Goal: Task Accomplishment & Management: Use online tool/utility

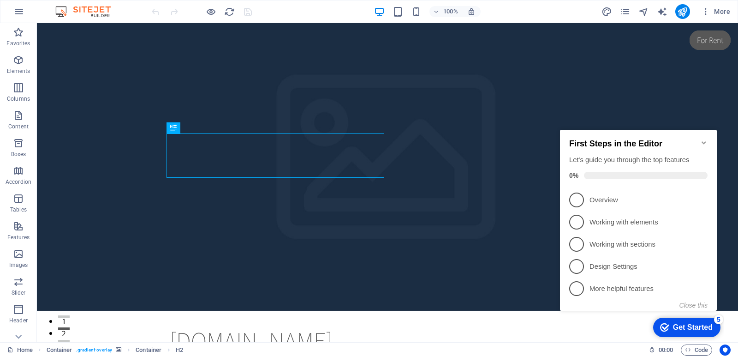
click at [681, 323] on div "Get Started" at bounding box center [693, 327] width 40 height 8
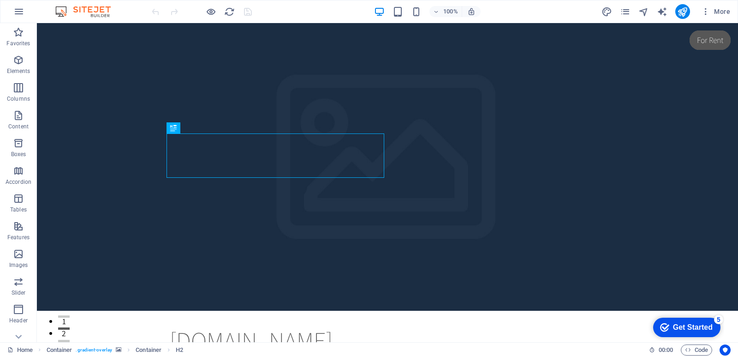
click at [681, 323] on div "Get Started" at bounding box center [693, 327] width 40 height 8
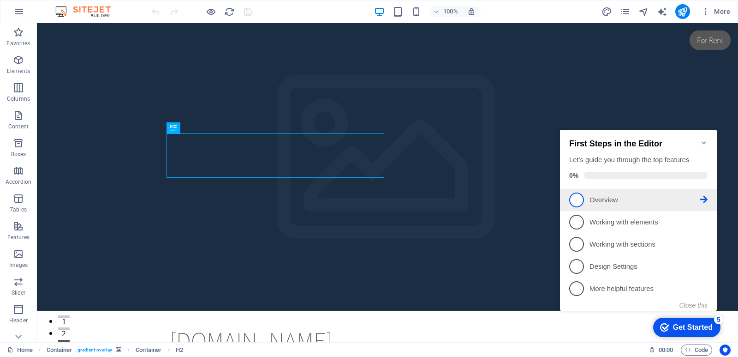
click at [602, 198] on p "Overview - incomplete" at bounding box center [645, 200] width 111 height 10
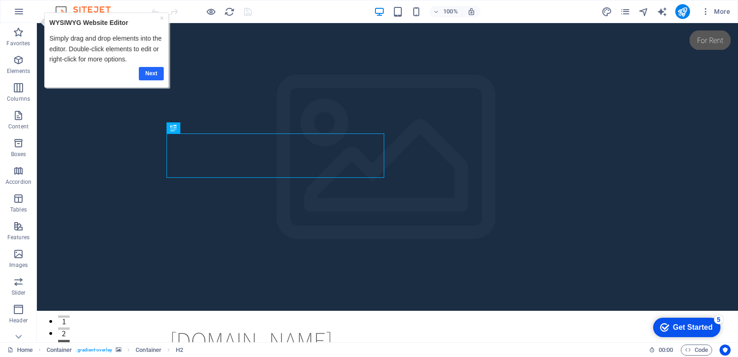
click at [147, 73] on link "Next" at bounding box center [150, 73] width 25 height 13
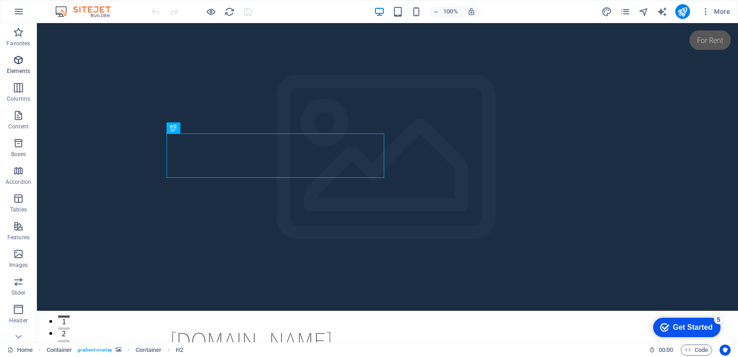
click at [24, 70] on p "Elements" at bounding box center [19, 70] width 24 height 7
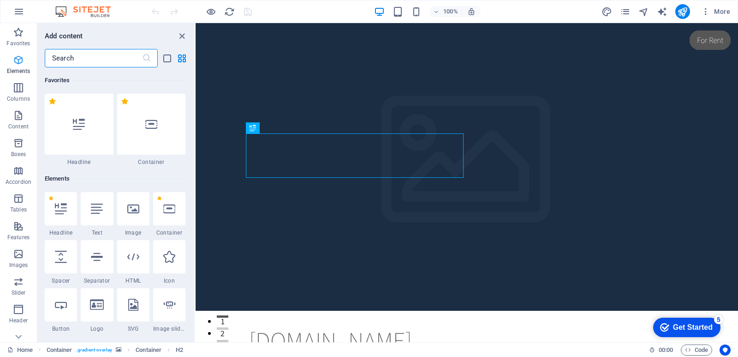
scroll to position [98, 0]
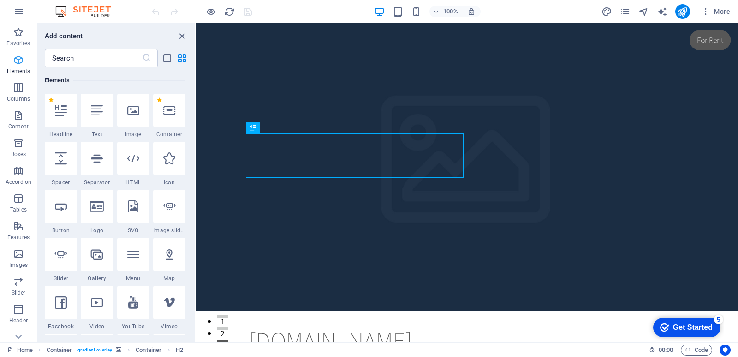
click at [24, 70] on p "Elements" at bounding box center [19, 70] width 24 height 7
click at [180, 38] on icon "close panel" at bounding box center [182, 36] width 11 height 11
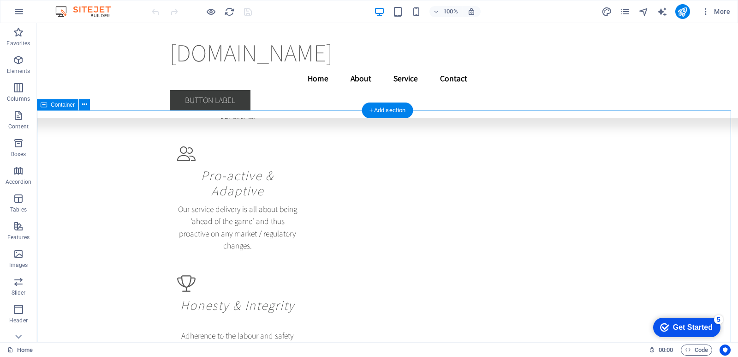
scroll to position [1406, 0]
click at [703, 333] on div "checkmark Get Started 5" at bounding box center [687, 327] width 67 height 19
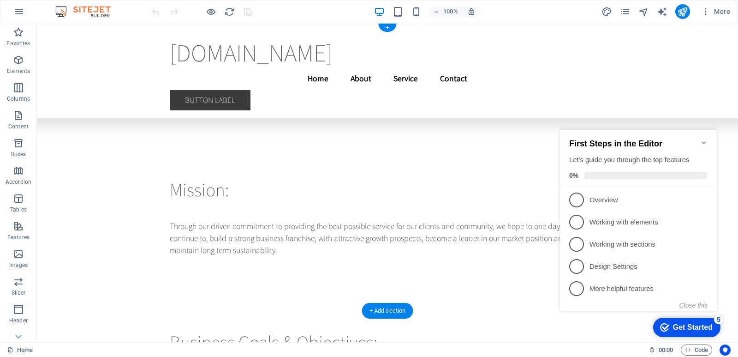
scroll to position [0, 0]
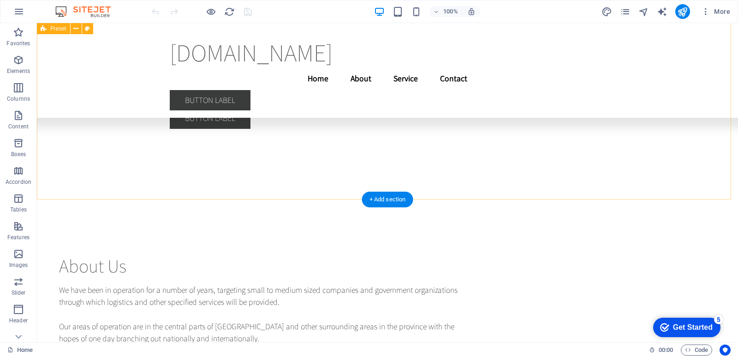
scroll to position [311, 0]
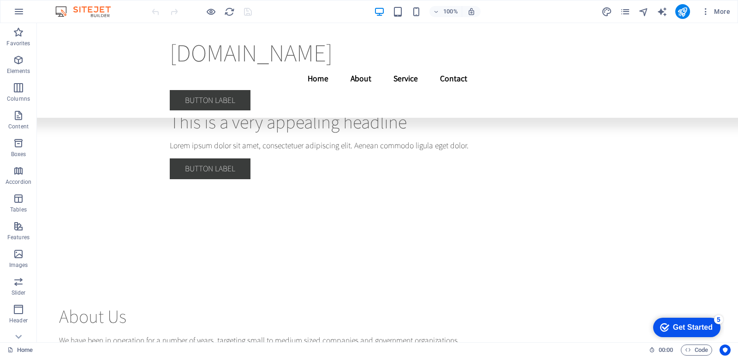
click at [679, 324] on div "Get Started" at bounding box center [693, 327] width 40 height 8
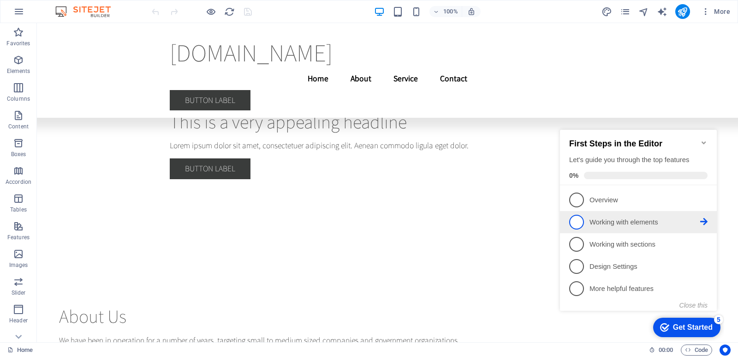
click at [616, 223] on p "Working with elements - incomplete" at bounding box center [645, 222] width 111 height 10
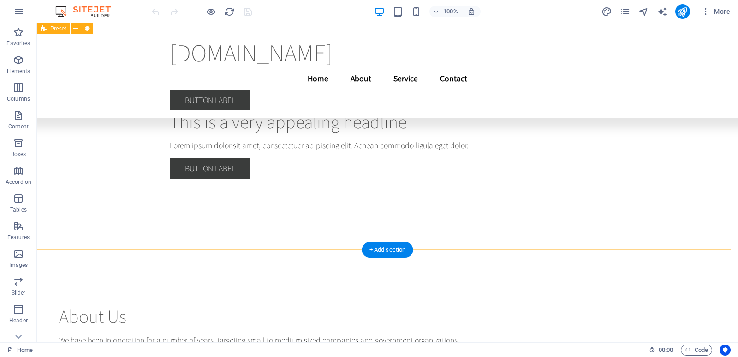
scroll to position [0, 0]
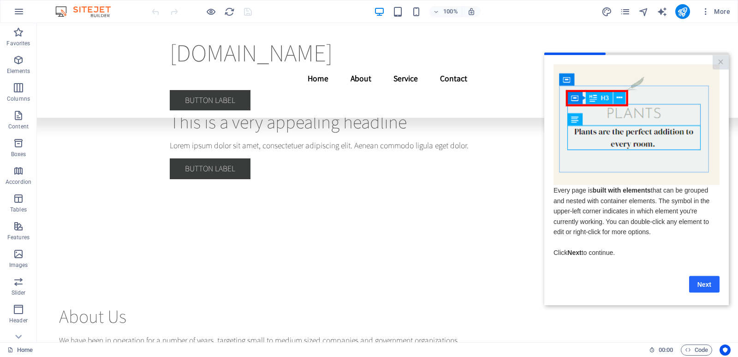
click at [697, 284] on link "Next" at bounding box center [705, 284] width 30 height 17
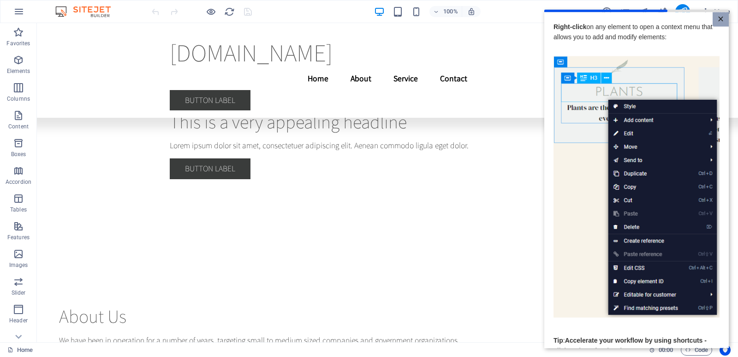
click at [716, 21] on link "×" at bounding box center [721, 19] width 16 height 14
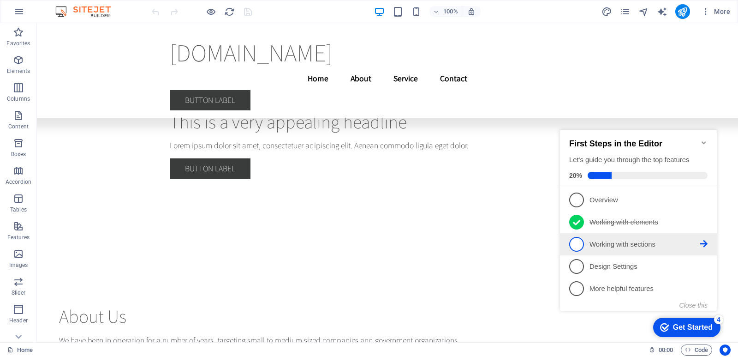
click at [578, 241] on span "3" at bounding box center [577, 244] width 15 height 15
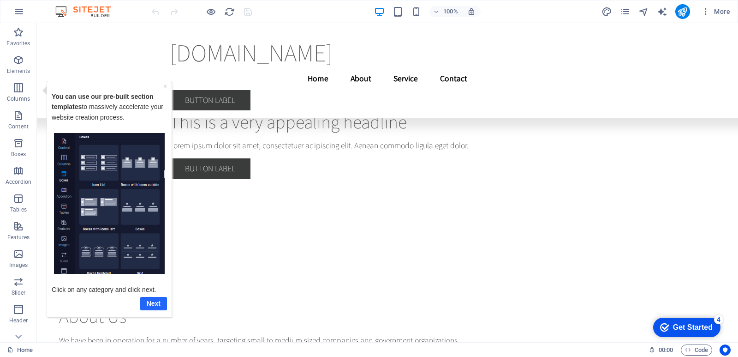
click at [161, 302] on link "Next" at bounding box center [153, 302] width 27 height 13
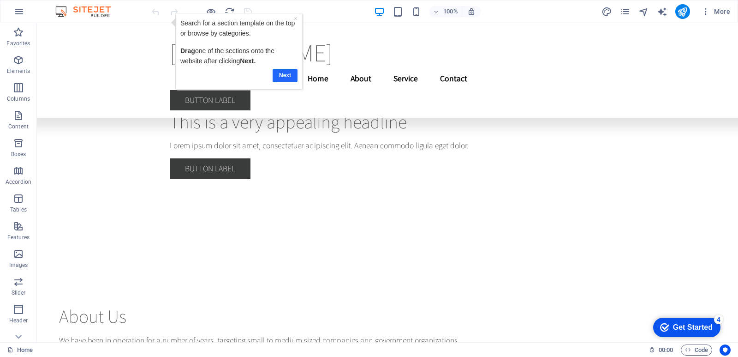
click at [287, 75] on link "Next" at bounding box center [284, 75] width 25 height 13
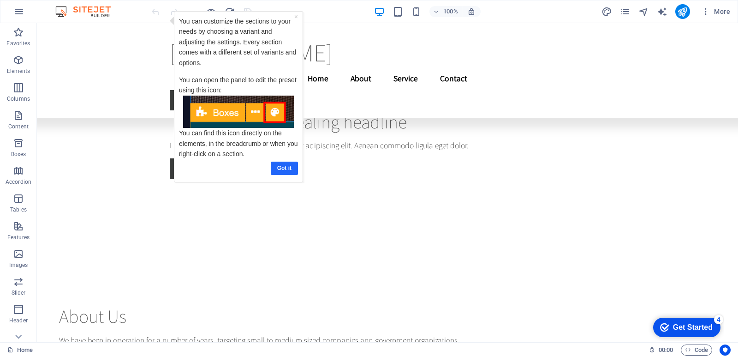
click at [281, 166] on link "Got it" at bounding box center [283, 168] width 27 height 13
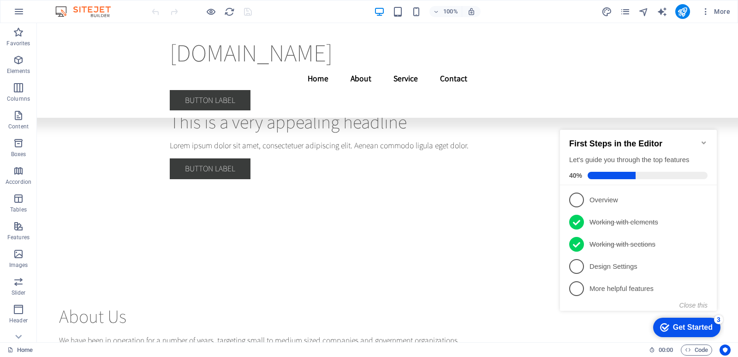
click at [707, 139] on icon "Minimize checklist" at bounding box center [704, 142] width 7 height 7
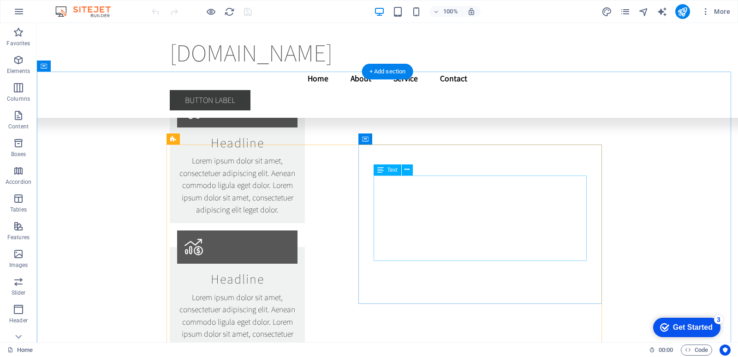
scroll to position [2304, 0]
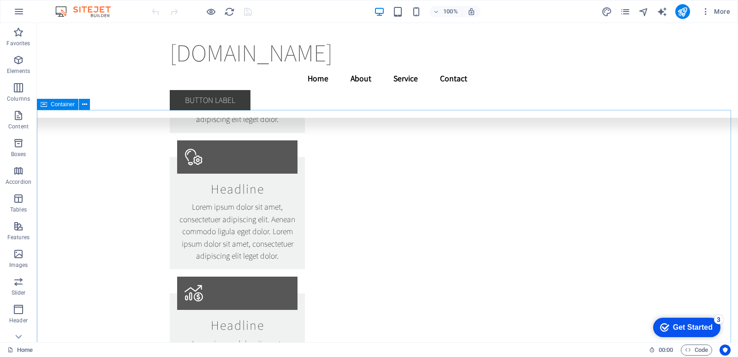
click at [52, 107] on span "Container" at bounding box center [63, 105] width 24 height 6
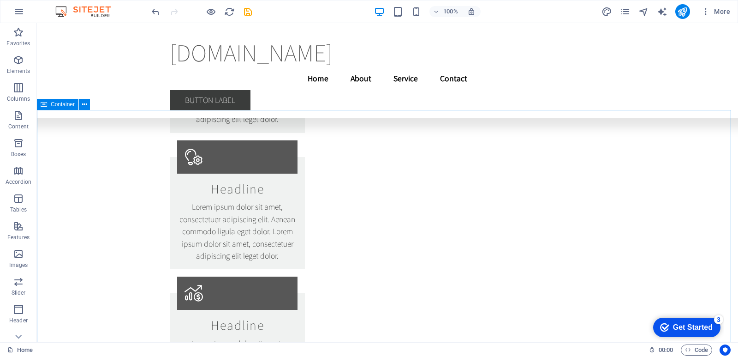
click at [44, 105] on icon at bounding box center [44, 104] width 6 height 11
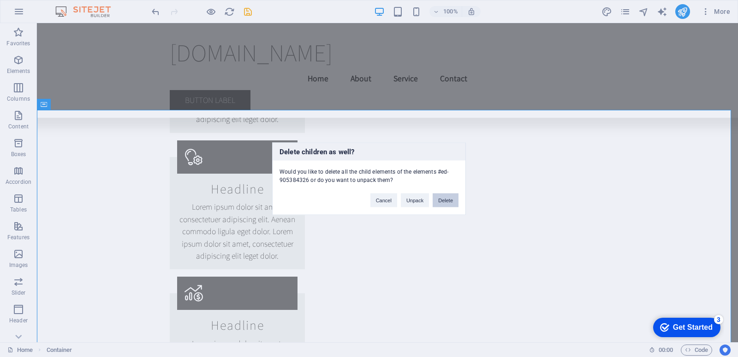
click at [452, 203] on button "Delete" at bounding box center [446, 200] width 26 height 14
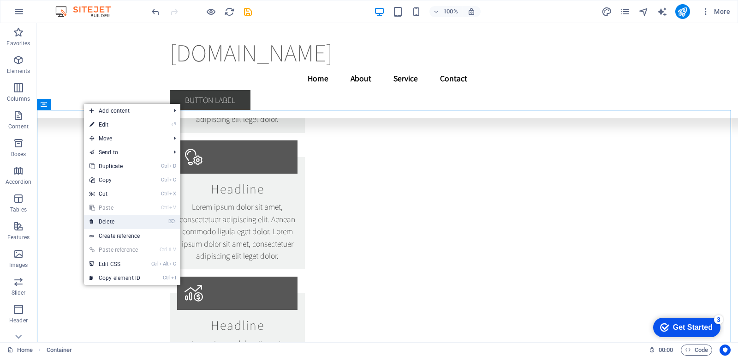
click at [104, 221] on link "⌦ Delete" at bounding box center [115, 222] width 62 height 14
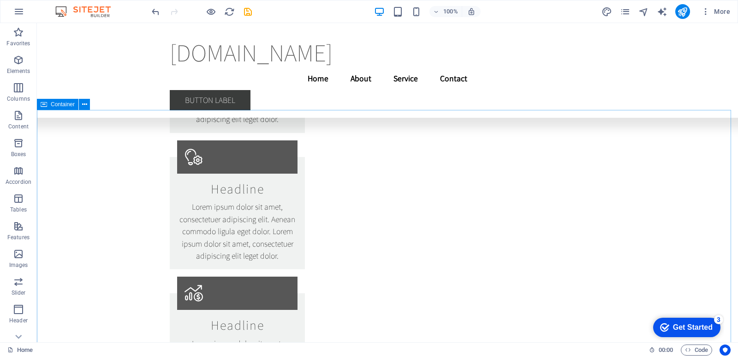
click at [48, 105] on div "Container" at bounding box center [58, 104] width 42 height 11
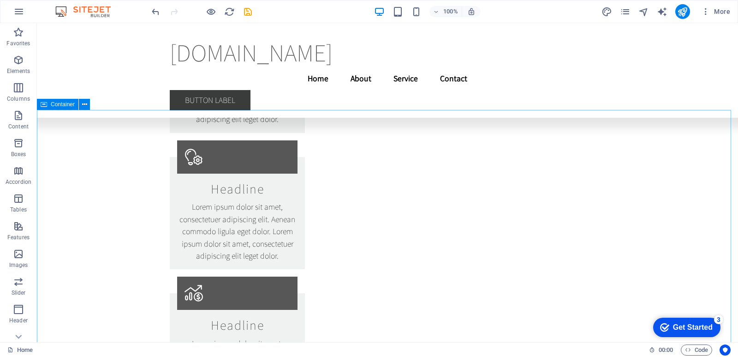
click at [51, 105] on span "Container" at bounding box center [63, 105] width 24 height 6
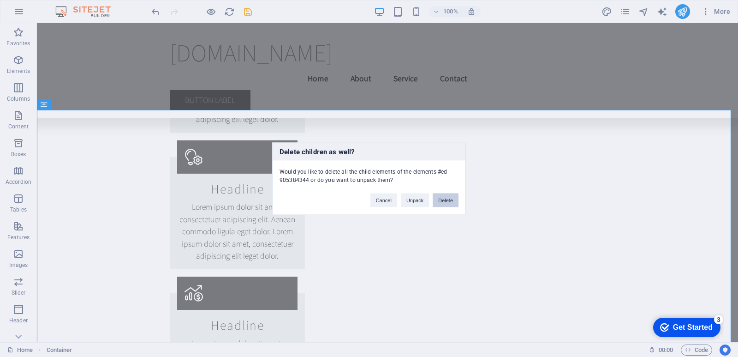
click at [451, 202] on button "Delete" at bounding box center [446, 200] width 26 height 14
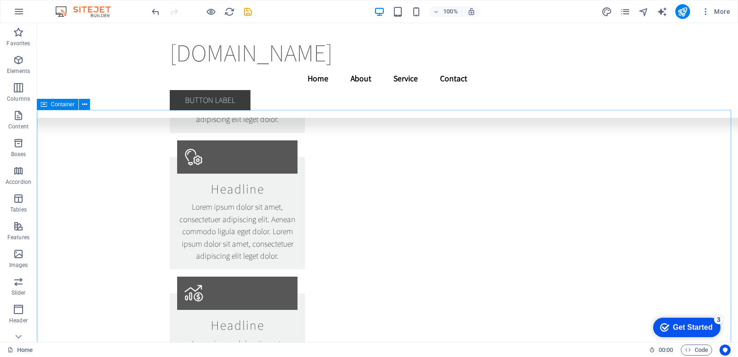
click at [47, 107] on icon at bounding box center [44, 104] width 6 height 11
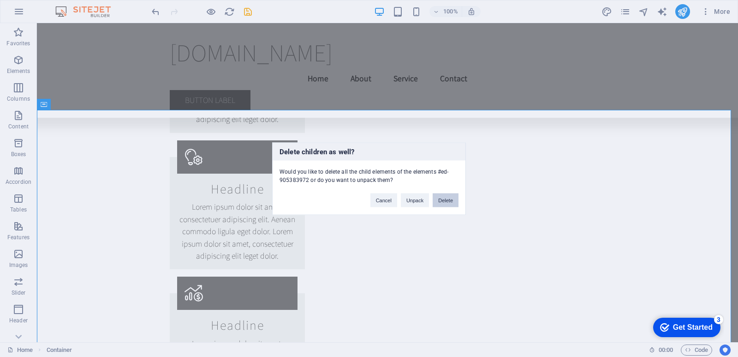
click at [438, 196] on button "Delete" at bounding box center [446, 200] width 26 height 14
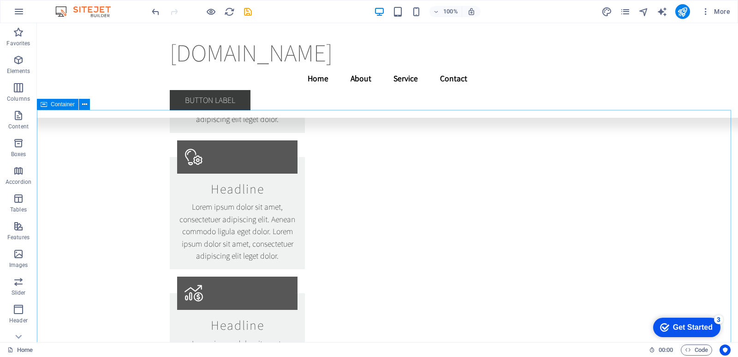
click at [54, 104] on span "Container" at bounding box center [63, 105] width 24 height 6
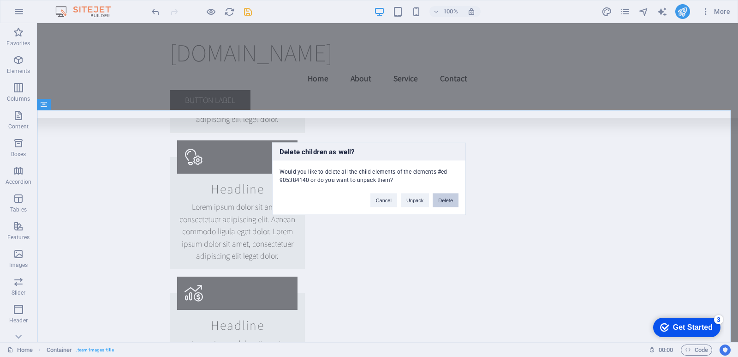
click at [456, 200] on button "Delete" at bounding box center [446, 200] width 26 height 14
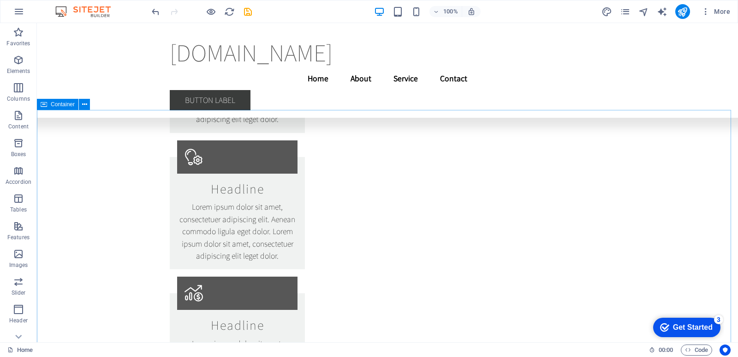
click at [52, 103] on span "Container" at bounding box center [63, 105] width 24 height 6
click at [43, 105] on icon at bounding box center [44, 104] width 6 height 11
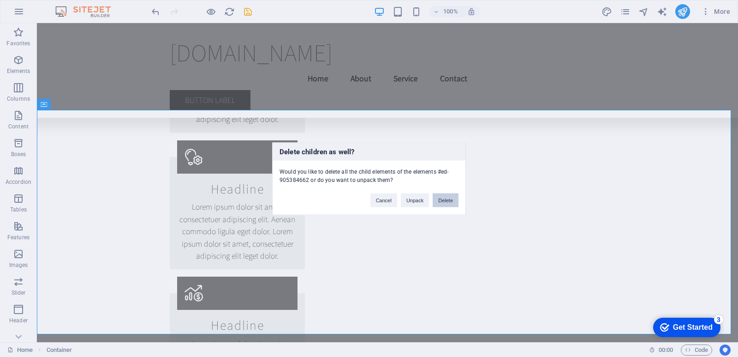
click at [448, 199] on button "Delete" at bounding box center [446, 200] width 26 height 14
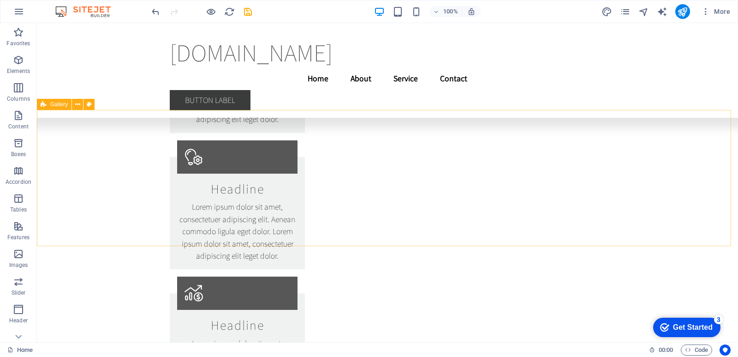
click at [60, 105] on span "Gallery" at bounding box center [59, 105] width 18 height 6
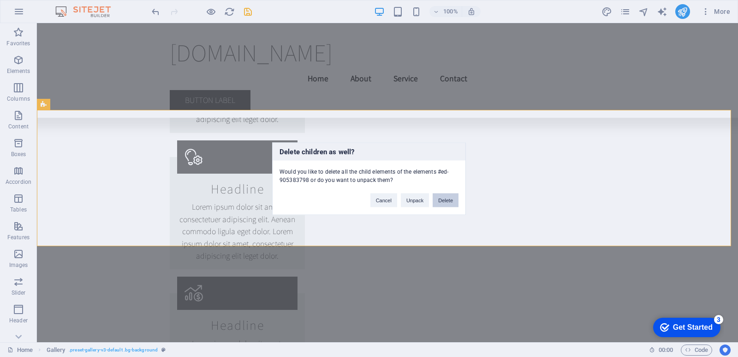
click at [457, 199] on button "Delete" at bounding box center [446, 200] width 26 height 14
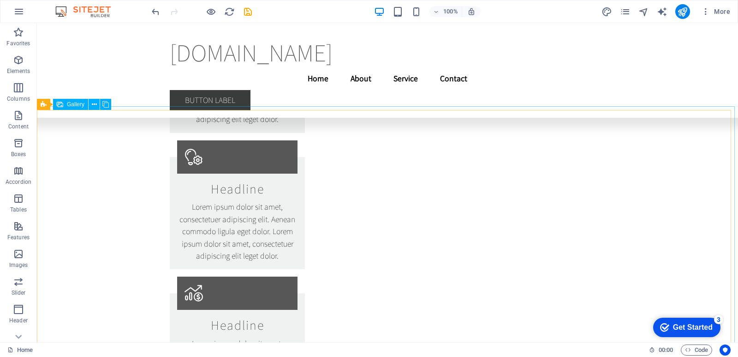
click at [67, 102] on span "Gallery" at bounding box center [76, 105] width 18 height 6
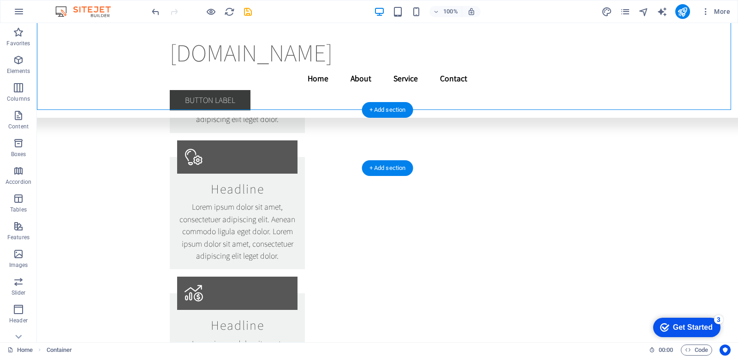
drag, startPoint x: 104, startPoint y: 125, endPoint x: 90, endPoint y: 121, distance: 13.9
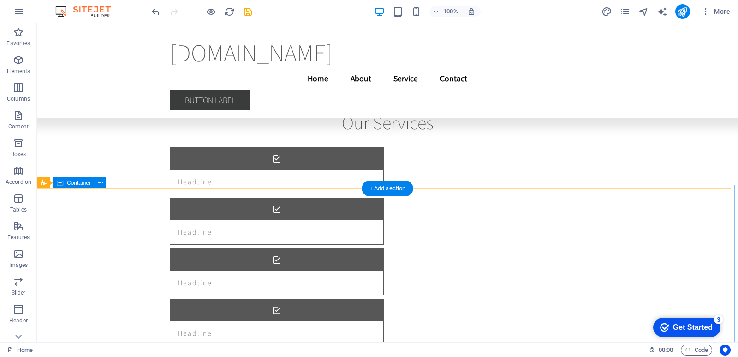
scroll to position [1767, 0]
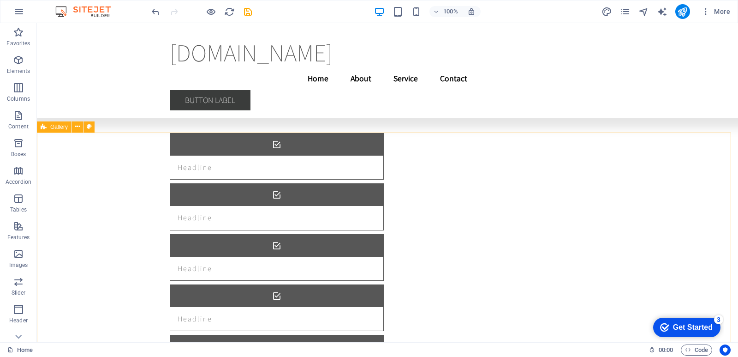
click at [44, 129] on icon at bounding box center [44, 126] width 6 height 11
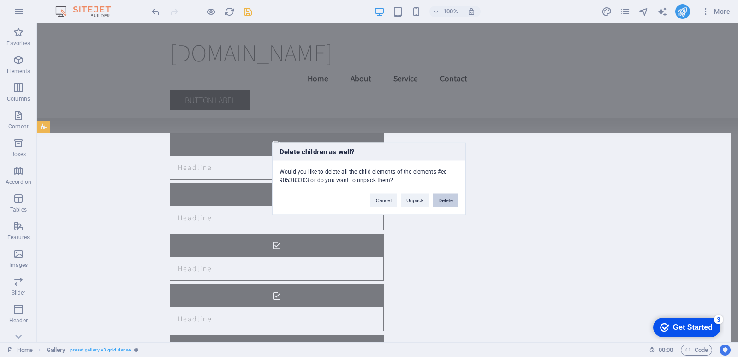
click at [454, 197] on button "Delete" at bounding box center [446, 200] width 26 height 14
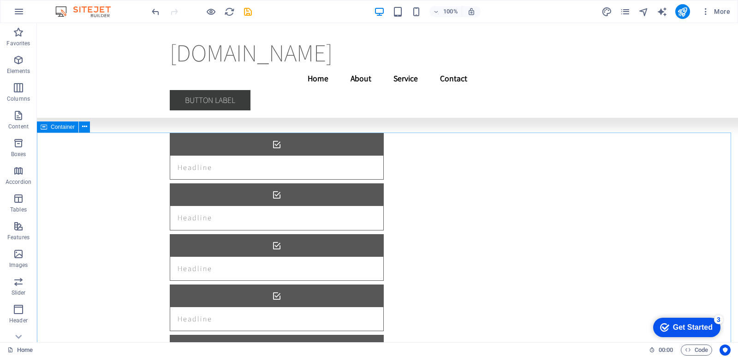
click at [62, 128] on span "Container" at bounding box center [63, 127] width 24 height 6
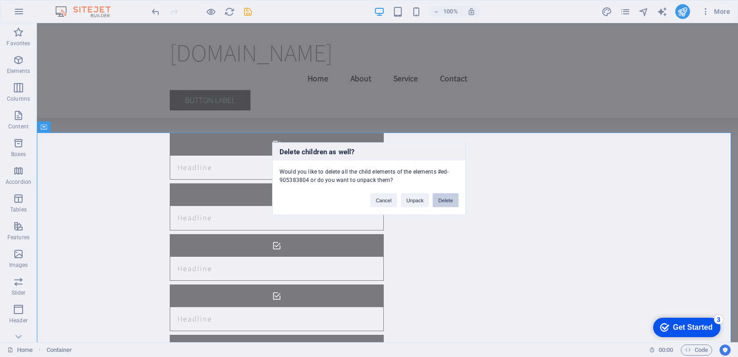
click at [450, 202] on button "Delete" at bounding box center [446, 200] width 26 height 14
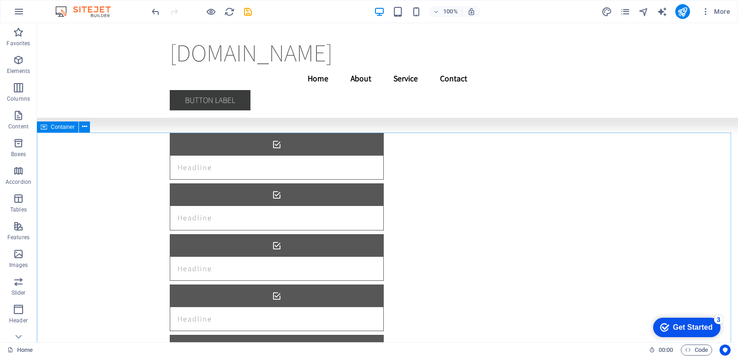
click at [64, 128] on span "Container" at bounding box center [63, 127] width 24 height 6
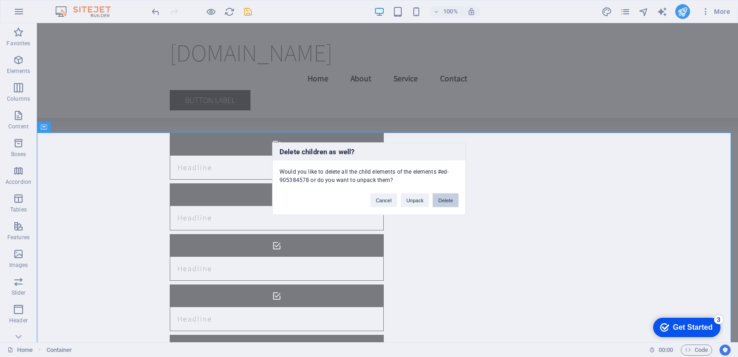
click at [447, 201] on button "Delete" at bounding box center [446, 200] width 26 height 14
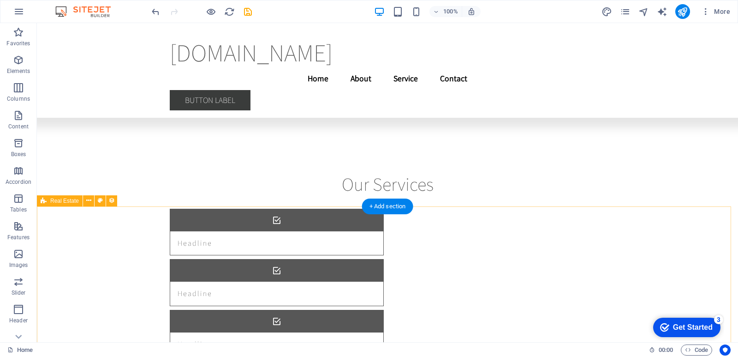
scroll to position [1693, 0]
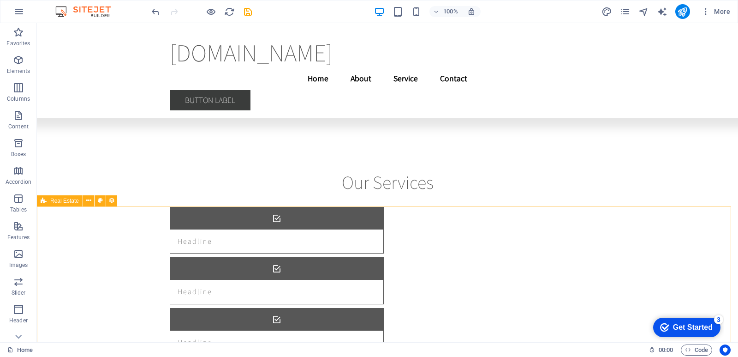
click at [49, 203] on div "Real Estate" at bounding box center [60, 200] width 46 height 11
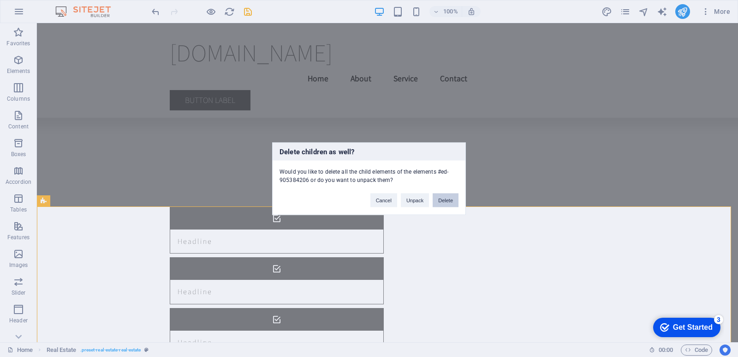
click at [444, 200] on button "Delete" at bounding box center [446, 200] width 26 height 14
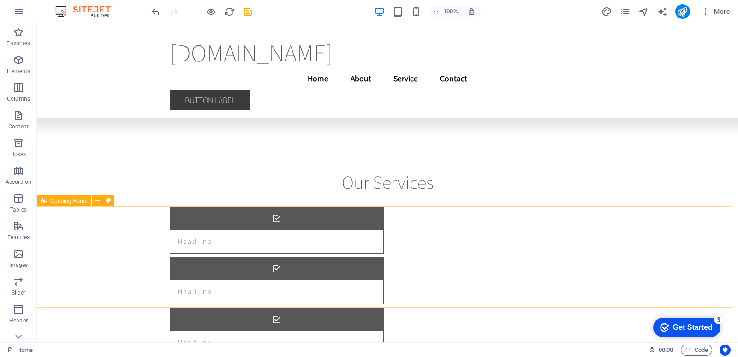
click at [67, 202] on span "Opening Hours" at bounding box center [68, 201] width 37 height 6
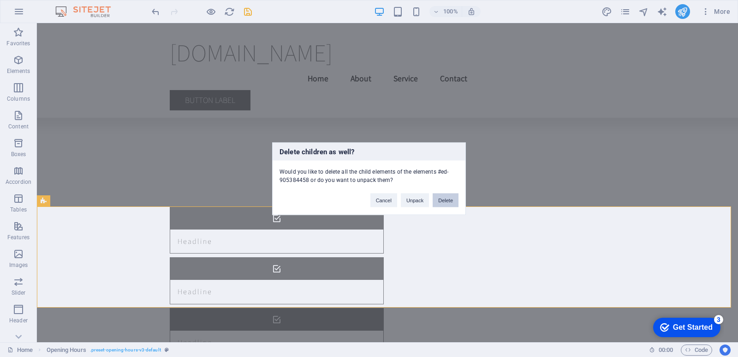
click at [454, 200] on button "Delete" at bounding box center [446, 200] width 26 height 14
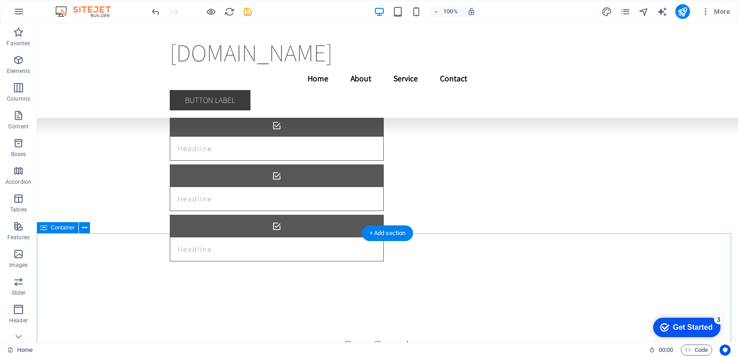
scroll to position [1967, 0]
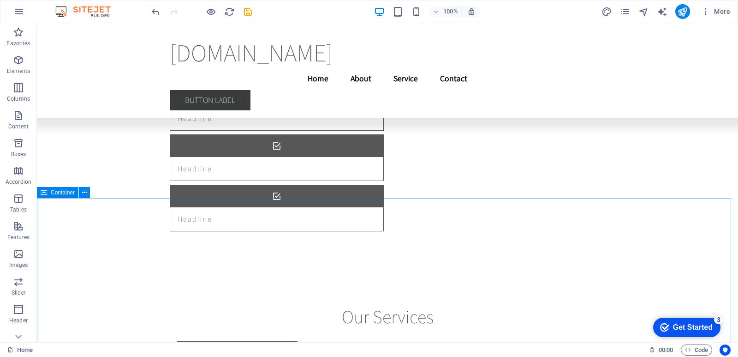
click at [53, 195] on span "Container" at bounding box center [63, 193] width 24 height 6
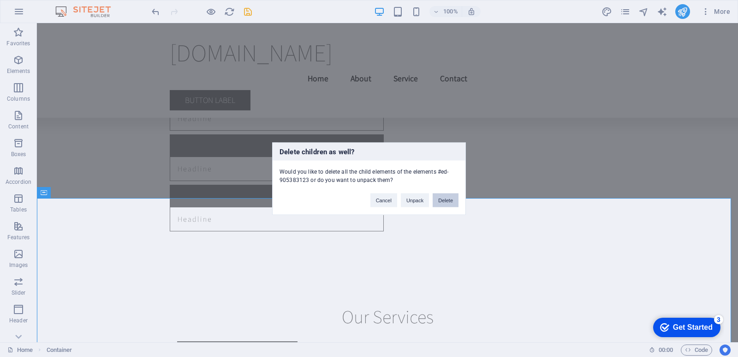
click at [439, 197] on button "Delete" at bounding box center [446, 200] width 26 height 14
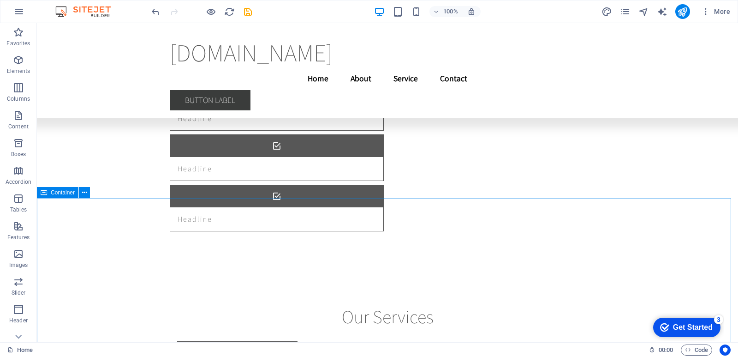
click at [48, 194] on div "Container" at bounding box center [58, 192] width 42 height 11
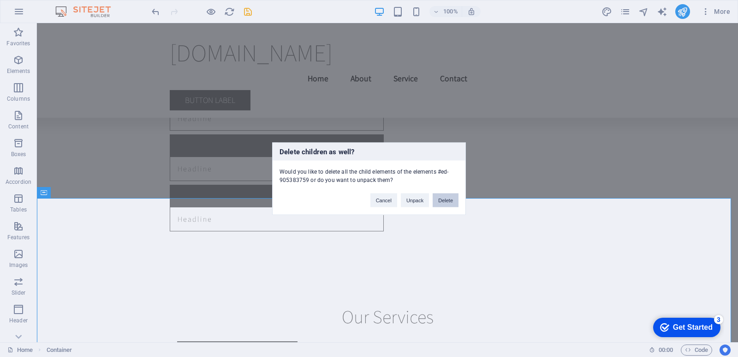
click at [443, 201] on button "Delete" at bounding box center [446, 200] width 26 height 14
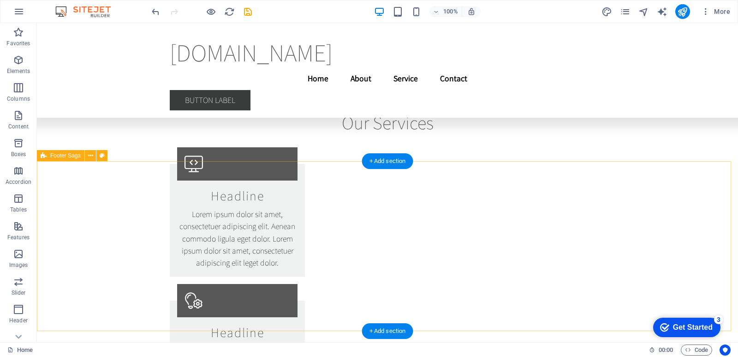
scroll to position [2216, 0]
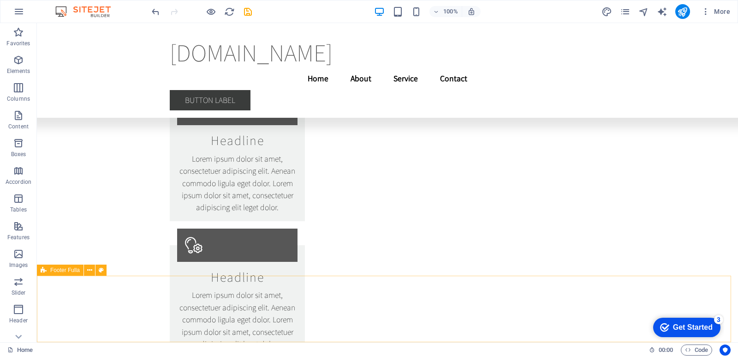
click at [67, 271] on span "Footer Fulla" at bounding box center [65, 270] width 30 height 6
click at [65, 270] on span "Footer Fulla" at bounding box center [65, 270] width 30 height 6
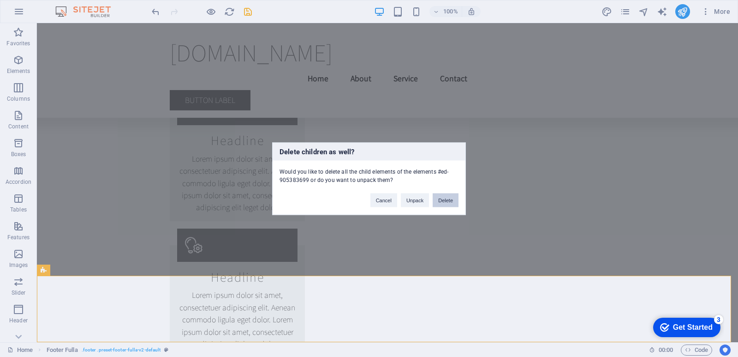
click at [454, 199] on button "Delete" at bounding box center [446, 200] width 26 height 14
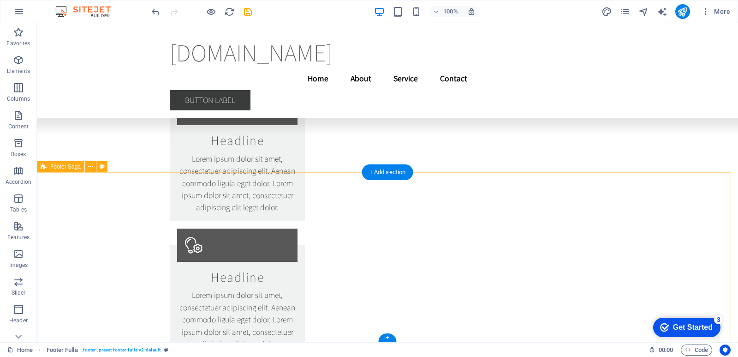
scroll to position [2150, 0]
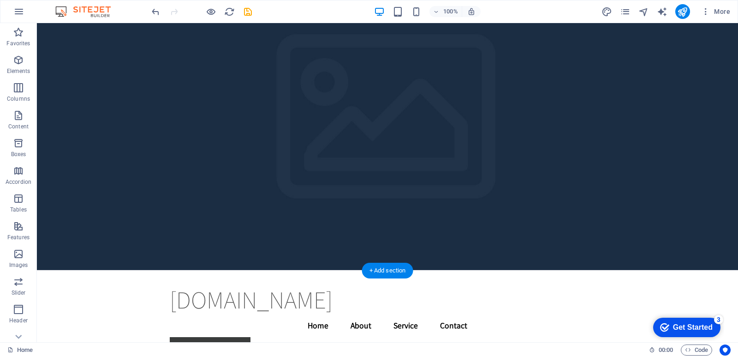
scroll to position [0, 0]
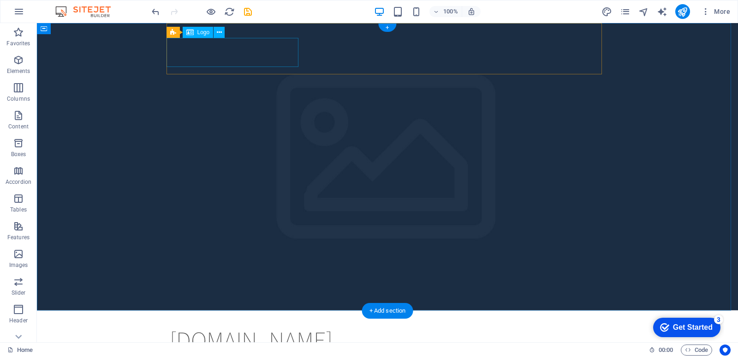
click at [239, 325] on div "[DOMAIN_NAME]" at bounding box center [388, 339] width 436 height 29
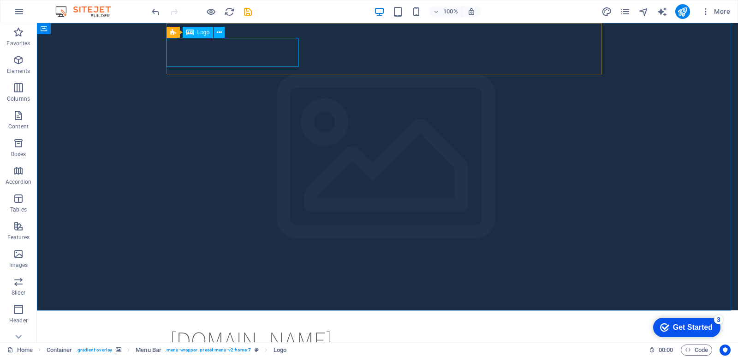
click at [205, 34] on span "Logo" at bounding box center [204, 33] width 12 height 6
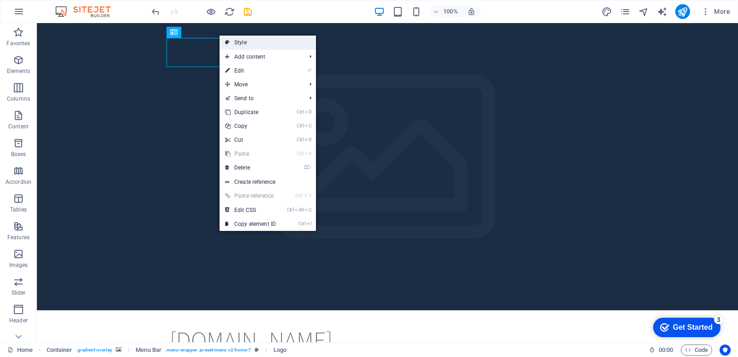
click at [273, 39] on link "Style" at bounding box center [268, 43] width 96 height 14
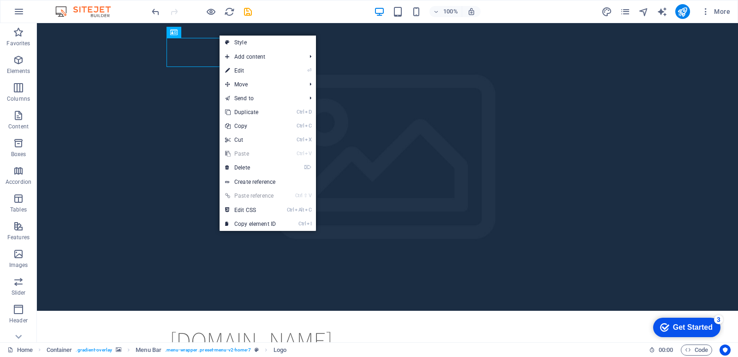
select select "rem"
select select "preset-menu-v2-home-7"
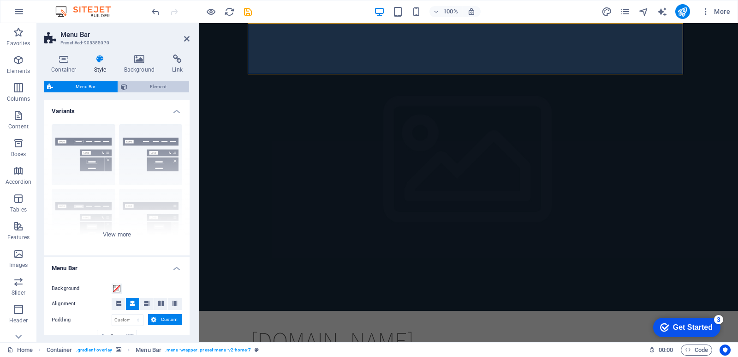
click at [147, 90] on span "Element" at bounding box center [158, 86] width 56 height 11
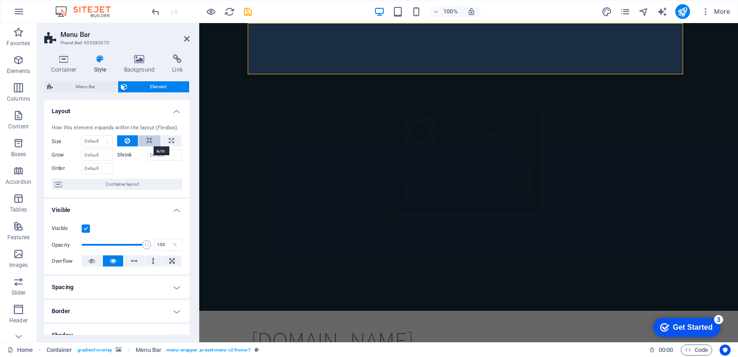
click at [146, 142] on icon at bounding box center [149, 140] width 6 height 11
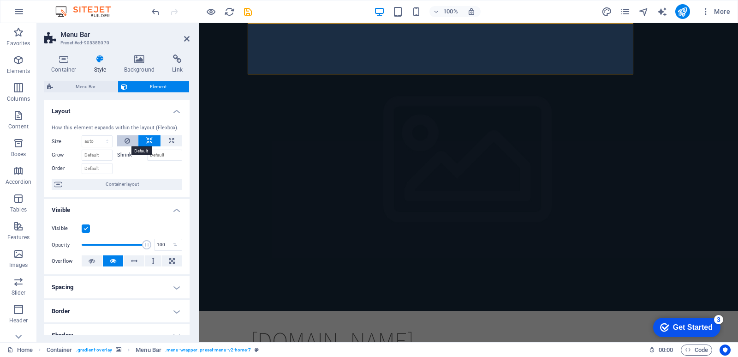
click at [128, 141] on icon at bounding box center [128, 140] width 6 height 11
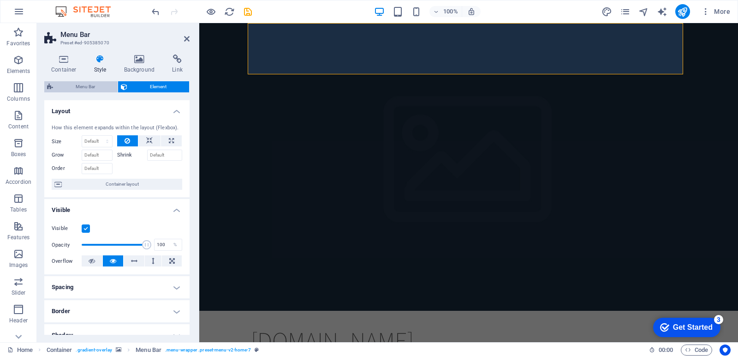
click at [77, 88] on span "Menu Bar" at bounding box center [85, 86] width 59 height 11
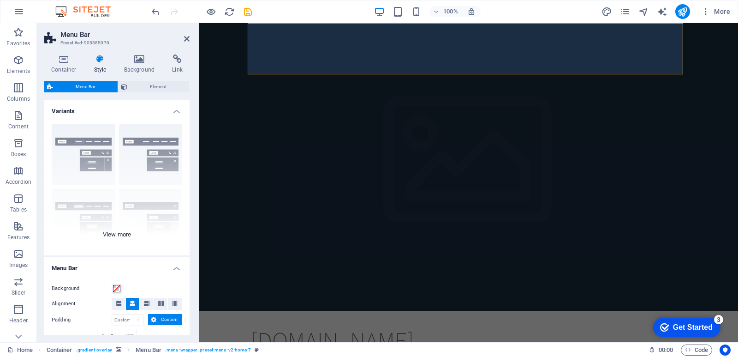
click at [78, 141] on div "Border Centered Default Fixed Loki Trigger Wide XXL" at bounding box center [116, 186] width 145 height 138
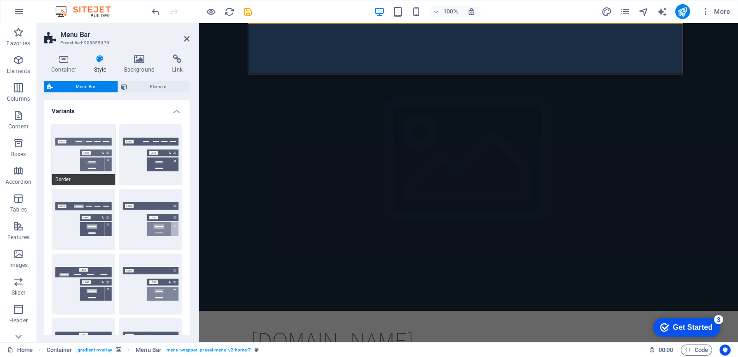
click at [83, 153] on button "Border" at bounding box center [84, 154] width 64 height 61
type input "1"
select select "rem"
type input "1"
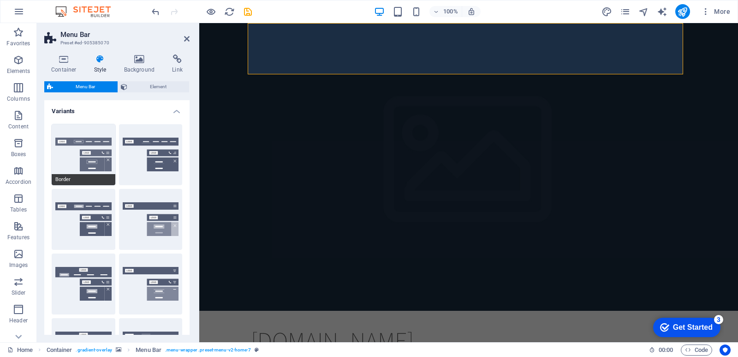
type input "1"
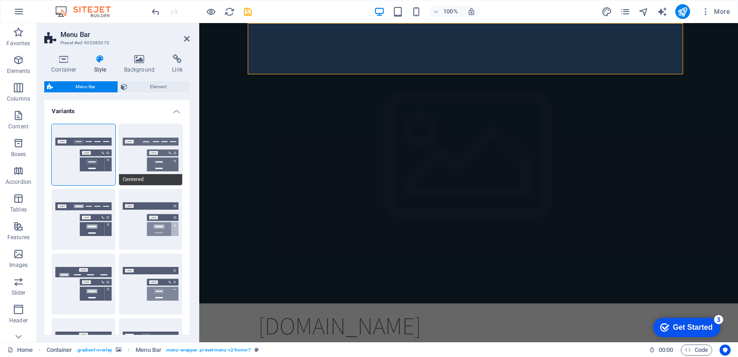
click at [132, 153] on button "Centered" at bounding box center [151, 154] width 64 height 61
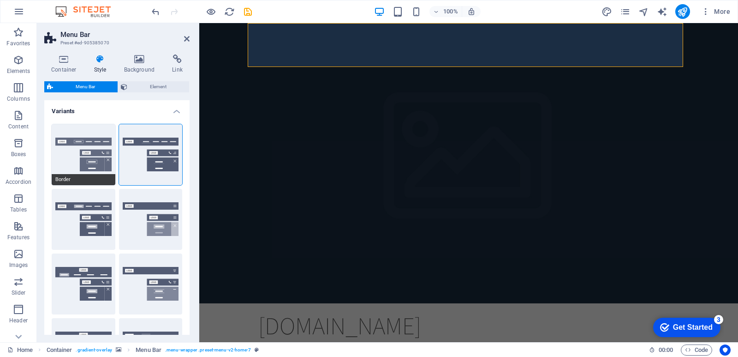
click at [73, 156] on button "Border" at bounding box center [84, 154] width 64 height 61
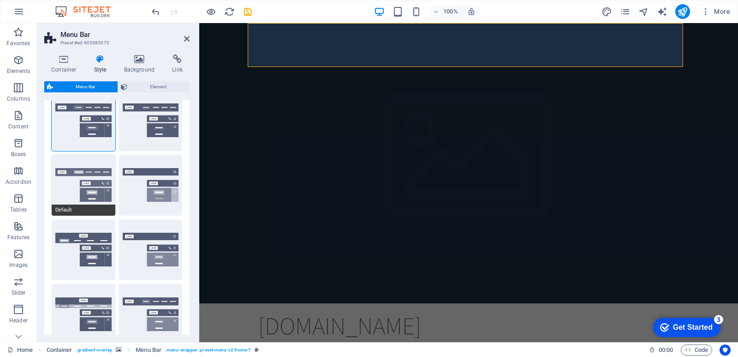
scroll to position [17, 0]
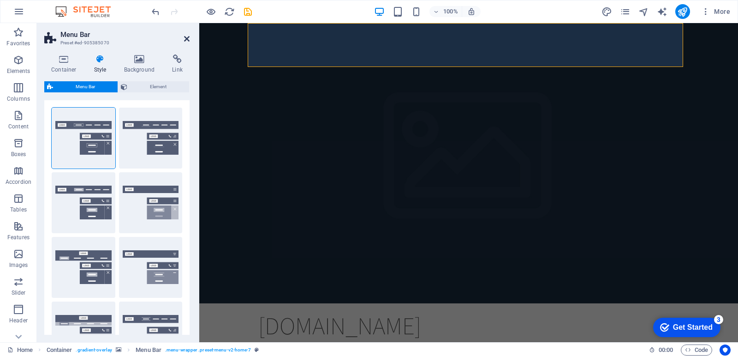
click at [186, 38] on icon at bounding box center [187, 38] width 6 height 7
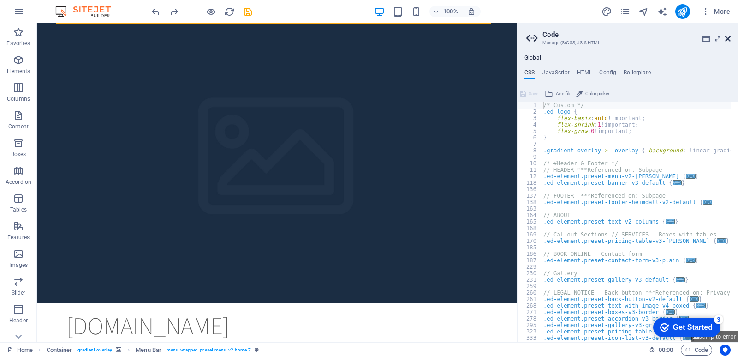
click at [729, 39] on icon at bounding box center [729, 38] width 6 height 7
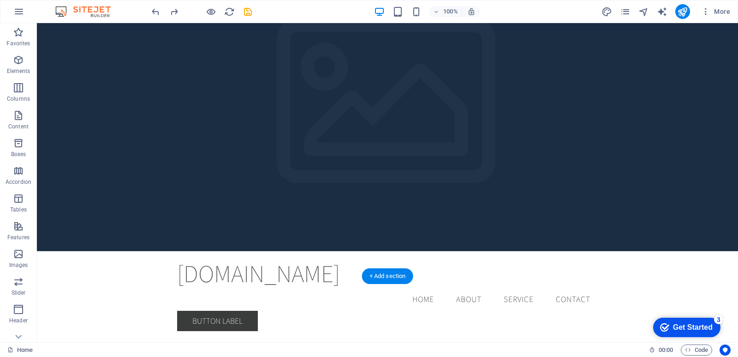
scroll to position [0, 0]
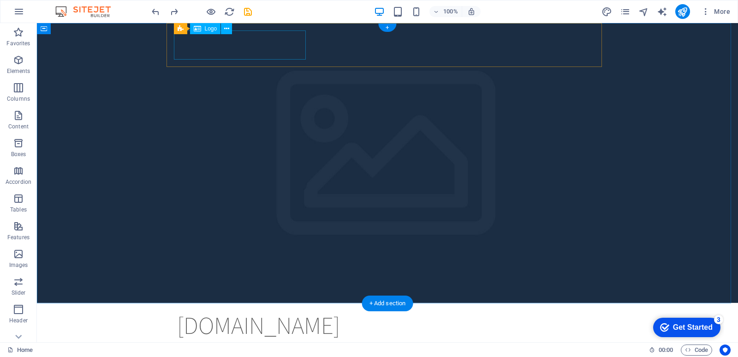
click at [290, 310] on div "[DOMAIN_NAME]" at bounding box center [387, 324] width 421 height 29
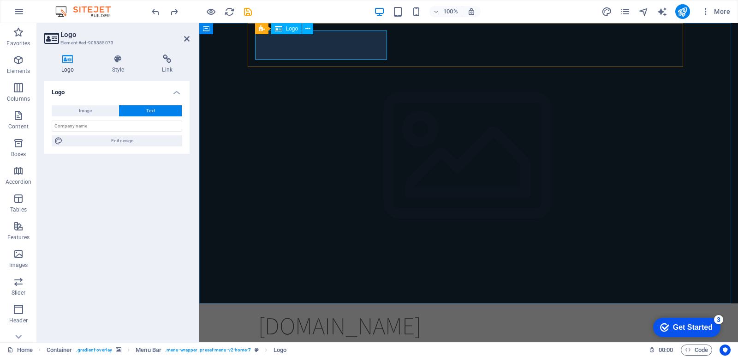
click at [382, 311] on div "[DOMAIN_NAME]" at bounding box center [468, 325] width 421 height 29
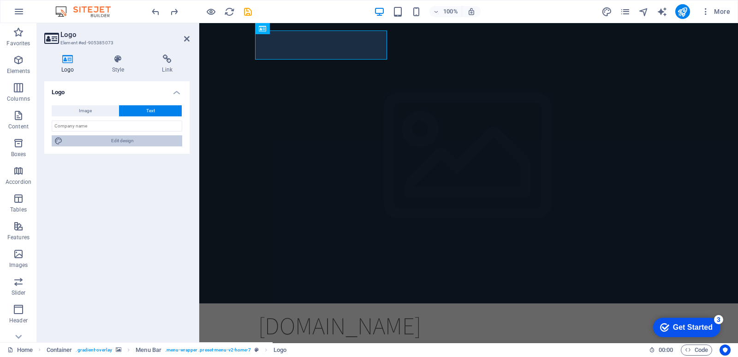
click at [139, 142] on span "Edit design" at bounding box center [123, 140] width 114 height 11
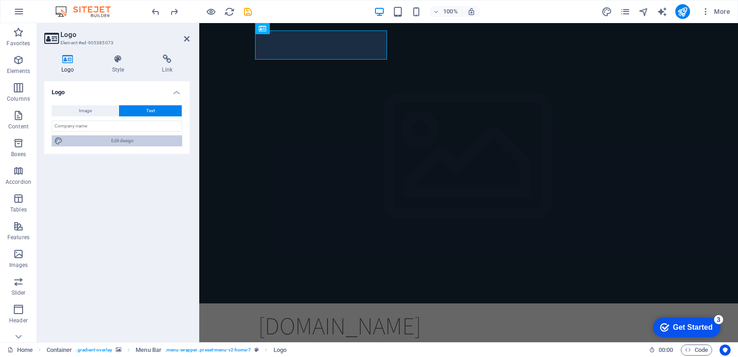
select select "rem"
select select "200"
select select "px"
select select "rem"
select select "200"
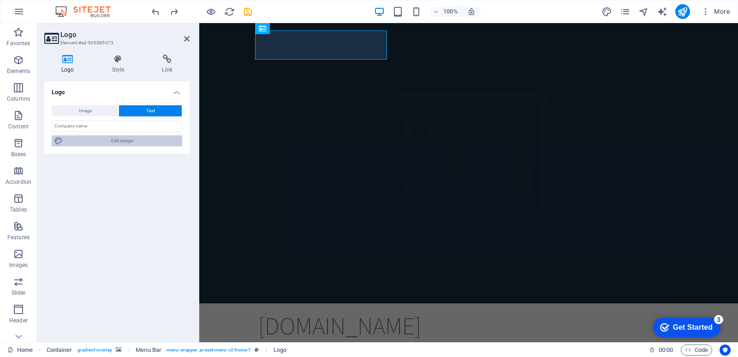
select select "px"
select select "rem"
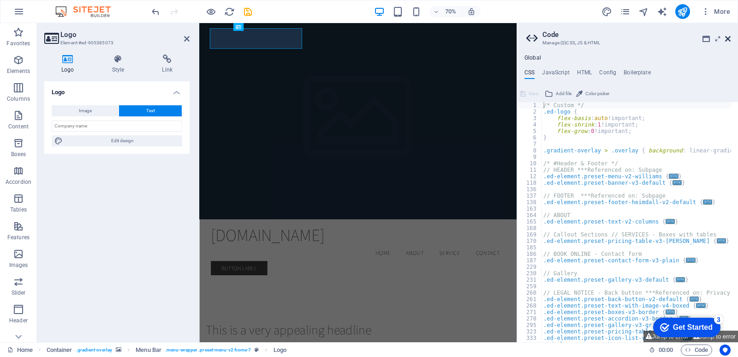
click at [729, 36] on icon at bounding box center [729, 38] width 6 height 7
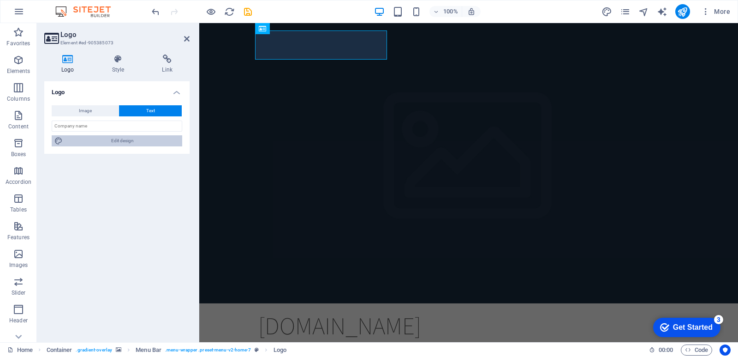
click at [154, 143] on span "Edit design" at bounding box center [123, 140] width 114 height 11
select select "rem"
select select "200"
select select "px"
select select "rem"
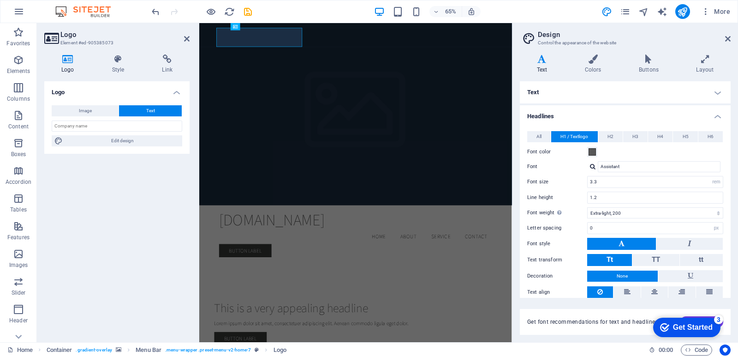
click at [591, 97] on h4 "Text" at bounding box center [625, 92] width 211 height 22
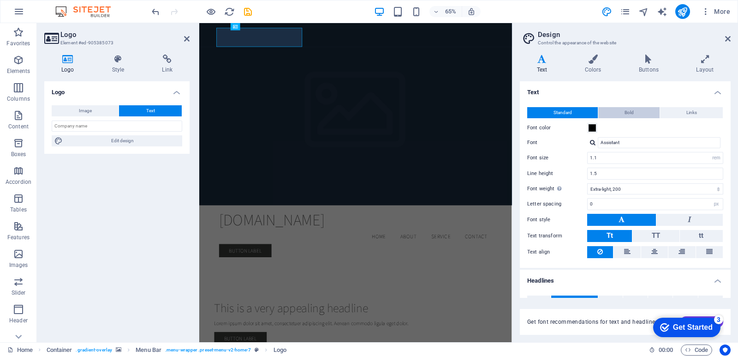
click at [615, 114] on button "Bold" at bounding box center [629, 112] width 61 height 11
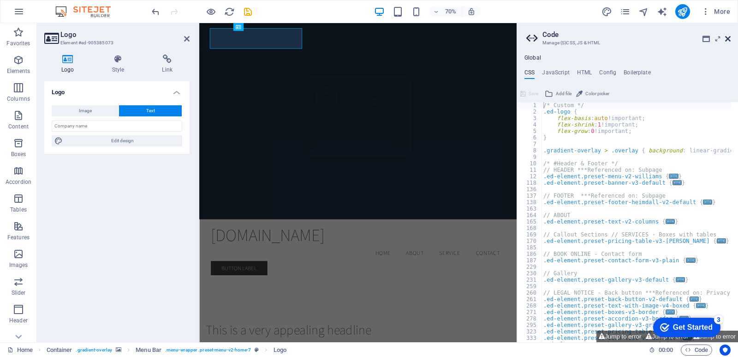
click at [726, 40] on icon at bounding box center [729, 38] width 6 height 7
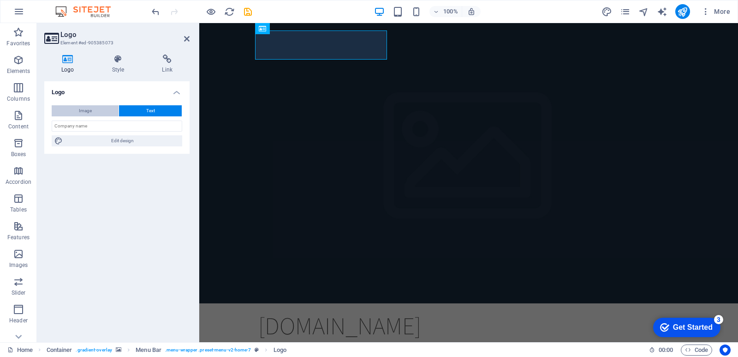
click at [104, 111] on button "Image" at bounding box center [85, 110] width 67 height 11
select select "DISABLED_OPTION_VALUE"
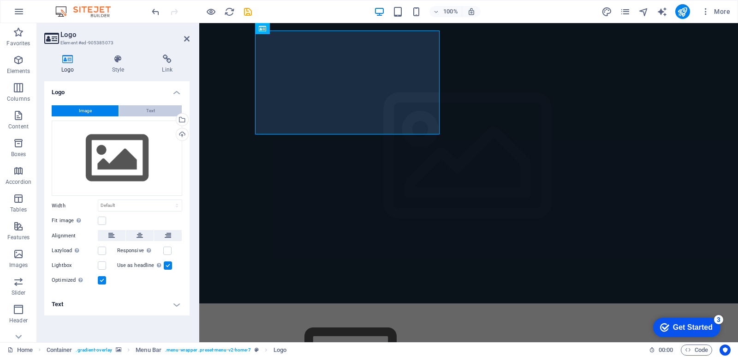
click at [137, 108] on button "Text" at bounding box center [150, 110] width 63 height 11
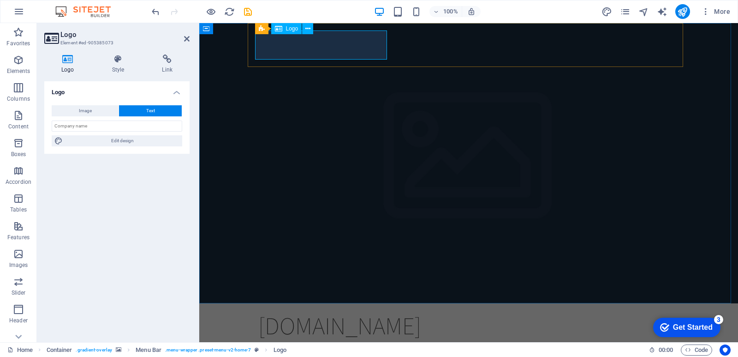
click at [359, 311] on div "[DOMAIN_NAME]" at bounding box center [468, 325] width 421 height 29
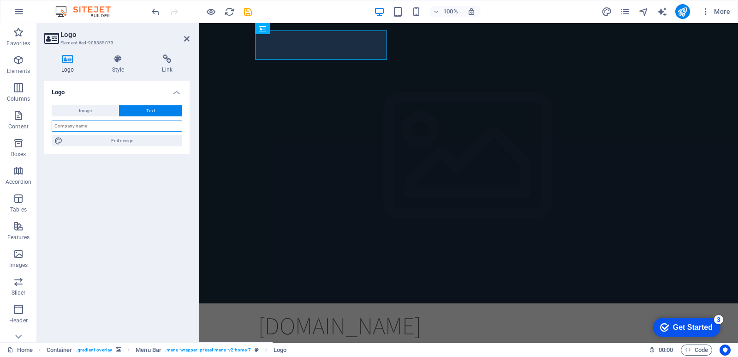
click at [156, 128] on input "text" at bounding box center [117, 125] width 131 height 11
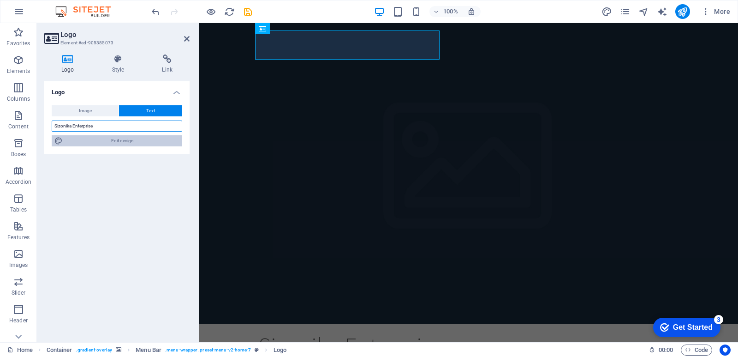
type input "Sizonika Enterprise"
click at [110, 140] on span "Edit design" at bounding box center [123, 140] width 114 height 11
select select "200"
select select "rem"
select select "200"
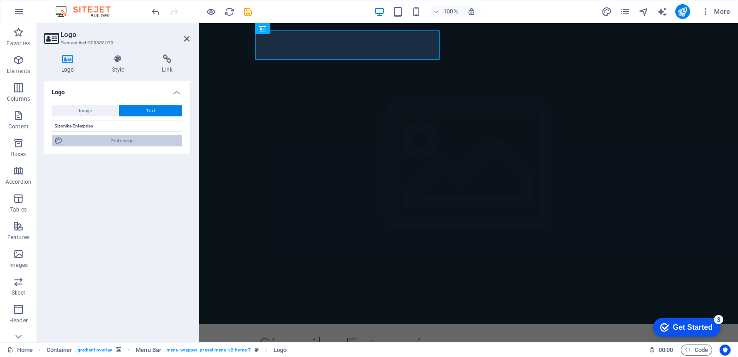
select select "px"
select select "rem"
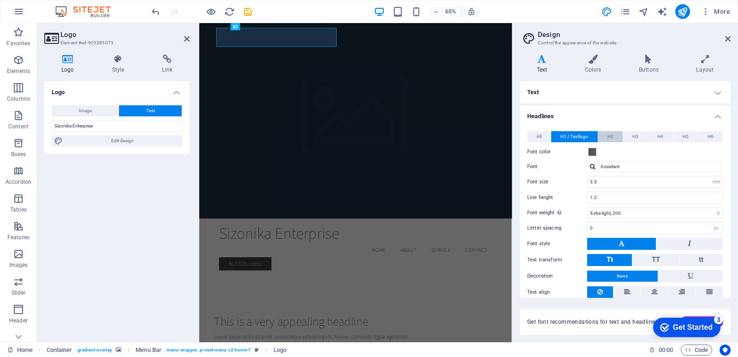
click at [612, 138] on span "H2" at bounding box center [611, 136] width 6 height 11
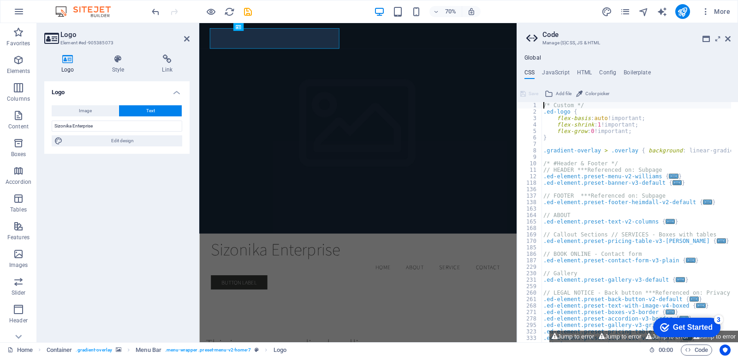
click at [528, 37] on icon at bounding box center [534, 38] width 14 height 13
click at [726, 40] on icon at bounding box center [729, 38] width 6 height 7
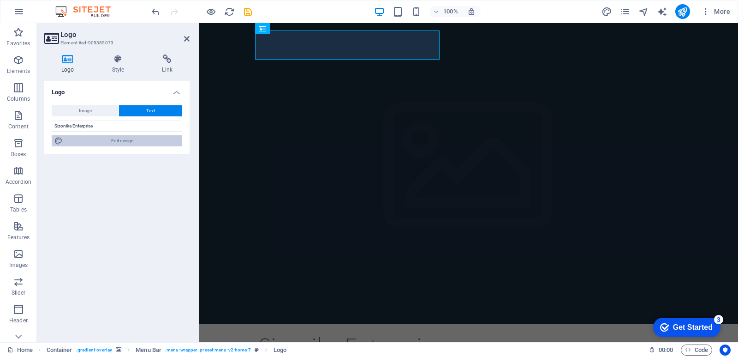
click at [134, 145] on span "Edit design" at bounding box center [123, 140] width 114 height 11
select select "rem"
select select "200"
select select "px"
select select "rem"
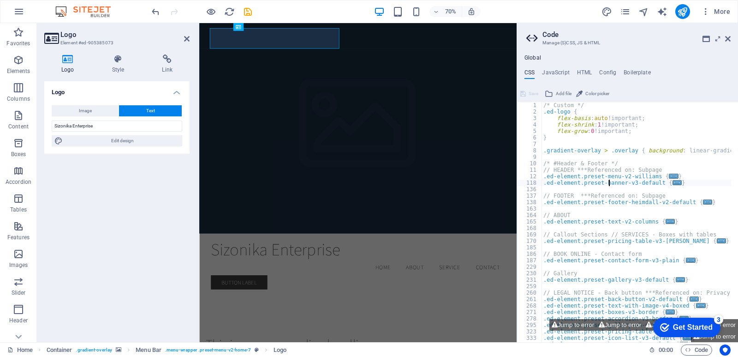
click at [609, 185] on div "/* Custom */ .ed-logo { flex-basis : auto !important; flex-shrink : 1 !importan…" at bounding box center [732, 225] width 380 height 246
type textarea ".ed-element.preset-banner-v3-default {"
click at [111, 60] on icon at bounding box center [118, 58] width 47 height 9
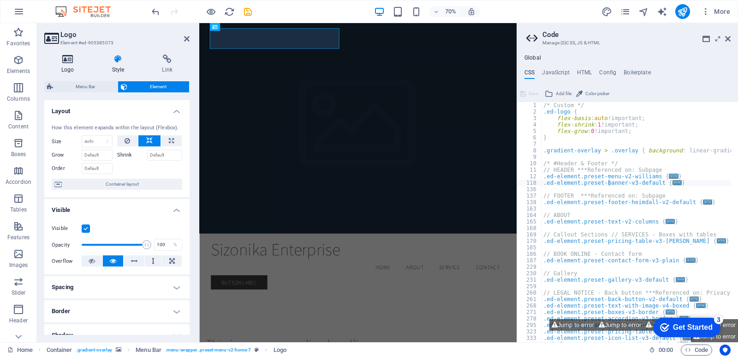
click at [71, 61] on icon at bounding box center [67, 58] width 47 height 9
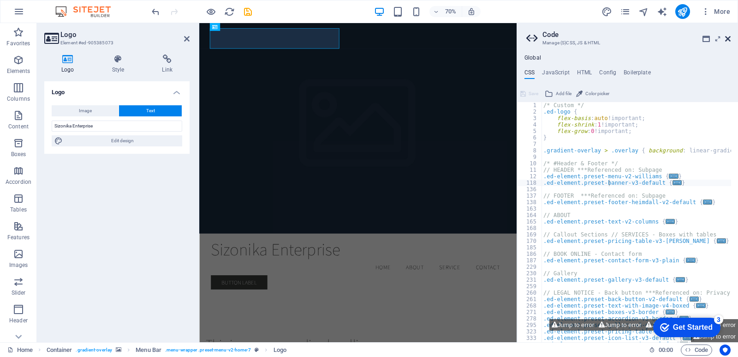
drag, startPoint x: 729, startPoint y: 36, endPoint x: 529, endPoint y: 12, distance: 201.3
click at [729, 36] on icon at bounding box center [729, 38] width 6 height 7
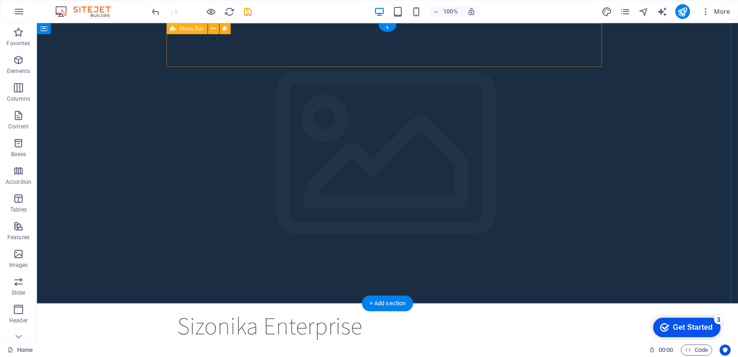
click at [469, 303] on div "Sizonika Enterprise Menu Home About Service Contact" at bounding box center [388, 336] width 436 height 67
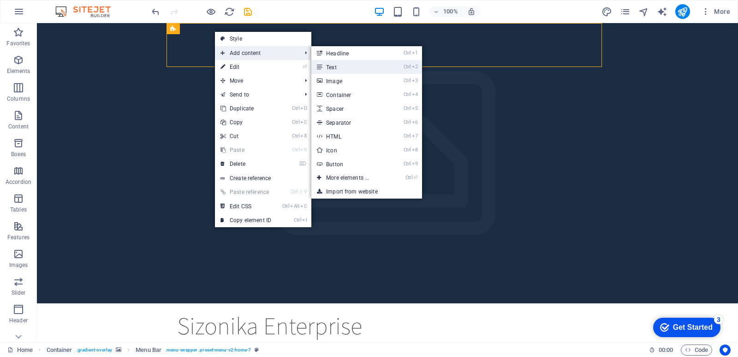
click at [341, 66] on link "Ctrl 2 Text" at bounding box center [350, 67] width 76 height 14
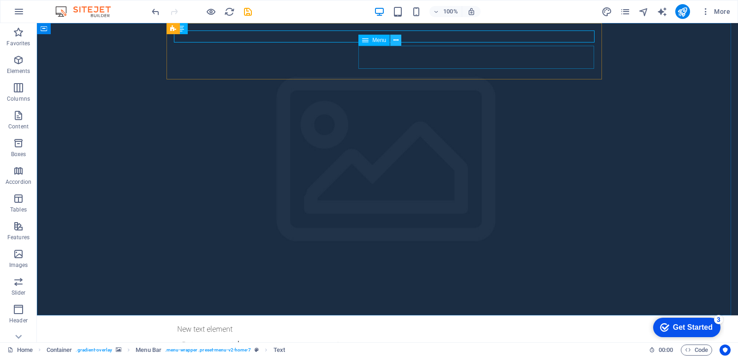
click at [396, 40] on icon at bounding box center [396, 41] width 5 height 10
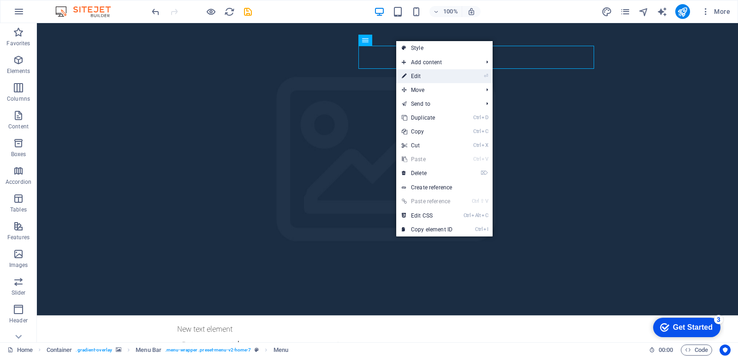
click at [451, 74] on link "⏎ Edit" at bounding box center [427, 76] width 62 height 14
select select
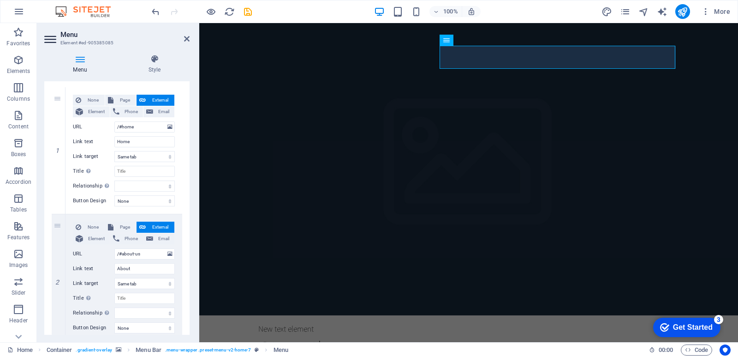
scroll to position [93, 0]
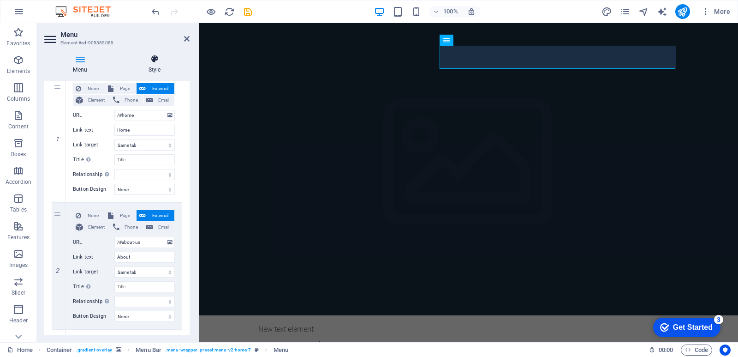
click at [153, 67] on h4 "Style" at bounding box center [155, 63] width 70 height 19
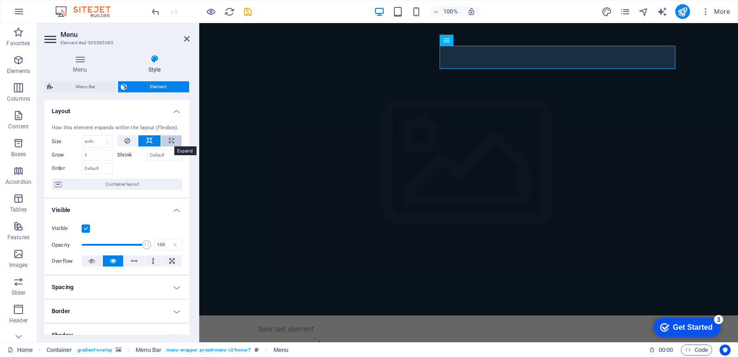
click at [169, 140] on icon at bounding box center [171, 140] width 5 height 11
type input "100"
select select "%"
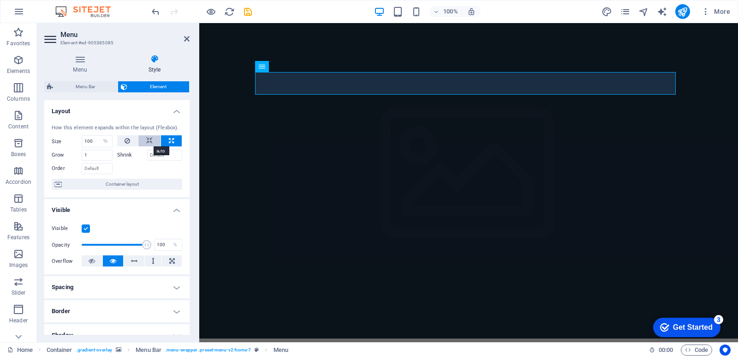
click at [151, 141] on icon at bounding box center [149, 140] width 6 height 11
select select "DISABLED_OPTION_VALUE"
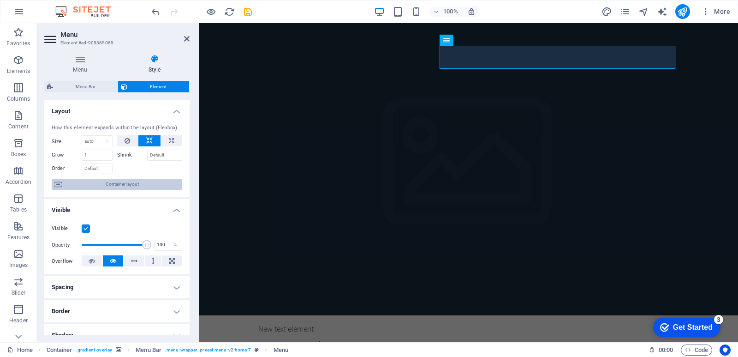
click at [144, 181] on span "Container layout" at bounding box center [122, 184] width 115 height 11
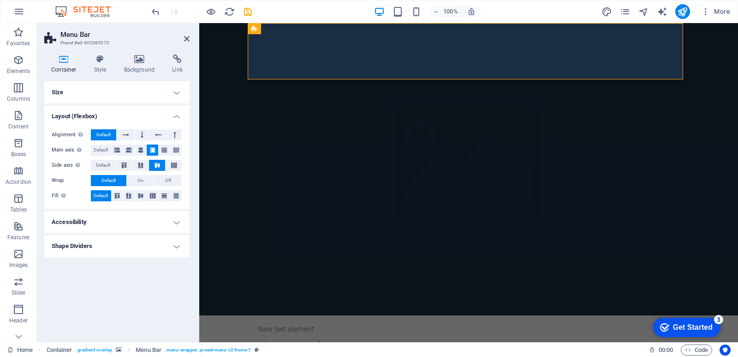
click at [144, 181] on button "On" at bounding box center [140, 180] width 27 height 11
click at [159, 97] on h4 "Size" at bounding box center [116, 92] width 145 height 22
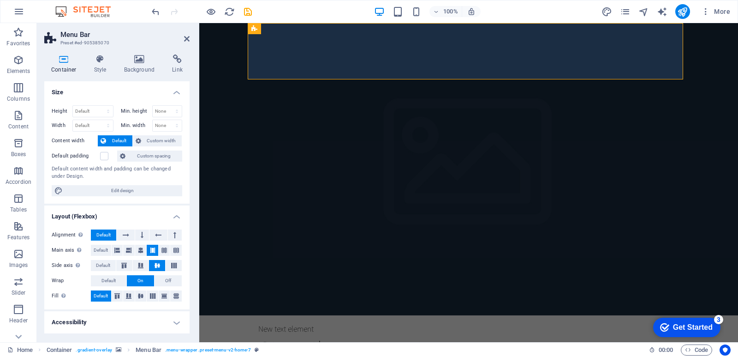
click at [173, 213] on h4 "Layout (Flexbox)" at bounding box center [116, 213] width 145 height 17
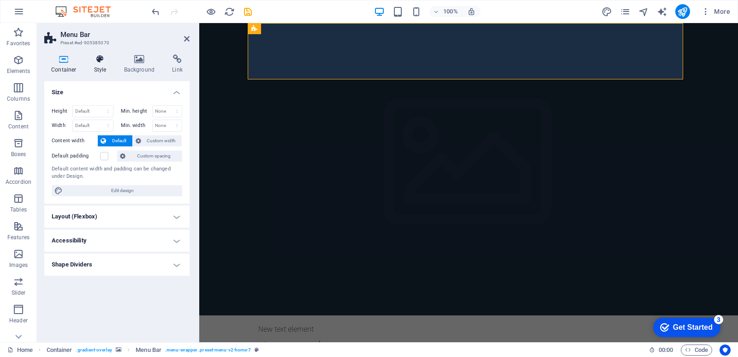
click at [98, 65] on h4 "Style" at bounding box center [102, 63] width 30 height 19
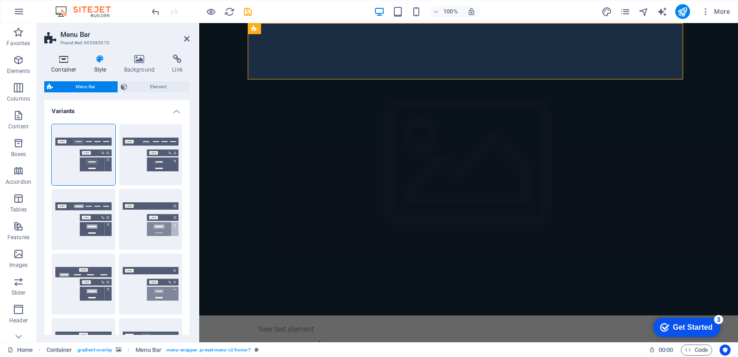
click at [66, 59] on icon at bounding box center [63, 58] width 39 height 9
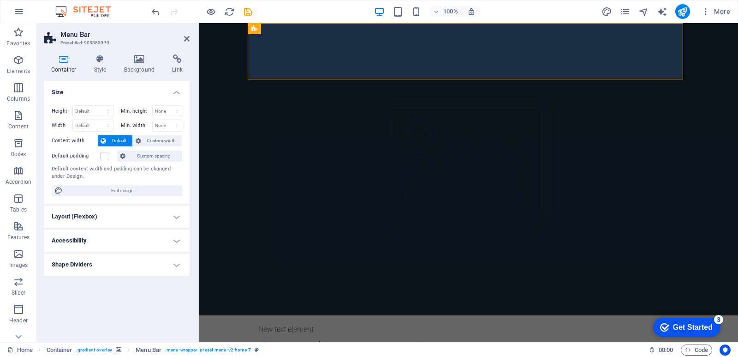
click at [132, 219] on h4 "Layout (Flexbox)" at bounding box center [116, 216] width 145 height 22
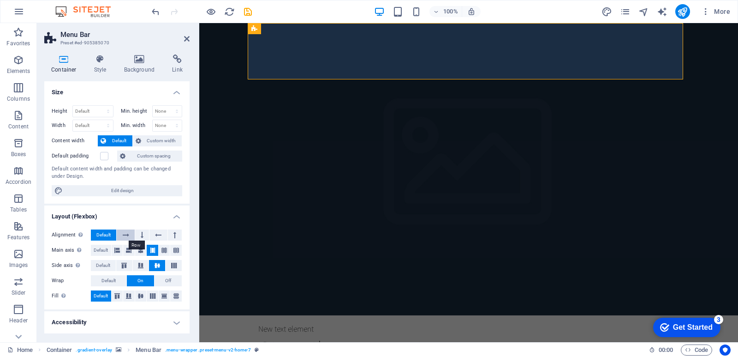
click at [128, 235] on icon at bounding box center [126, 234] width 6 height 11
click at [107, 236] on span "Default" at bounding box center [103, 234] width 14 height 11
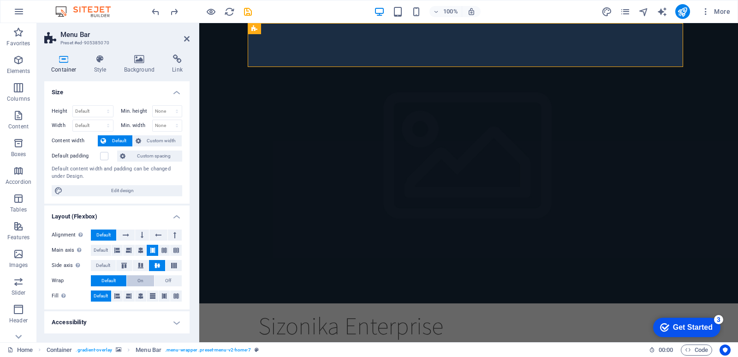
click at [139, 278] on span "On" at bounding box center [141, 280] width 6 height 11
click at [111, 281] on span "Default" at bounding box center [109, 280] width 14 height 11
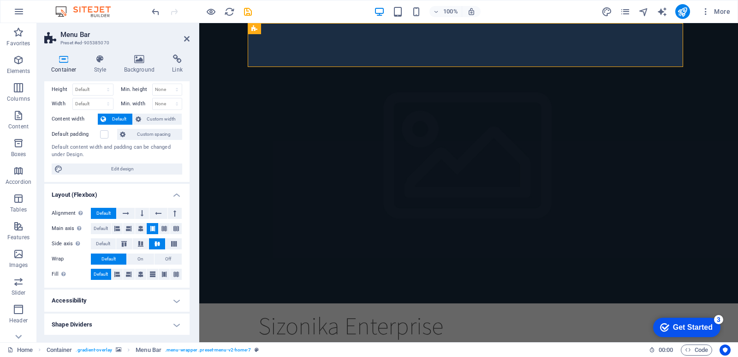
scroll to position [23, 0]
click at [170, 300] on h4 "Accessibility" at bounding box center [116, 299] width 145 height 22
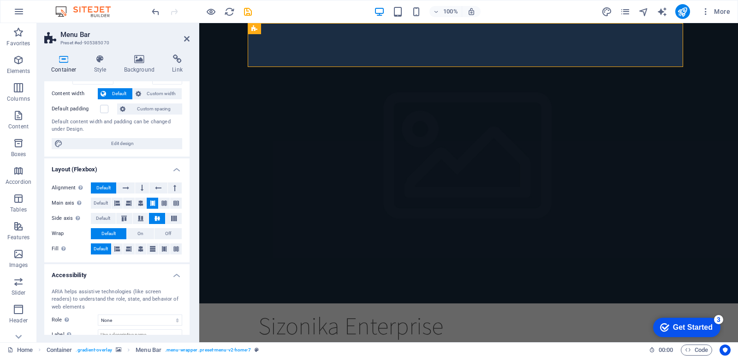
scroll to position [84, 0]
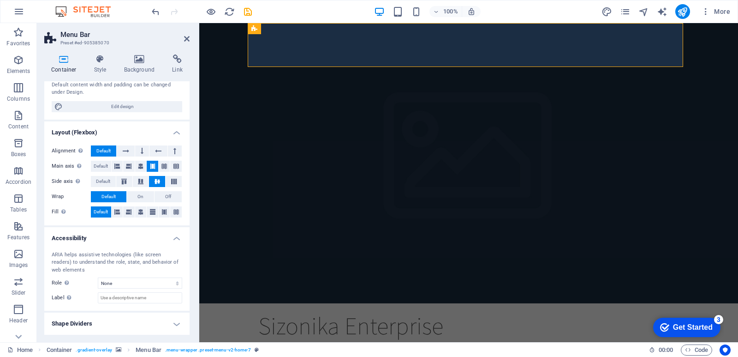
click at [166, 239] on h4 "Accessibility" at bounding box center [116, 235] width 145 height 17
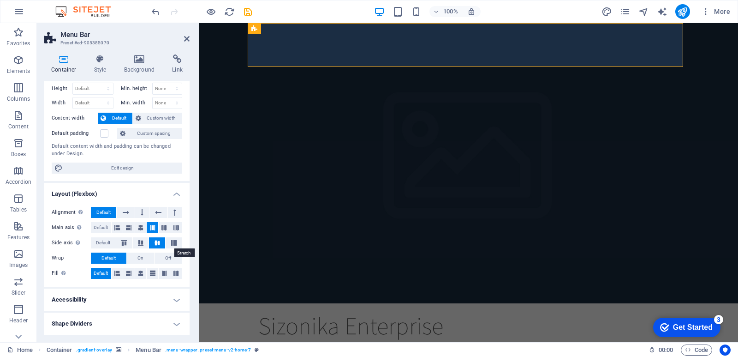
scroll to position [0, 0]
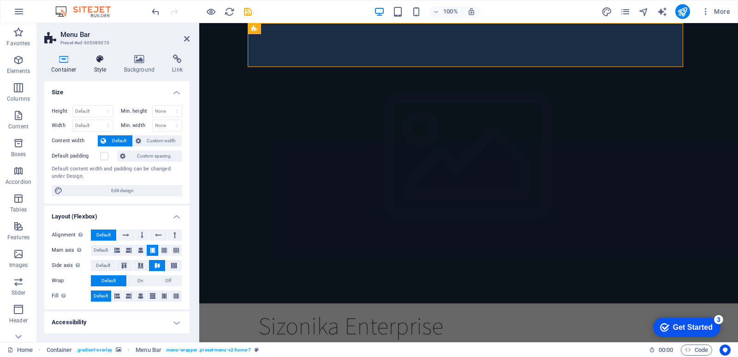
click at [96, 62] on icon at bounding box center [100, 58] width 26 height 9
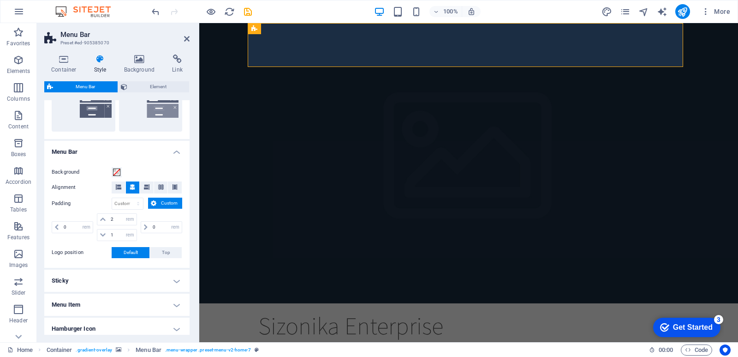
scroll to position [258, 0]
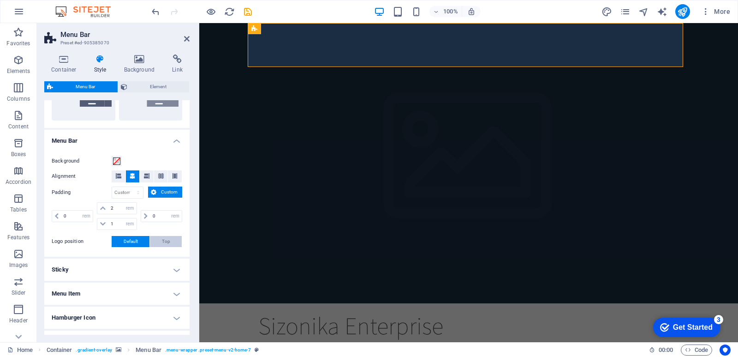
click at [168, 240] on span "Top" at bounding box center [166, 241] width 8 height 11
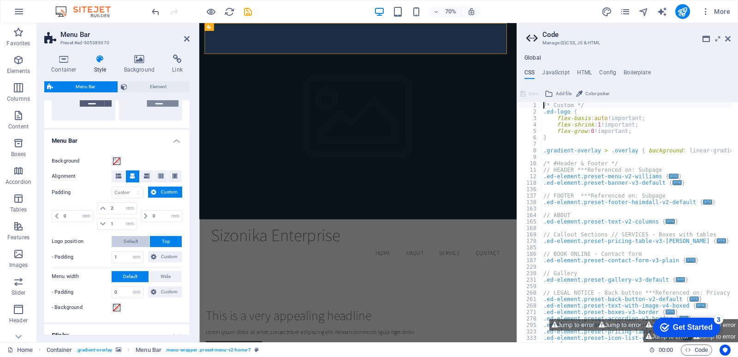
click at [139, 240] on button "Default" at bounding box center [131, 241] width 38 height 11
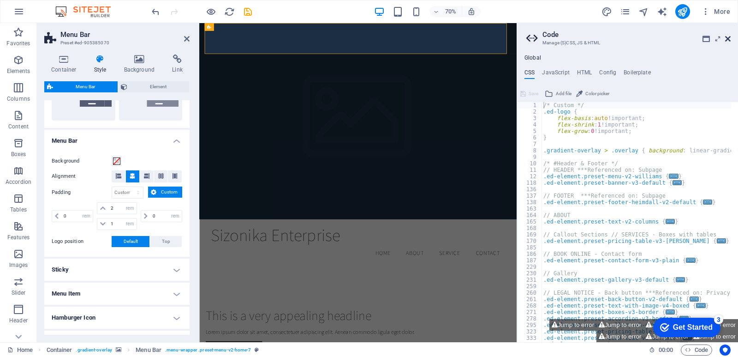
click at [729, 39] on icon at bounding box center [729, 38] width 6 height 7
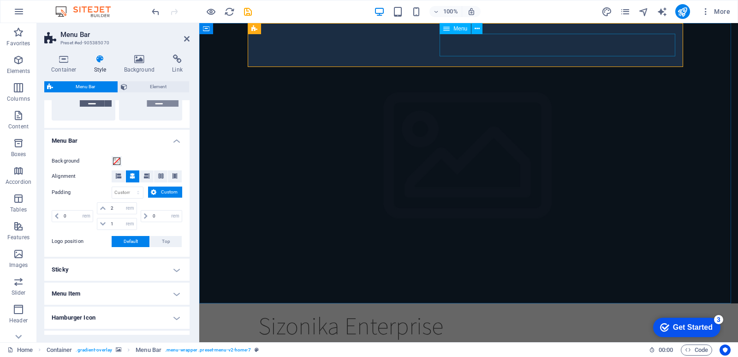
click at [570, 340] on nav "Home About Service Contact" at bounding box center [468, 351] width 421 height 23
click at [477, 29] on icon at bounding box center [477, 29] width 5 height 10
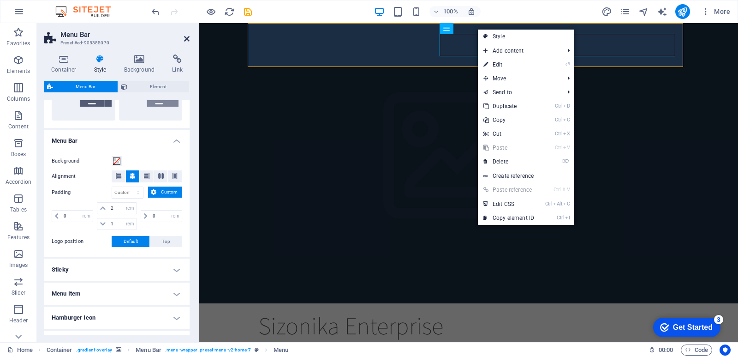
click at [184, 38] on icon at bounding box center [187, 38] width 6 height 7
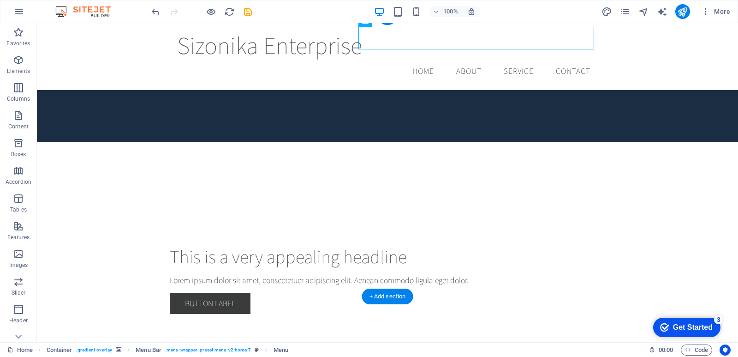
scroll to position [0, 0]
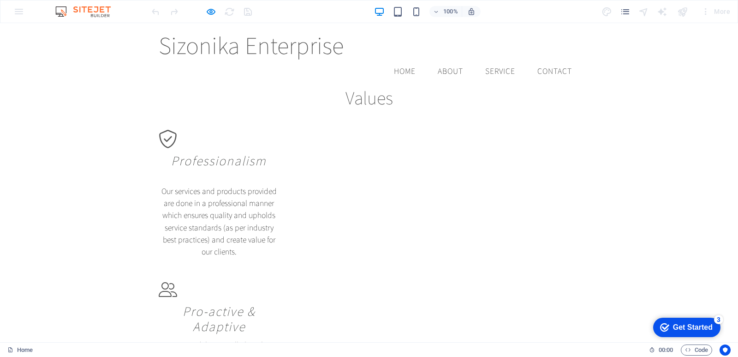
scroll to position [1234, 0]
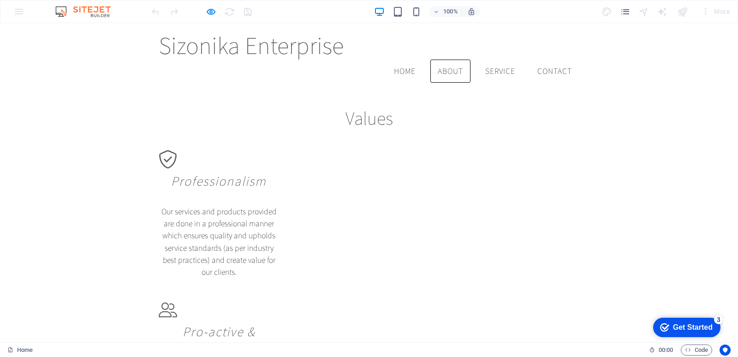
click at [441, 60] on link "About" at bounding box center [451, 71] width 40 height 23
click at [496, 60] on link "Service" at bounding box center [500, 71] width 45 height 23
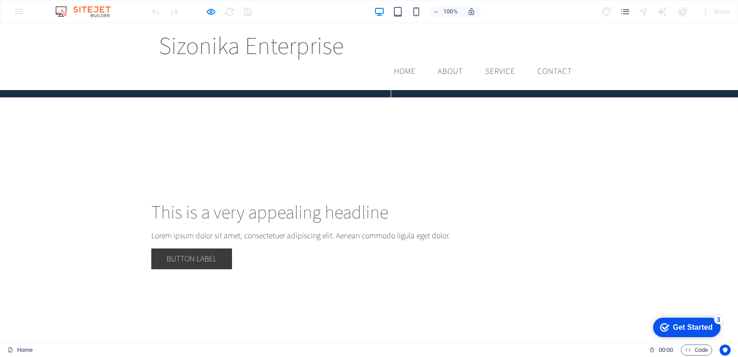
scroll to position [134, 0]
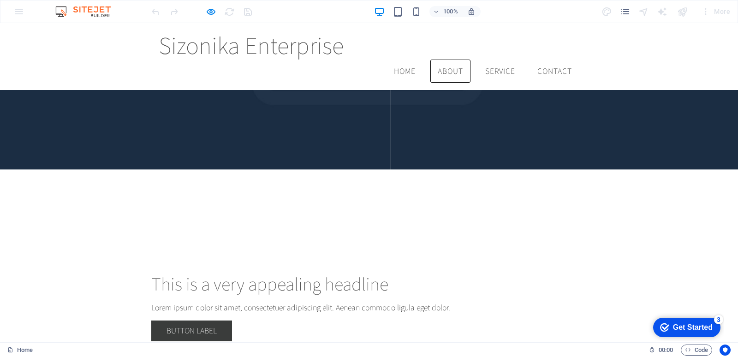
click at [448, 60] on link "About" at bounding box center [451, 71] width 40 height 23
click at [495, 60] on link "Service" at bounding box center [500, 71] width 45 height 23
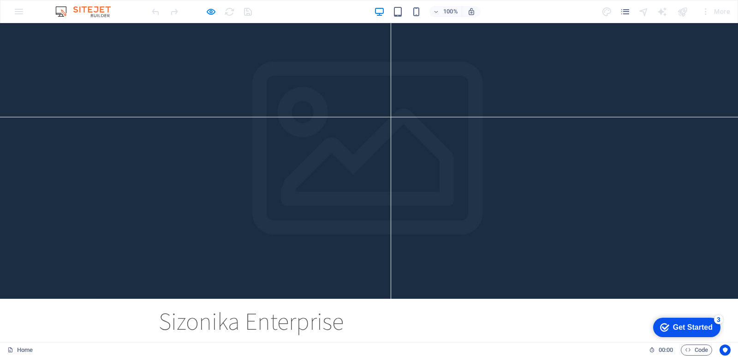
scroll to position [0, 0]
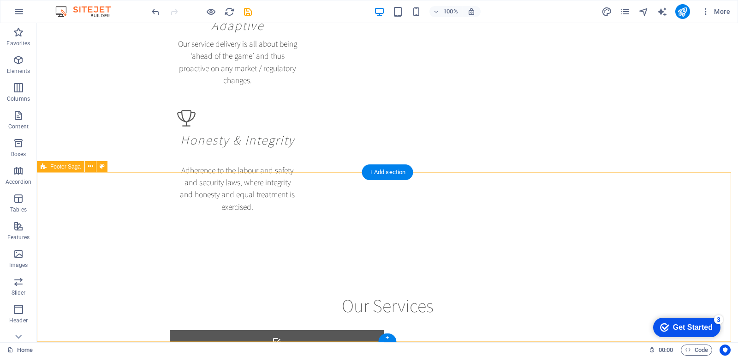
scroll to position [2143, 0]
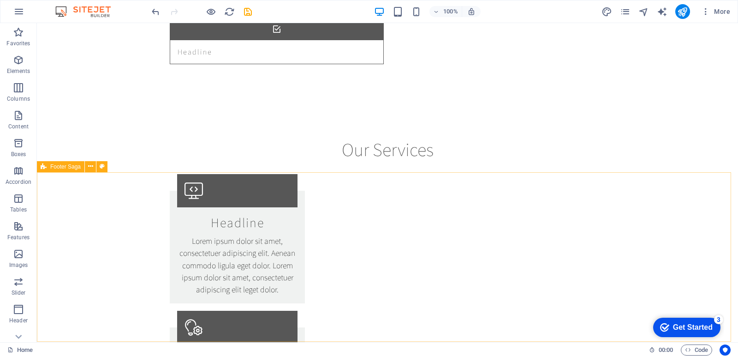
click at [50, 167] on span "Footer Saga" at bounding box center [65, 167] width 30 height 6
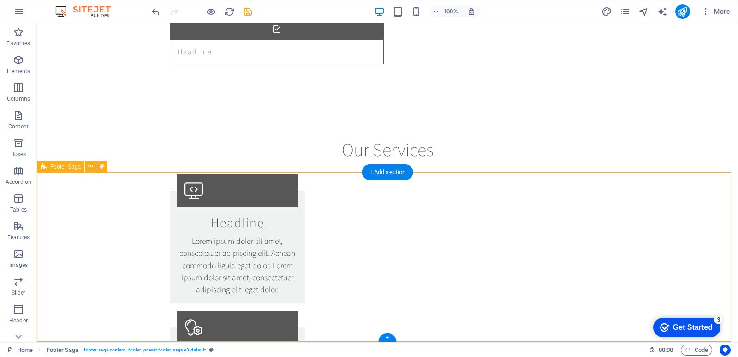
click at [18, 64] on icon "button" at bounding box center [18, 59] width 11 height 11
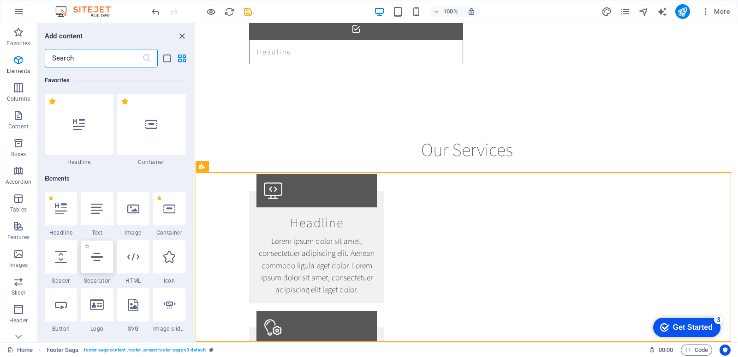
scroll to position [98, 0]
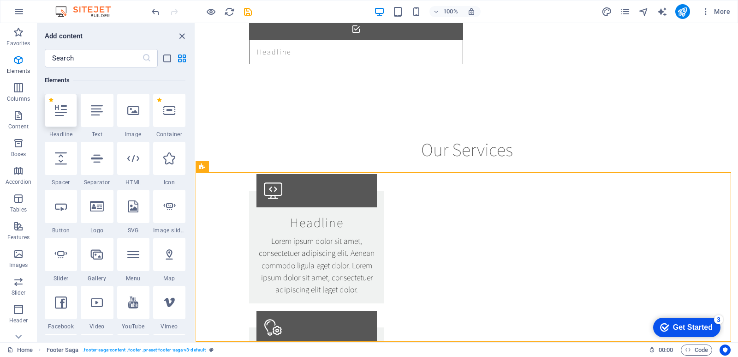
click at [62, 116] on div at bounding box center [61, 110] width 32 height 33
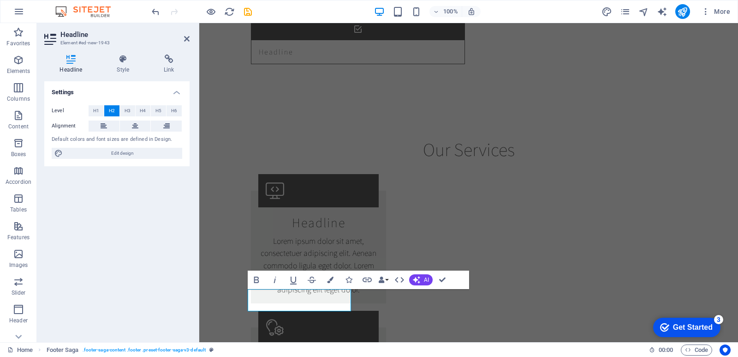
scroll to position [2063, 0]
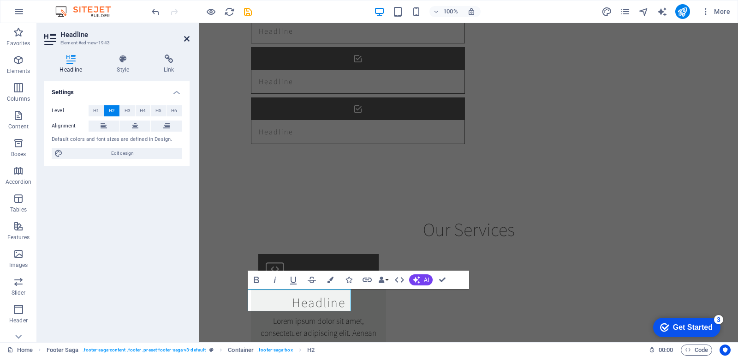
click at [187, 40] on icon at bounding box center [187, 38] width 6 height 7
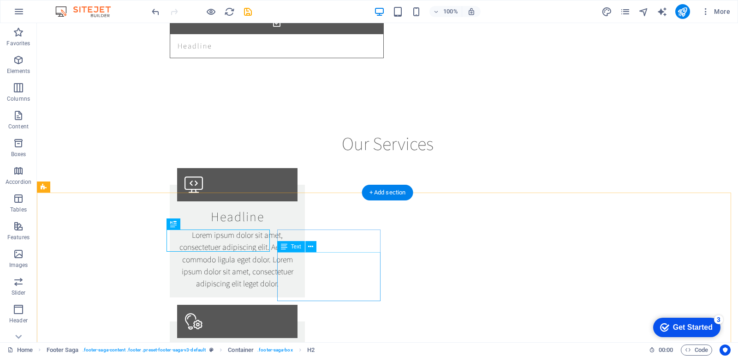
scroll to position [2154, 0]
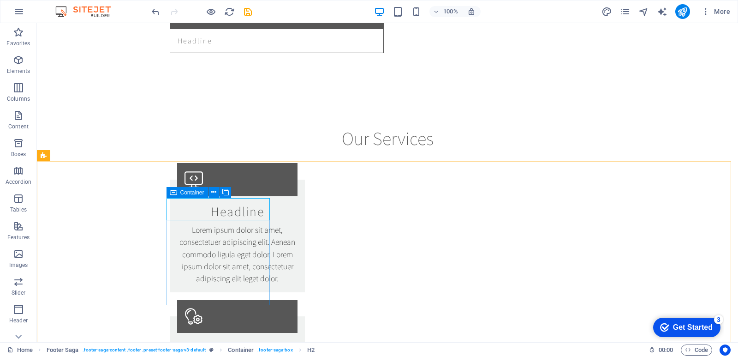
click at [173, 192] on icon at bounding box center [173, 192] width 6 height 11
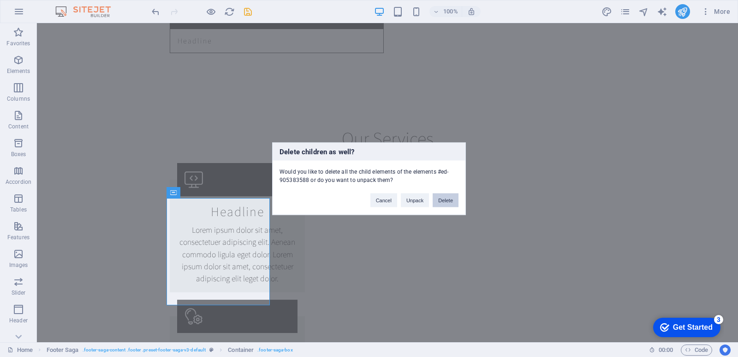
click at [438, 203] on button "Delete" at bounding box center [446, 200] width 26 height 14
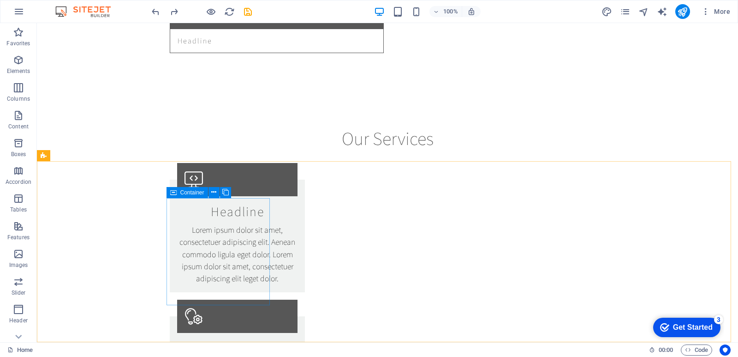
click at [169, 190] on div "Container" at bounding box center [188, 192] width 42 height 11
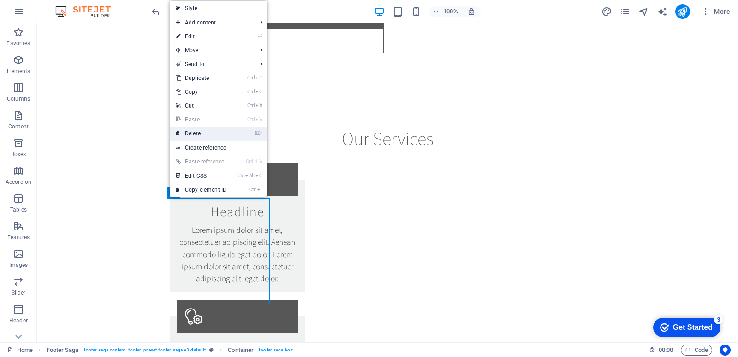
click at [228, 128] on link "⌦ Delete" at bounding box center [201, 133] width 62 height 14
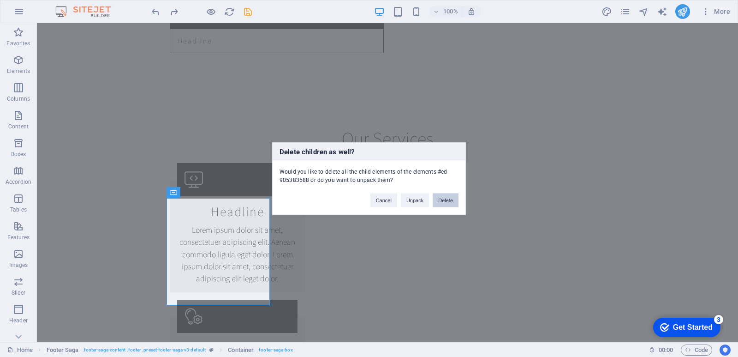
click at [452, 200] on button "Delete" at bounding box center [446, 200] width 26 height 14
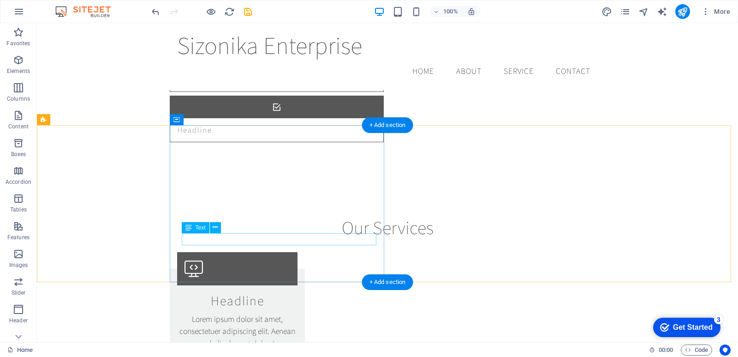
scroll to position [2033, 0]
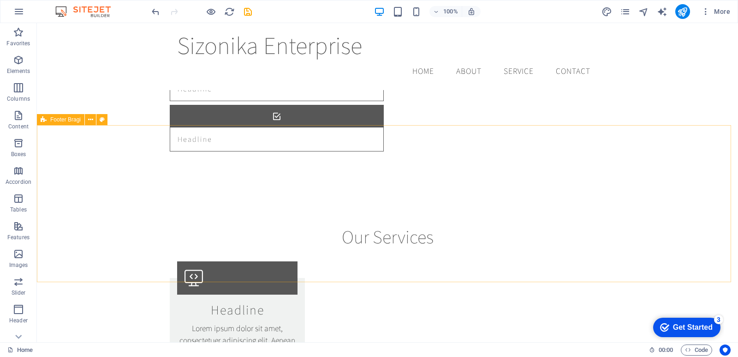
click at [41, 119] on icon at bounding box center [44, 119] width 6 height 11
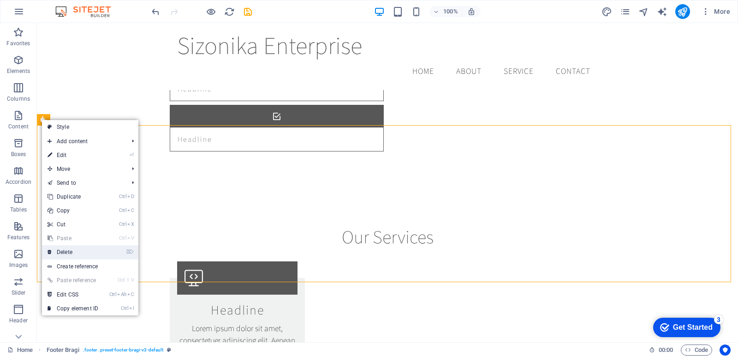
click at [96, 253] on link "⌦ Delete" at bounding box center [73, 252] width 62 height 14
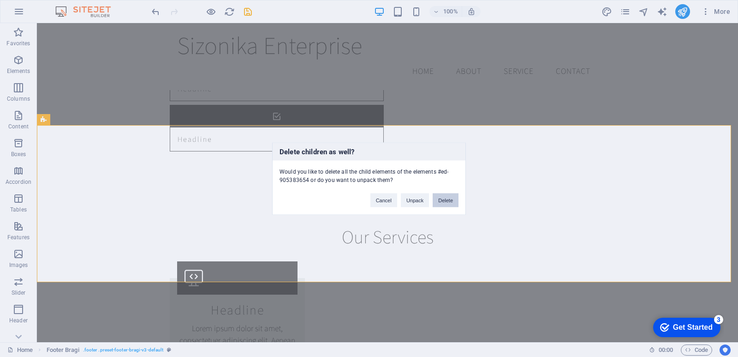
click at [444, 204] on button "Delete" at bounding box center [446, 200] width 26 height 14
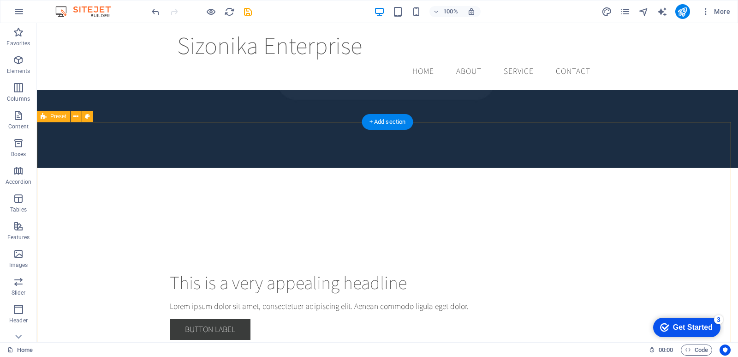
scroll to position [0, 0]
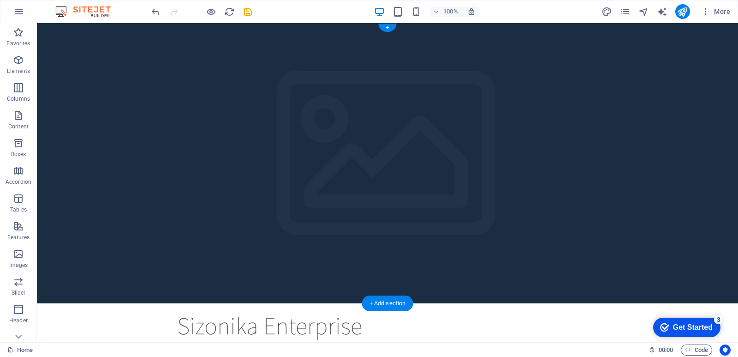
click at [592, 135] on figure at bounding box center [388, 163] width 702 height 280
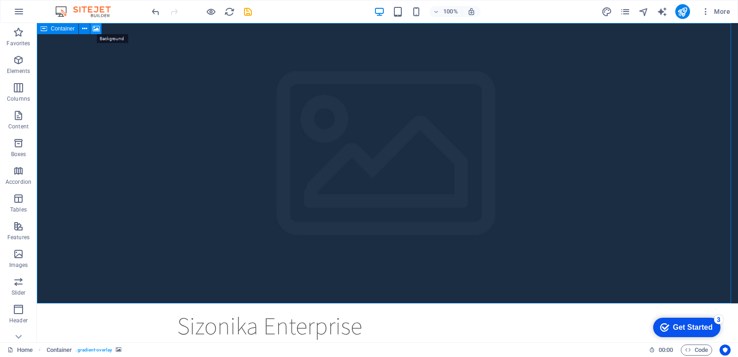
click at [96, 27] on icon at bounding box center [96, 29] width 7 height 10
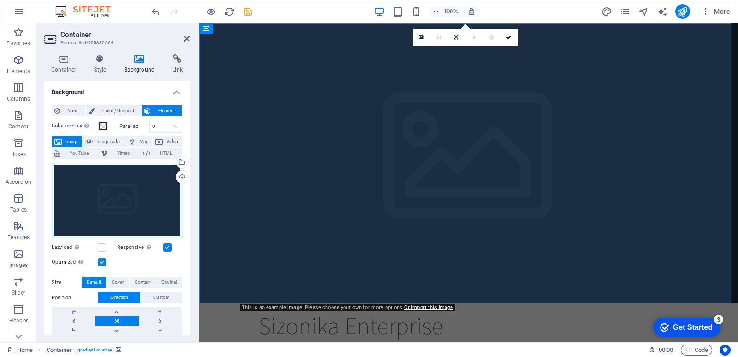
click at [148, 205] on div "Drag files here, click to choose files or select files from Files or our free s…" at bounding box center [117, 201] width 131 height 76
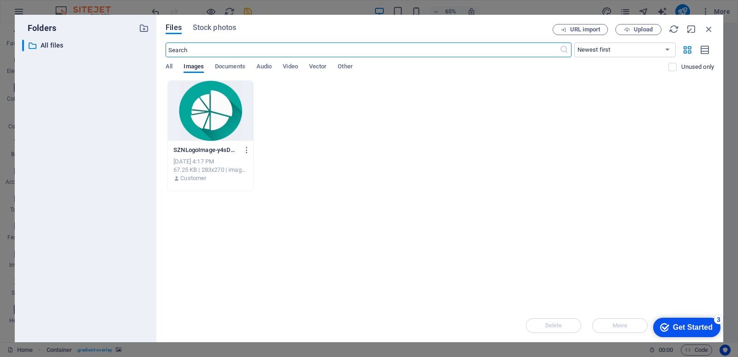
click at [209, 116] on div at bounding box center [210, 111] width 85 height 60
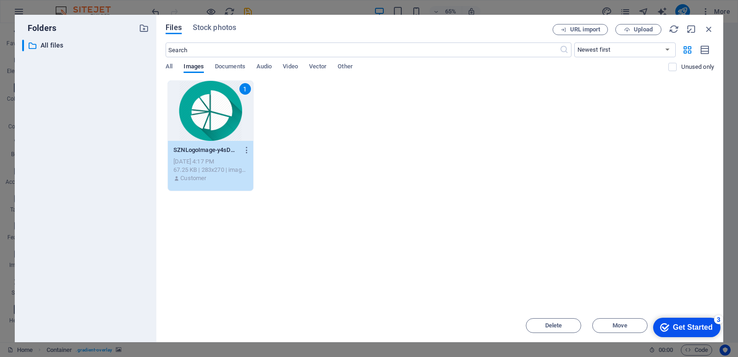
click at [202, 108] on div "1" at bounding box center [210, 111] width 85 height 60
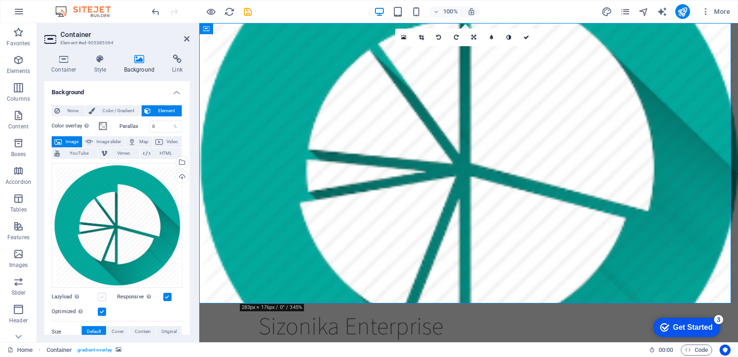
click at [104, 295] on label at bounding box center [102, 297] width 8 height 8
click at [0, 0] on input "Lazyload Loading images after the page loads improves page speed." at bounding box center [0, 0] width 0 height 0
click at [102, 295] on label at bounding box center [102, 297] width 8 height 8
click at [0, 0] on input "Lazyload Loading images after the page loads improves page speed." at bounding box center [0, 0] width 0 height 0
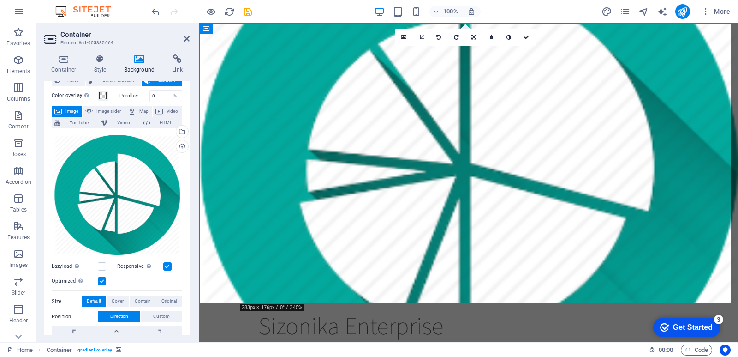
scroll to position [31, 0]
click at [121, 297] on span "Cover" at bounding box center [118, 300] width 12 height 11
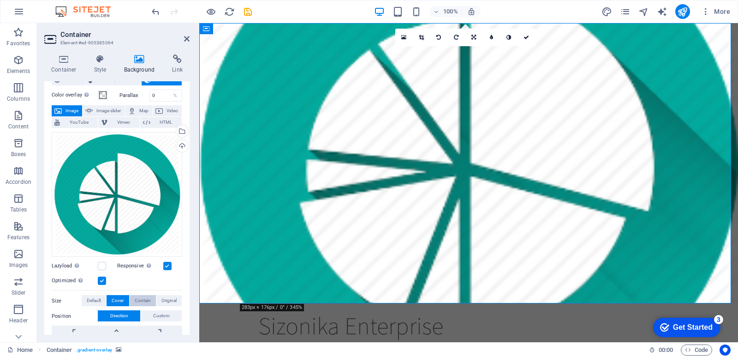
click at [140, 296] on span "Contain" at bounding box center [143, 300] width 16 height 11
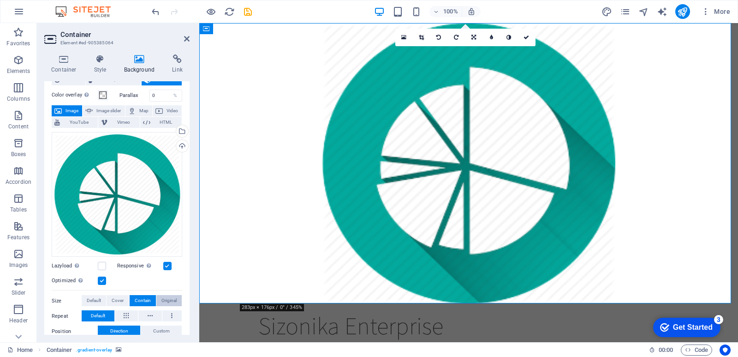
click at [162, 296] on span "Original" at bounding box center [169, 300] width 15 height 11
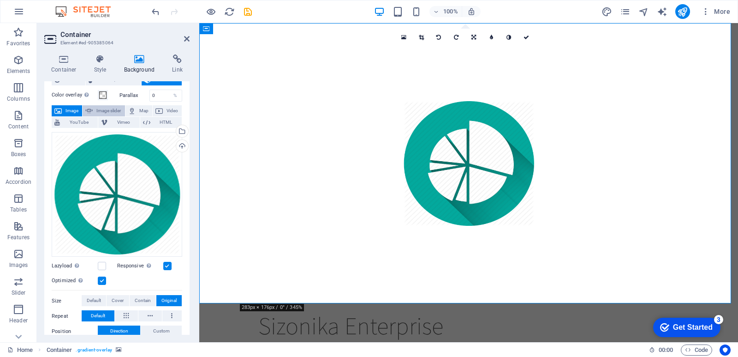
click at [108, 108] on span "Image slider" at bounding box center [109, 110] width 26 height 11
select select "ms"
select select "s"
select select "progressive"
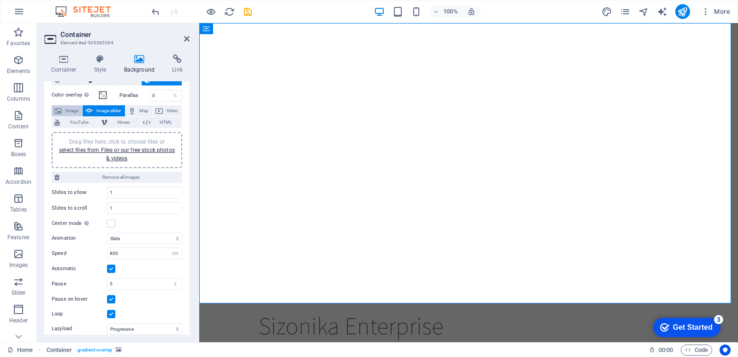
click at [73, 106] on span "Image" at bounding box center [72, 110] width 15 height 11
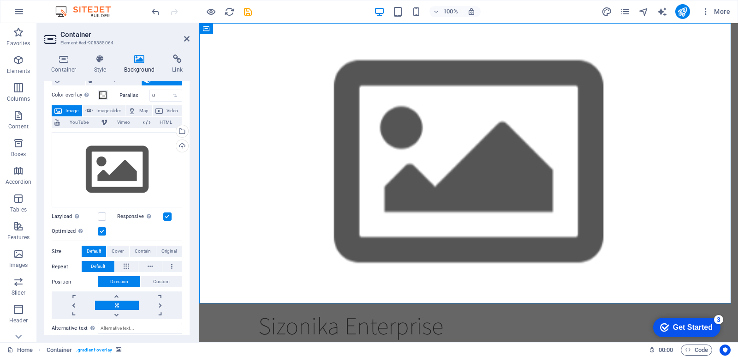
scroll to position [0, 0]
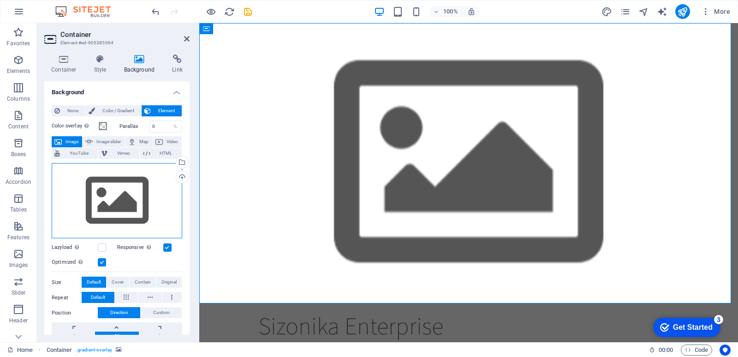
click at [150, 202] on div "Drag files here, click to choose files or select files from Files or our free s…" at bounding box center [117, 201] width 131 height 76
click at [150, 202] on body "sizonika.co.za Home Favorites Elements Columns Content Boxes Accordion Tables F…" at bounding box center [369, 178] width 738 height 357
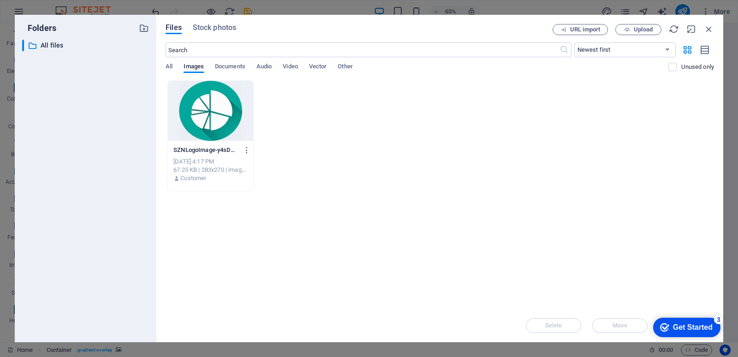
click at [220, 128] on div at bounding box center [210, 111] width 85 height 60
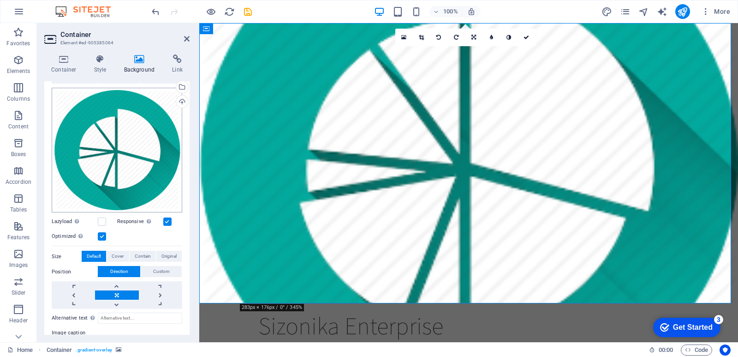
scroll to position [108, 0]
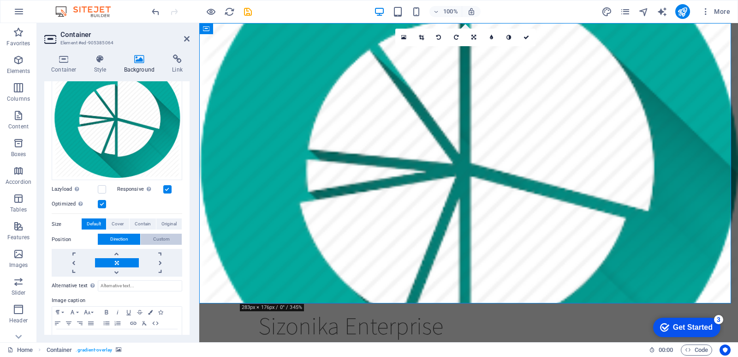
click at [164, 240] on span "Custom" at bounding box center [161, 239] width 17 height 11
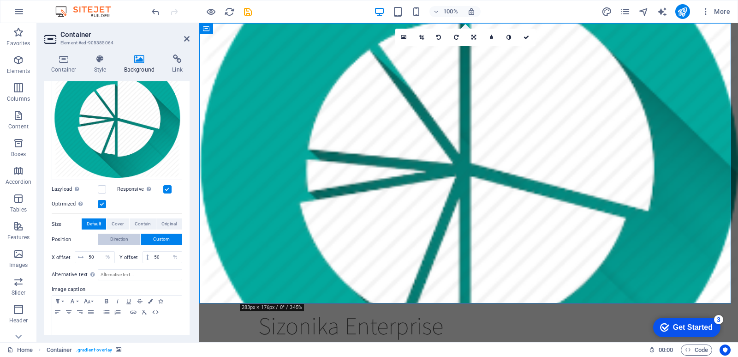
click at [128, 236] on button "Direction" at bounding box center [119, 239] width 42 height 11
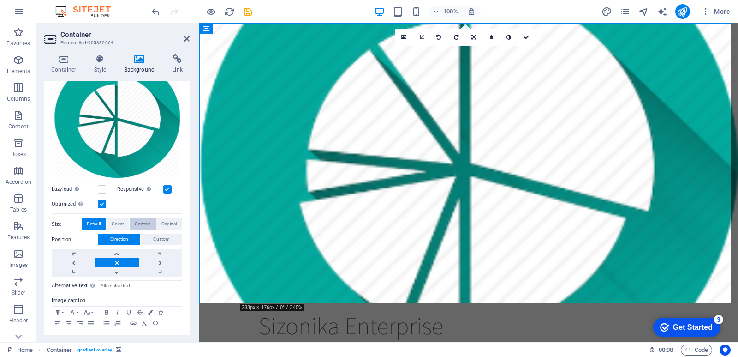
click at [147, 218] on span "Contain" at bounding box center [143, 223] width 16 height 11
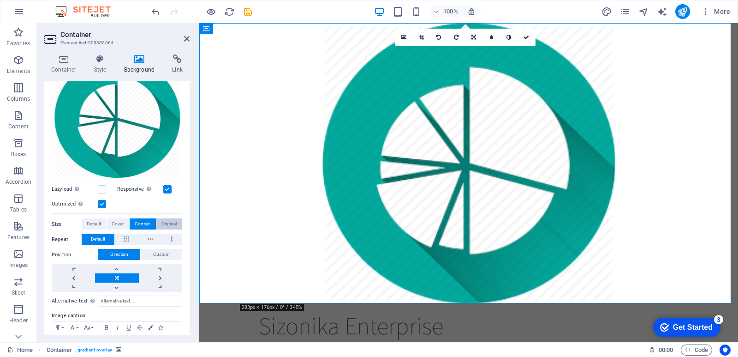
click at [164, 221] on span "Original" at bounding box center [169, 223] width 15 height 11
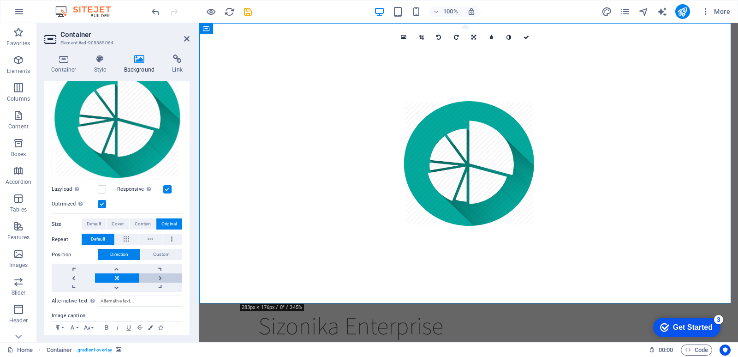
click at [157, 274] on link at bounding box center [160, 277] width 43 height 9
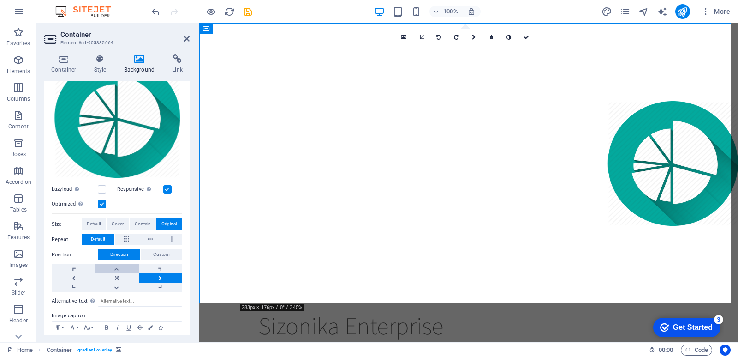
click at [117, 267] on link at bounding box center [116, 268] width 43 height 9
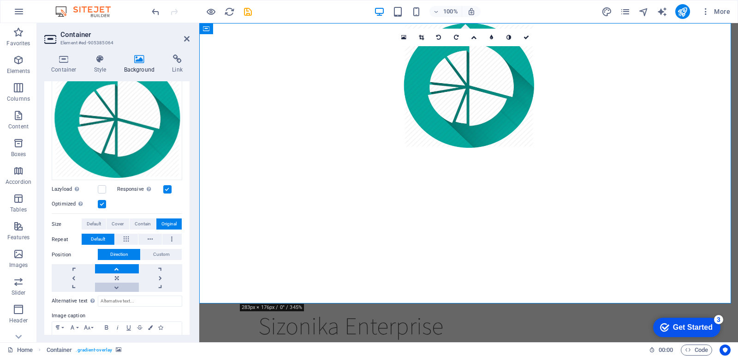
click at [118, 285] on link at bounding box center [116, 286] width 43 height 9
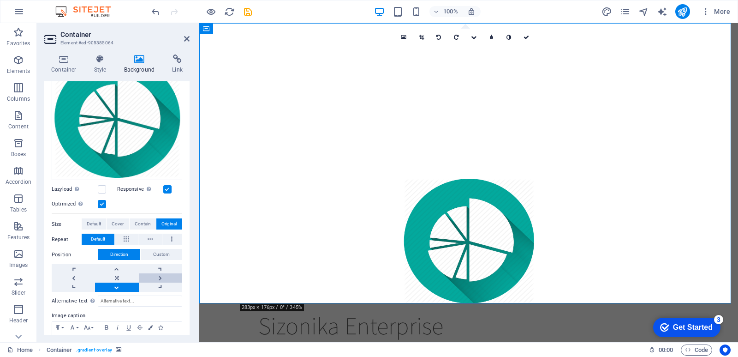
click at [147, 275] on link at bounding box center [160, 277] width 43 height 9
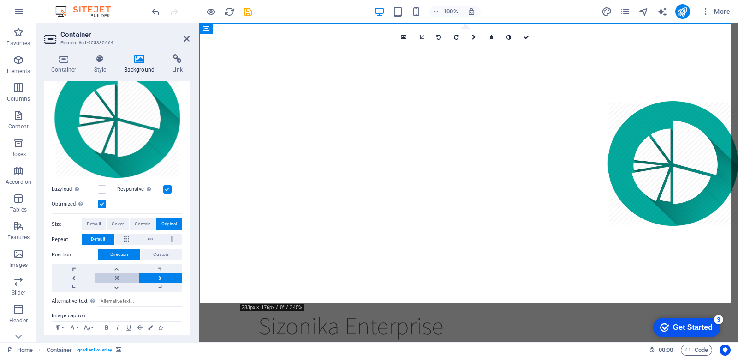
click at [125, 274] on link at bounding box center [116, 277] width 43 height 9
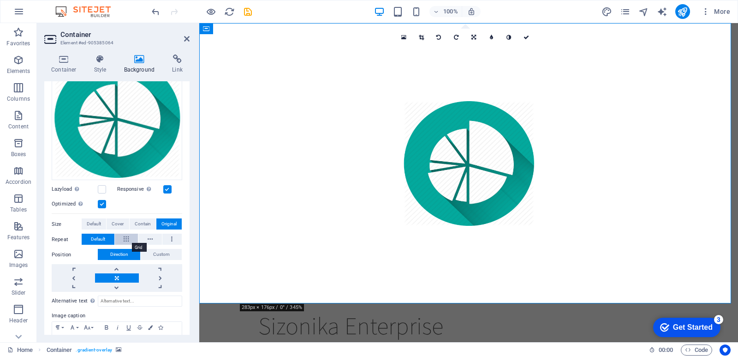
click at [128, 235] on icon at bounding box center [126, 239] width 5 height 11
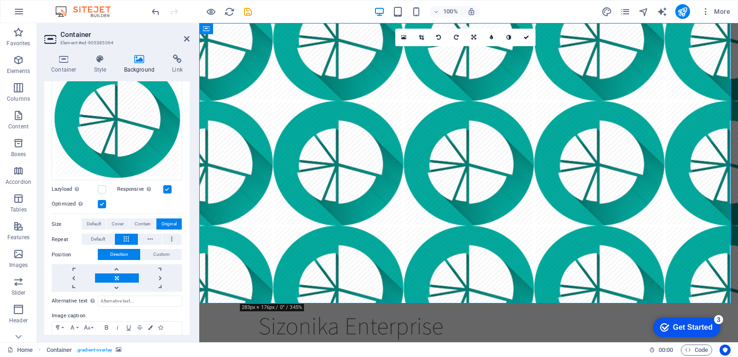
click at [128, 235] on icon at bounding box center [126, 239] width 5 height 11
click at [102, 238] on span "Default" at bounding box center [98, 239] width 14 height 11
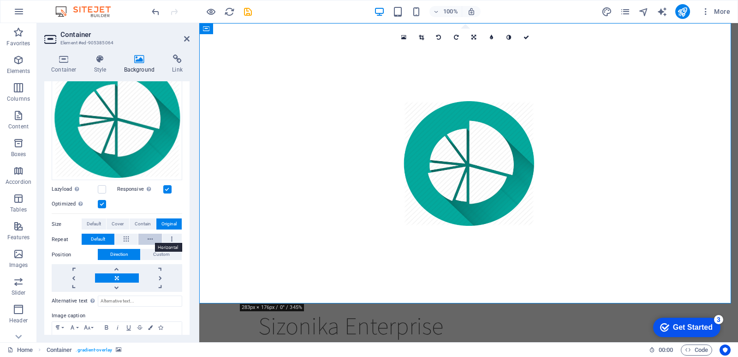
click at [154, 236] on button at bounding box center [150, 239] width 24 height 11
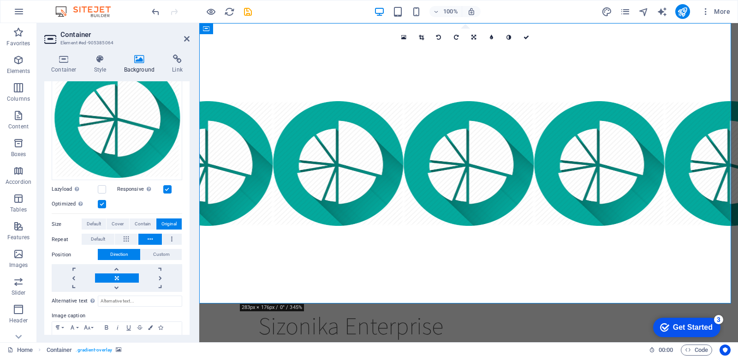
click at [154, 236] on button at bounding box center [150, 239] width 24 height 11
click at [171, 236] on icon at bounding box center [171, 239] width 1 height 11
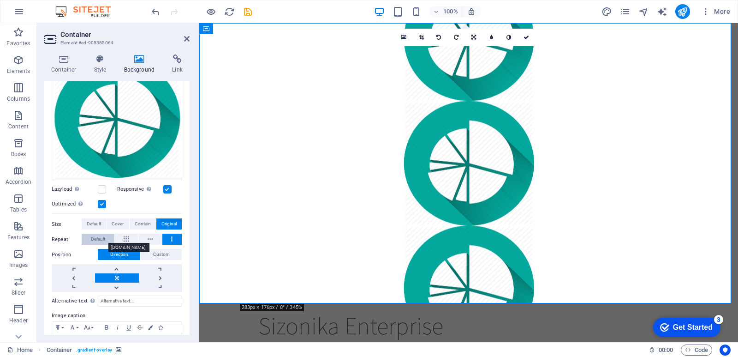
click at [102, 238] on span "Default" at bounding box center [98, 239] width 14 height 11
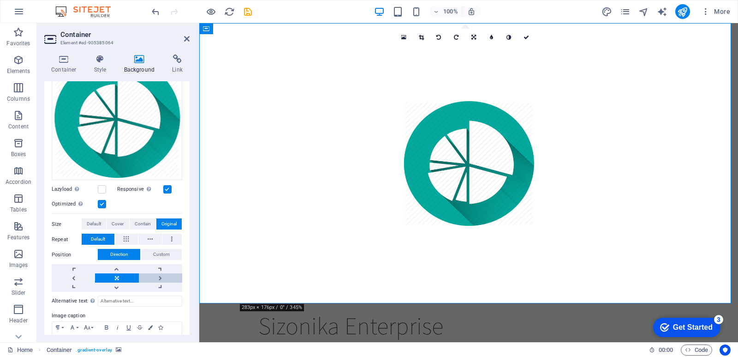
click at [151, 275] on link at bounding box center [160, 277] width 43 height 9
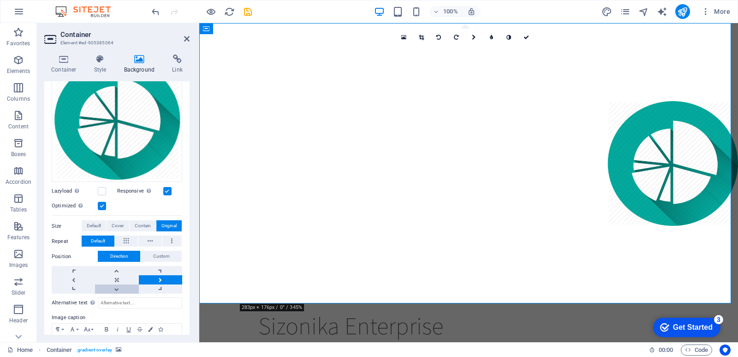
scroll to position [89, 0]
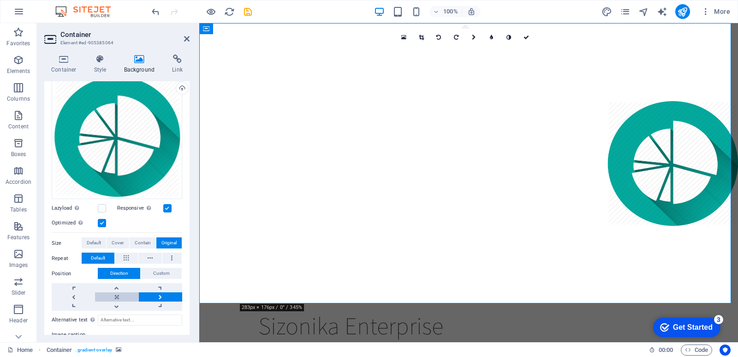
click at [117, 293] on link at bounding box center [116, 296] width 43 height 9
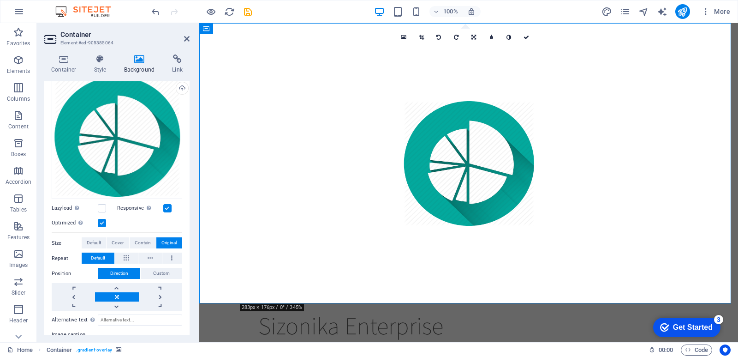
click at [117, 293] on link at bounding box center [116, 296] width 43 height 9
click at [148, 296] on link at bounding box center [160, 296] width 43 height 9
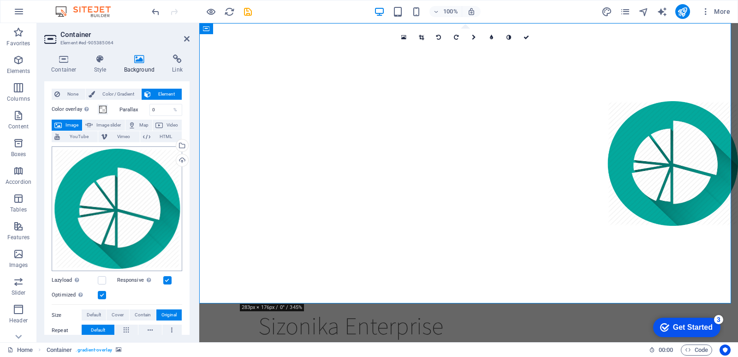
scroll to position [0, 0]
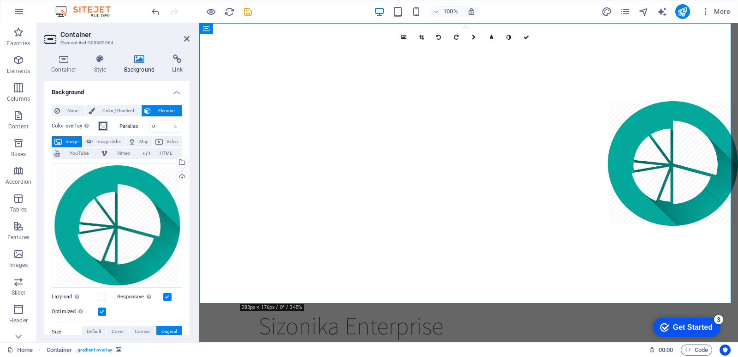
click at [101, 124] on span at bounding box center [102, 125] width 7 height 7
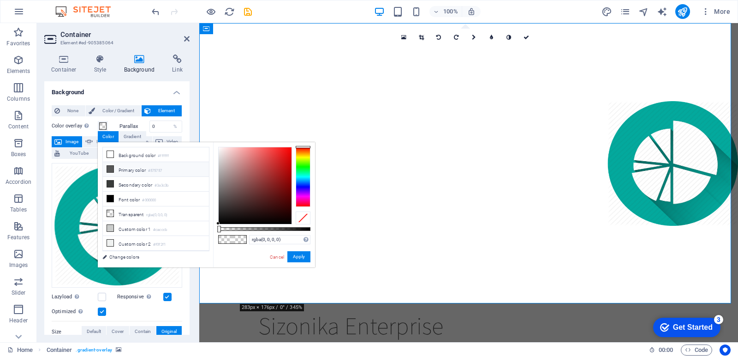
click at [148, 169] on li "Primary color #575757" at bounding box center [156, 169] width 106 height 15
click at [140, 156] on li "Background color #ffffff" at bounding box center [156, 154] width 106 height 15
click at [138, 212] on li "Transparent rgba(0,0,0,.0)" at bounding box center [156, 213] width 106 height 15
click at [136, 227] on li "Custom color 1 #cacccb" at bounding box center [156, 228] width 106 height 15
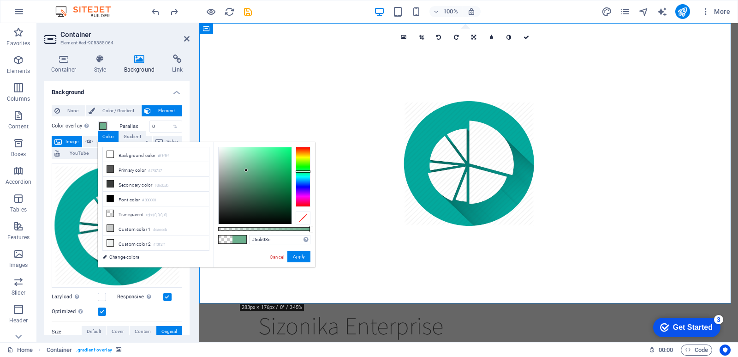
click at [246, 170] on div at bounding box center [255, 185] width 73 height 77
drag, startPoint x: 246, startPoint y: 170, endPoint x: 236, endPoint y: 163, distance: 12.6
click at [236, 163] on div at bounding box center [235, 162] width 3 height 3
click at [303, 182] on div at bounding box center [303, 177] width 15 height 60
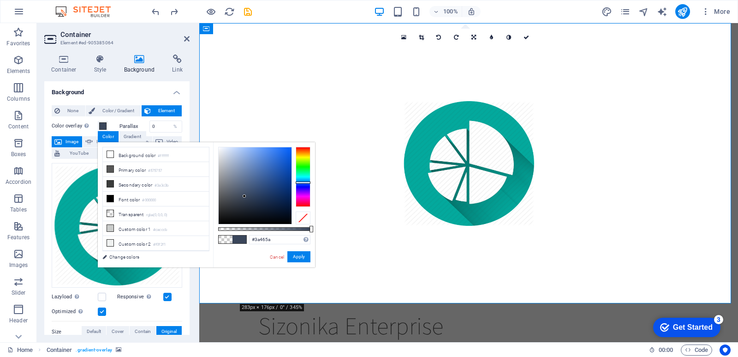
drag, startPoint x: 247, startPoint y: 178, endPoint x: 245, endPoint y: 196, distance: 18.7
click at [245, 196] on div at bounding box center [255, 185] width 73 height 77
click at [109, 153] on icon at bounding box center [110, 154] width 6 height 6
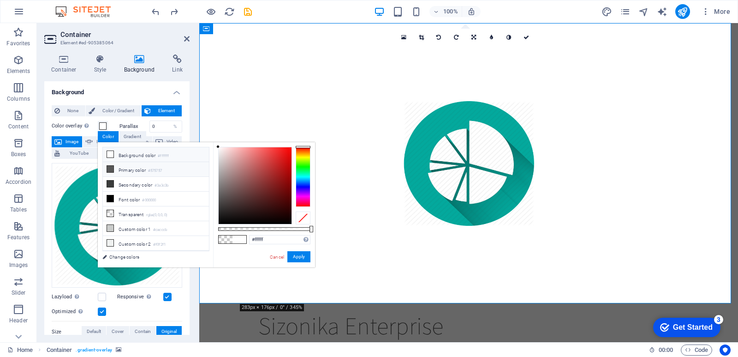
click at [127, 167] on li "Primary color #575757" at bounding box center [156, 169] width 106 height 15
click at [111, 155] on icon at bounding box center [110, 154] width 6 height 6
click at [149, 228] on li "Custom color 1 #cacccb" at bounding box center [156, 228] width 106 height 15
type input "#cacccb"
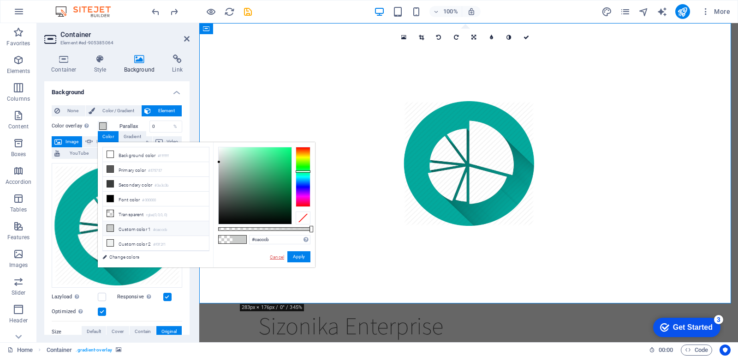
click at [278, 255] on link "Cancel" at bounding box center [277, 256] width 16 height 7
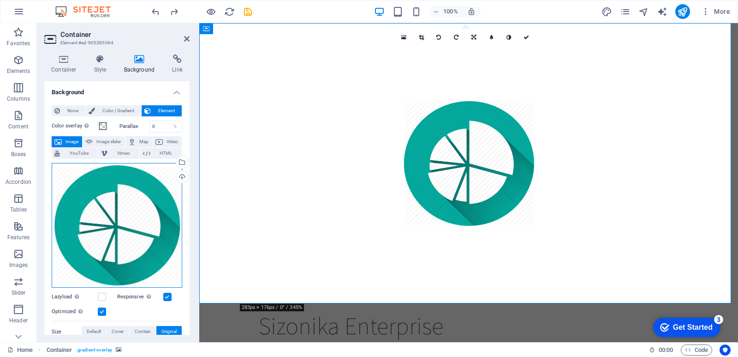
click at [144, 225] on div "Drag files here, click to choose files or select files from Files or our free s…" at bounding box center [117, 225] width 131 height 125
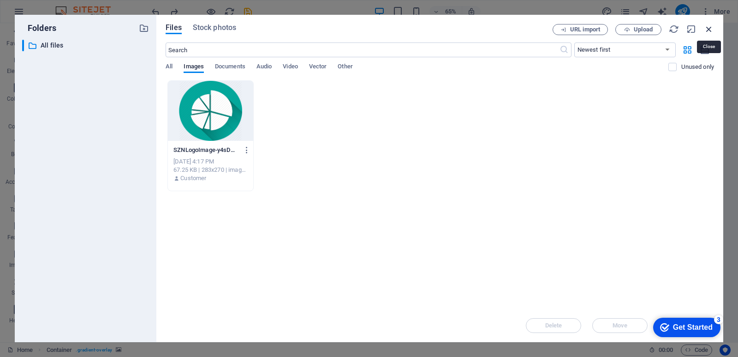
click at [709, 27] on icon "button" at bounding box center [709, 29] width 10 height 10
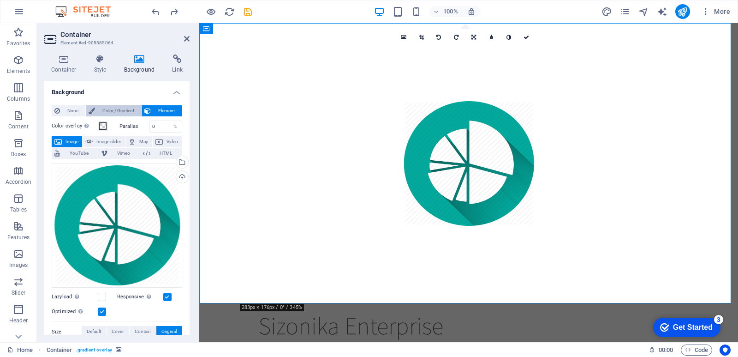
click at [120, 111] on span "Color / Gradient" at bounding box center [118, 110] width 41 height 11
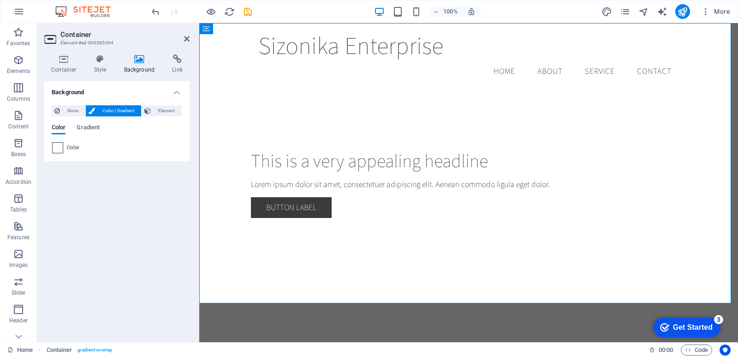
click at [59, 149] on span at bounding box center [58, 148] width 10 height 10
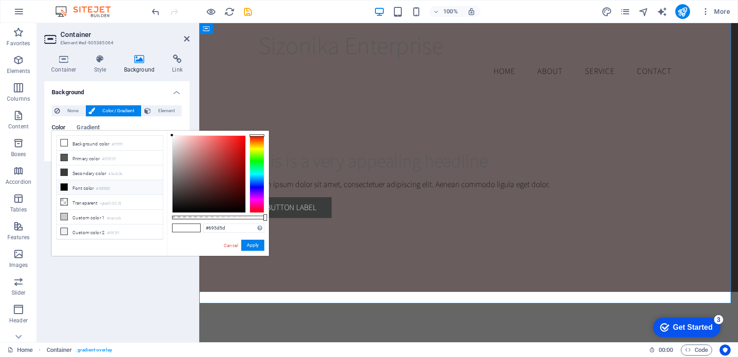
click at [180, 180] on div at bounding box center [209, 174] width 73 height 77
click at [194, 165] on div at bounding box center [209, 174] width 73 height 77
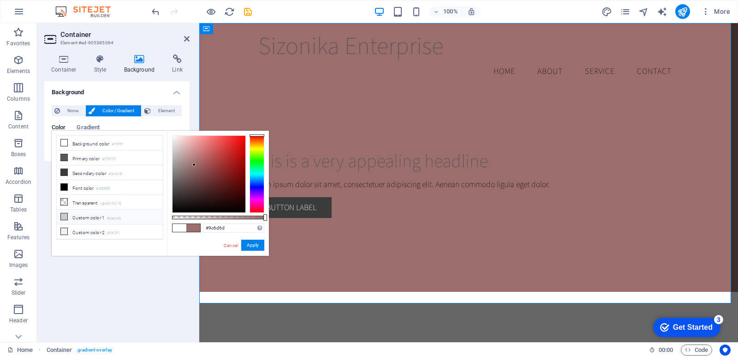
click at [97, 216] on li "Custom color 1 #cacccb" at bounding box center [110, 217] width 106 height 15
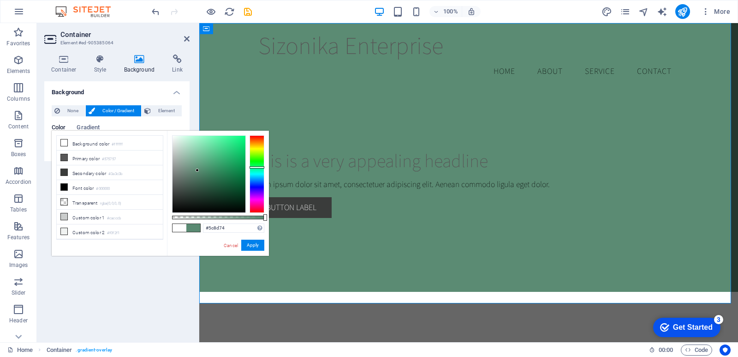
drag, startPoint x: 196, startPoint y: 150, endPoint x: 198, endPoint y: 169, distance: 19.0
click at [198, 169] on div at bounding box center [209, 174] width 73 height 77
click at [91, 217] on li "Custom color 1 #cacccb" at bounding box center [110, 217] width 106 height 15
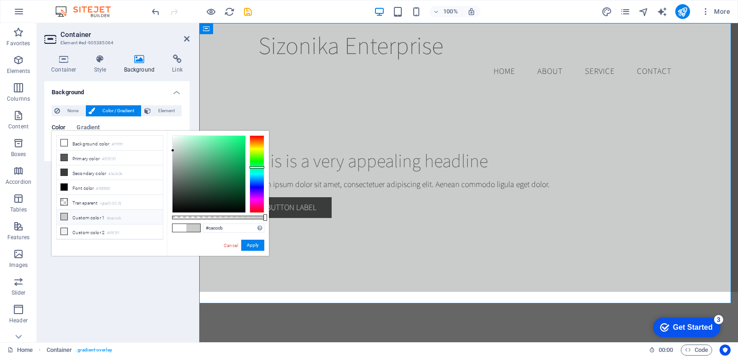
click at [191, 227] on span at bounding box center [193, 228] width 14 height 8
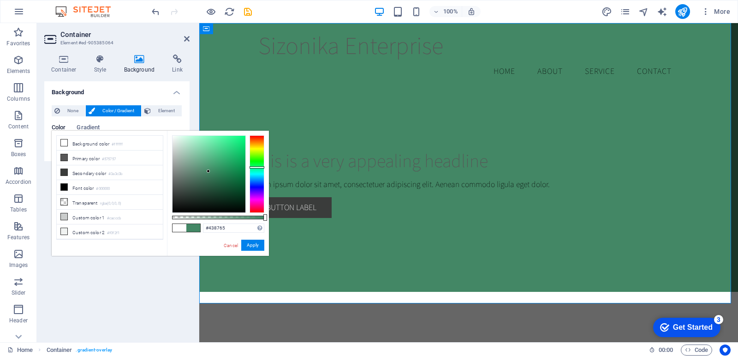
drag, startPoint x: 197, startPoint y: 163, endPoint x: 209, endPoint y: 171, distance: 14.6
click at [209, 171] on div at bounding box center [209, 174] width 73 height 77
click at [91, 147] on li "Background color #ffffff" at bounding box center [110, 143] width 106 height 15
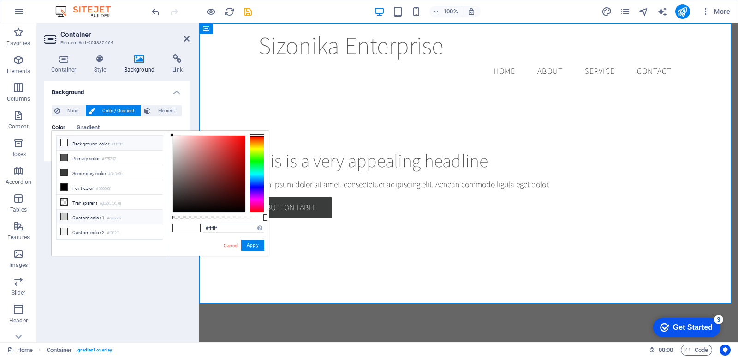
click at [92, 214] on li "Custom color 1 #cacccb" at bounding box center [110, 217] width 106 height 15
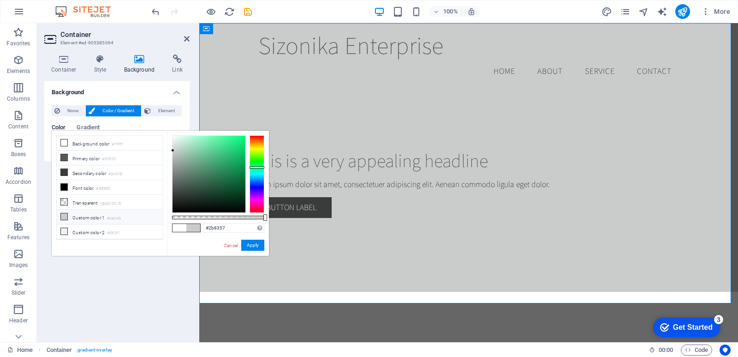
click at [221, 172] on div at bounding box center [209, 174] width 73 height 77
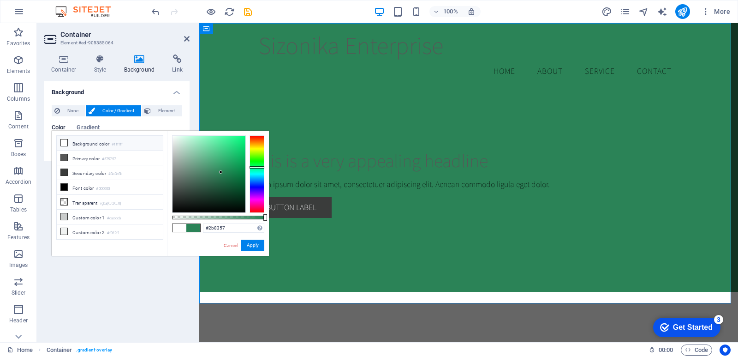
click at [119, 143] on small "#ffffff" at bounding box center [117, 144] width 11 height 6
type input "#ffffff"
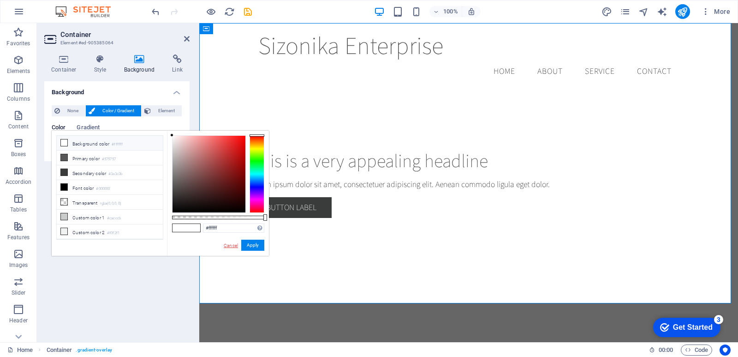
click at [227, 244] on link "Cancel" at bounding box center [231, 245] width 16 height 7
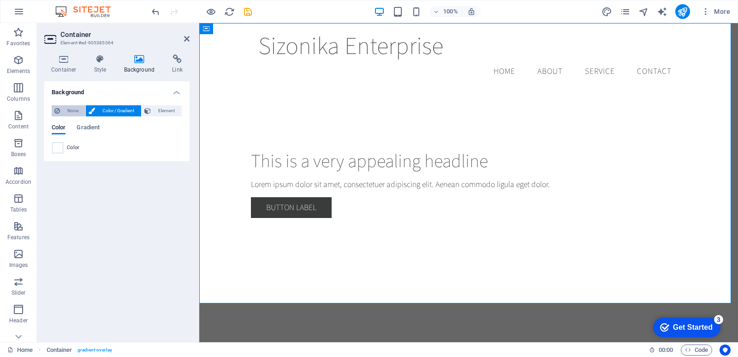
click at [74, 110] on span "None" at bounding box center [73, 110] width 20 height 11
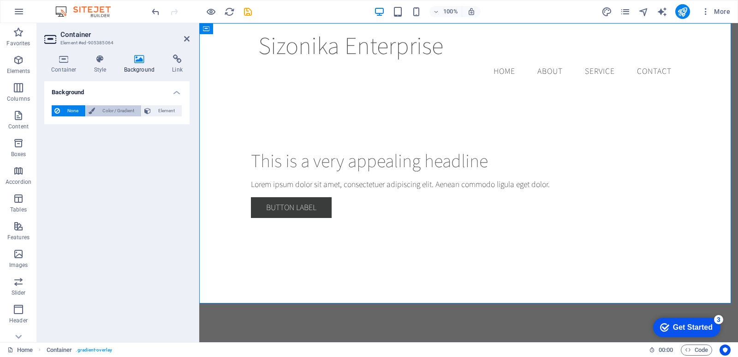
click at [96, 111] on button "Color / Gradient" at bounding box center [113, 110] width 55 height 11
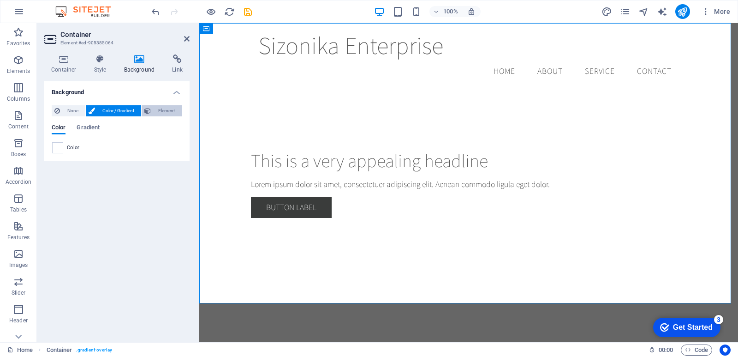
click at [157, 112] on span "Element" at bounding box center [166, 110] width 25 height 11
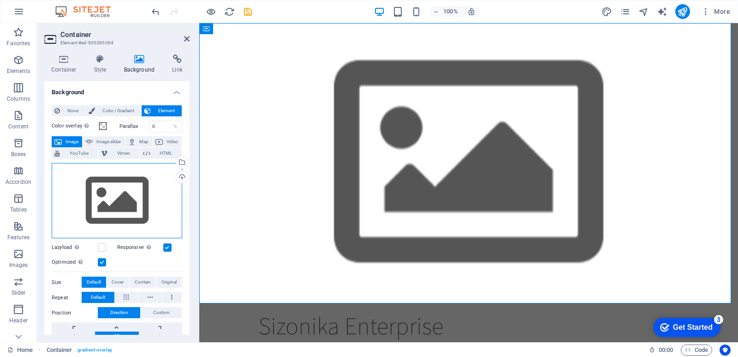
click at [132, 212] on div "Drag files here, click to choose files or select files from Files or our free s…" at bounding box center [117, 201] width 131 height 76
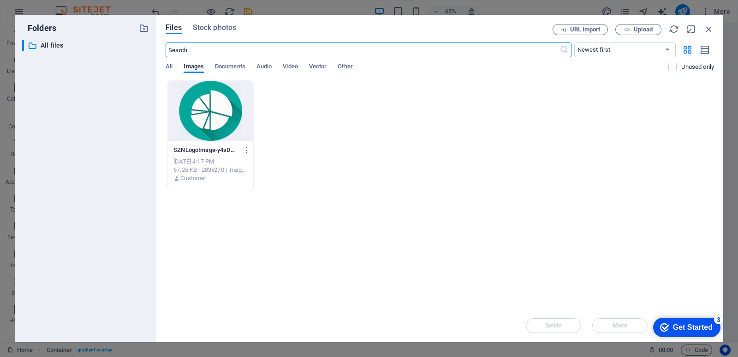
click at [208, 129] on div at bounding box center [210, 111] width 85 height 60
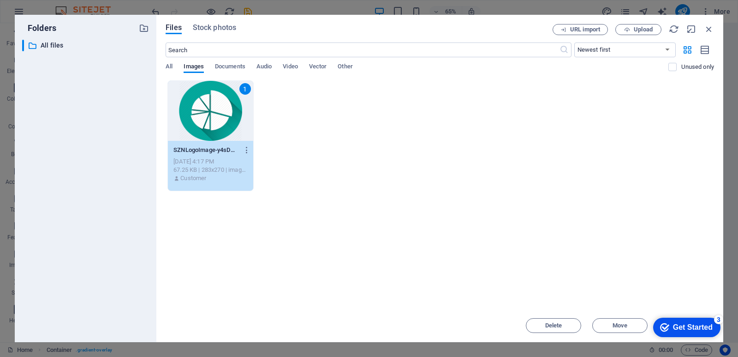
click at [217, 116] on div "1" at bounding box center [210, 111] width 85 height 60
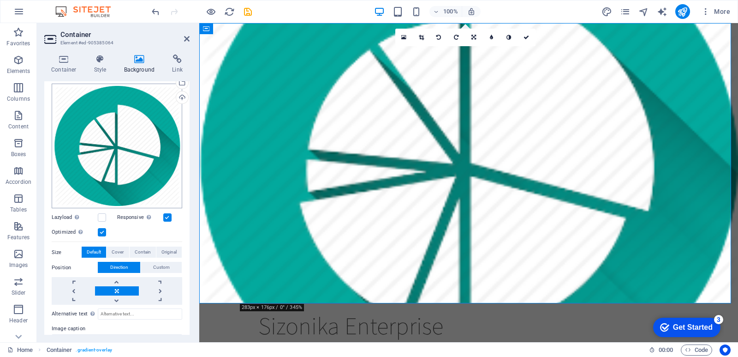
scroll to position [90, 0]
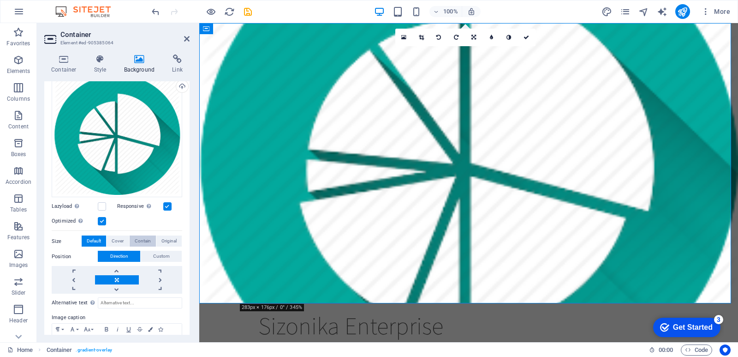
click at [149, 241] on span "Contain" at bounding box center [143, 240] width 16 height 11
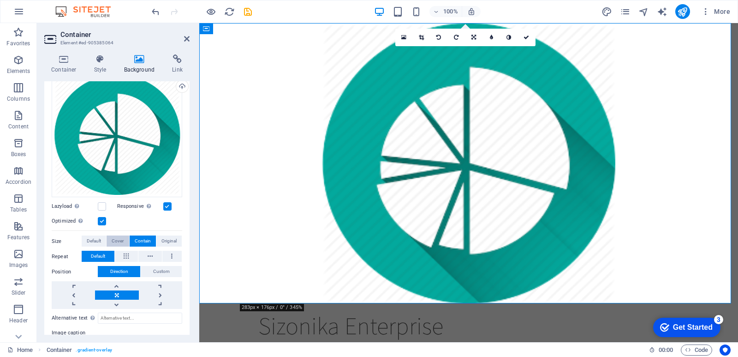
click at [115, 238] on span "Cover" at bounding box center [118, 240] width 12 height 11
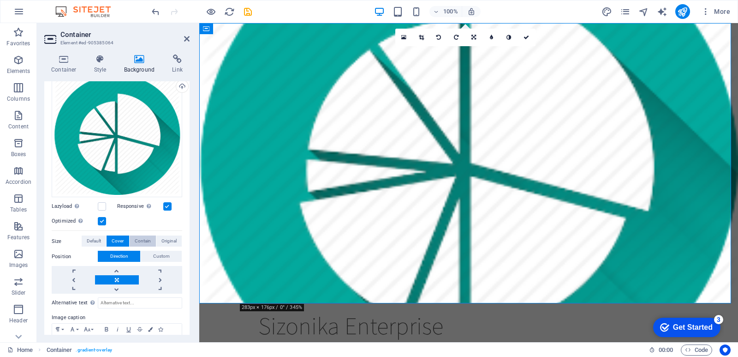
click at [150, 236] on button "Contain" at bounding box center [143, 240] width 26 height 11
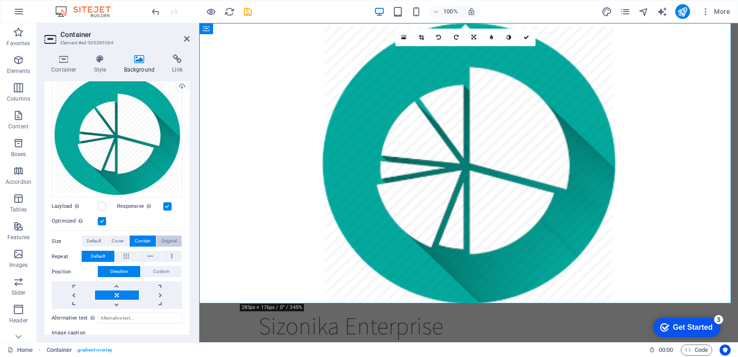
click at [162, 236] on span "Original" at bounding box center [169, 240] width 15 height 11
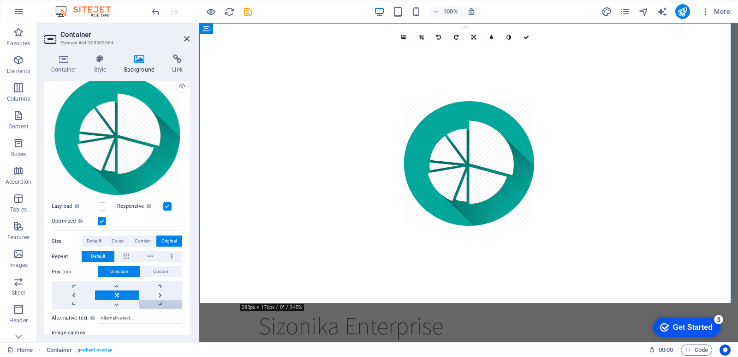
click at [162, 300] on link at bounding box center [160, 304] width 43 height 9
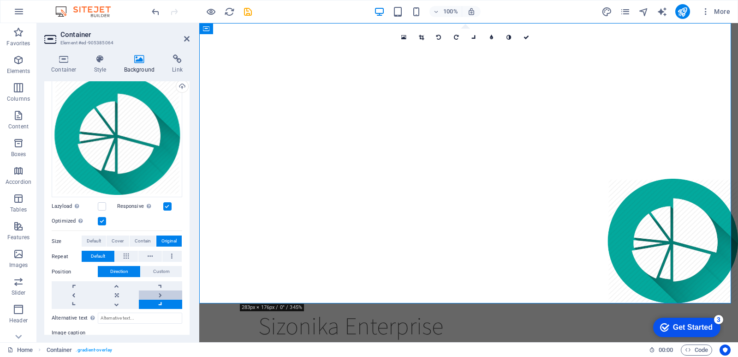
click at [159, 290] on link at bounding box center [160, 294] width 43 height 9
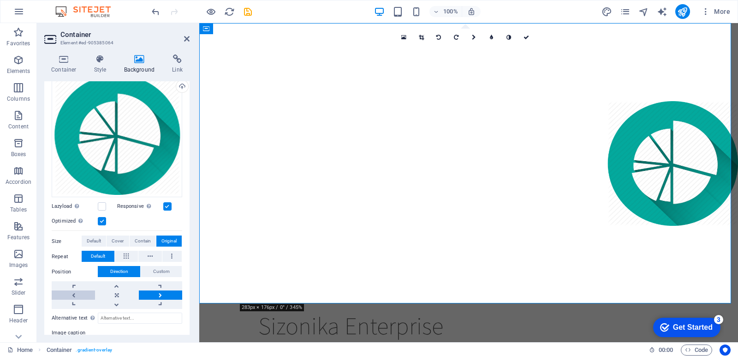
click at [82, 294] on link at bounding box center [73, 294] width 43 height 9
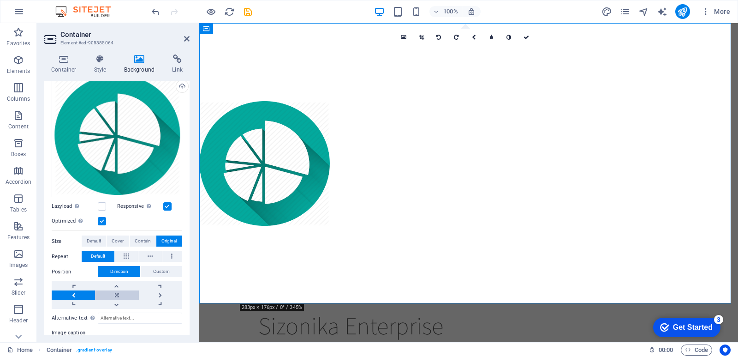
click at [108, 293] on link at bounding box center [116, 294] width 43 height 9
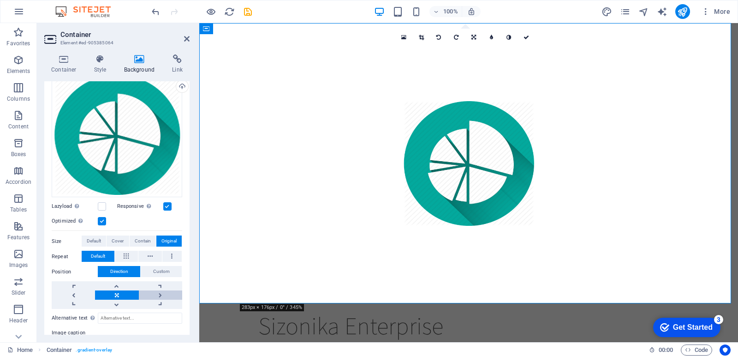
click at [147, 292] on link at bounding box center [160, 294] width 43 height 9
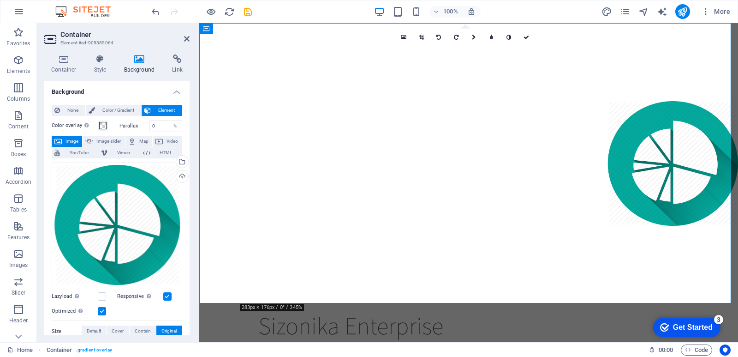
scroll to position [0, 0]
click at [105, 127] on span at bounding box center [102, 125] width 7 height 7
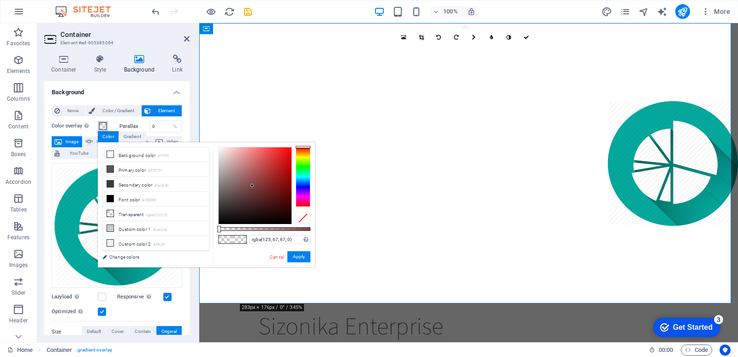
click at [252, 186] on div at bounding box center [255, 185] width 73 height 77
click at [140, 228] on li "Custom color 1 #cacccb" at bounding box center [156, 228] width 106 height 15
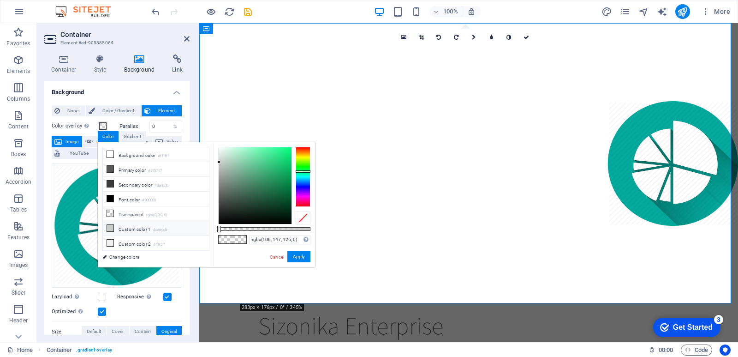
click at [239, 179] on div at bounding box center [255, 185] width 73 height 77
click at [258, 177] on div at bounding box center [255, 185] width 73 height 77
click at [136, 158] on li "Background color #ffffff" at bounding box center [156, 154] width 106 height 15
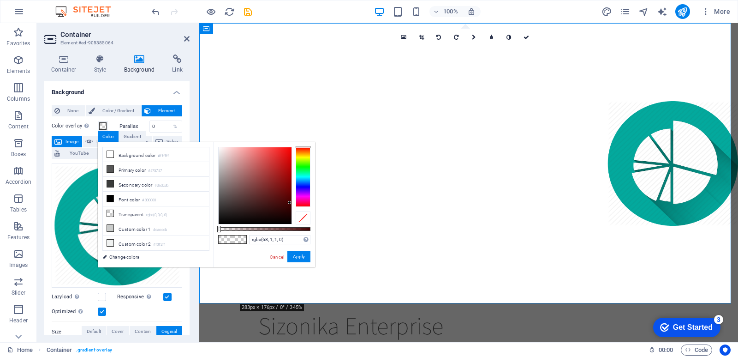
click at [290, 203] on div at bounding box center [255, 185] width 73 height 77
type input "rgba(96, 28, 28, 0)"
click at [270, 194] on div at bounding box center [255, 185] width 73 height 77
click at [272, 259] on link "Cancel" at bounding box center [277, 256] width 16 height 7
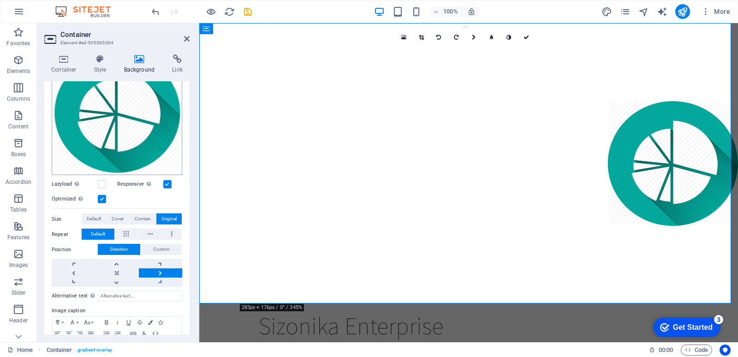
scroll to position [151, 0]
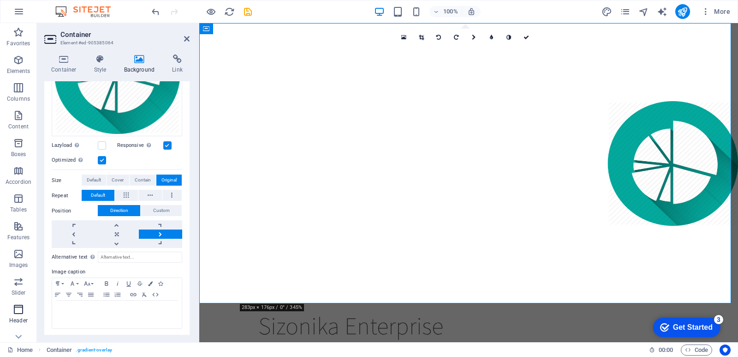
click at [24, 313] on icon "button" at bounding box center [18, 309] width 11 height 11
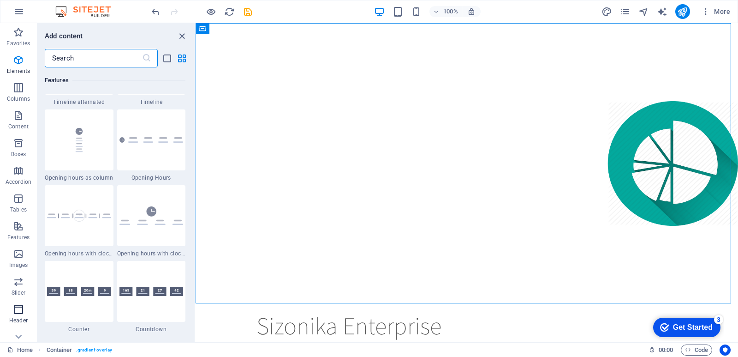
scroll to position [5558, 0]
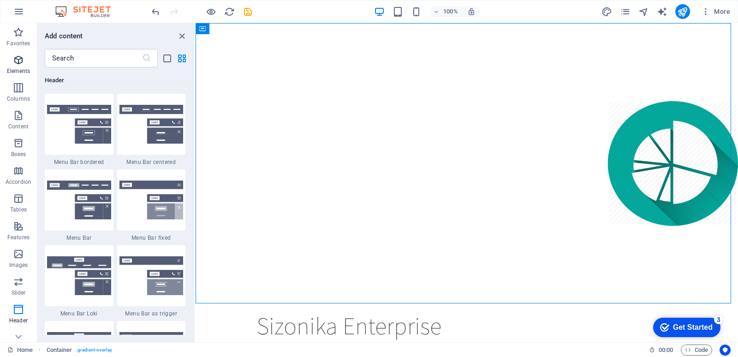
click at [18, 65] on icon "button" at bounding box center [18, 59] width 11 height 11
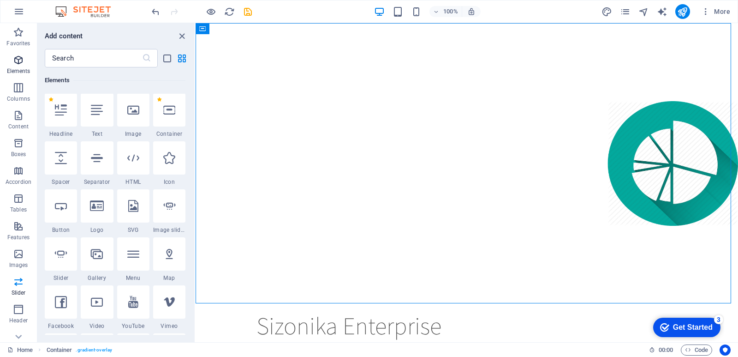
scroll to position [98, 0]
click at [24, 124] on p "Content" at bounding box center [18, 126] width 20 height 7
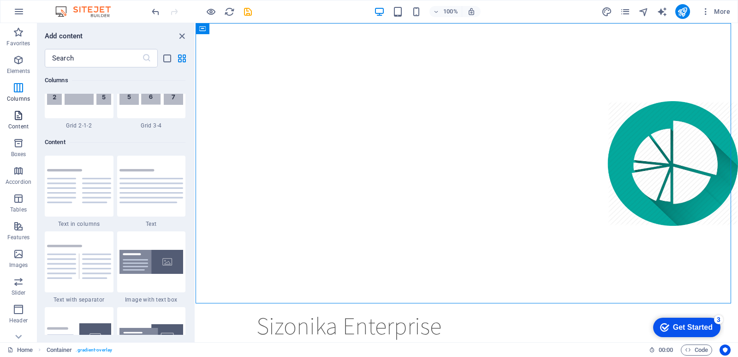
scroll to position [1615, 0]
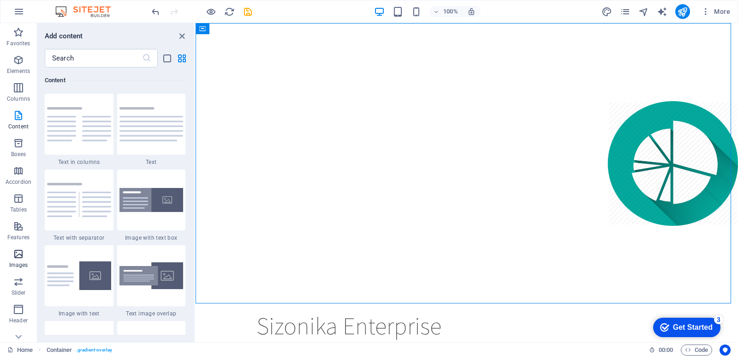
click at [18, 259] on icon "button" at bounding box center [18, 253] width 11 height 11
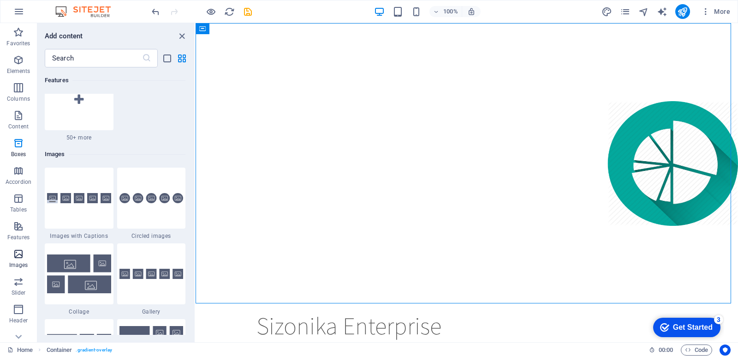
scroll to position [4680, 0]
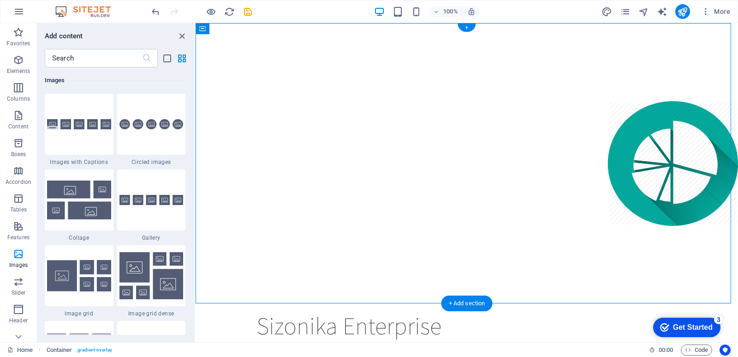
click at [669, 156] on figure at bounding box center [467, 163] width 543 height 280
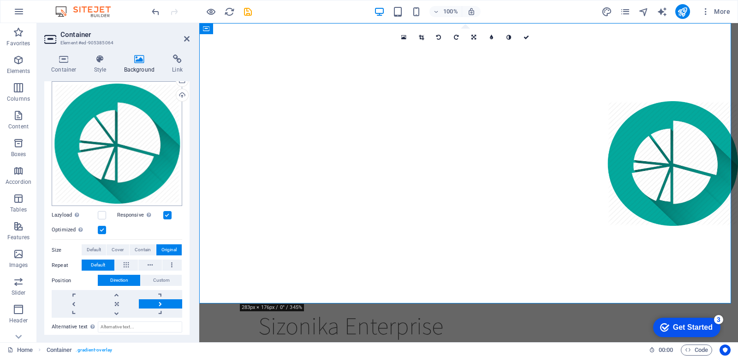
scroll to position [144, 0]
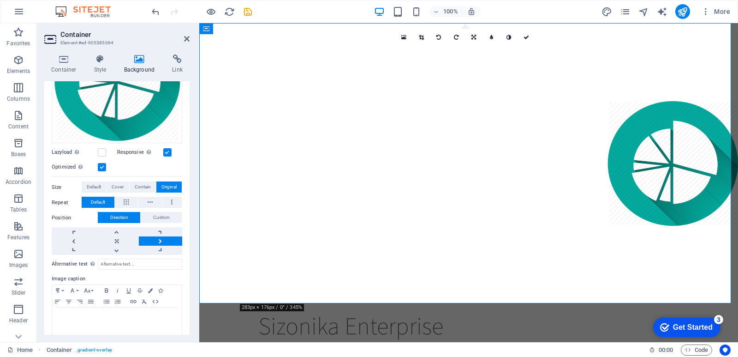
click at [99, 167] on label at bounding box center [102, 167] width 8 height 8
click at [0, 0] on input "Optimized Images are compressed to improve page speed." at bounding box center [0, 0] width 0 height 0
click at [77, 234] on link at bounding box center [73, 231] width 43 height 9
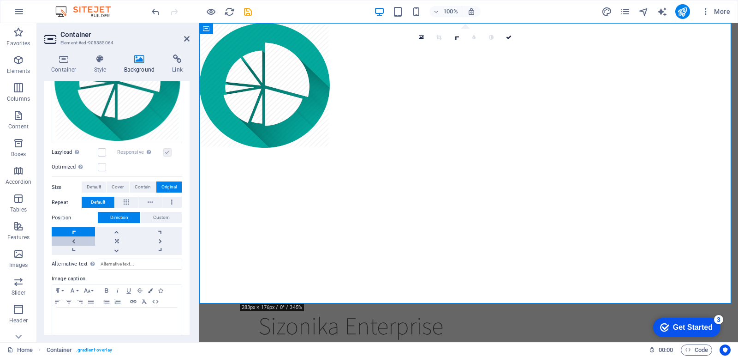
click at [78, 239] on link at bounding box center [73, 240] width 43 height 9
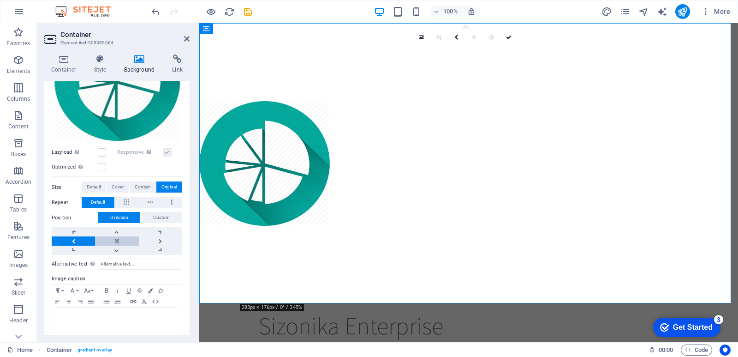
click at [112, 239] on link at bounding box center [116, 240] width 43 height 9
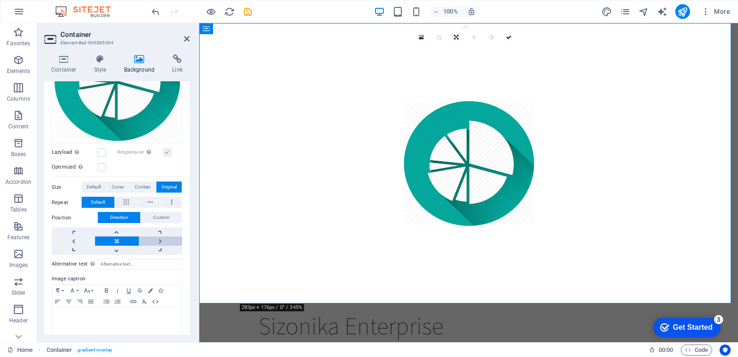
click at [164, 238] on link at bounding box center [160, 240] width 43 height 9
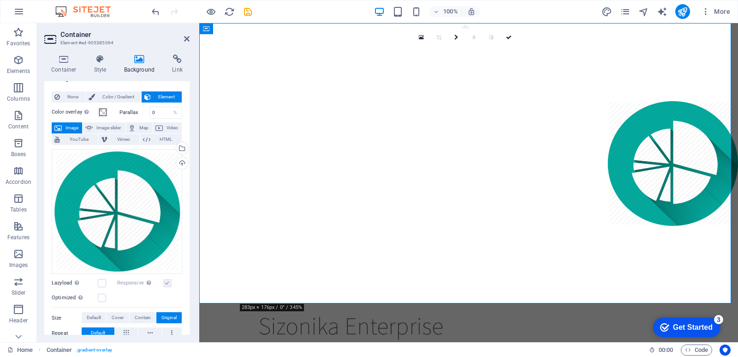
scroll to position [0, 0]
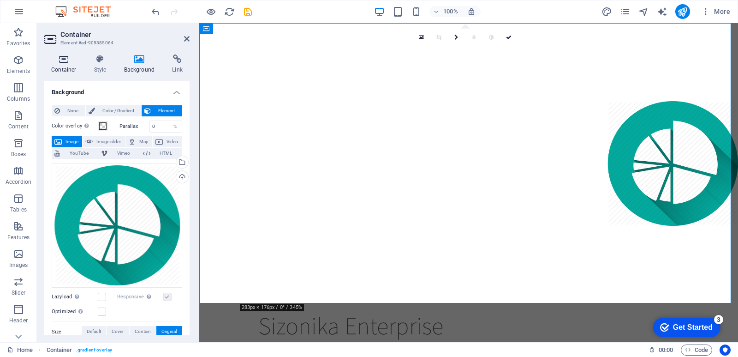
click at [70, 66] on h4 "Container" at bounding box center [65, 63] width 43 height 19
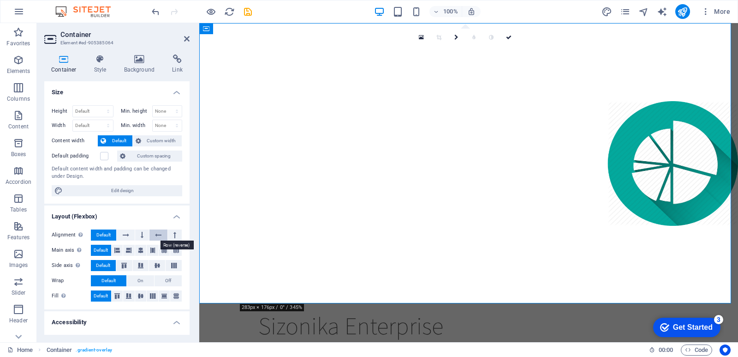
click at [153, 234] on button at bounding box center [159, 234] width 18 height 11
click at [127, 233] on icon at bounding box center [126, 234] width 6 height 11
click at [157, 266] on icon at bounding box center [157, 266] width 11 height 6
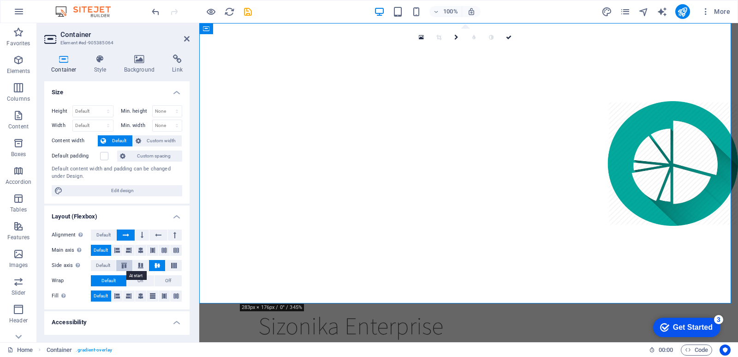
click at [124, 266] on icon at bounding box center [124, 266] width 11 height 6
click at [118, 295] on icon at bounding box center [117, 295] width 6 height 11
click at [104, 296] on span "Default" at bounding box center [101, 295] width 14 height 11
click at [138, 68] on h4 "Background" at bounding box center [141, 63] width 48 height 19
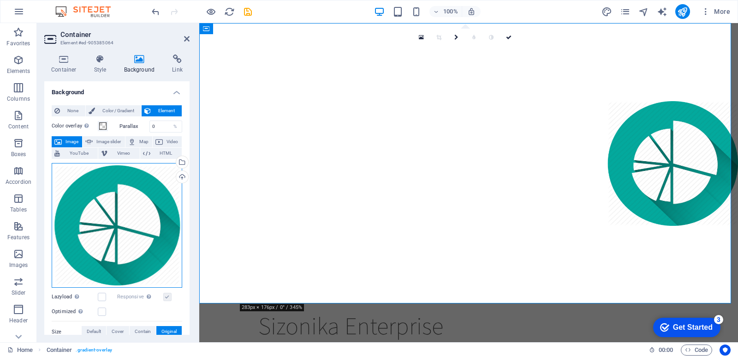
click at [168, 274] on div "Drag files here, click to choose files or select files from Files or our free s…" at bounding box center [117, 225] width 131 height 125
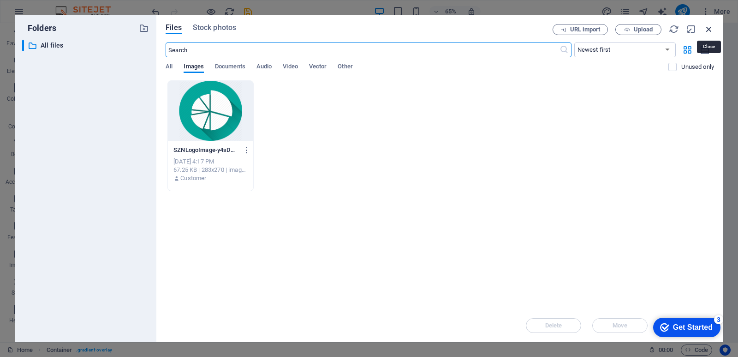
click at [712, 30] on icon "button" at bounding box center [709, 29] width 10 height 10
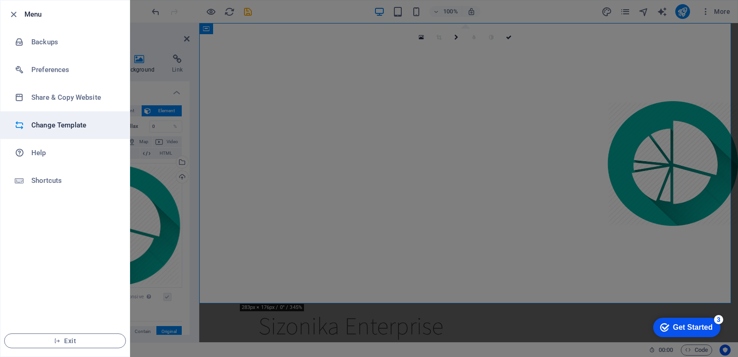
click at [83, 129] on h6 "Change Template" at bounding box center [73, 125] width 85 height 11
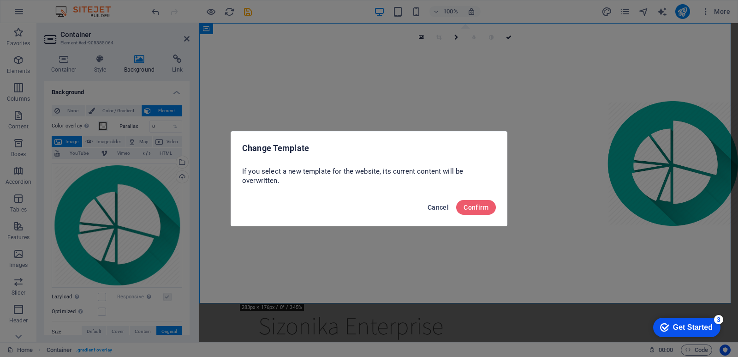
click at [432, 204] on span "Cancel" at bounding box center [438, 207] width 21 height 7
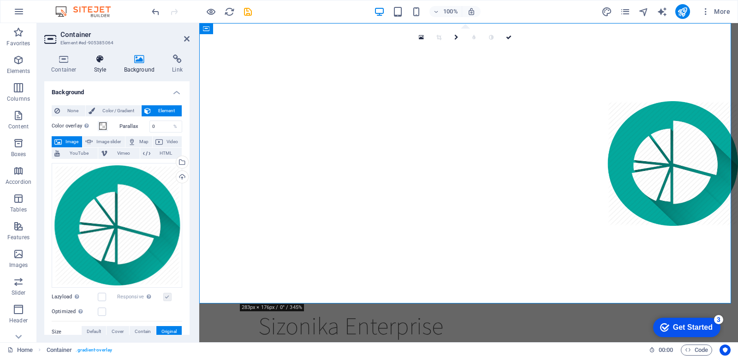
click at [99, 65] on h4 "Style" at bounding box center [102, 63] width 30 height 19
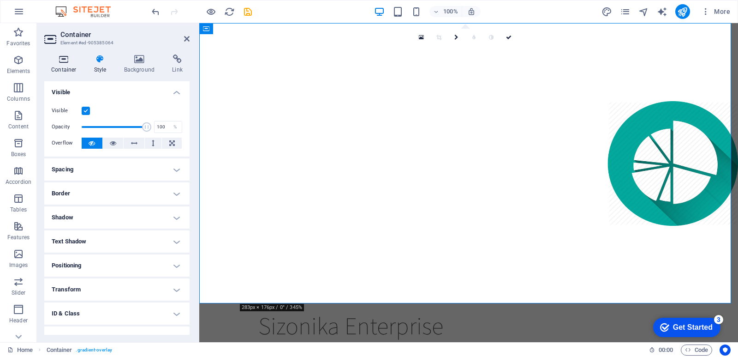
click at [66, 66] on h4 "Container" at bounding box center [65, 63] width 43 height 19
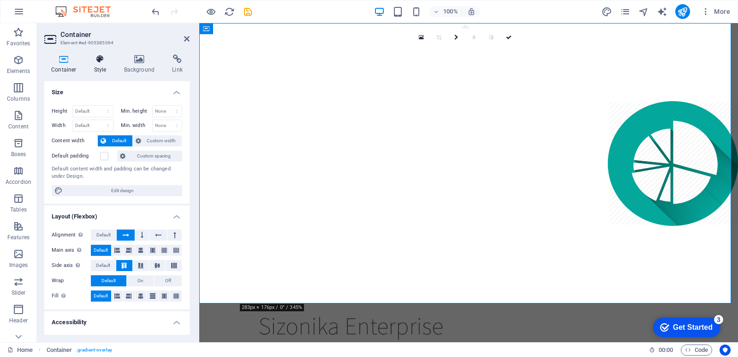
click at [98, 68] on h4 "Style" at bounding box center [102, 63] width 30 height 19
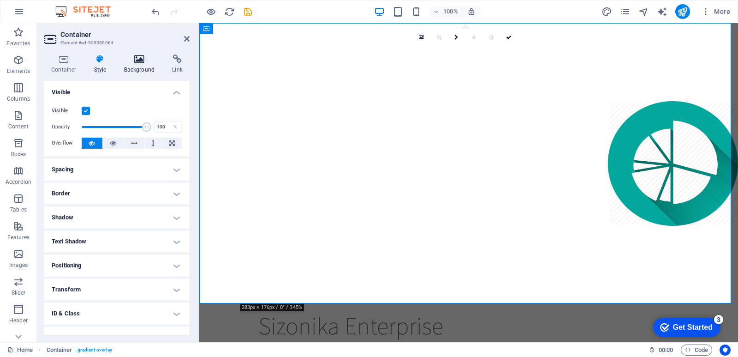
click at [131, 65] on h4 "Background" at bounding box center [141, 63] width 48 height 19
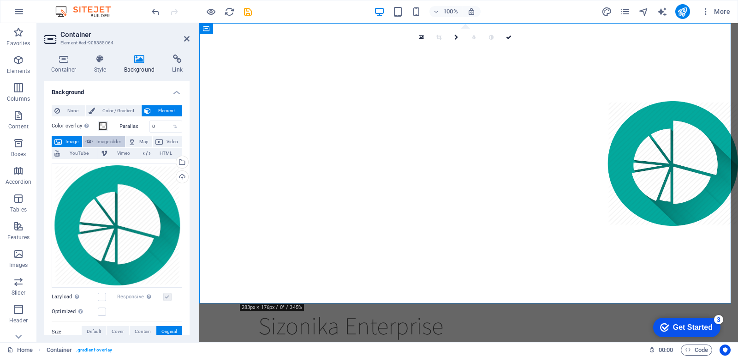
click at [100, 138] on span "Image slider" at bounding box center [109, 141] width 26 height 11
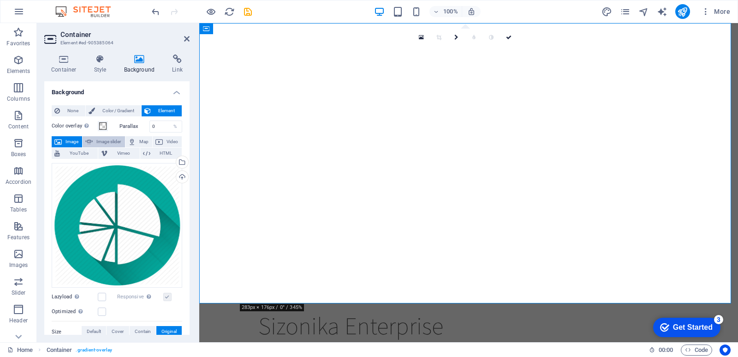
select select "ms"
select select "s"
select select "progressive"
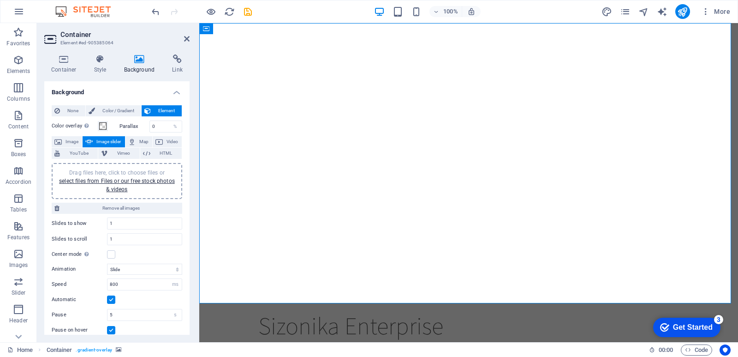
click at [141, 186] on div "Drag files here, click to choose files or select files from Files or our free s…" at bounding box center [117, 180] width 120 height 25
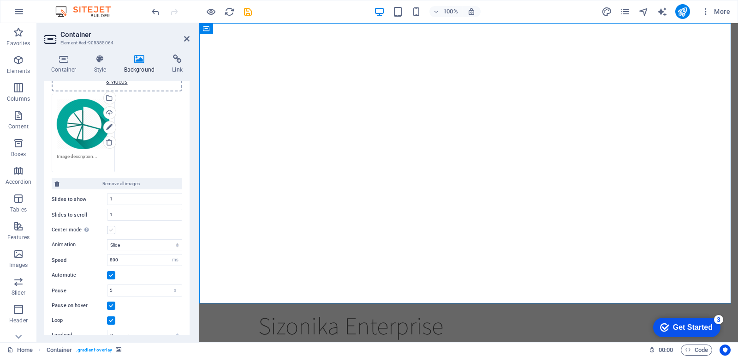
click at [112, 230] on label at bounding box center [111, 230] width 8 height 8
click at [0, 0] on input "Center mode Enables centered view with partial previous/next slide. Use with od…" at bounding box center [0, 0] width 0 height 0
click at [112, 230] on label at bounding box center [111, 230] width 8 height 8
click at [0, 0] on input "Center mode Enables centered view with partial previous/next slide. Use with od…" at bounding box center [0, 0] width 0 height 0
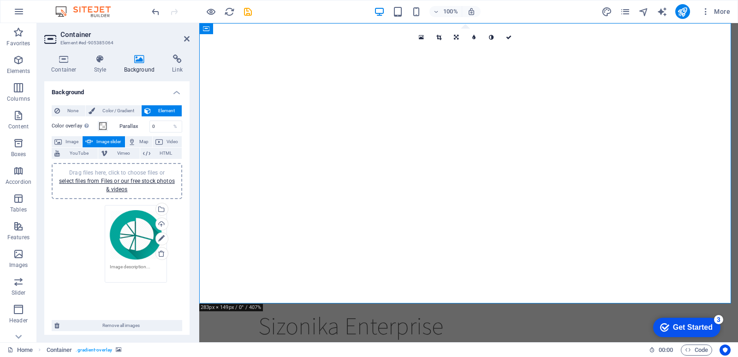
drag, startPoint x: 73, startPoint y: 233, endPoint x: 126, endPoint y: 236, distance: 53.7
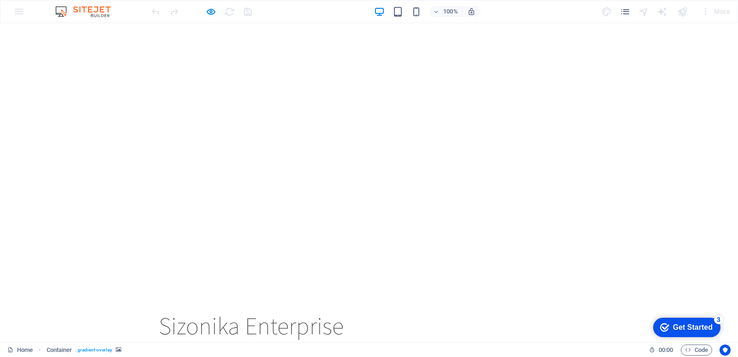
click at [405, 340] on link "Home" at bounding box center [405, 351] width 36 height 23
click at [439, 340] on link "About" at bounding box center [451, 351] width 40 height 23
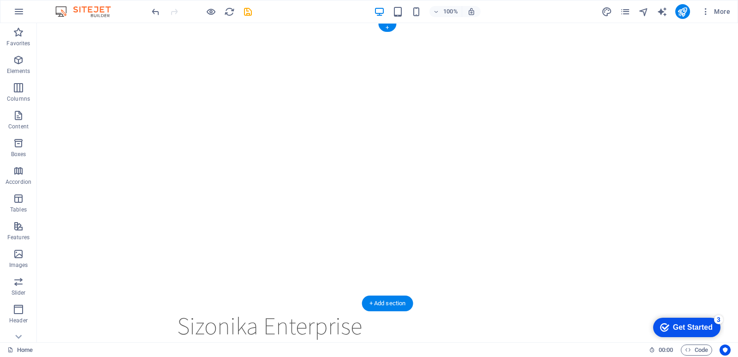
click at [543, 23] on img "1/1" at bounding box center [384, 23] width 695 height 0
select select "ms"
select select "s"
select select "progressive"
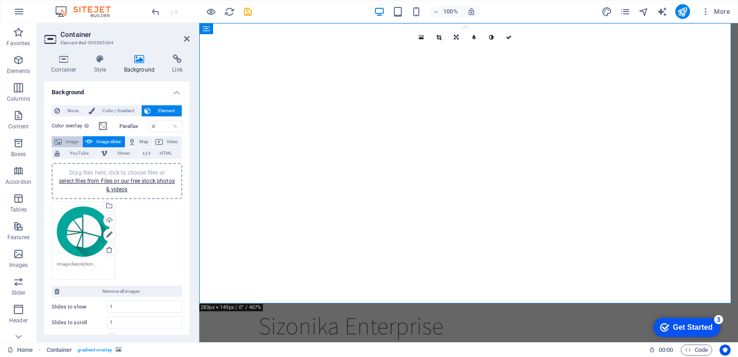
click at [70, 138] on span "Image" at bounding box center [72, 141] width 15 height 11
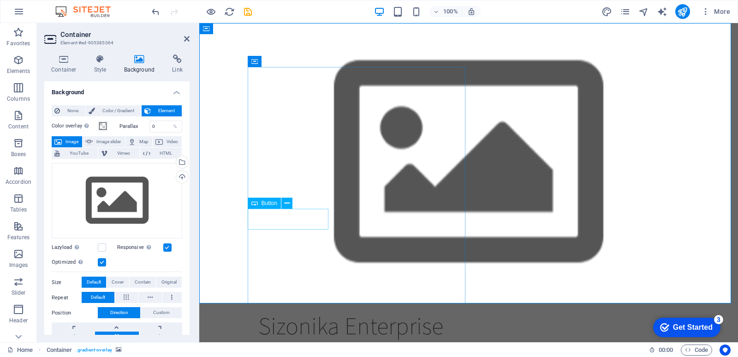
click at [600, 184] on figure at bounding box center [468, 163] width 539 height 280
click at [102, 61] on icon at bounding box center [100, 58] width 26 height 9
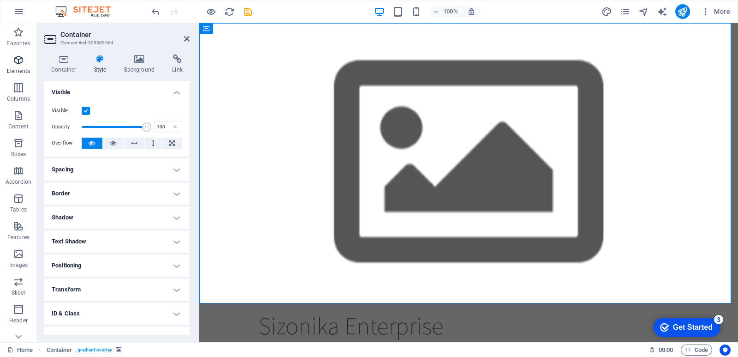
click at [18, 66] on span "Elements" at bounding box center [18, 65] width 37 height 22
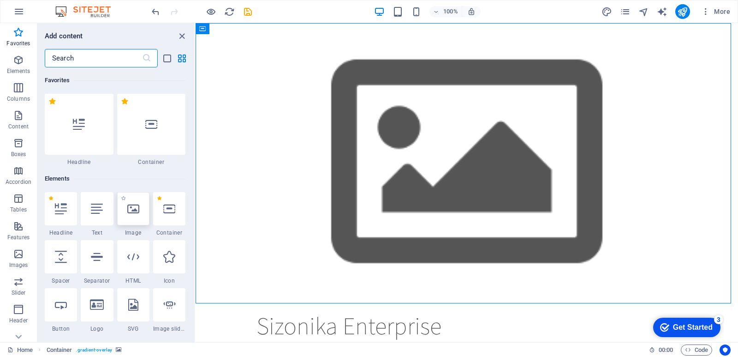
click at [127, 216] on div at bounding box center [133, 208] width 32 height 33
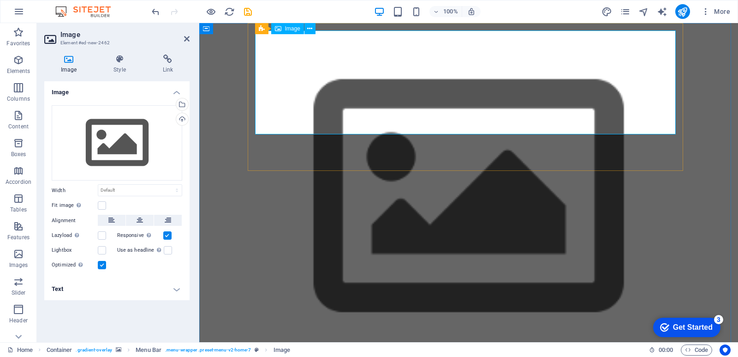
click at [126, 138] on div "Drag files here, click to choose files or select files from Files or our free s…" at bounding box center [117, 143] width 131 height 76
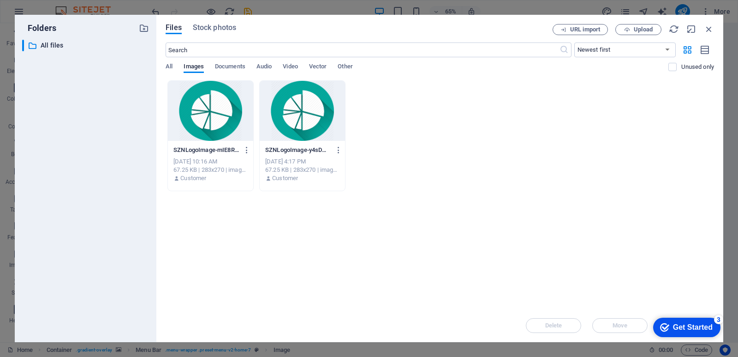
click at [313, 113] on div at bounding box center [302, 111] width 85 height 60
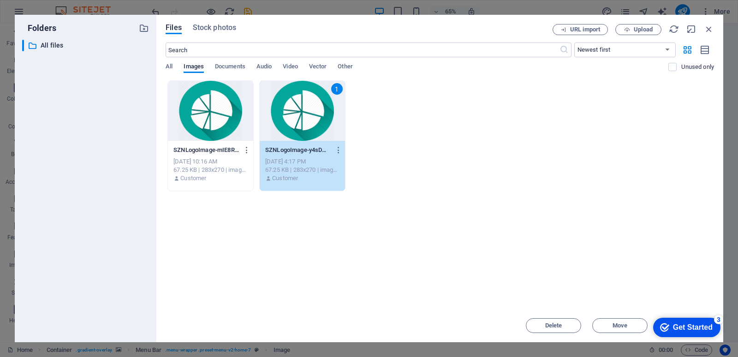
click at [313, 113] on div "1" at bounding box center [302, 111] width 85 height 60
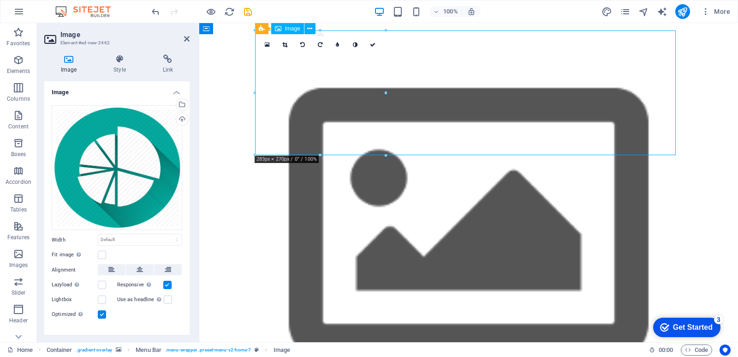
drag, startPoint x: 331, startPoint y: 102, endPoint x: 443, endPoint y: 100, distance: 111.2
drag, startPoint x: 583, startPoint y: 113, endPoint x: 383, endPoint y: 90, distance: 201.6
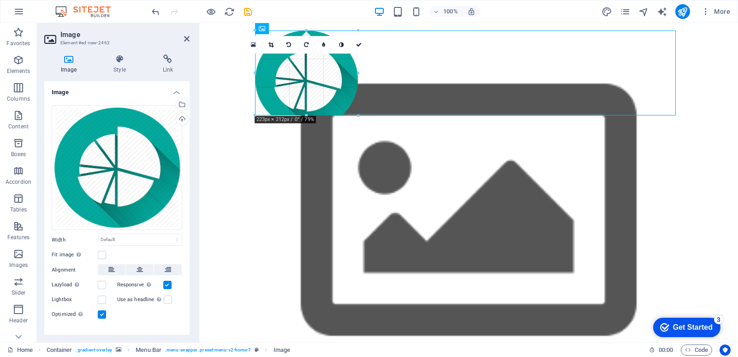
drag, startPoint x: 387, startPoint y: 157, endPoint x: 342, endPoint y: 103, distance: 69.8
type input "193"
select select "px"
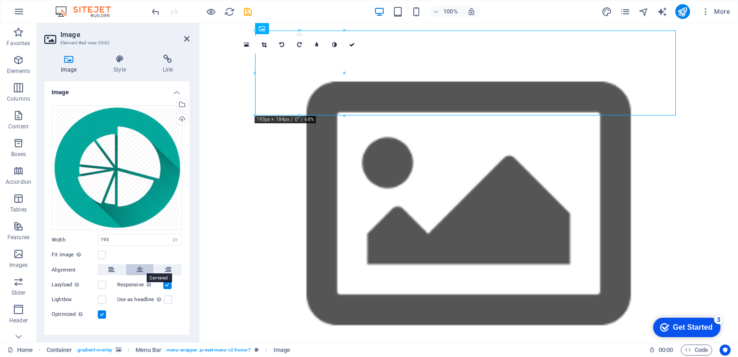
click at [140, 270] on icon at bounding box center [140, 269] width 6 height 11
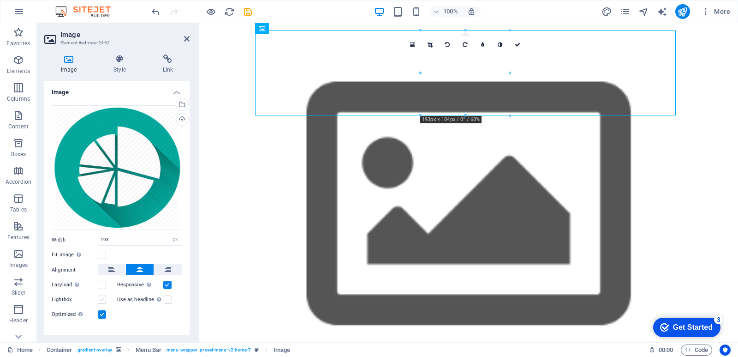
click at [101, 297] on label at bounding box center [102, 299] width 8 height 8
click at [0, 0] on input "Lightbox" at bounding box center [0, 0] width 0 height 0
click at [101, 297] on label at bounding box center [102, 299] width 8 height 8
click at [0, 0] on input "Lightbox" at bounding box center [0, 0] width 0 height 0
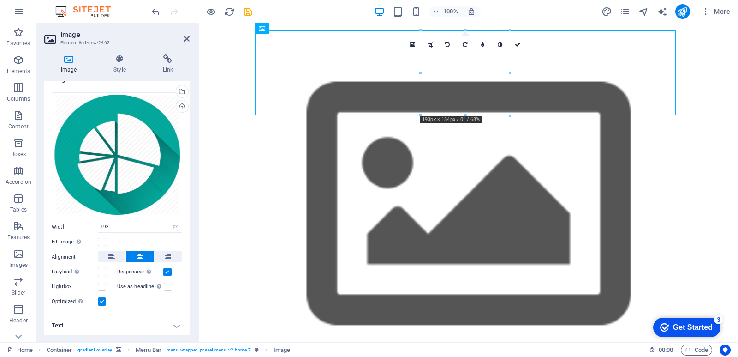
click at [162, 322] on h4 "Text" at bounding box center [116, 325] width 145 height 22
click at [176, 320] on h4 "Text" at bounding box center [116, 322] width 145 height 17
click at [176, 319] on h4 "Text" at bounding box center [116, 325] width 145 height 22
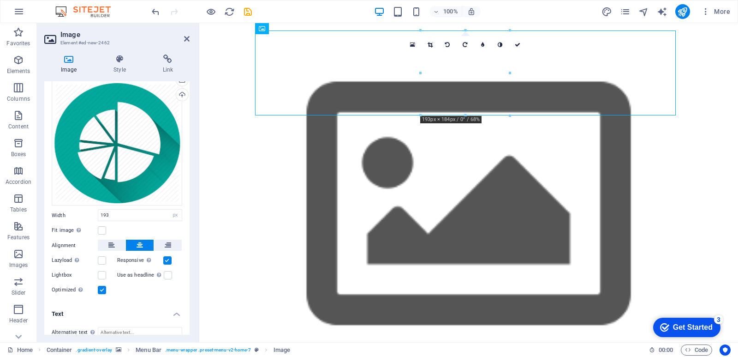
scroll to position [0, 0]
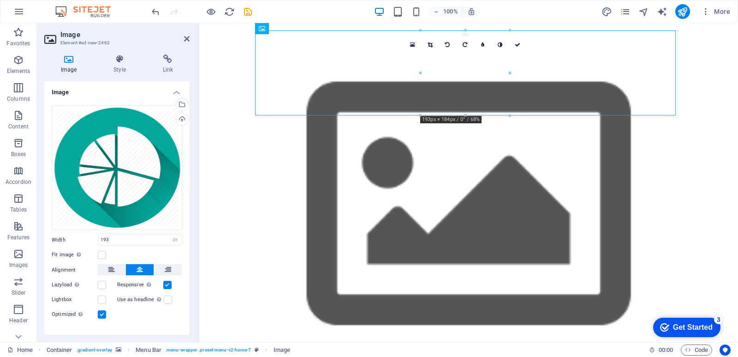
drag, startPoint x: 479, startPoint y: 76, endPoint x: 564, endPoint y: 210, distance: 159.5
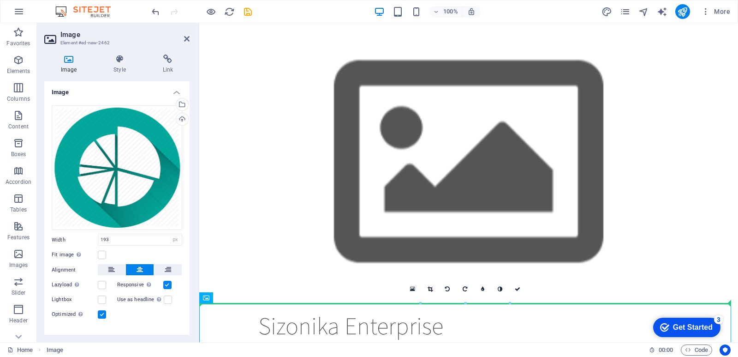
drag, startPoint x: 471, startPoint y: 316, endPoint x: 490, endPoint y: 186, distance: 132.0
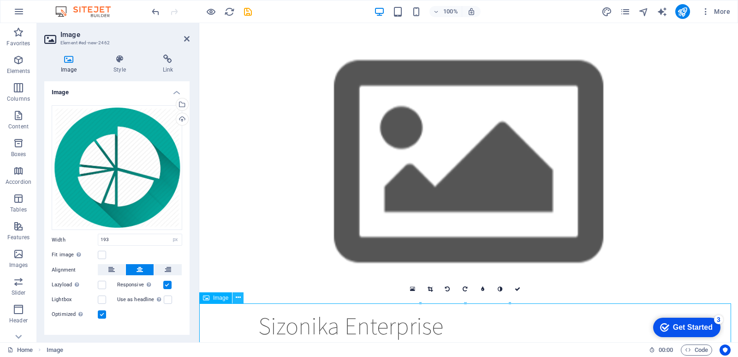
click at [237, 299] on icon at bounding box center [238, 298] width 5 height 10
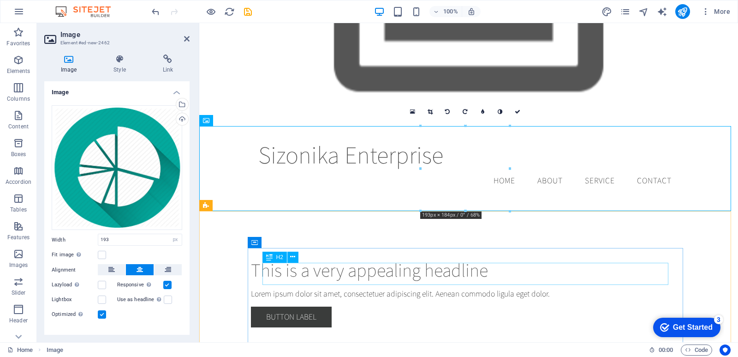
scroll to position [179, 0]
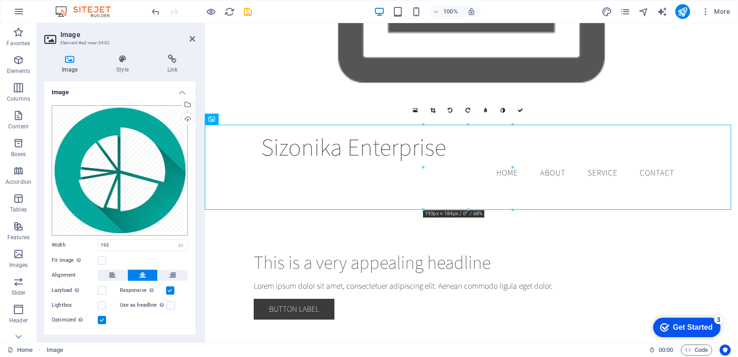
drag, startPoint x: 198, startPoint y: 175, endPoint x: 161, endPoint y: 171, distance: 37.6
click at [161, 171] on aside "Image Element #ed-new-2462 Image Style Link Image Drag files here, click to cho…" at bounding box center [121, 182] width 168 height 319
click at [244, 119] on icon at bounding box center [243, 119] width 5 height 10
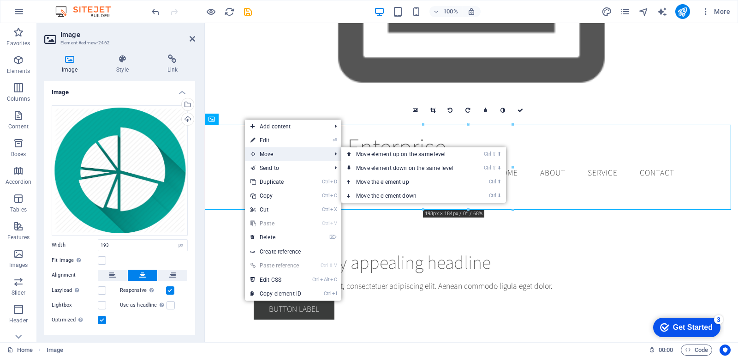
click at [296, 160] on span "Move" at bounding box center [286, 154] width 83 height 14
click at [363, 156] on link "Ctrl ⇧ ⬆ Move element up on the same level" at bounding box center [407, 154] width 130 height 14
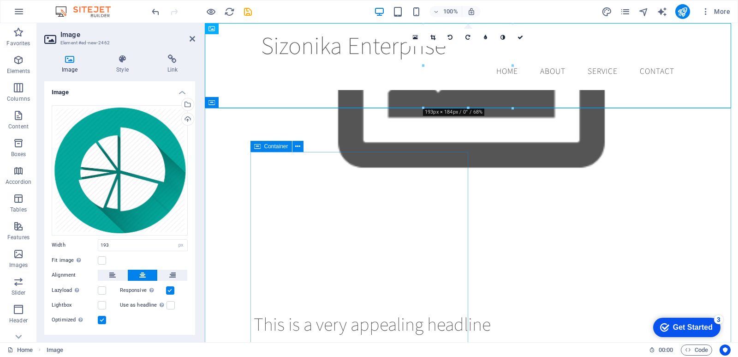
scroll to position [0, 0]
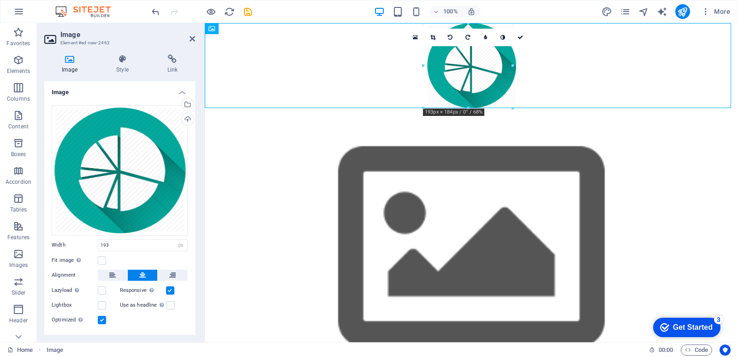
drag, startPoint x: 469, startPoint y: 67, endPoint x: 491, endPoint y: 70, distance: 21.9
click at [491, 70] on figure at bounding box center [472, 65] width 534 height 85
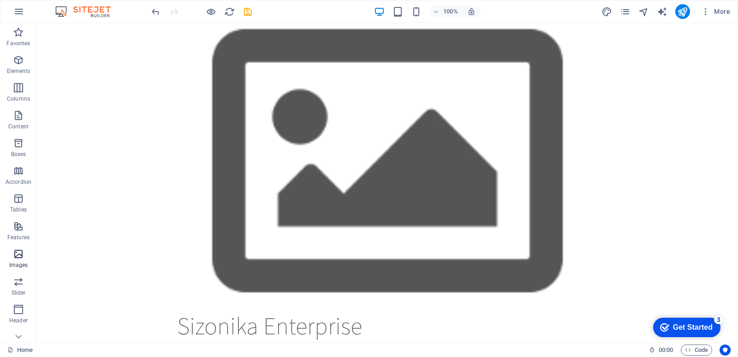
click at [20, 263] on p "Images" at bounding box center [18, 264] width 19 height 7
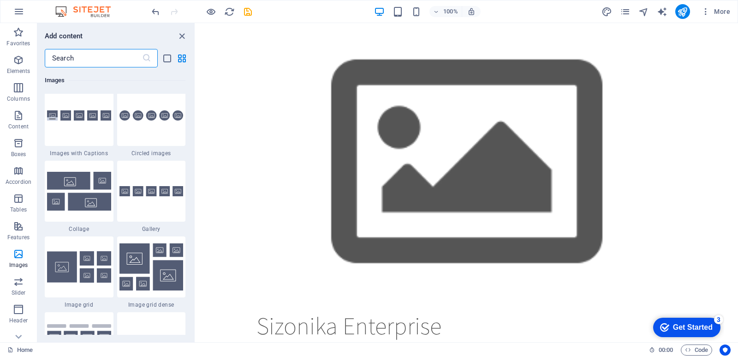
scroll to position [4685, 0]
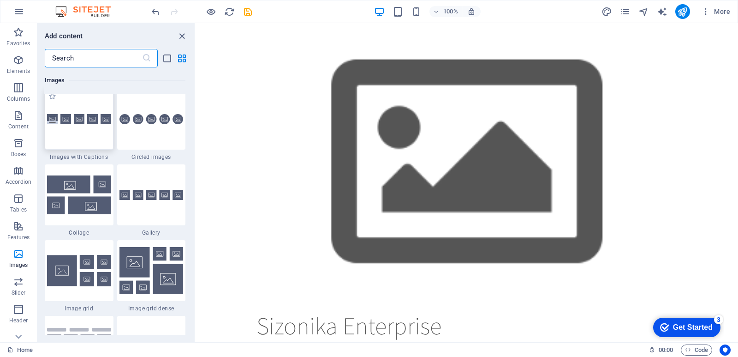
click at [99, 137] on div at bounding box center [79, 119] width 69 height 61
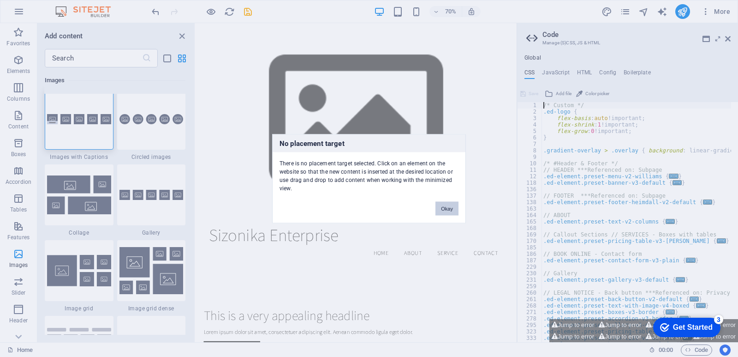
click at [448, 207] on button "Okay" at bounding box center [447, 208] width 23 height 14
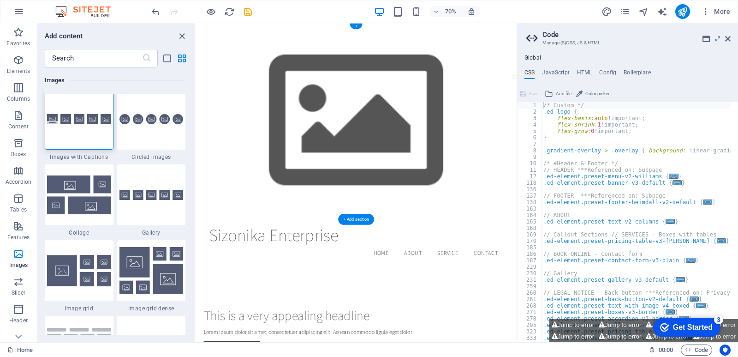
click at [538, 182] on figure at bounding box center [425, 163] width 459 height 280
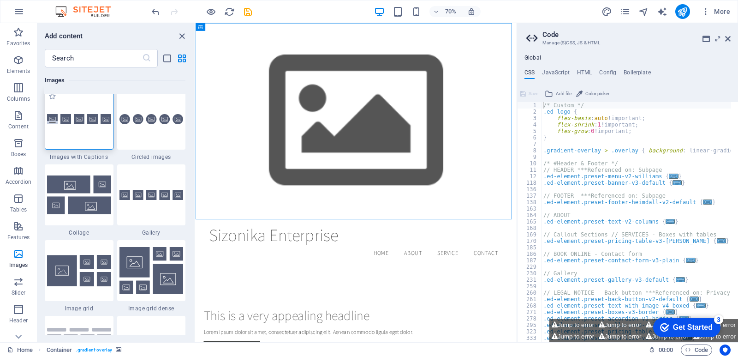
click at [102, 143] on div at bounding box center [79, 119] width 69 height 61
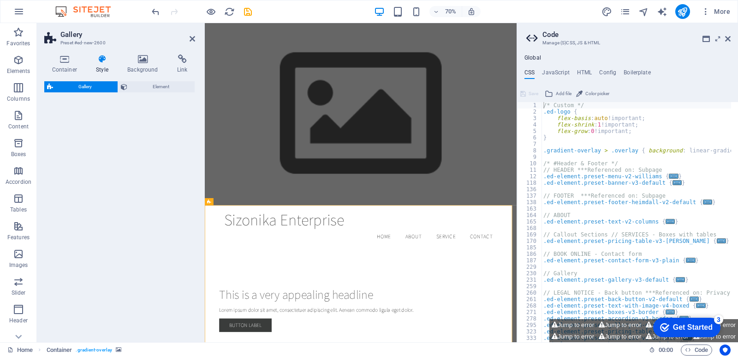
select select "rem"
select select "preset-gallery-v3-captions"
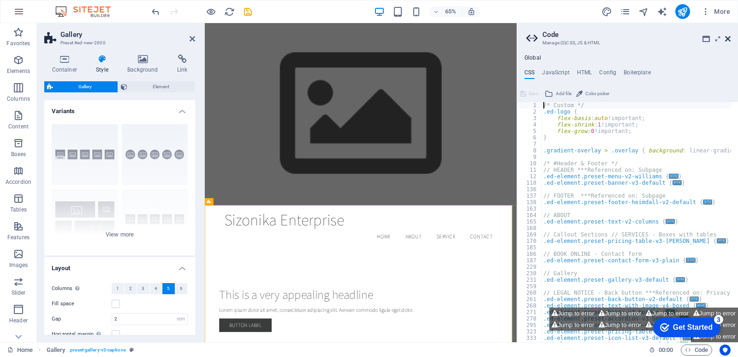
click at [730, 38] on icon at bounding box center [729, 38] width 6 height 7
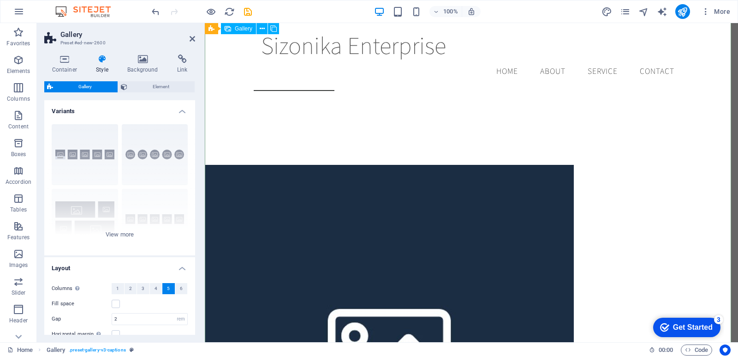
scroll to position [307, 0]
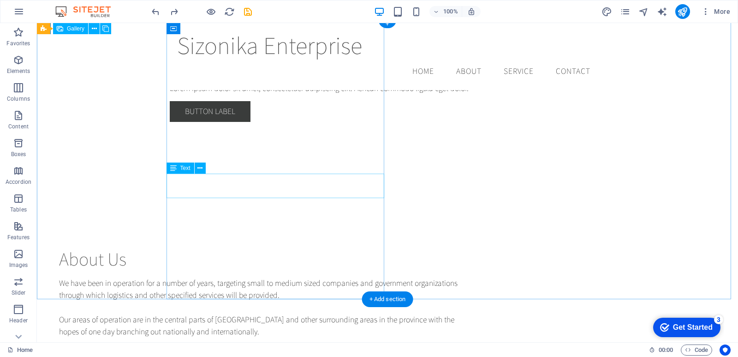
scroll to position [0, 0]
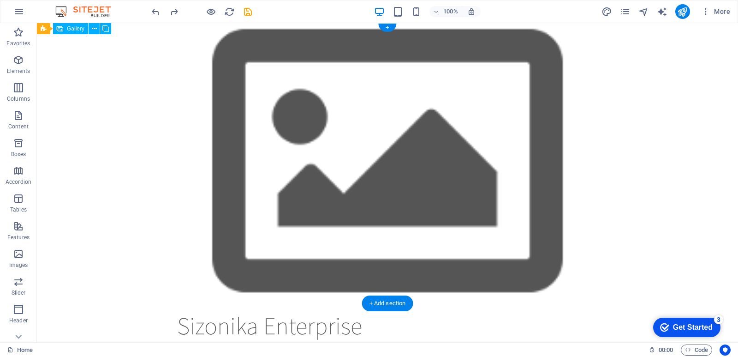
click at [437, 123] on figure at bounding box center [388, 163] width 702 height 280
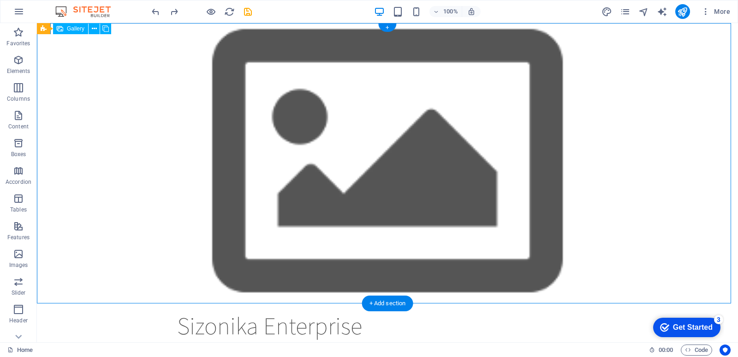
click at [437, 123] on figure at bounding box center [388, 163] width 702 height 280
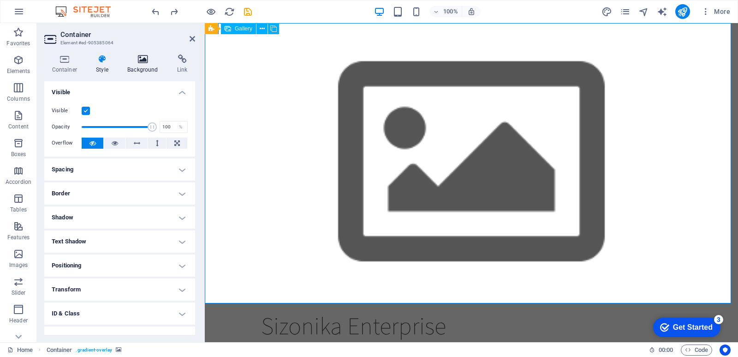
click at [146, 60] on icon at bounding box center [143, 58] width 46 height 9
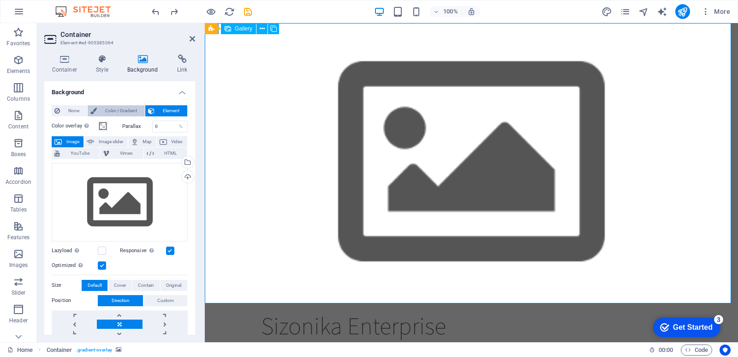
click at [125, 111] on span "Color / Gradient" at bounding box center [121, 110] width 42 height 11
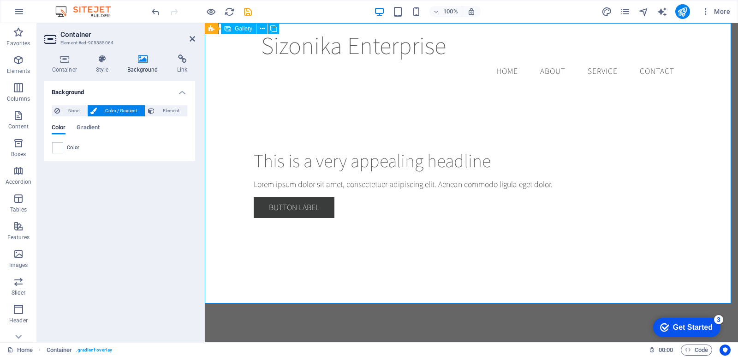
click at [74, 146] on span "Color" at bounding box center [73, 147] width 13 height 7
click at [86, 132] on span "Gradient" at bounding box center [88, 128] width 23 height 13
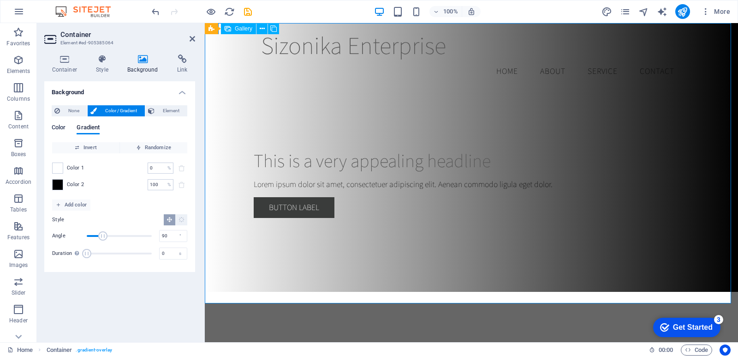
click at [60, 127] on span "Color" at bounding box center [59, 128] width 14 height 13
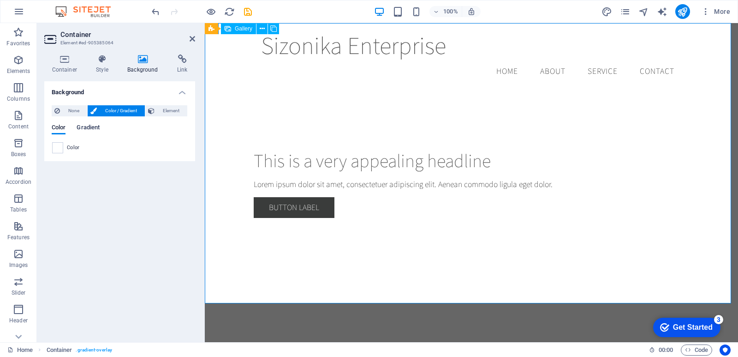
click at [80, 126] on span "Gradient" at bounding box center [88, 128] width 23 height 13
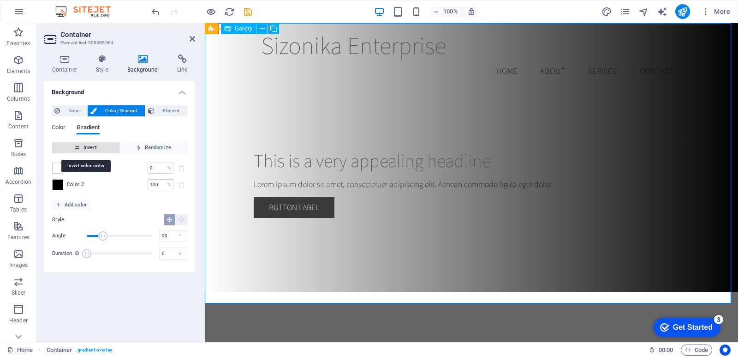
click at [91, 145] on span "Invert" at bounding box center [86, 147] width 60 height 11
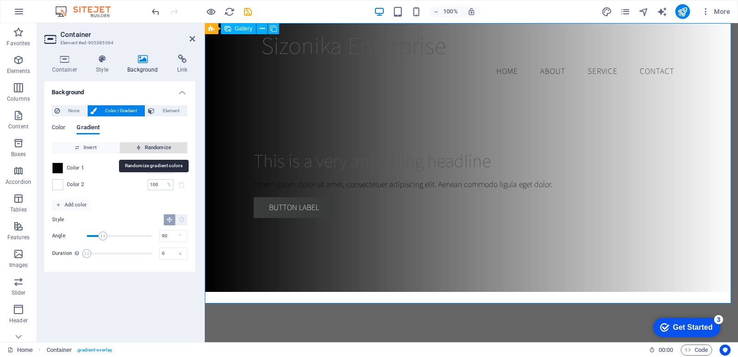
click at [133, 149] on span "Randomize" at bounding box center [154, 147] width 60 height 11
type input "352"
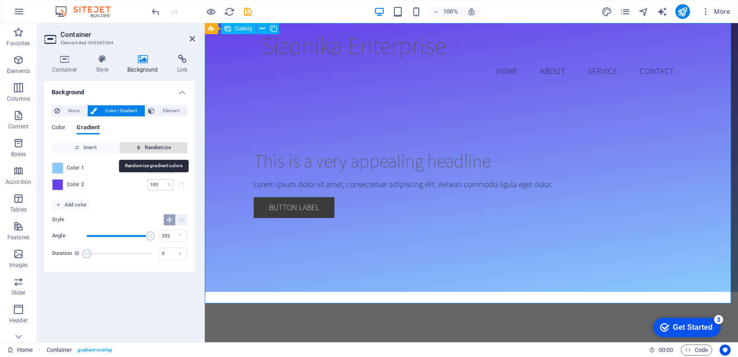
click at [129, 148] on span "Randomize" at bounding box center [154, 147] width 60 height 11
type input "9"
type input "353"
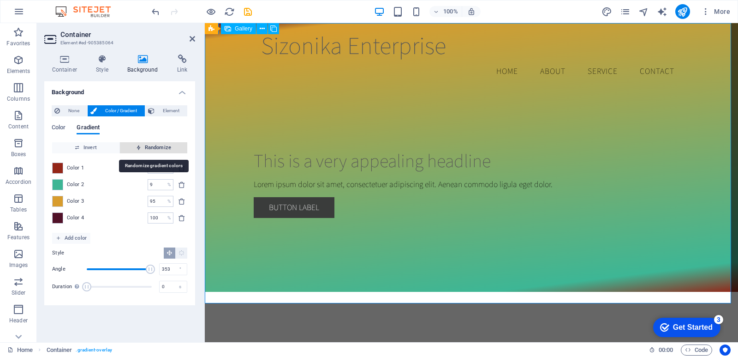
click at [133, 146] on span "Randomize" at bounding box center [154, 147] width 60 height 11
type input "100"
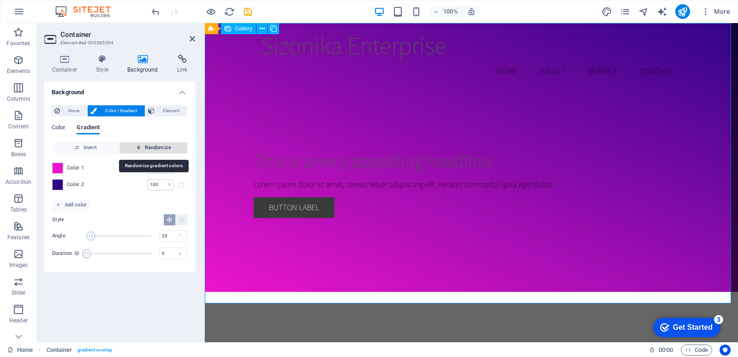
click at [133, 146] on span "Randomize" at bounding box center [154, 147] width 60 height 11
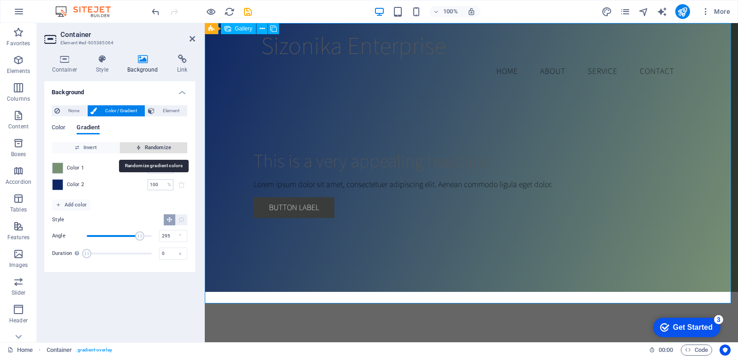
click at [133, 146] on span "Randomize" at bounding box center [154, 147] width 60 height 11
type input "141"
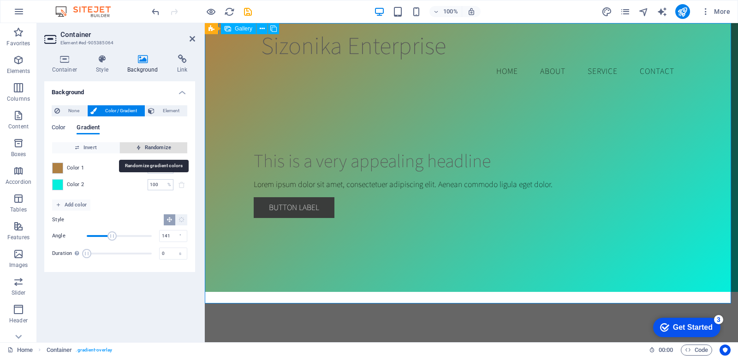
click at [133, 146] on span "Randomize" at bounding box center [154, 147] width 60 height 11
type input "97"
type input "258"
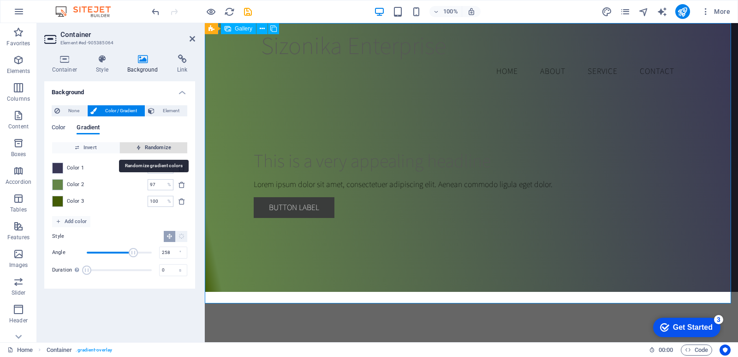
click at [133, 146] on span "Randomize" at bounding box center [154, 147] width 60 height 11
type input "79"
type input "214"
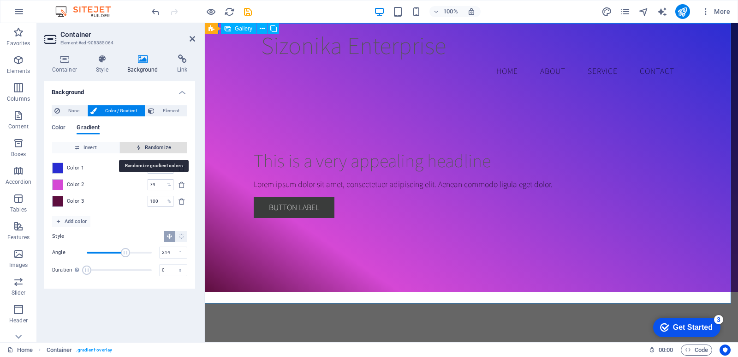
click at [133, 146] on span "Randomize" at bounding box center [154, 147] width 60 height 11
type input "35"
type input "300"
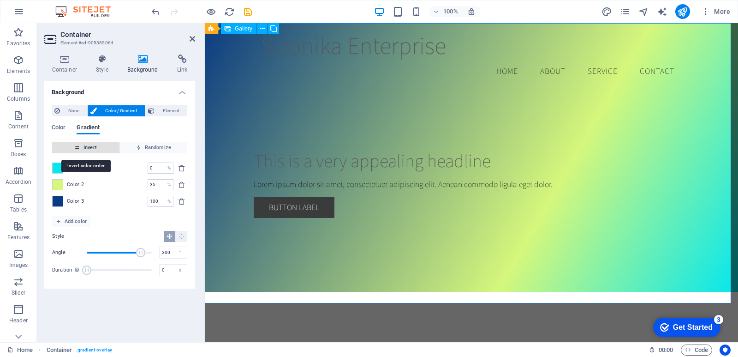
click at [92, 148] on span "Invert" at bounding box center [86, 147] width 60 height 11
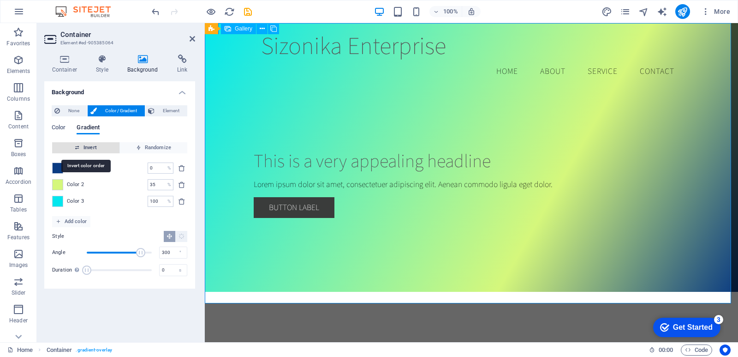
click at [92, 148] on span "Invert" at bounding box center [86, 147] width 60 height 11
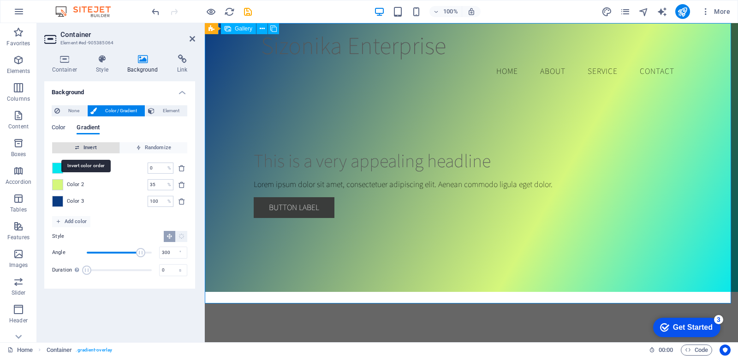
click at [92, 148] on span "Invert" at bounding box center [86, 147] width 60 height 11
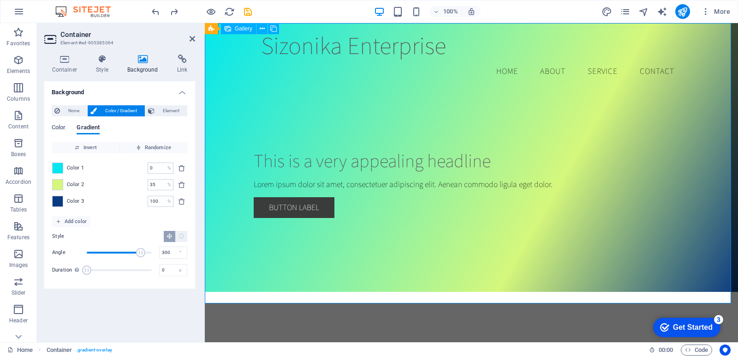
type input "79"
type input "214"
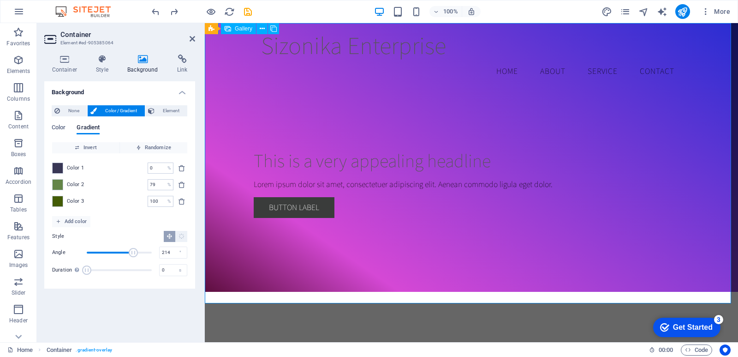
type input "97"
type input "258"
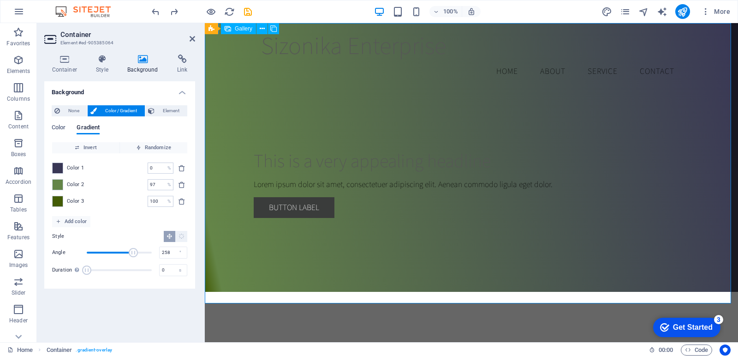
type input "100"
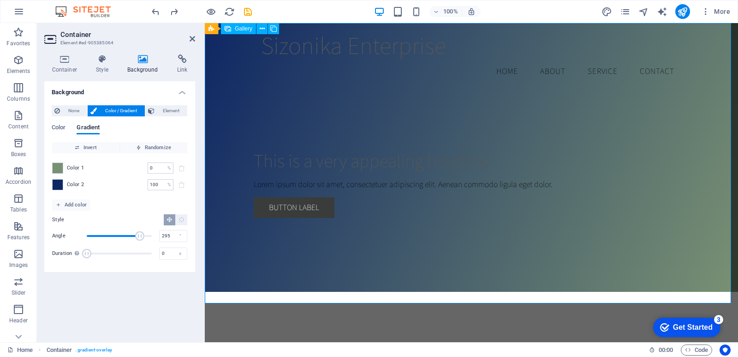
type input "23"
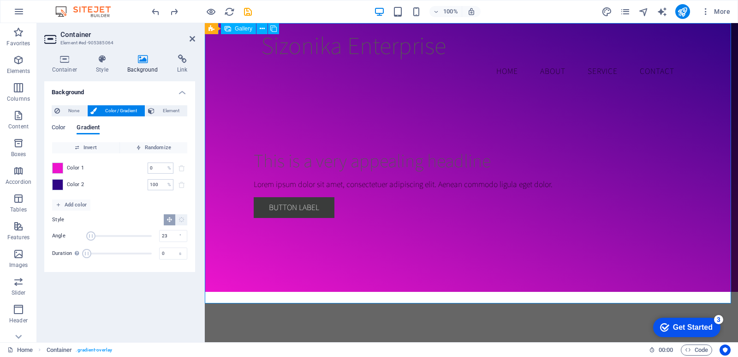
type input "9"
type input "353"
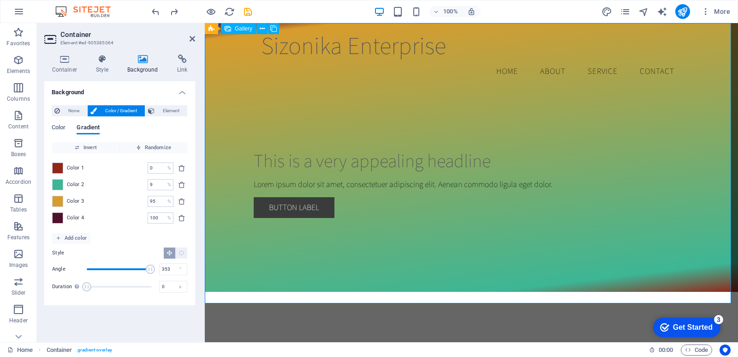
type input "100"
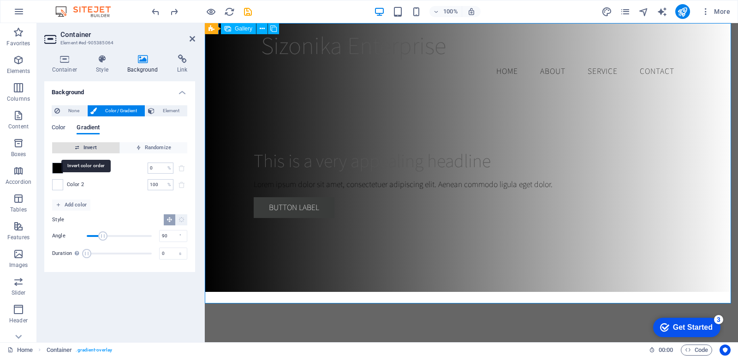
click at [100, 148] on span "Invert" at bounding box center [86, 147] width 60 height 11
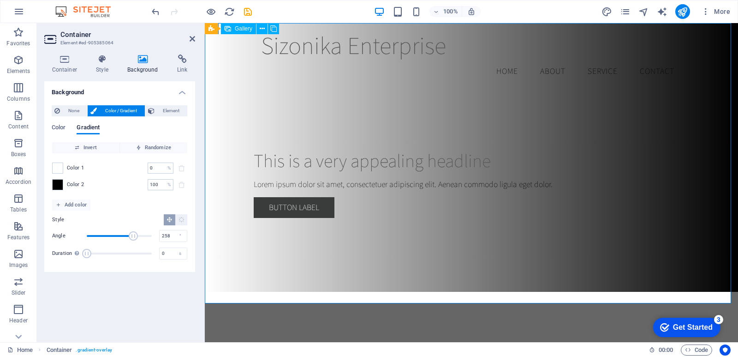
drag, startPoint x: 102, startPoint y: 235, endPoint x: 133, endPoint y: 231, distance: 31.2
click at [133, 231] on span "Angle" at bounding box center [133, 235] width 9 height 9
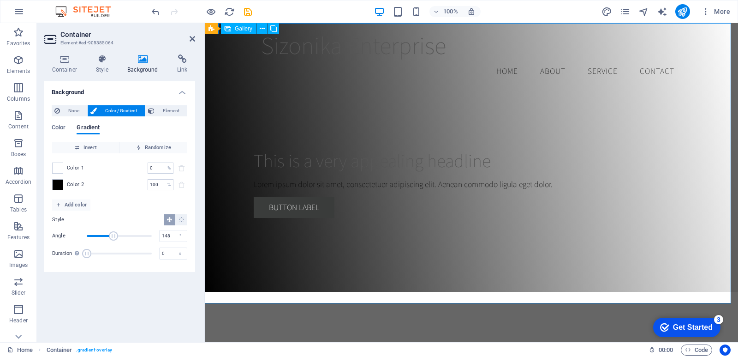
drag, startPoint x: 133, startPoint y: 231, endPoint x: 114, endPoint y: 232, distance: 19.9
click at [114, 232] on span "Angle" at bounding box center [113, 235] width 9 height 9
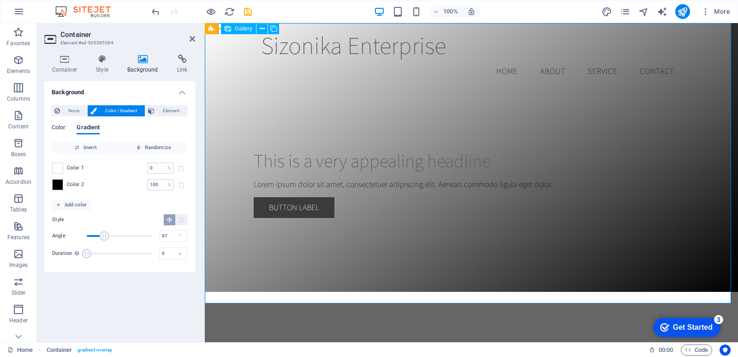
drag, startPoint x: 114, startPoint y: 232, endPoint x: 104, endPoint y: 233, distance: 9.3
click at [104, 233] on span "Angle" at bounding box center [104, 235] width 9 height 9
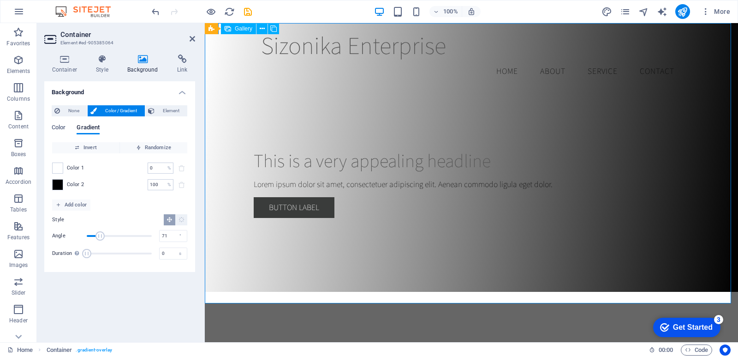
drag, startPoint x: 104, startPoint y: 233, endPoint x: 100, endPoint y: 234, distance: 4.8
click at [100, 234] on span "Angle" at bounding box center [100, 235] width 9 height 9
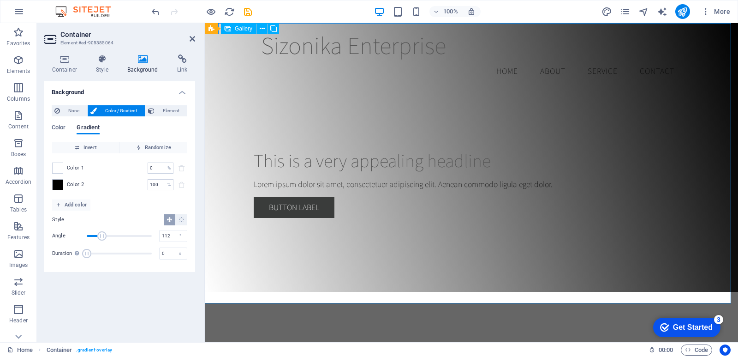
type input "115"
drag, startPoint x: 100, startPoint y: 234, endPoint x: 108, endPoint y: 232, distance: 8.2
click at [108, 232] on span "Angle" at bounding box center [107, 235] width 9 height 9
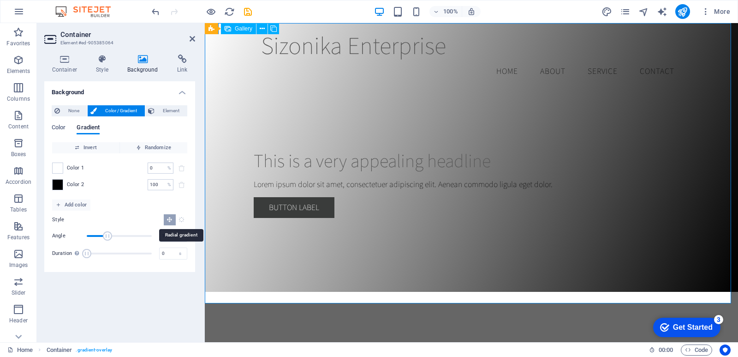
click at [182, 219] on icon "Radial gradient" at bounding box center [182, 219] width 6 height 6
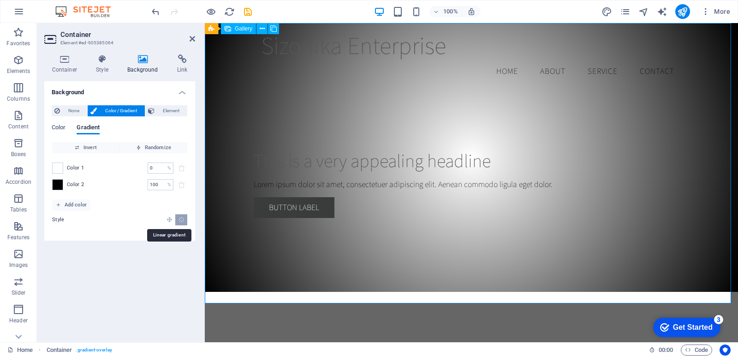
click at [169, 219] on icon "Linear gradient" at bounding box center [170, 219] width 6 height 6
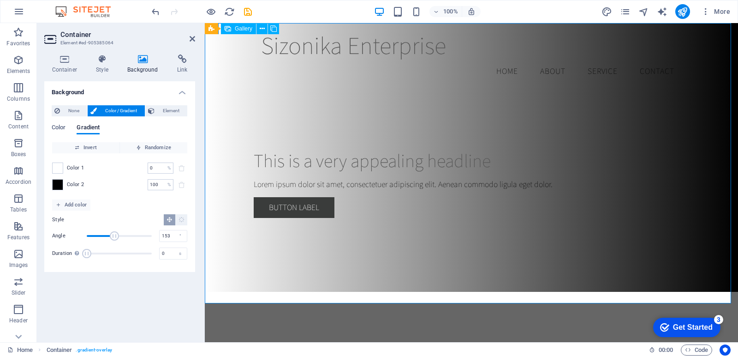
click at [114, 235] on span "Angle" at bounding box center [119, 236] width 65 height 14
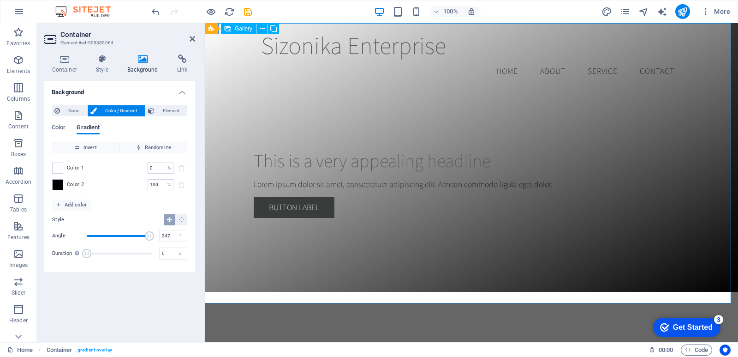
click at [150, 236] on span "Angle" at bounding box center [119, 236] width 65 height 14
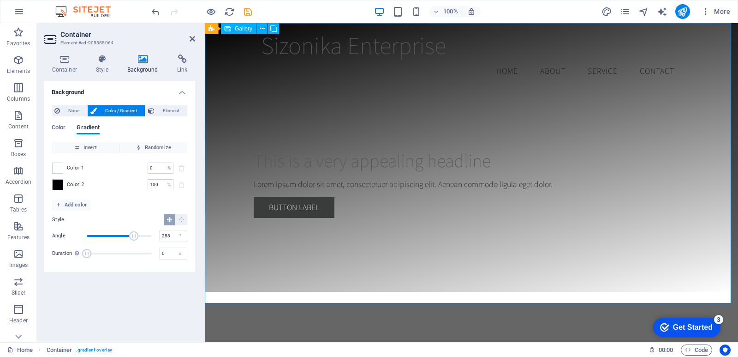
drag, startPoint x: 144, startPoint y: 236, endPoint x: 133, endPoint y: 234, distance: 10.2
click at [133, 234] on span "Angle" at bounding box center [133, 235] width 9 height 9
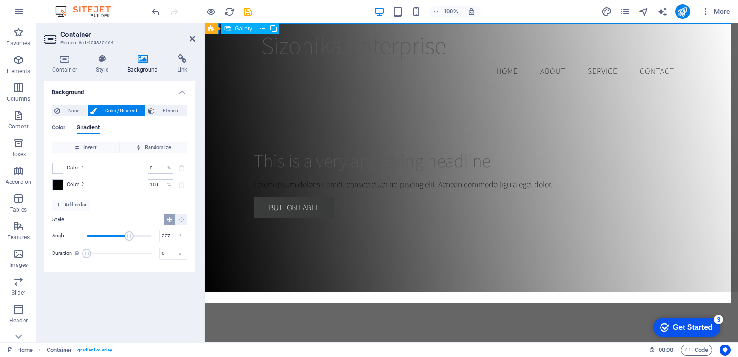
drag, startPoint x: 133, startPoint y: 234, endPoint x: 128, endPoint y: 235, distance: 5.6
click at [128, 235] on span "Angle" at bounding box center [129, 235] width 9 height 9
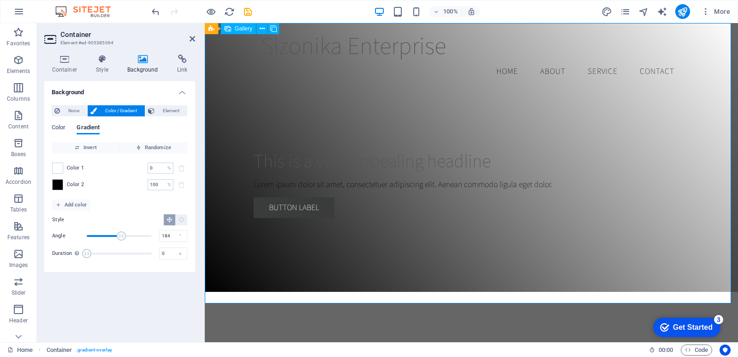
drag, startPoint x: 128, startPoint y: 235, endPoint x: 120, endPoint y: 235, distance: 7.8
click at [120, 235] on span "Angle" at bounding box center [121, 235] width 9 height 9
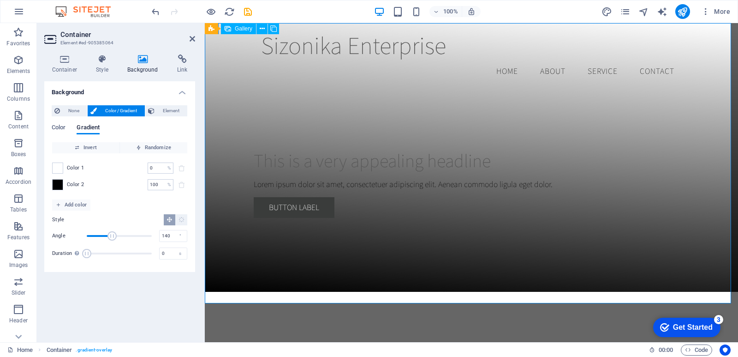
drag, startPoint x: 120, startPoint y: 235, endPoint x: 112, endPoint y: 235, distance: 7.8
click at [112, 235] on span "Angle" at bounding box center [112, 235] width 9 height 9
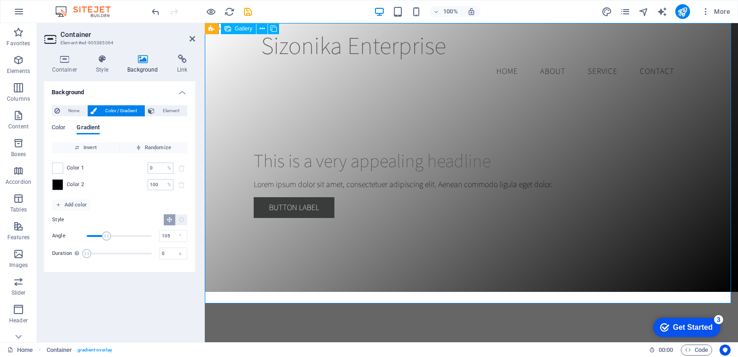
drag, startPoint x: 112, startPoint y: 235, endPoint x: 106, endPoint y: 236, distance: 6.5
click at [106, 236] on span "Angle" at bounding box center [106, 235] width 9 height 9
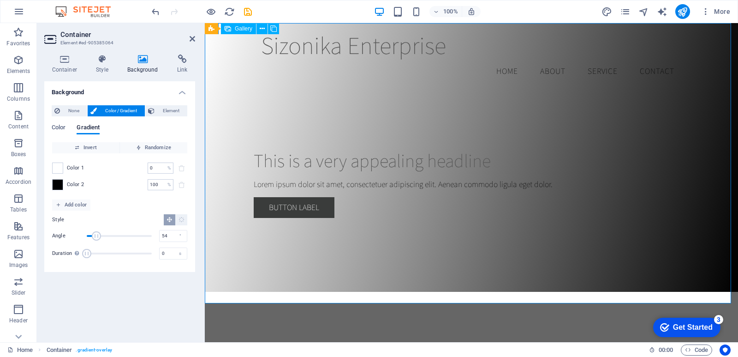
drag, startPoint x: 106, startPoint y: 236, endPoint x: 96, endPoint y: 236, distance: 9.2
click at [96, 236] on span "Angle" at bounding box center [96, 235] width 9 height 9
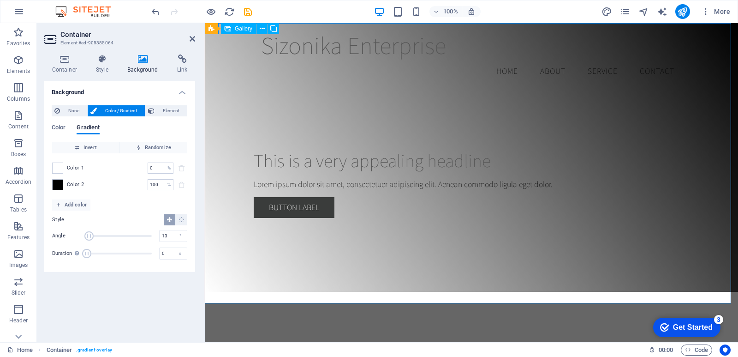
drag, startPoint x: 96, startPoint y: 236, endPoint x: 89, endPoint y: 235, distance: 7.4
click at [89, 235] on span "Angle" at bounding box center [88, 235] width 9 height 9
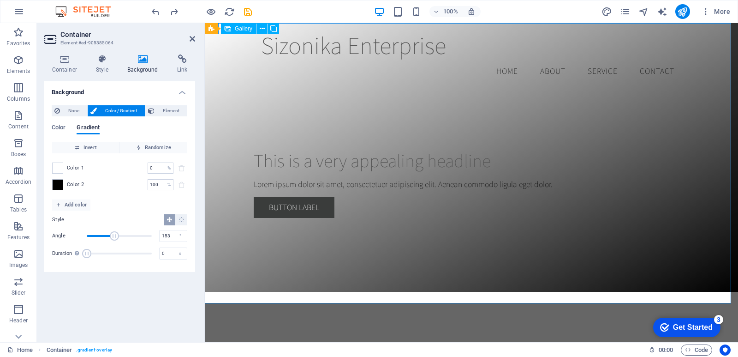
type input "90"
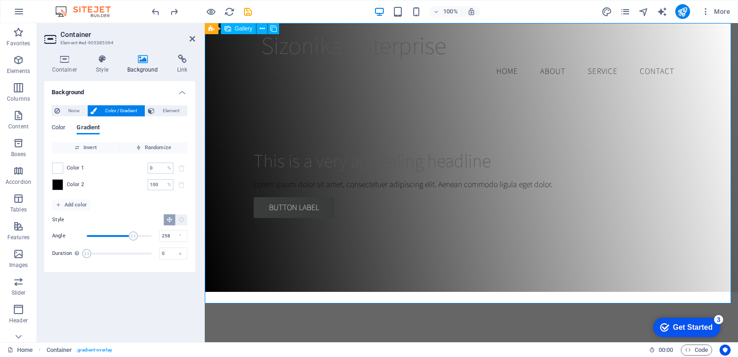
type input "90"
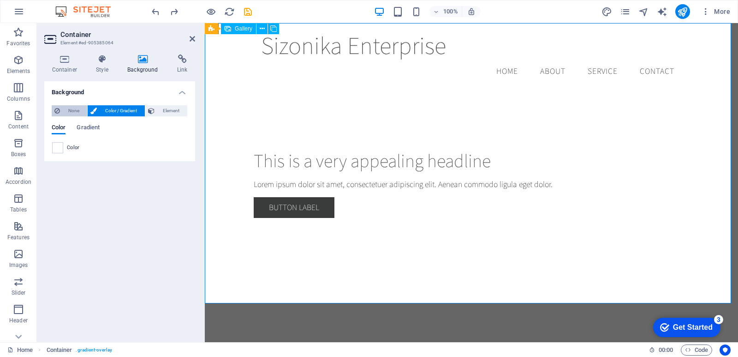
click at [78, 110] on span "None" at bounding box center [74, 110] width 22 height 11
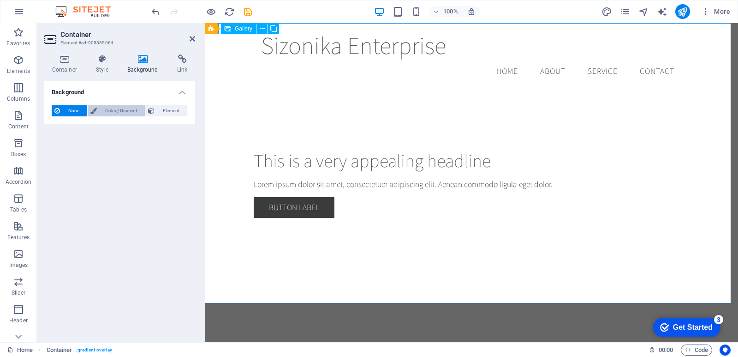
click at [126, 108] on span "Color / Gradient" at bounding box center [121, 110] width 42 height 11
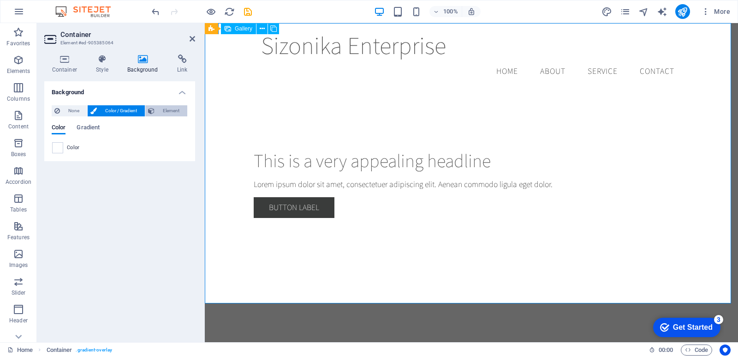
click at [157, 109] on button "Element" at bounding box center [166, 110] width 42 height 11
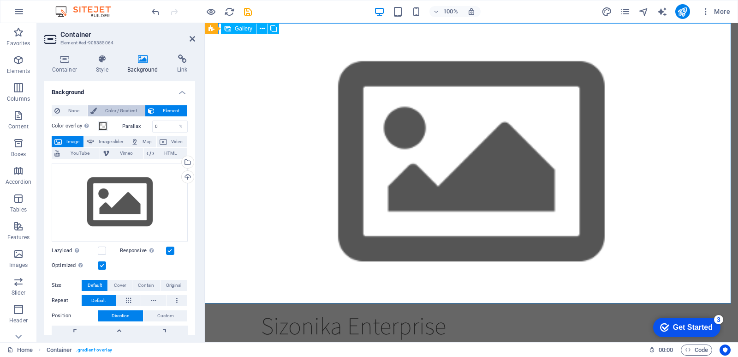
click at [110, 107] on span "Color / Gradient" at bounding box center [121, 110] width 42 height 11
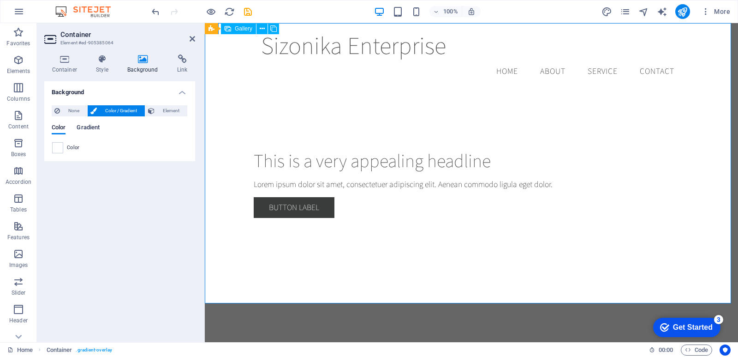
click at [94, 128] on span "Gradient" at bounding box center [88, 128] width 23 height 13
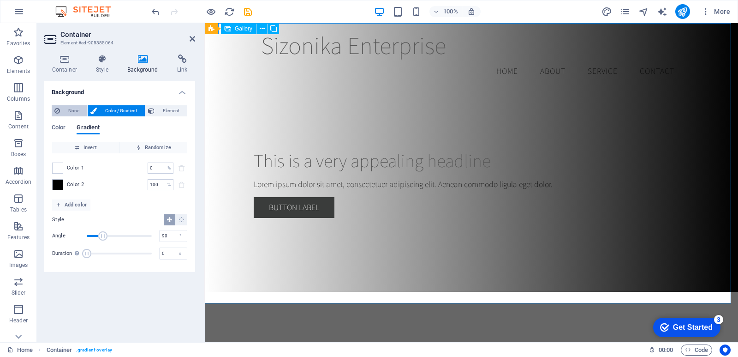
click at [78, 111] on span "None" at bounding box center [74, 110] width 22 height 11
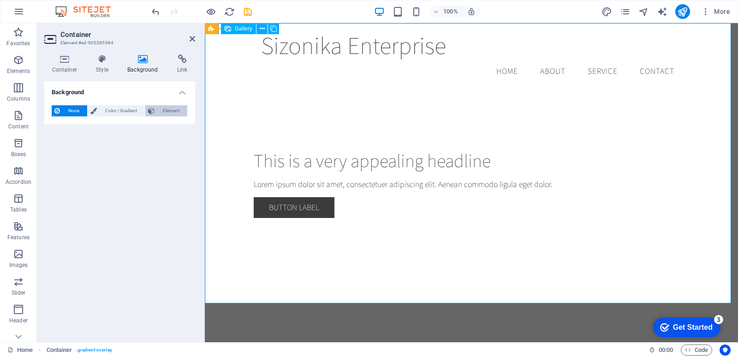
click at [163, 114] on span "Element" at bounding box center [170, 110] width 27 height 11
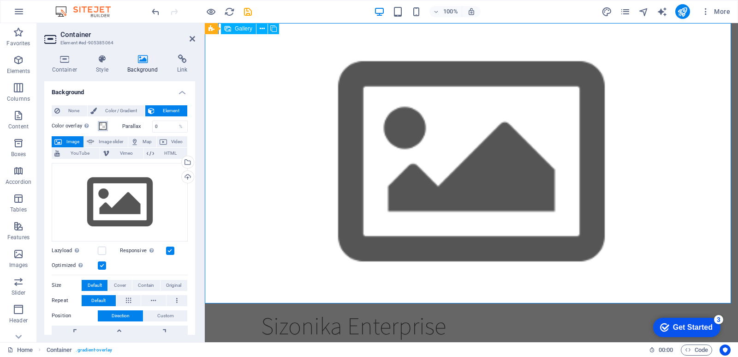
click at [104, 127] on span at bounding box center [102, 125] width 7 height 7
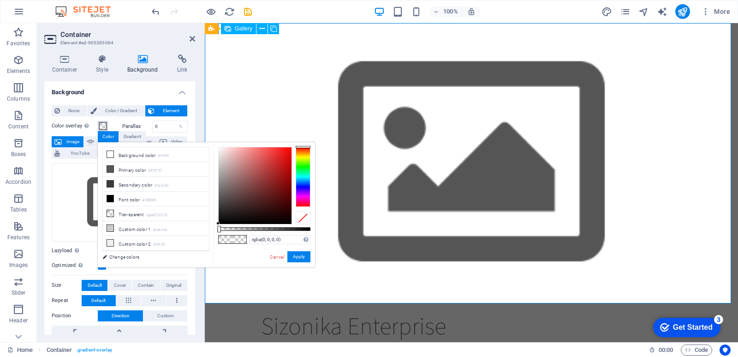
click at [102, 125] on span at bounding box center [102, 125] width 7 height 7
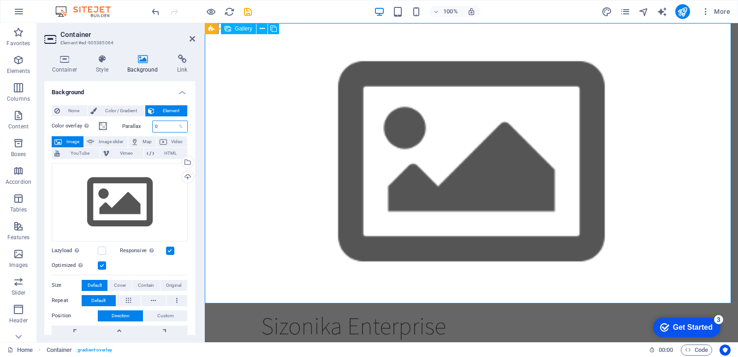
click at [163, 127] on input "0" at bounding box center [170, 126] width 35 height 11
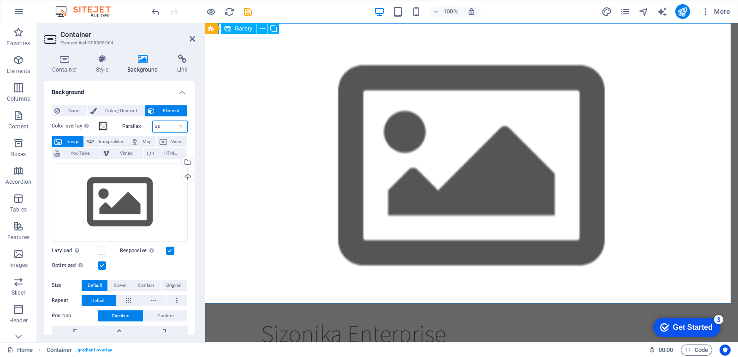
click at [163, 128] on input "20" at bounding box center [170, 126] width 35 height 11
type input "2"
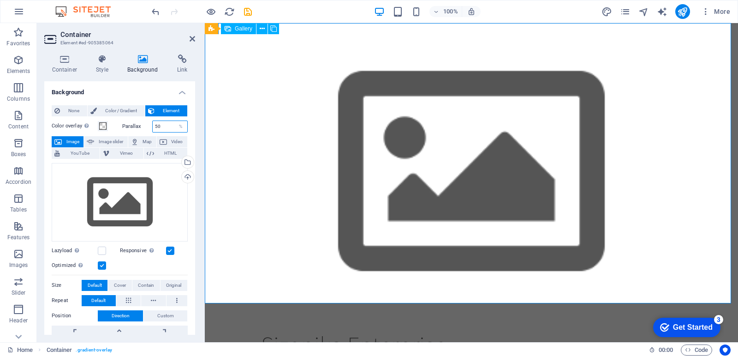
click at [163, 128] on input "50" at bounding box center [170, 126] width 35 height 11
type input "5"
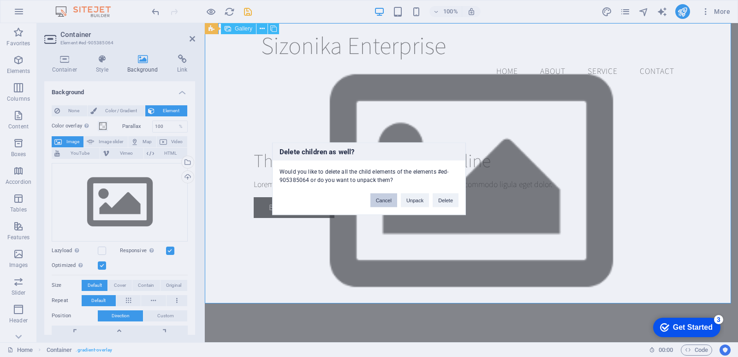
drag, startPoint x: 378, startPoint y: 198, endPoint x: 173, endPoint y: 175, distance: 207.1
click at [378, 198] on button "Cancel" at bounding box center [384, 200] width 27 height 14
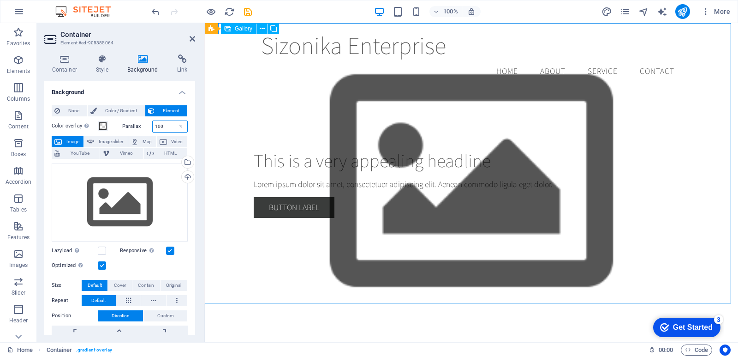
click at [162, 127] on input "100" at bounding box center [170, 126] width 35 height 11
type input "1"
type input "0"
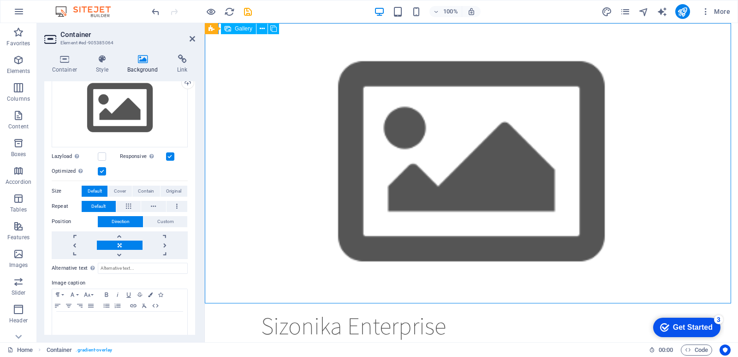
scroll to position [106, 0]
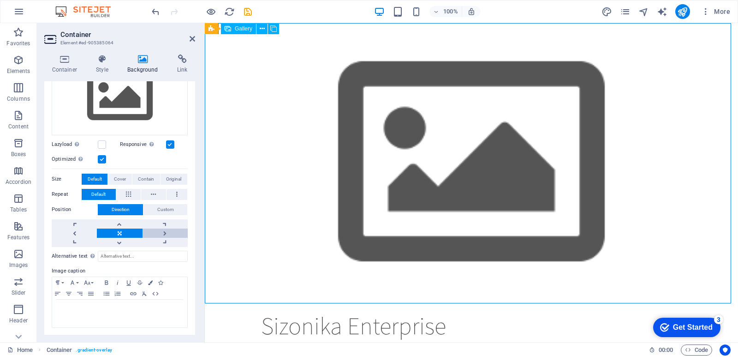
click at [167, 234] on link at bounding box center [165, 232] width 45 height 9
click at [165, 239] on link at bounding box center [165, 242] width 45 height 9
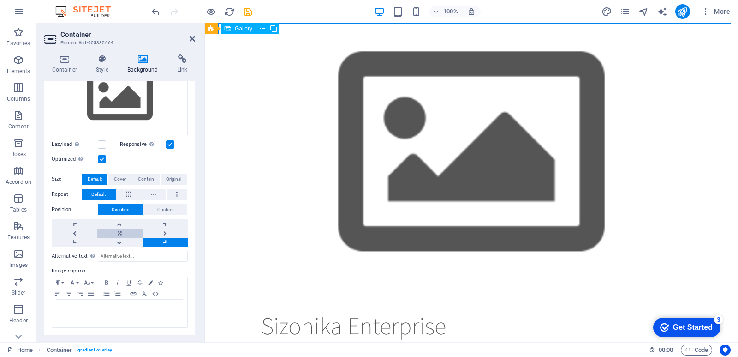
click at [128, 232] on link at bounding box center [119, 232] width 45 height 9
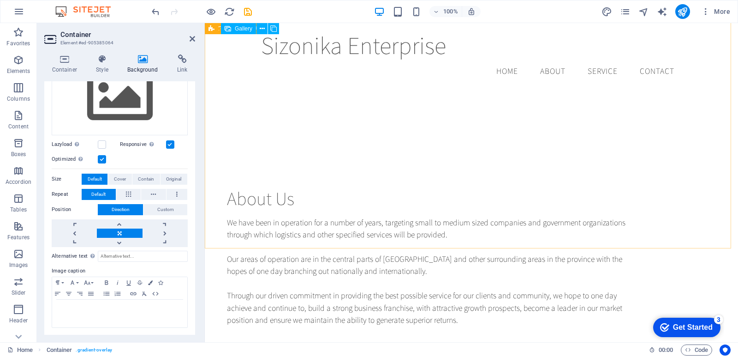
scroll to position [0, 0]
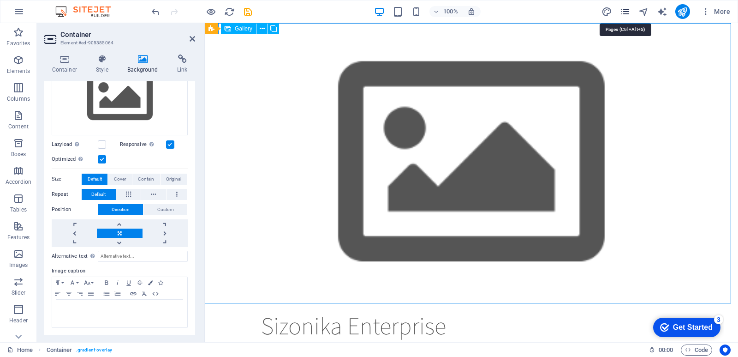
click at [0, 0] on icon "pages" at bounding box center [0, 0] width 0 height 0
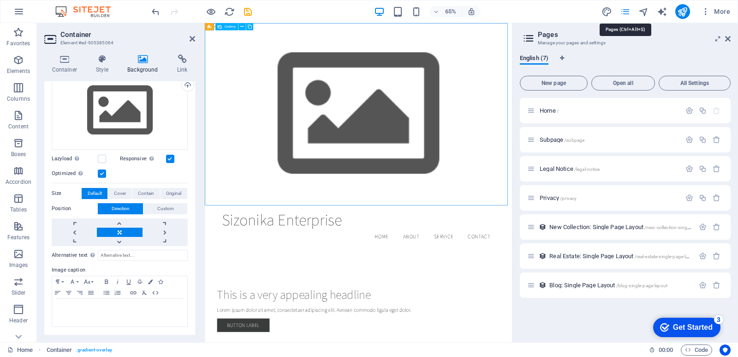
scroll to position [91, 0]
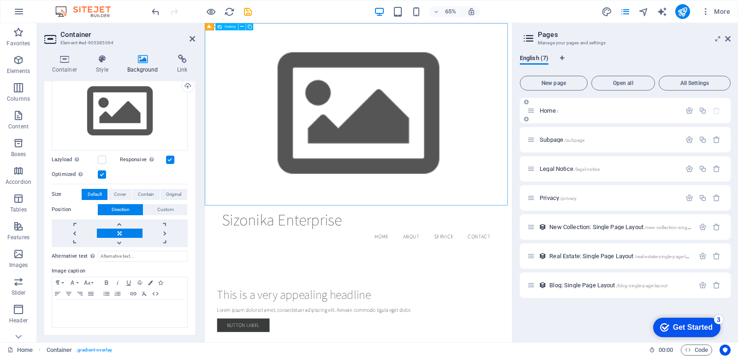
click at [623, 112] on p "Home /" at bounding box center [609, 111] width 138 height 6
click at [622, 138] on p "Subpage /subpage" at bounding box center [609, 140] width 138 height 6
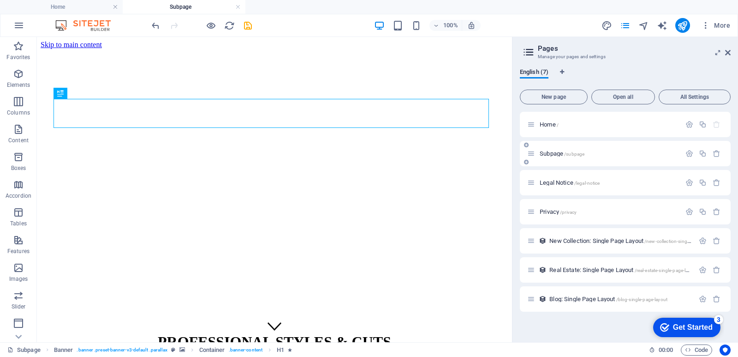
scroll to position [0, 0]
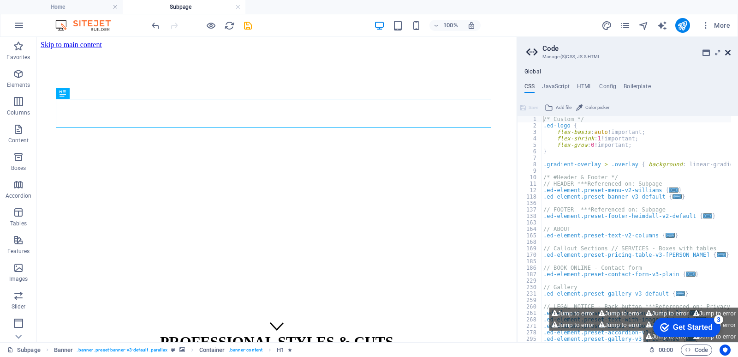
click at [729, 54] on icon at bounding box center [729, 52] width 6 height 7
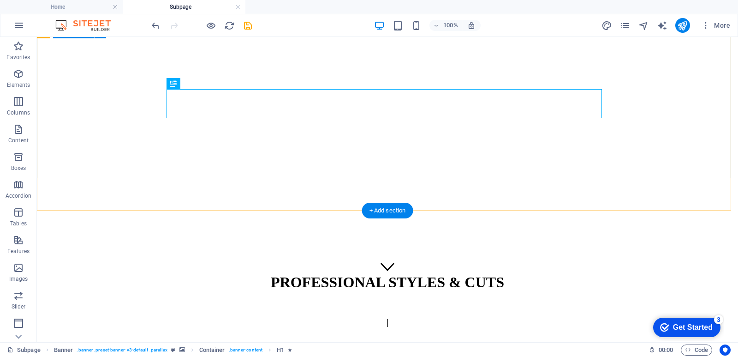
scroll to position [64, 0]
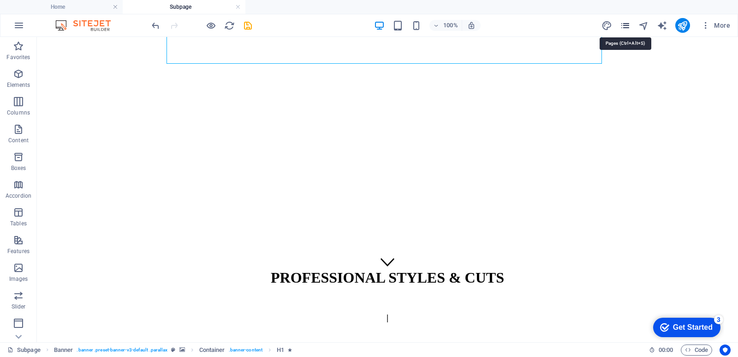
click at [627, 23] on icon "pages" at bounding box center [625, 25] width 11 height 11
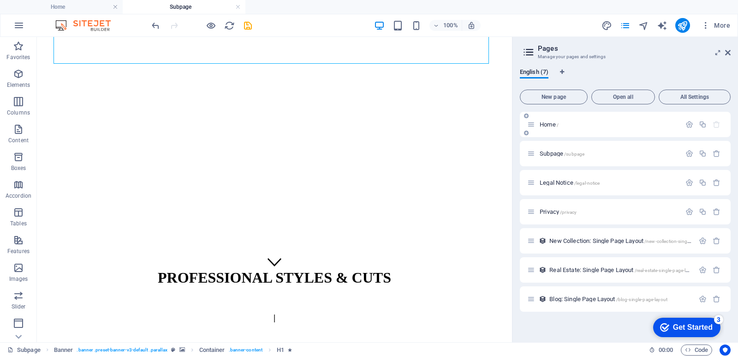
click at [613, 127] on p "Home /" at bounding box center [609, 124] width 138 height 6
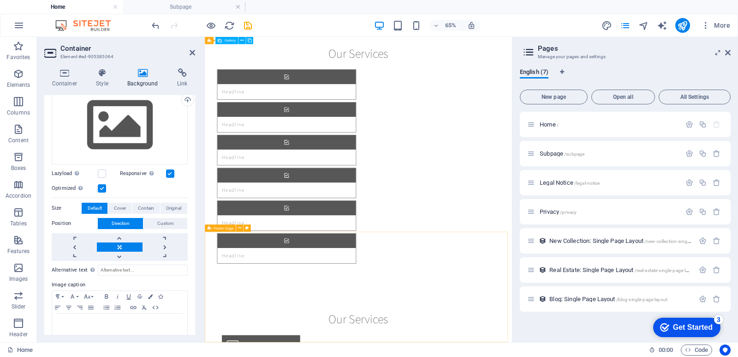
scroll to position [0, 0]
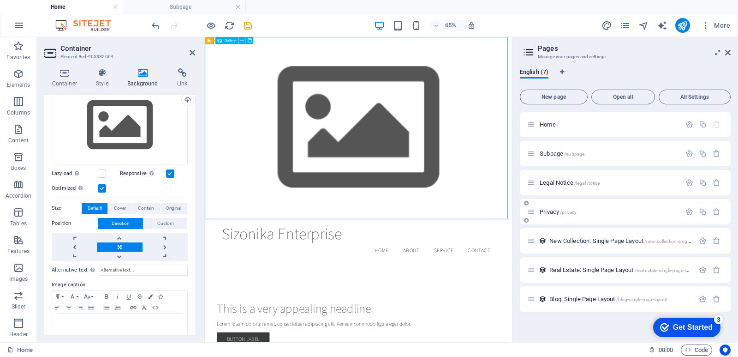
click at [591, 211] on p "Privacy /privacy" at bounding box center [609, 212] width 138 height 6
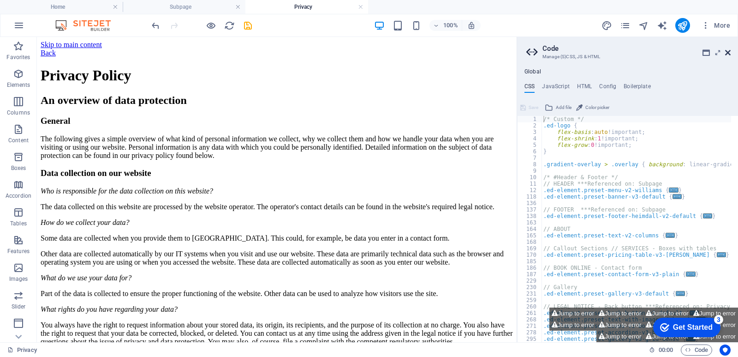
click at [727, 53] on icon at bounding box center [729, 52] width 6 height 7
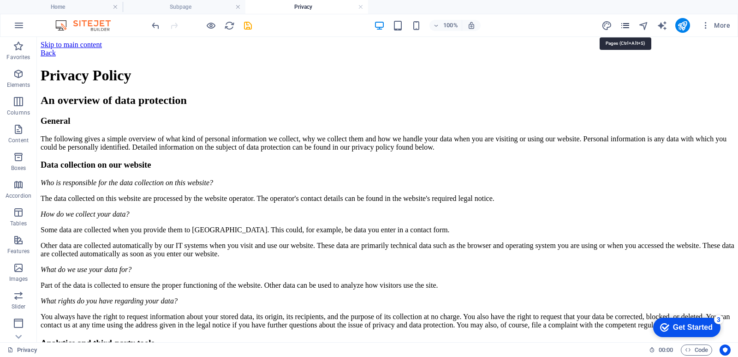
click at [626, 25] on icon "pages" at bounding box center [625, 25] width 11 height 11
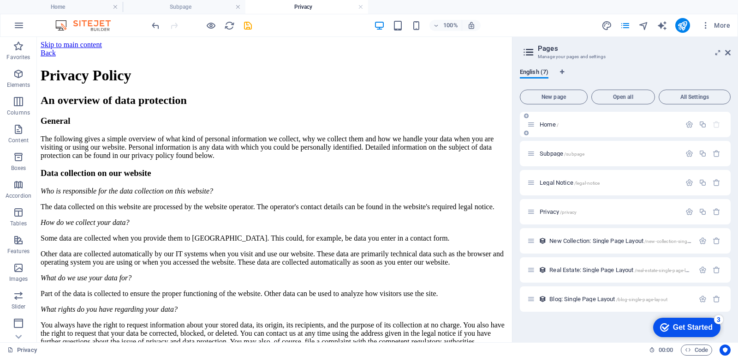
click at [591, 132] on div "Home /" at bounding box center [625, 124] width 211 height 25
click at [631, 93] on button "Open all" at bounding box center [624, 97] width 64 height 15
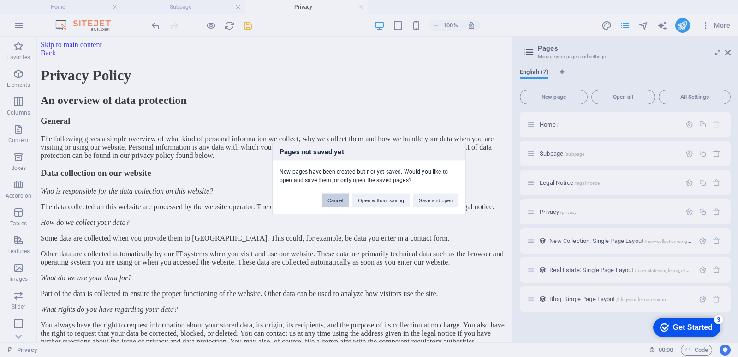
click at [338, 203] on button "Cancel" at bounding box center [335, 200] width 27 height 14
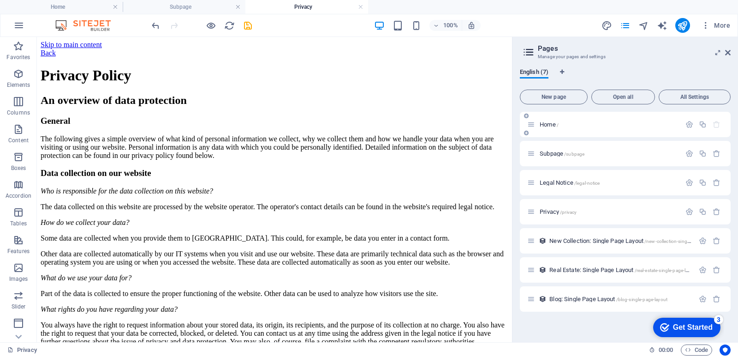
click at [589, 124] on p "Home /" at bounding box center [609, 124] width 138 height 6
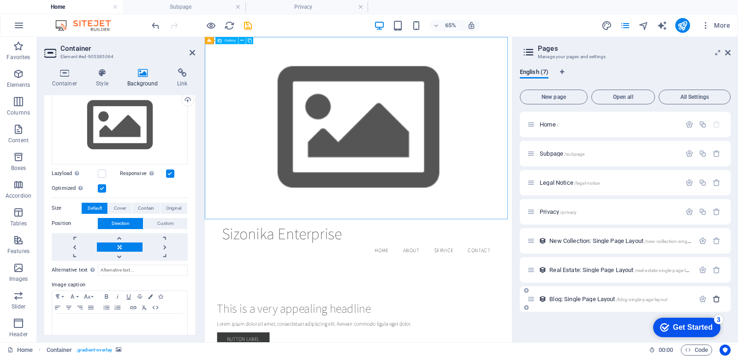
click at [716, 297] on icon "button" at bounding box center [717, 299] width 8 height 8
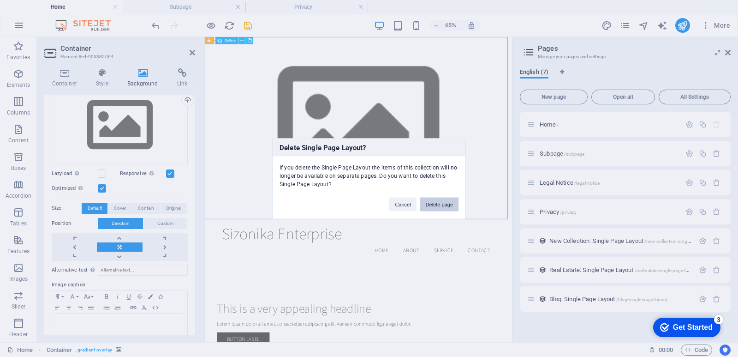
click at [449, 204] on button "Delete page" at bounding box center [439, 204] width 38 height 14
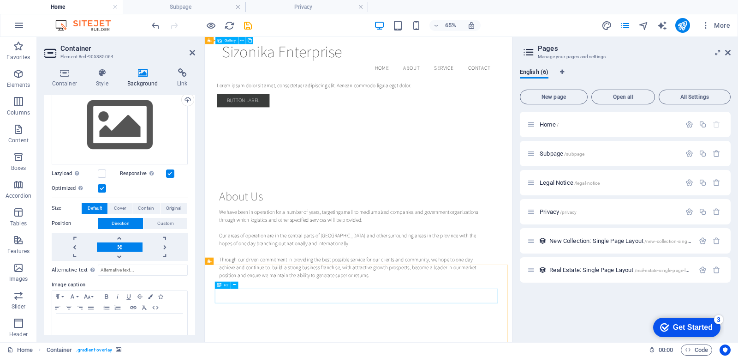
scroll to position [218, 0]
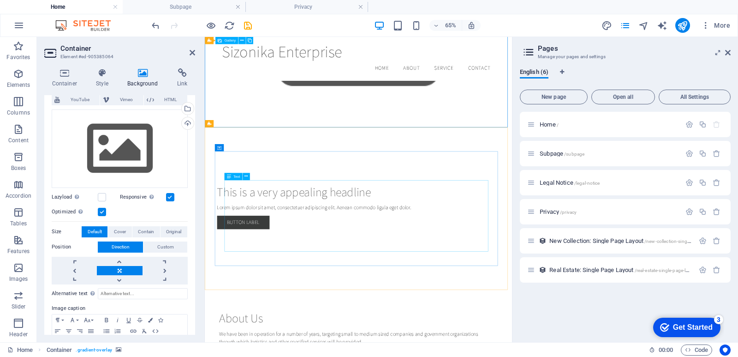
scroll to position [141, 0]
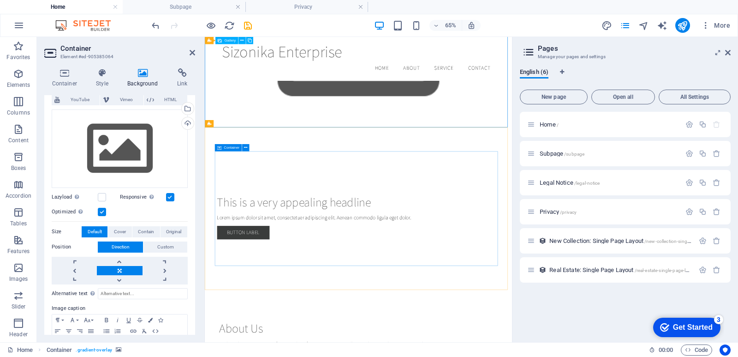
click at [217, 148] on icon at bounding box center [219, 147] width 4 height 7
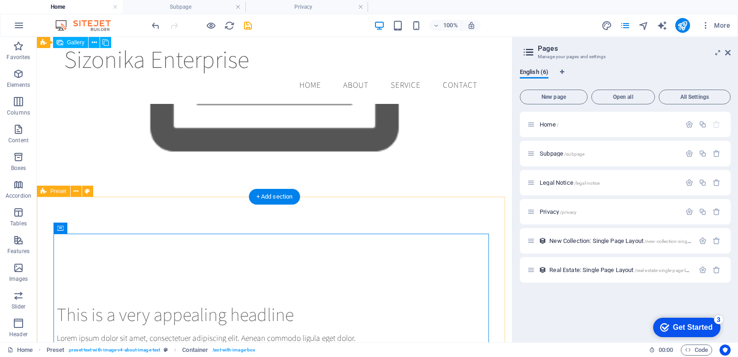
scroll to position [115, 0]
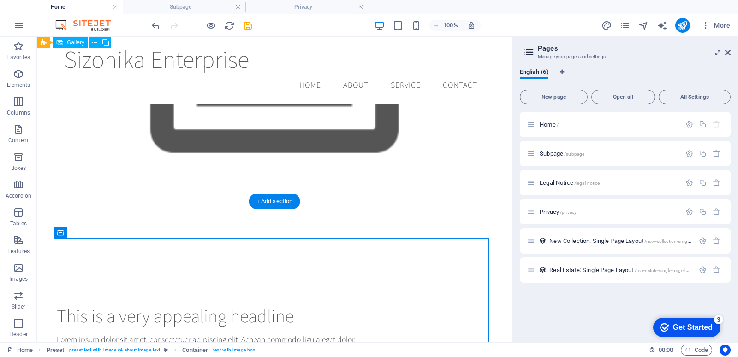
drag, startPoint x: 97, startPoint y: 268, endPoint x: 53, endPoint y: 231, distance: 57.7
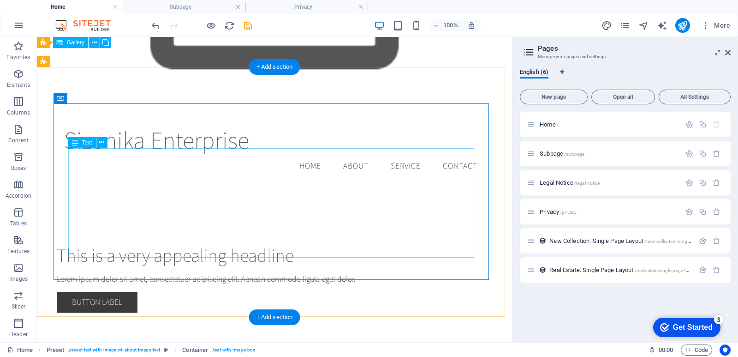
scroll to position [254, 0]
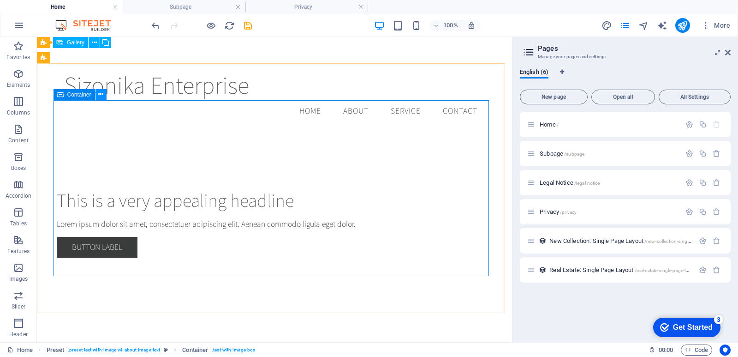
click at [101, 94] on icon at bounding box center [100, 95] width 5 height 10
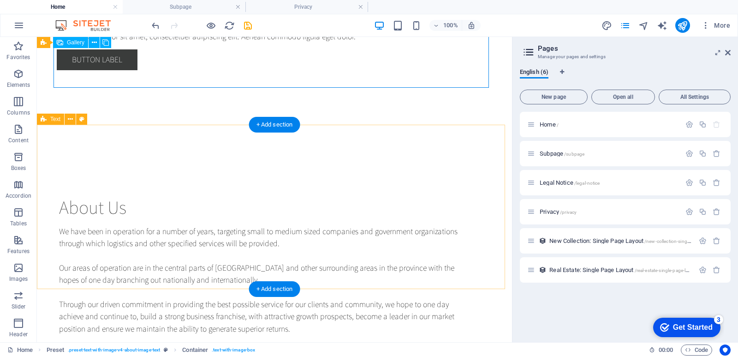
scroll to position [2000, 0]
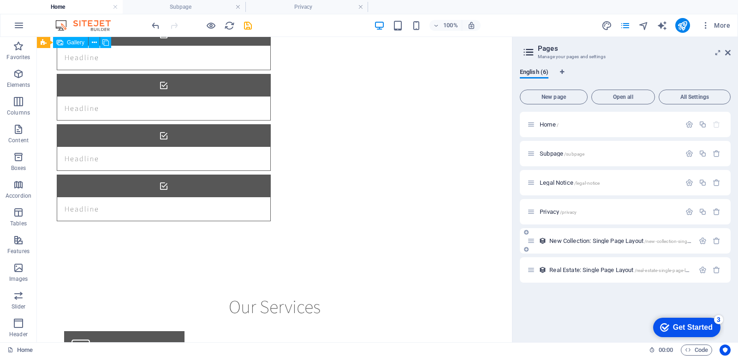
click at [612, 245] on div "New Collection: Single Page Layout /new-collection-single-page-layout" at bounding box center [611, 240] width 167 height 11
click at [553, 239] on span "New Collection: Single Page Layout /new-collection-single-page-layout" at bounding box center [633, 240] width 167 height 7
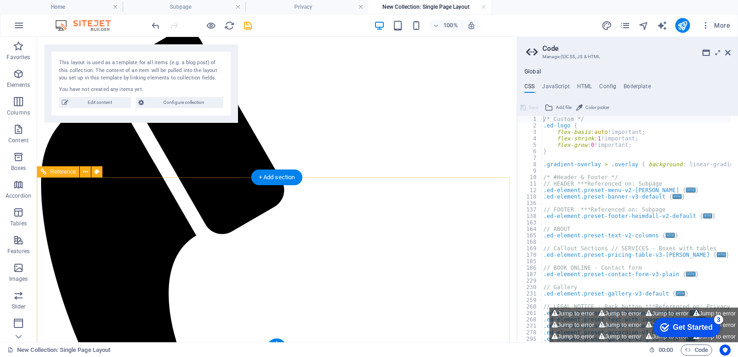
scroll to position [0, 0]
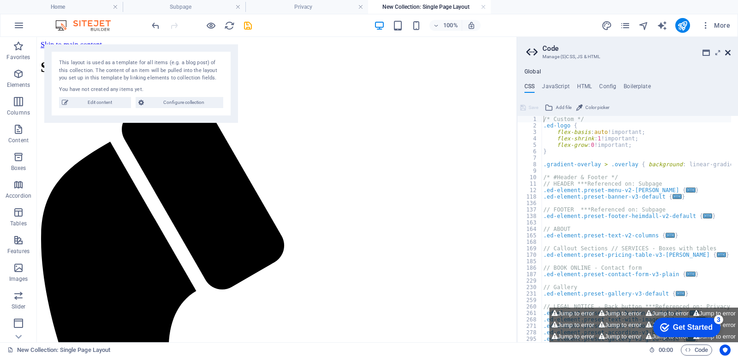
click at [727, 53] on icon at bounding box center [729, 52] width 6 height 7
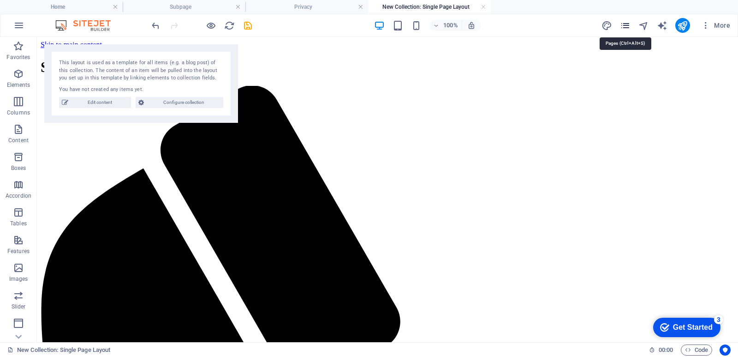
click at [625, 29] on icon "pages" at bounding box center [625, 25] width 11 height 11
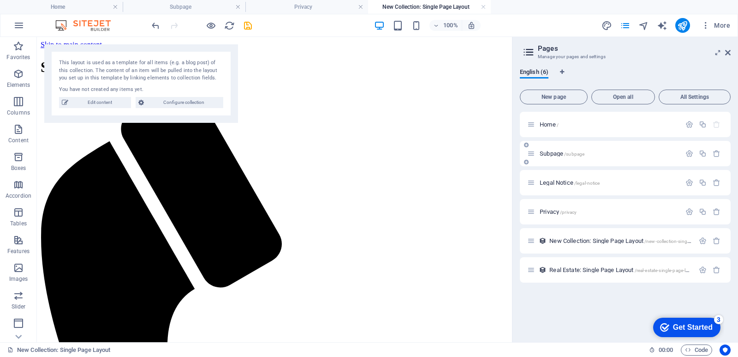
click at [601, 156] on div "Subpage /subpage" at bounding box center [605, 153] width 154 height 11
click at [608, 153] on p "Subpage /subpage" at bounding box center [609, 153] width 138 height 6
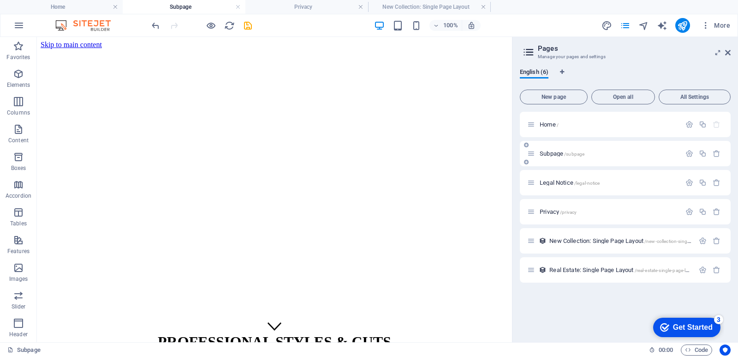
scroll to position [64, 0]
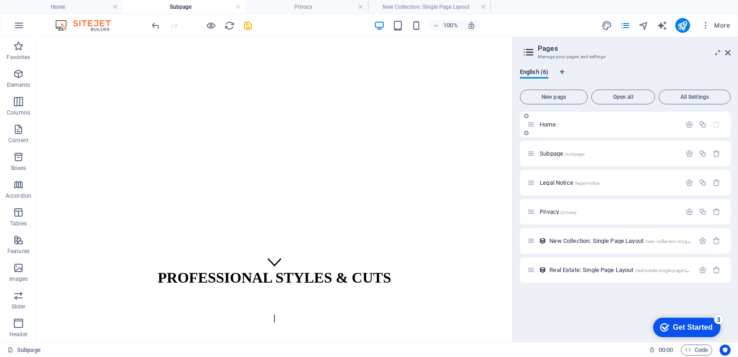
click at [624, 130] on div "Home /" at bounding box center [625, 124] width 211 height 25
click at [546, 128] on div "Home /" at bounding box center [605, 124] width 154 height 11
click at [545, 123] on span "Home /" at bounding box center [549, 124] width 19 height 7
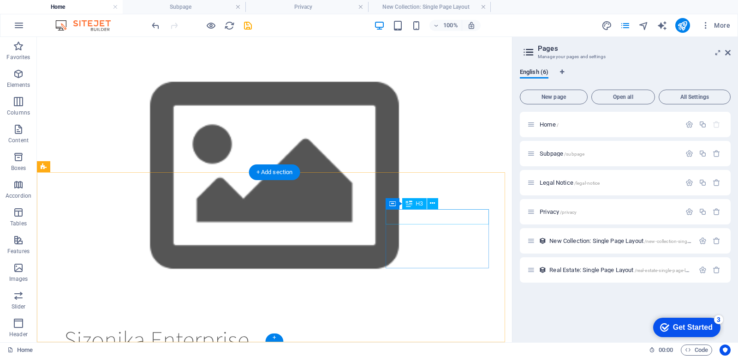
scroll to position [2000, 0]
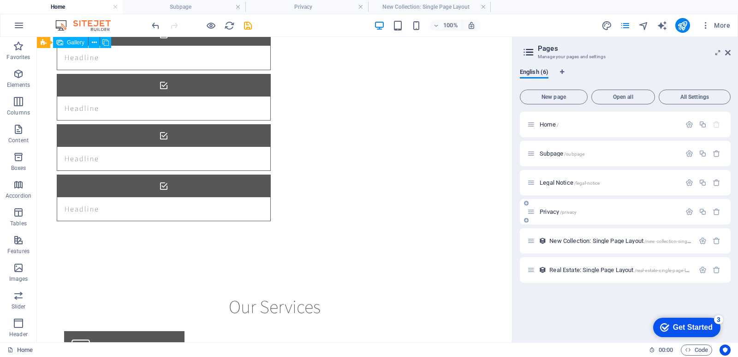
click at [600, 220] on div "Privacy /privacy" at bounding box center [625, 211] width 211 height 25
click at [545, 211] on span "Privacy /privacy" at bounding box center [558, 211] width 37 height 7
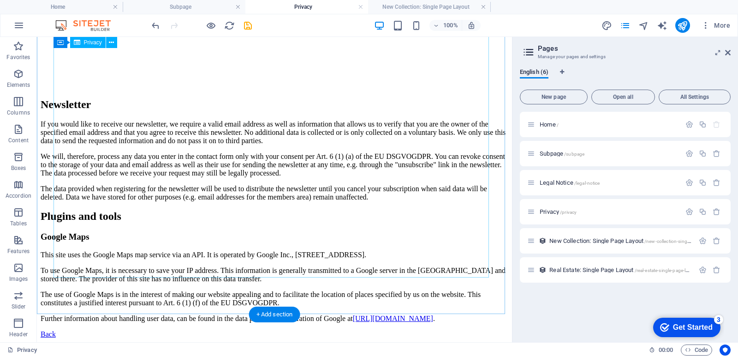
scroll to position [2635, 0]
click at [596, 133] on div "Home /" at bounding box center [625, 124] width 211 height 25
click at [555, 125] on span "Home /" at bounding box center [549, 124] width 19 height 7
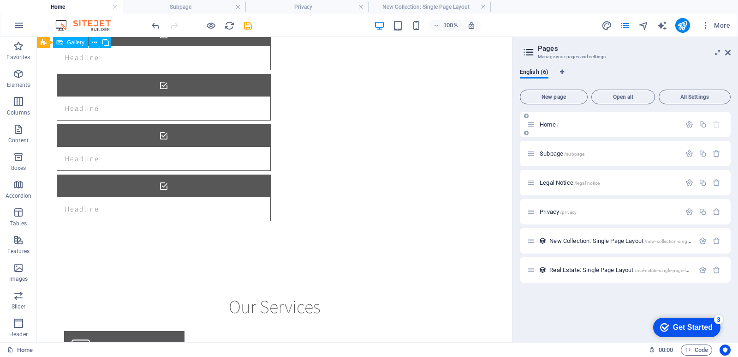
scroll to position [0, 0]
click at [721, 214] on button "button" at bounding box center [716, 212] width 13 height 8
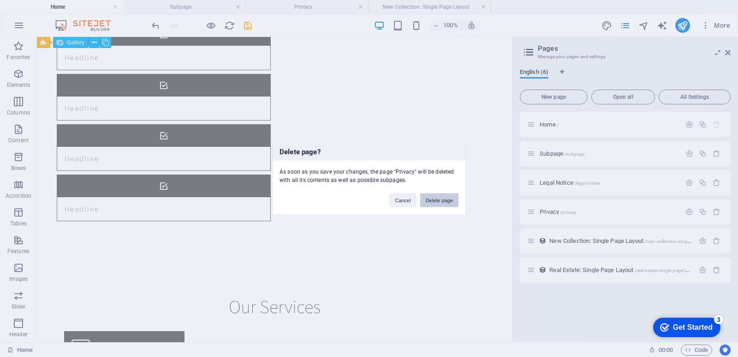
click at [449, 199] on button "Delete page" at bounding box center [439, 200] width 38 height 14
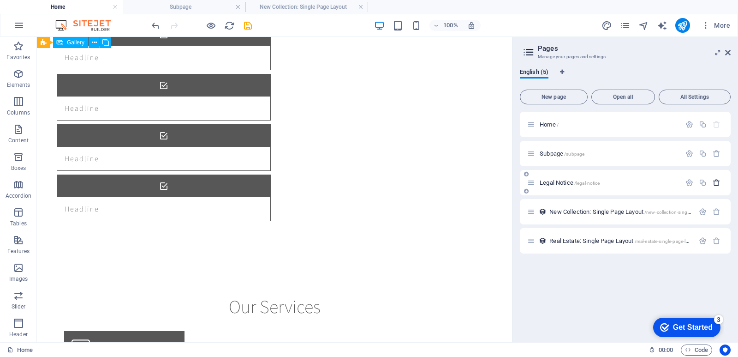
click at [718, 181] on icon "button" at bounding box center [717, 183] width 8 height 8
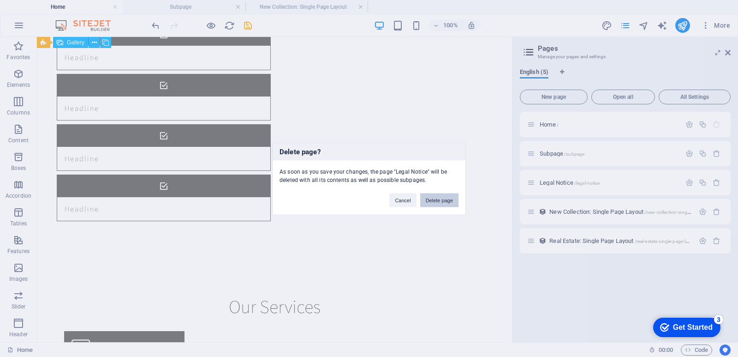
click at [453, 203] on button "Delete page" at bounding box center [439, 200] width 38 height 14
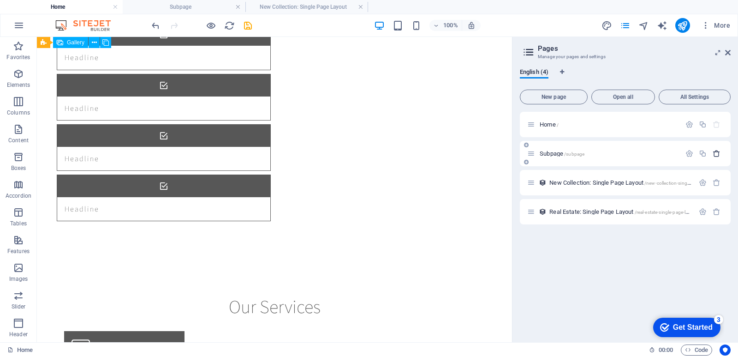
click at [716, 154] on icon "button" at bounding box center [717, 154] width 8 height 8
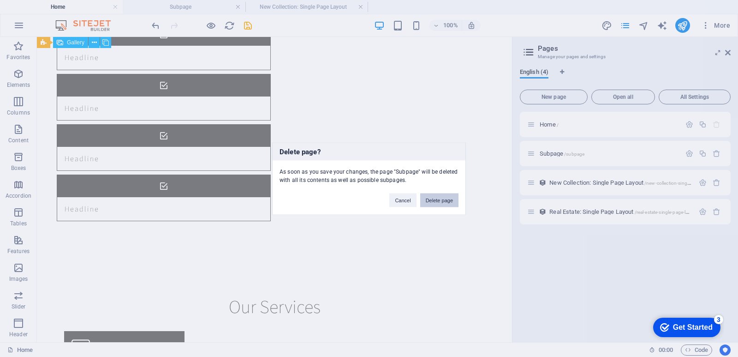
click at [442, 201] on button "Delete page" at bounding box center [439, 200] width 38 height 14
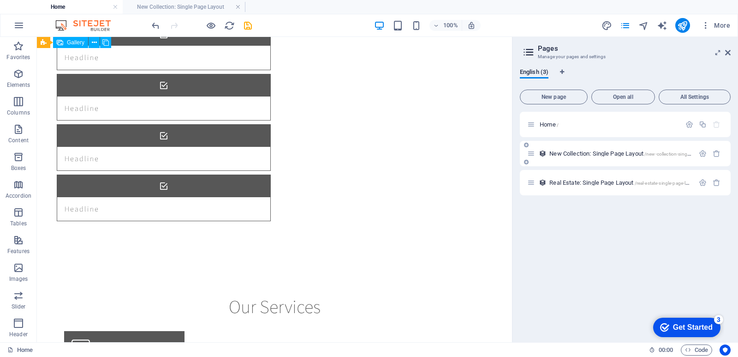
click at [594, 155] on span "New Collection: Single Page Layout /new-collection-single-page-layout" at bounding box center [633, 153] width 167 height 7
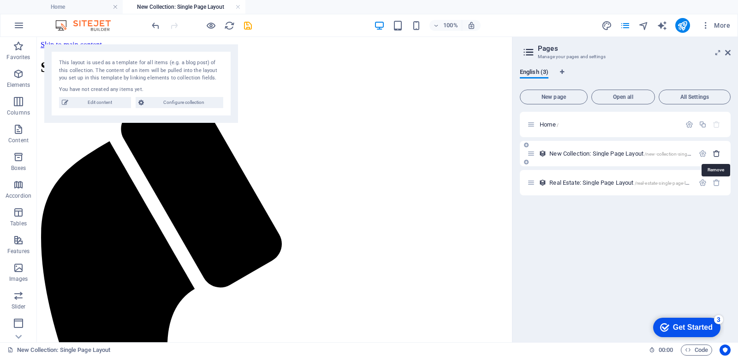
click at [719, 156] on icon "button" at bounding box center [717, 154] width 8 height 8
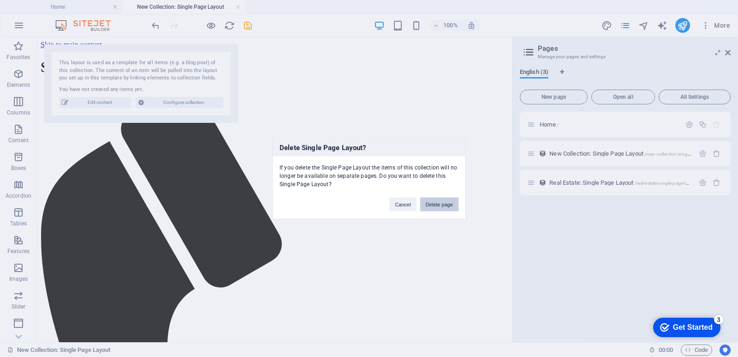
click at [447, 201] on button "Delete page" at bounding box center [439, 204] width 38 height 14
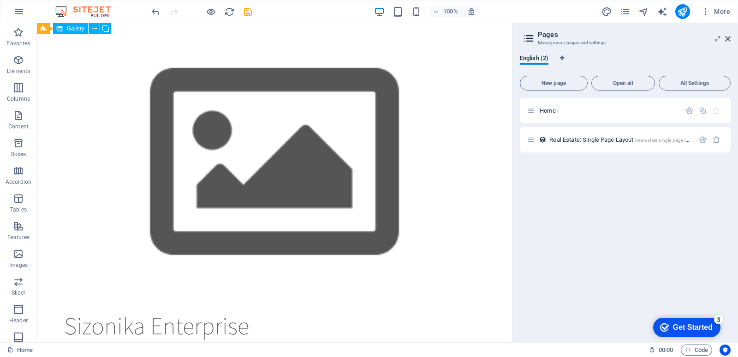
scroll to position [1986, 0]
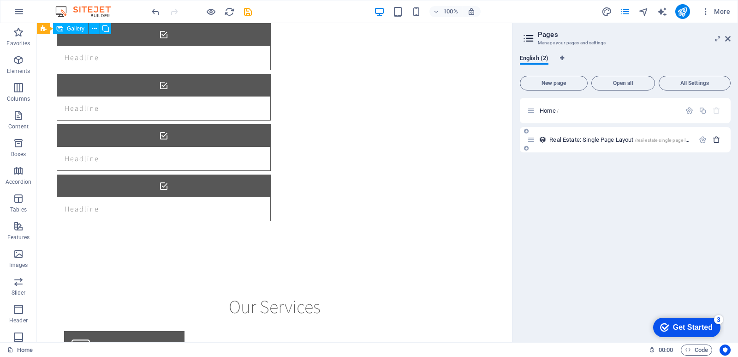
click at [717, 140] on icon "button" at bounding box center [717, 140] width 8 height 8
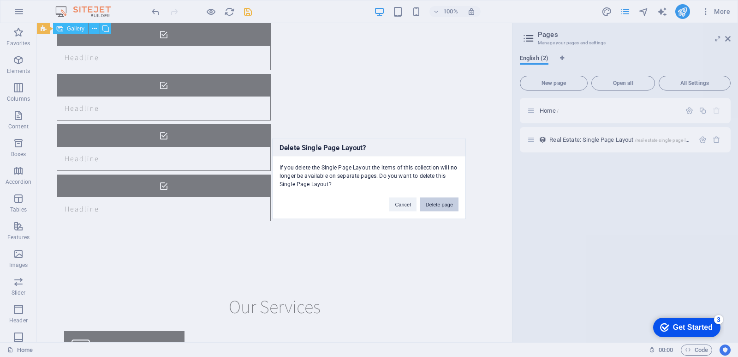
click at [437, 199] on button "Delete page" at bounding box center [439, 204] width 38 height 14
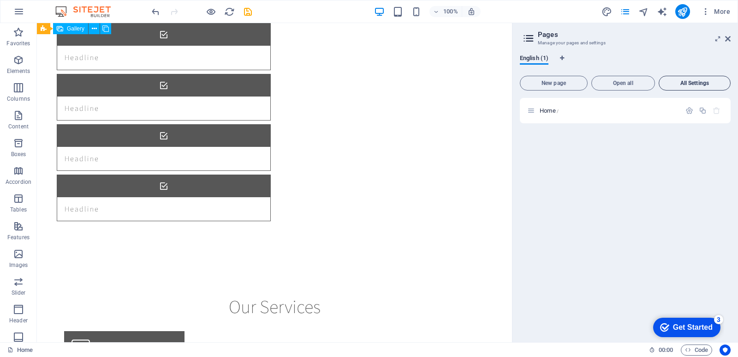
click at [692, 84] on span "All Settings" at bounding box center [695, 83] width 64 height 6
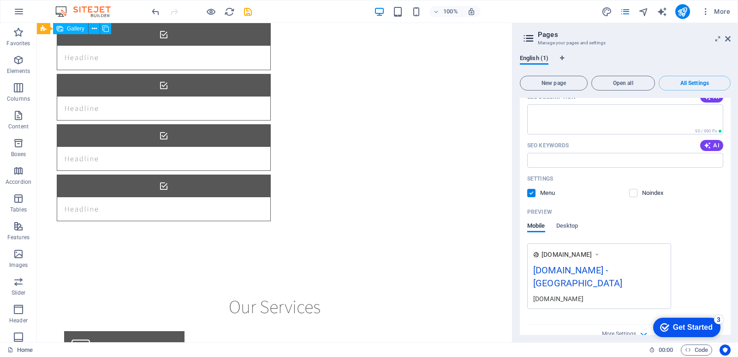
scroll to position [136, 0]
click at [640, 326] on icon "button" at bounding box center [644, 331] width 11 height 11
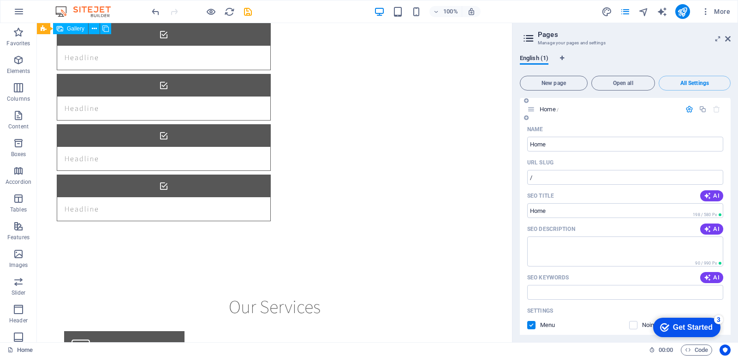
scroll to position [0, 0]
click at [686, 112] on icon "button" at bounding box center [690, 111] width 8 height 8
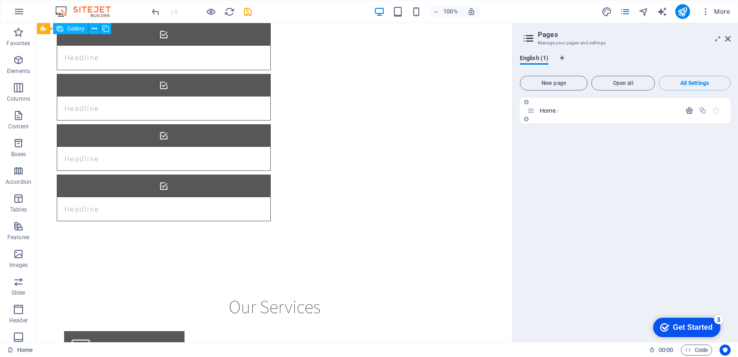
click at [688, 108] on icon "button" at bounding box center [690, 111] width 8 height 8
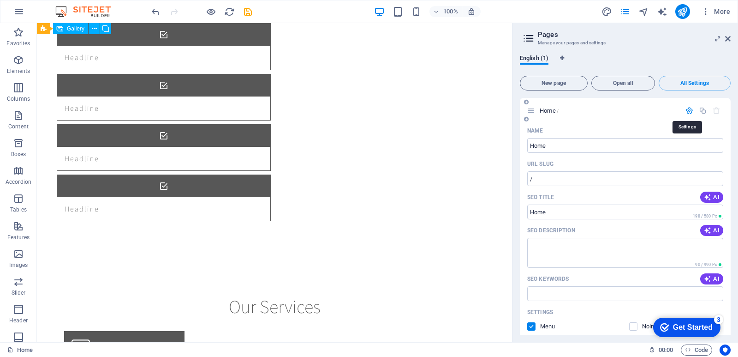
click at [686, 113] on icon "button" at bounding box center [690, 111] width 8 height 8
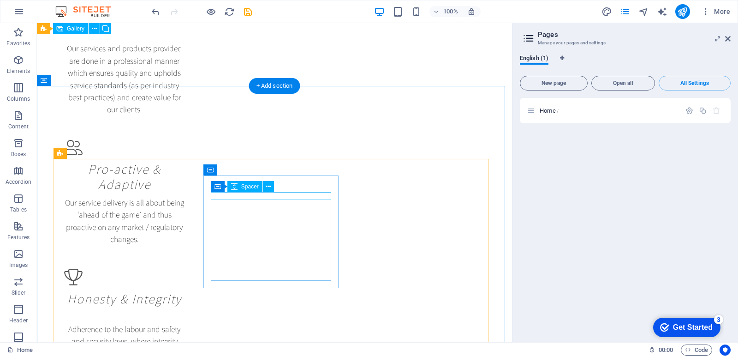
scroll to position [1518, 0]
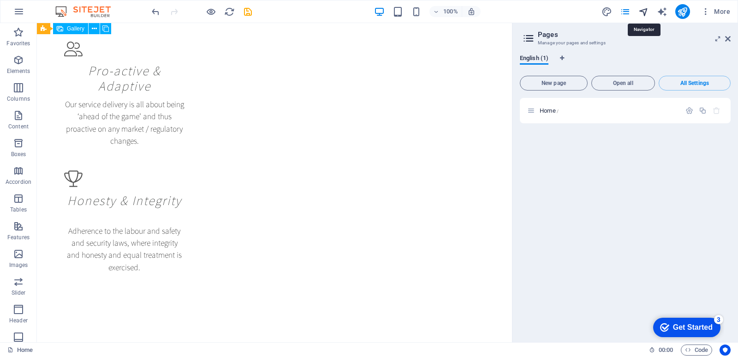
click at [645, 7] on icon "navigator" at bounding box center [644, 11] width 11 height 11
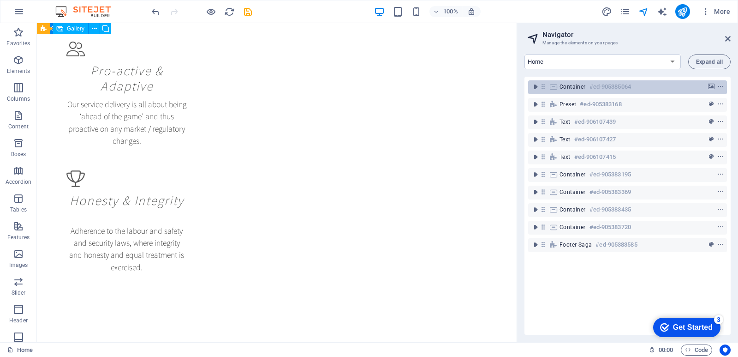
click at [638, 89] on div "Container #ed-905385064" at bounding box center [620, 86] width 121 height 11
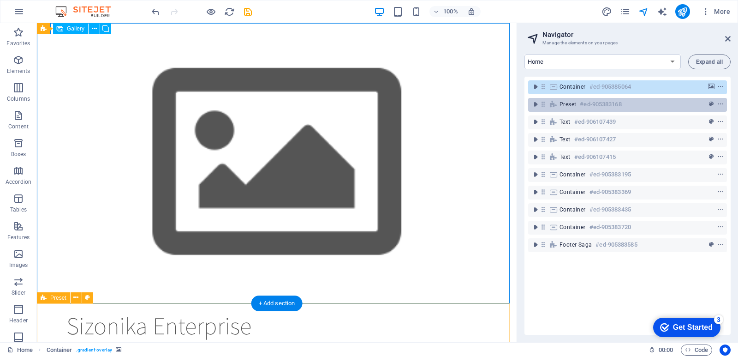
click at [616, 103] on h6 "#ed-905383168" at bounding box center [601, 104] width 42 height 11
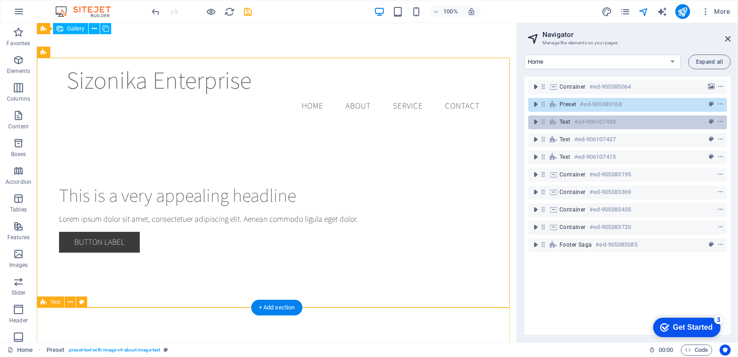
click at [609, 119] on h6 "#ed-906107439" at bounding box center [596, 121] width 42 height 11
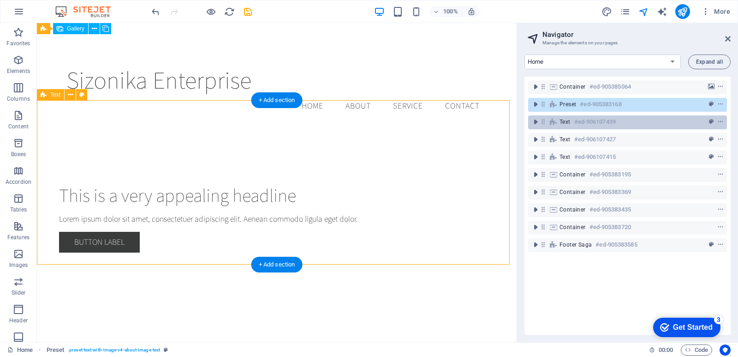
scroll to position [453, 0]
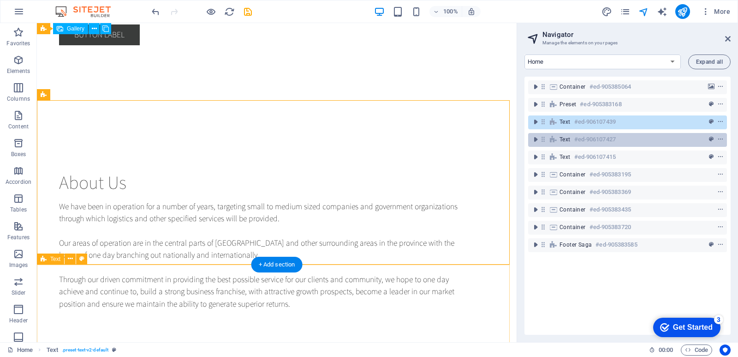
click at [606, 137] on h6 "#ed-906107427" at bounding box center [596, 139] width 42 height 11
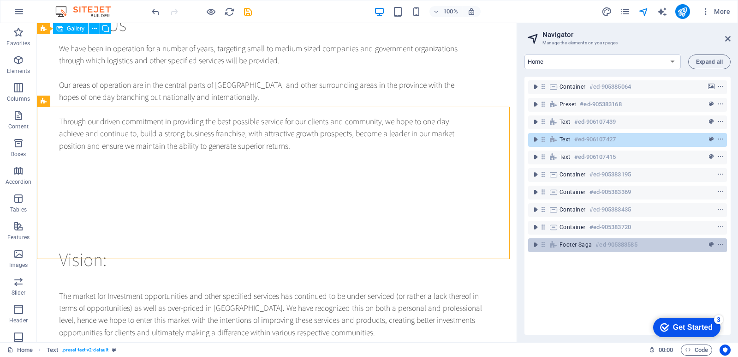
click at [602, 242] on h6 "#ed-905383585" at bounding box center [617, 244] width 42 height 11
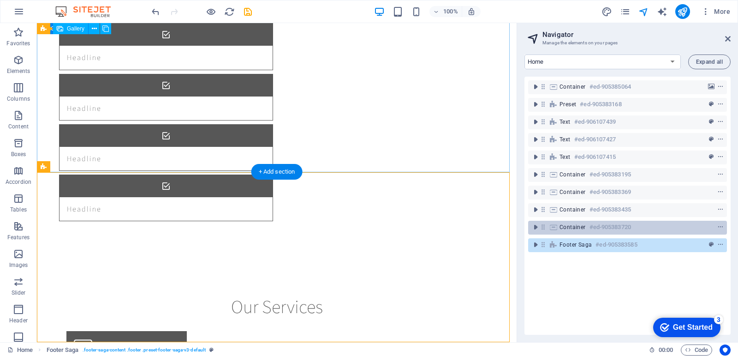
click at [600, 227] on h6 "#ed-905383720" at bounding box center [611, 227] width 42 height 11
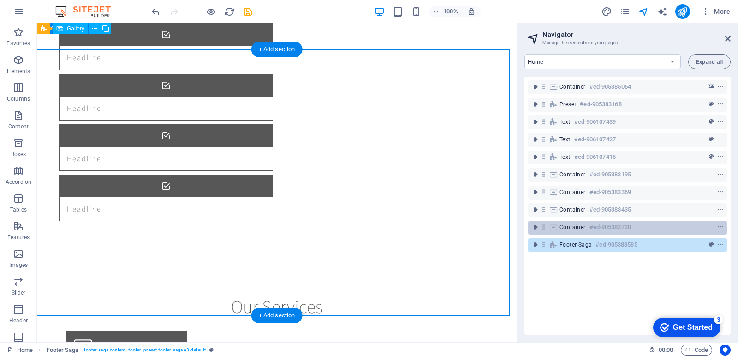
scroll to position [1842, 0]
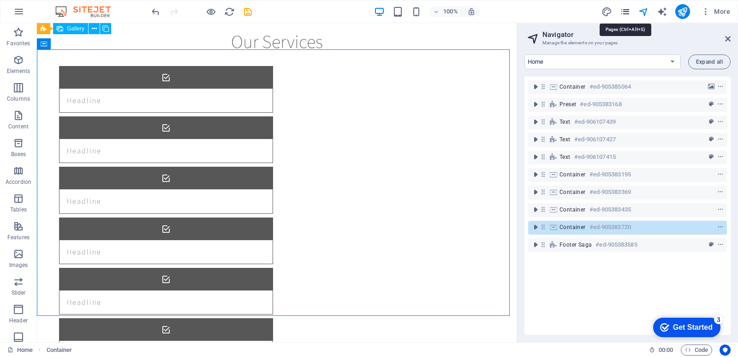
click at [628, 10] on icon "pages" at bounding box center [625, 11] width 11 height 11
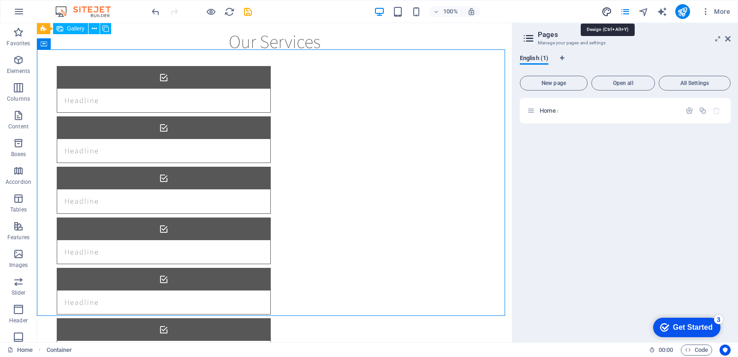
click at [609, 10] on icon "design" at bounding box center [607, 11] width 11 height 11
select select "rem"
select select "200"
select select "px"
select select "rem"
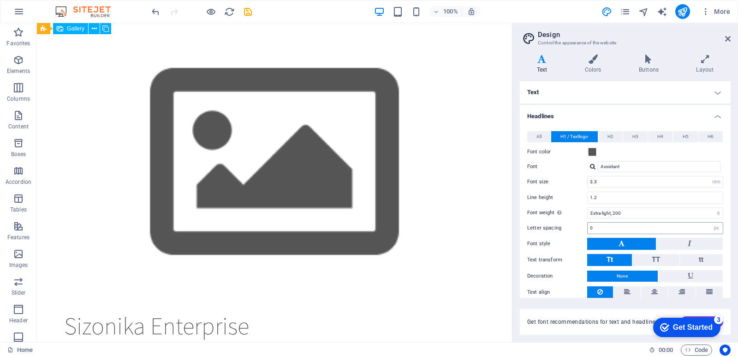
scroll to position [26, 0]
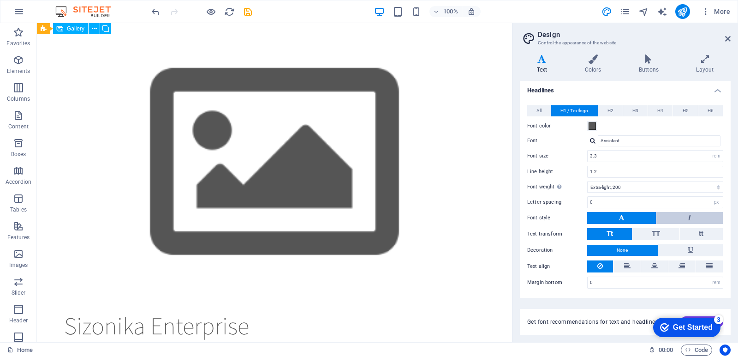
click at [664, 220] on button at bounding box center [690, 218] width 66 height 12
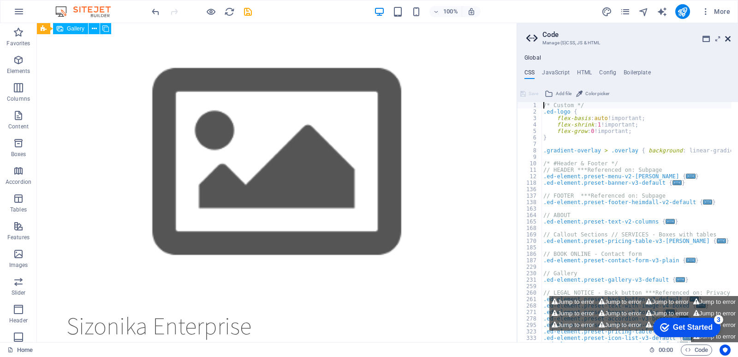
click at [727, 39] on icon at bounding box center [729, 38] width 6 height 7
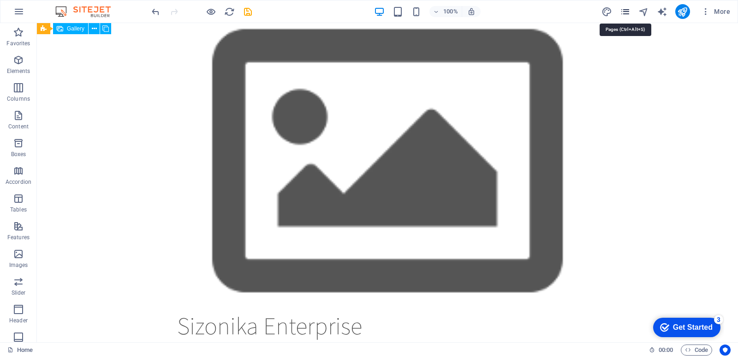
click at [627, 12] on icon "pages" at bounding box center [625, 11] width 11 height 11
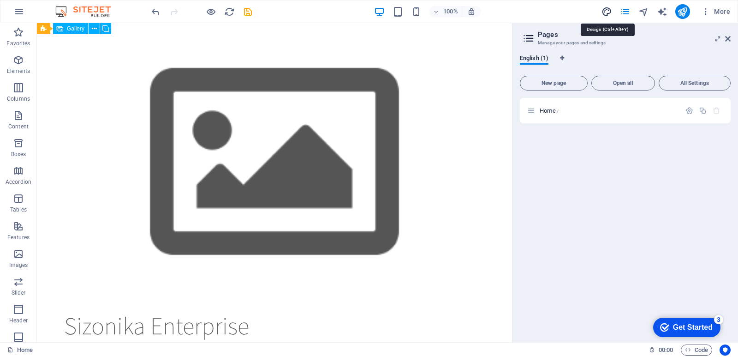
click at [610, 12] on icon "design" at bounding box center [607, 11] width 11 height 11
select select "rem"
select select "200"
select select "px"
select select "rem"
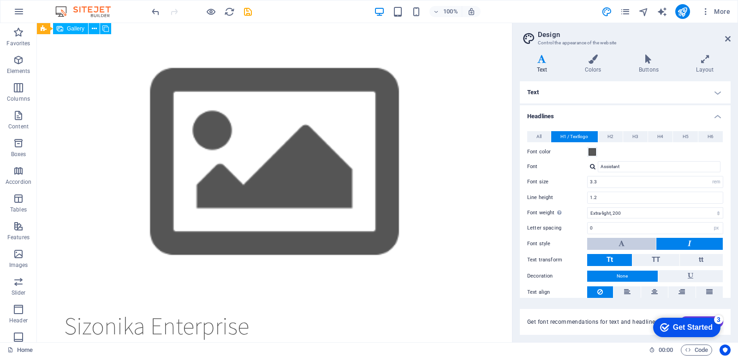
click at [610, 246] on button at bounding box center [622, 244] width 69 height 12
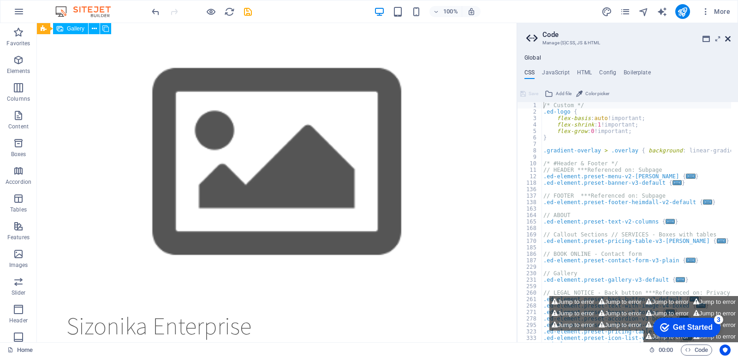
click at [730, 38] on icon at bounding box center [729, 38] width 6 height 7
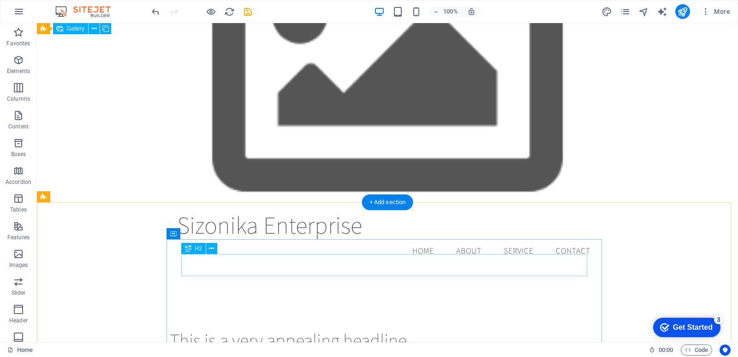
scroll to position [0, 0]
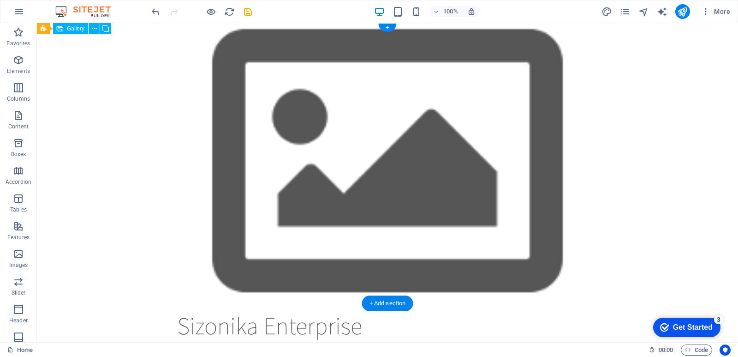
click at [471, 150] on figure at bounding box center [388, 163] width 702 height 280
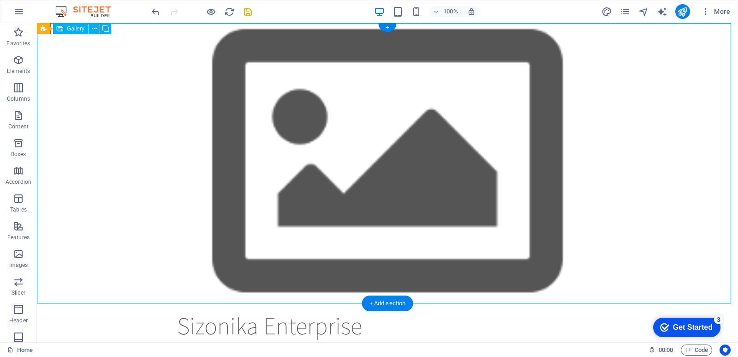
click at [471, 150] on figure at bounding box center [388, 163] width 702 height 280
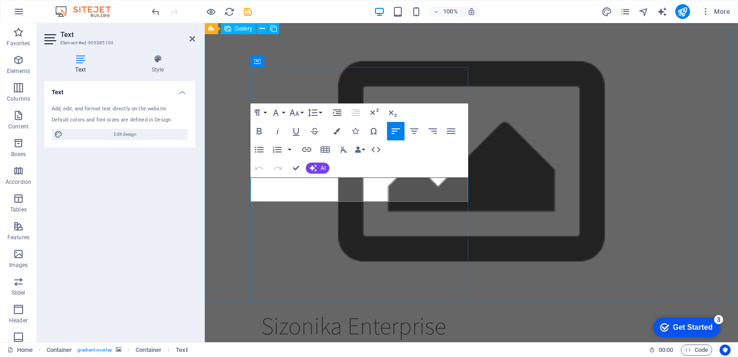
click at [278, 131] on icon "button" at bounding box center [277, 131] width 2 height 6
drag, startPoint x: 382, startPoint y: 197, endPoint x: 252, endPoint y: 182, distance: 130.9
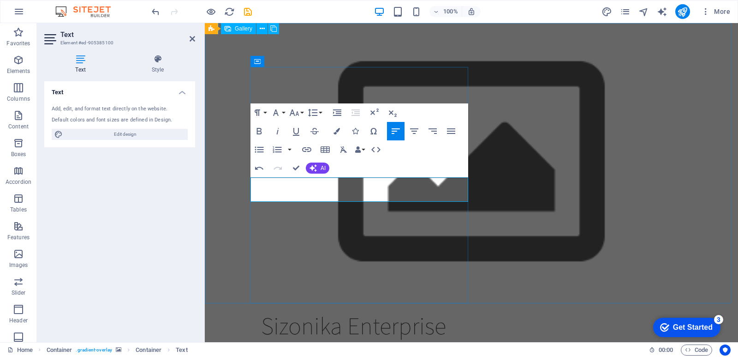
click at [281, 130] on icon "button" at bounding box center [277, 131] width 11 height 11
click at [522, 282] on figure at bounding box center [472, 163] width 534 height 280
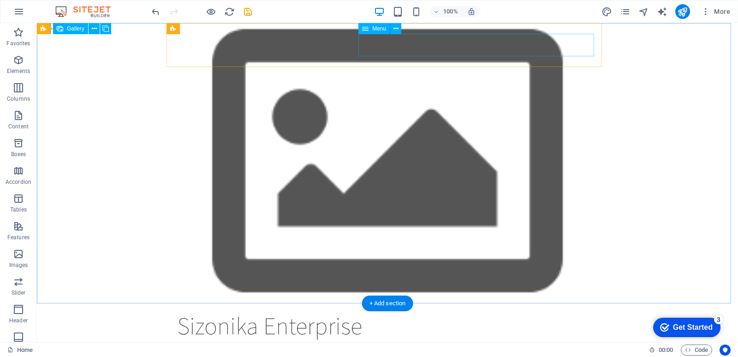
click at [433, 340] on nav "Home About Service Contact" at bounding box center [387, 351] width 421 height 23
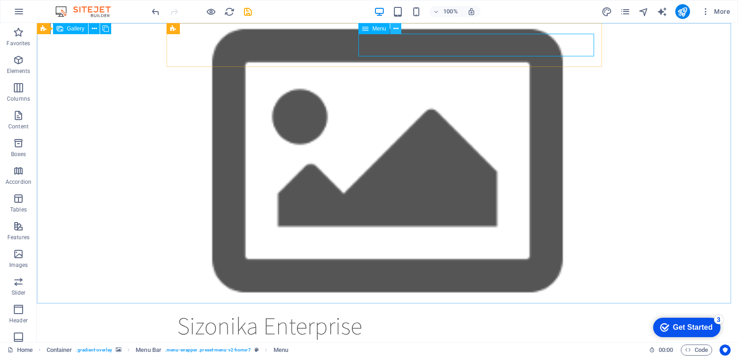
click at [394, 28] on icon at bounding box center [396, 29] width 5 height 10
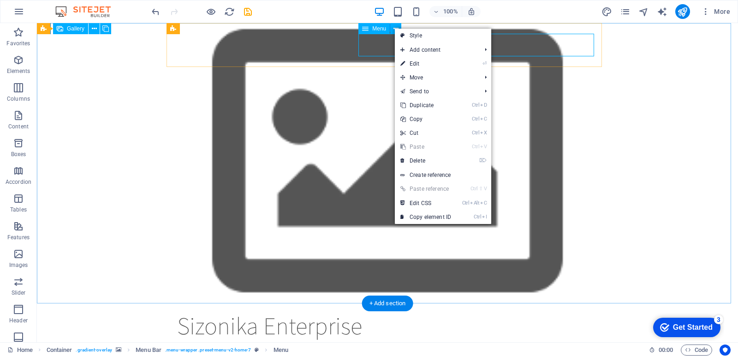
click at [384, 340] on nav "Home About Service Contact" at bounding box center [387, 351] width 421 height 23
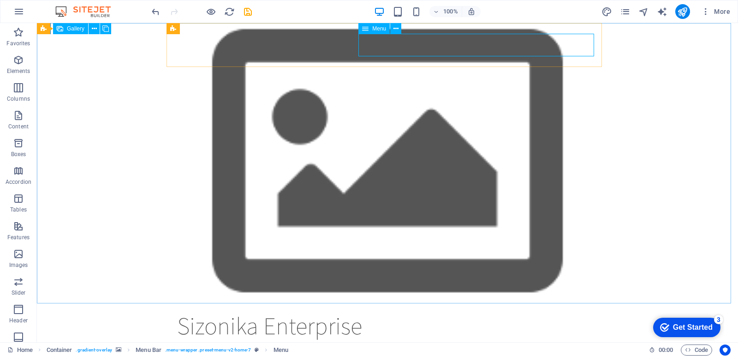
click at [377, 30] on span "Menu" at bounding box center [379, 29] width 14 height 6
drag, startPoint x: 414, startPoint y: 53, endPoint x: 380, endPoint y: 37, distance: 36.9
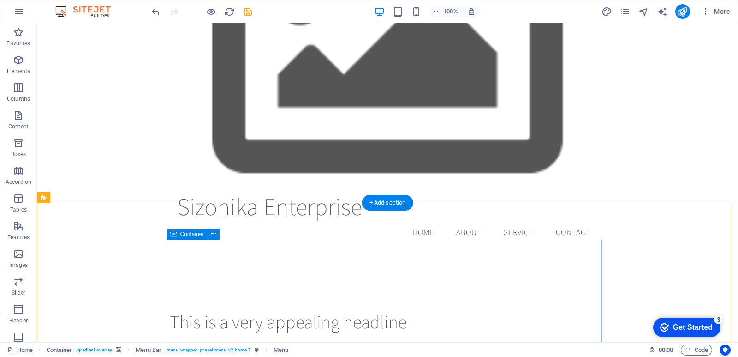
scroll to position [129, 0]
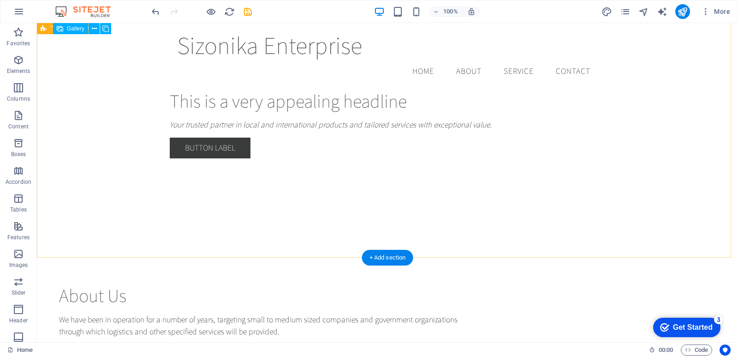
scroll to position [258, 0]
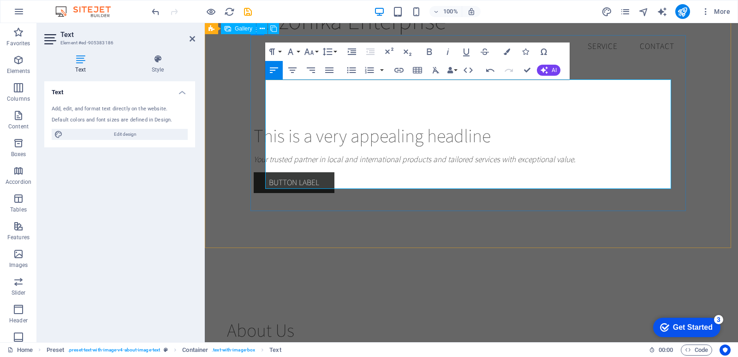
scroll to position [287, 0]
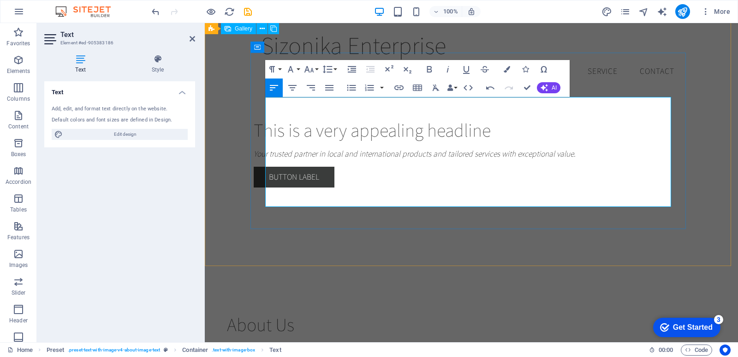
click at [267, 342] on p "We have been in operation for a number of years, targeting small to medium size…" at bounding box center [430, 354] width 406 height 24
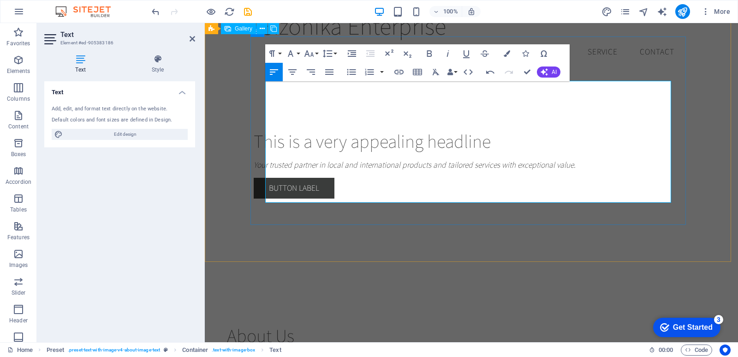
scroll to position [303, 0]
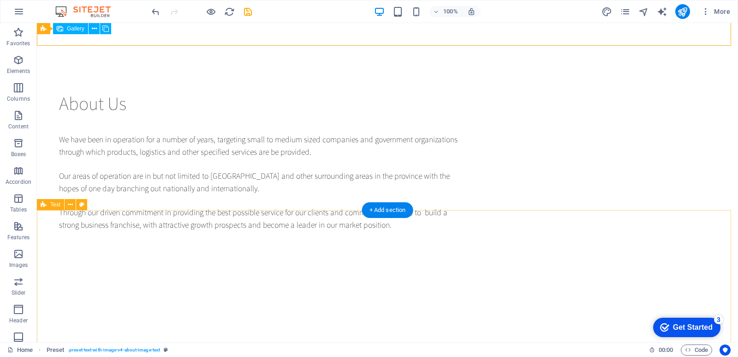
scroll to position [532, 0]
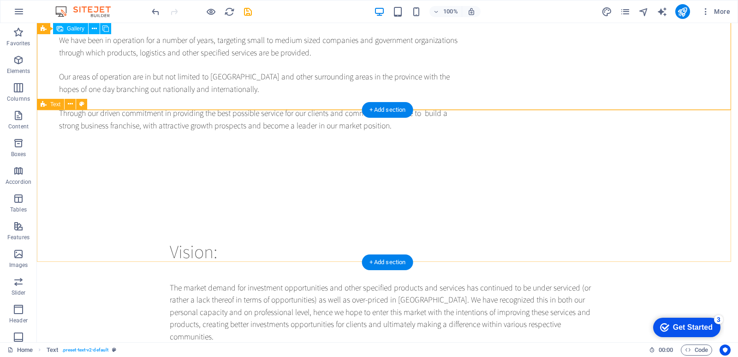
scroll to position [632, 0]
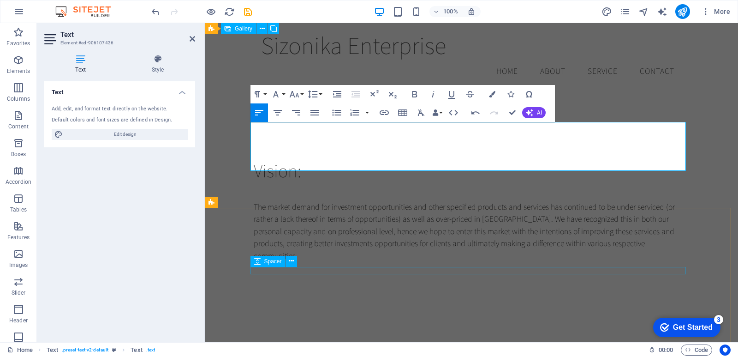
scroll to position [686, 0]
drag, startPoint x: 366, startPoint y: 164, endPoint x: 252, endPoint y: 137, distance: 116.6
copy p "Through our driven commitment in providing the best possible service for our cl…"
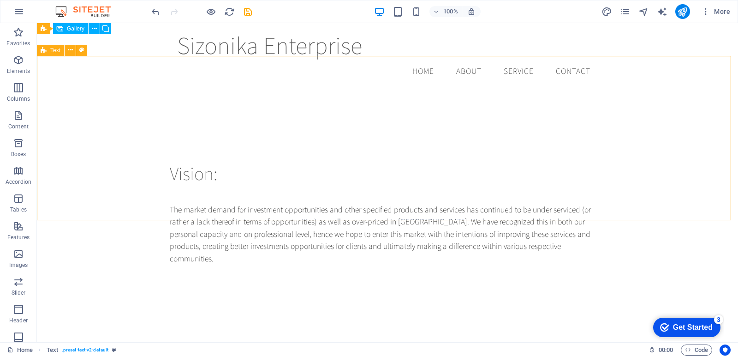
scroll to position [516, 0]
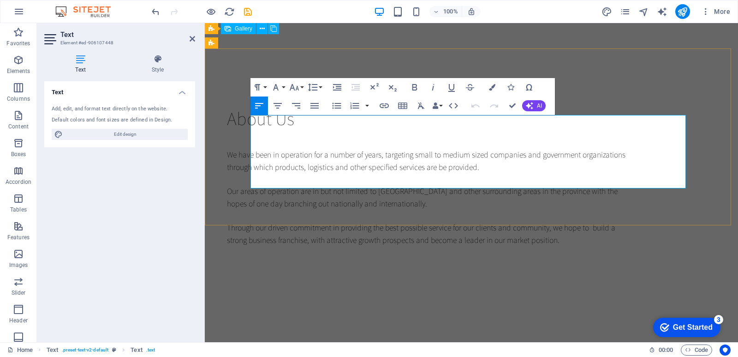
drag, startPoint x: 657, startPoint y: 171, endPoint x: 274, endPoint y: 120, distance: 386.9
copy p "The market demand for investment opportunities and other specified products and…"
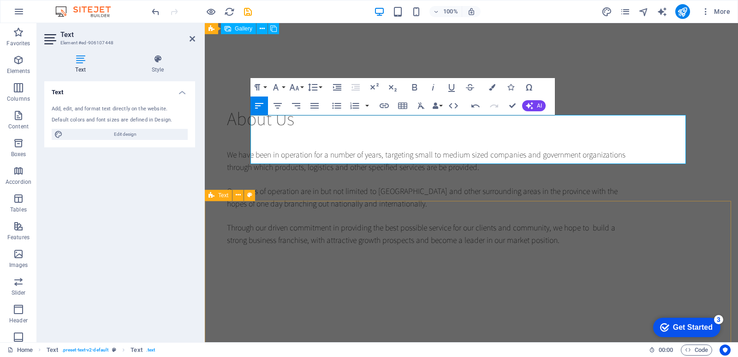
scroll to position [3592, 1]
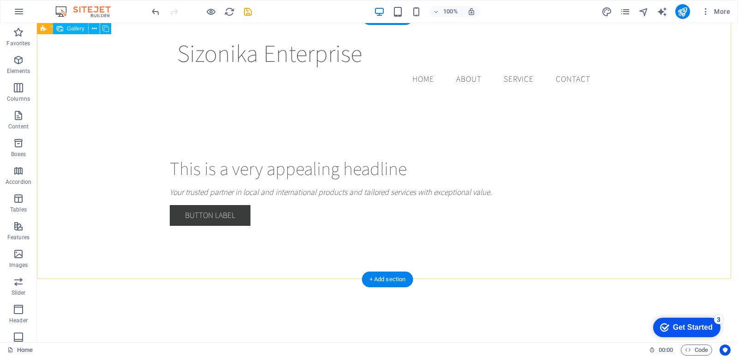
scroll to position [286, 0]
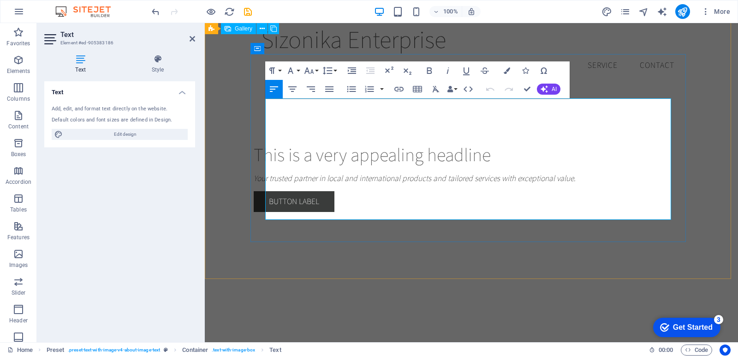
drag, startPoint x: 599, startPoint y: 204, endPoint x: 277, endPoint y: 109, distance: 335.3
copy div "We have been in operation for a number of years, targeting small to medium size…"
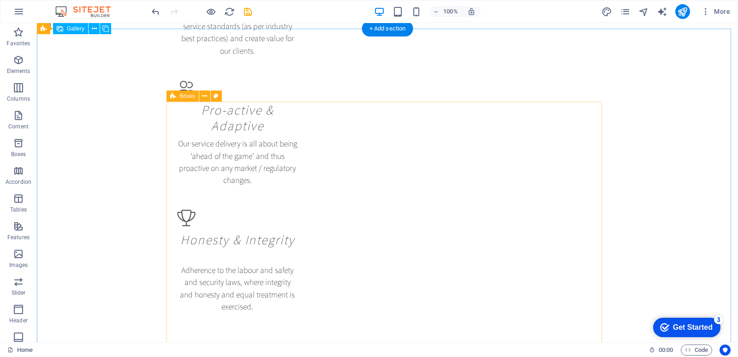
scroll to position [1517, 0]
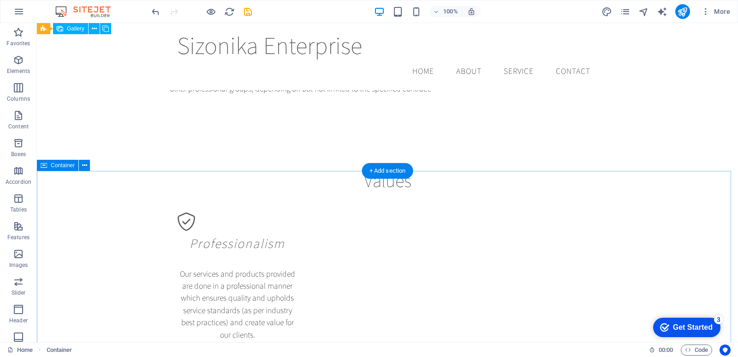
scroll to position [1176, 0]
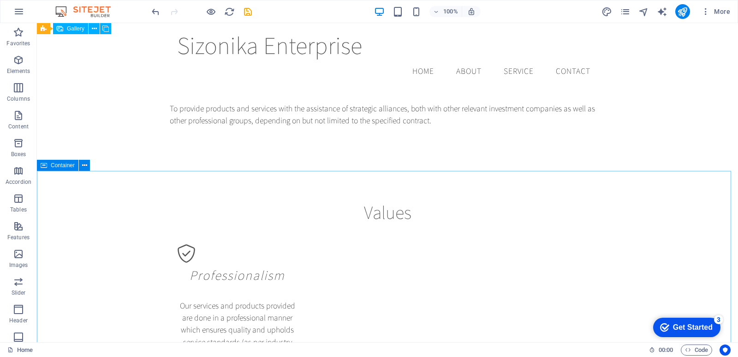
click at [66, 166] on span "Container" at bounding box center [63, 165] width 24 height 6
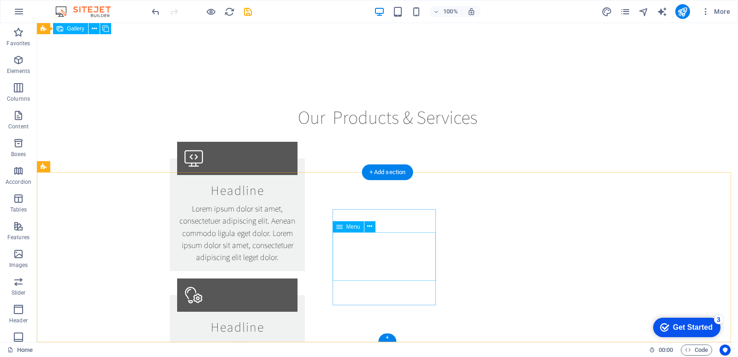
scroll to position [1824, 0]
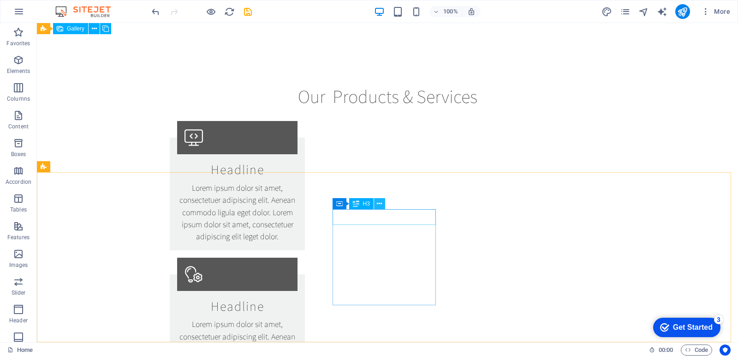
click at [383, 204] on button at bounding box center [379, 203] width 11 height 11
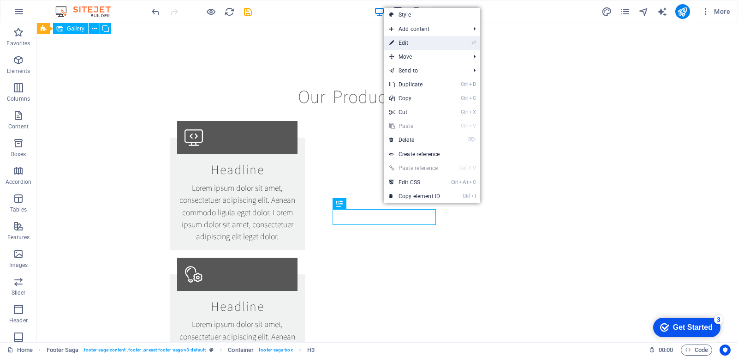
click at [429, 48] on link "⏎ Edit" at bounding box center [415, 43] width 62 height 14
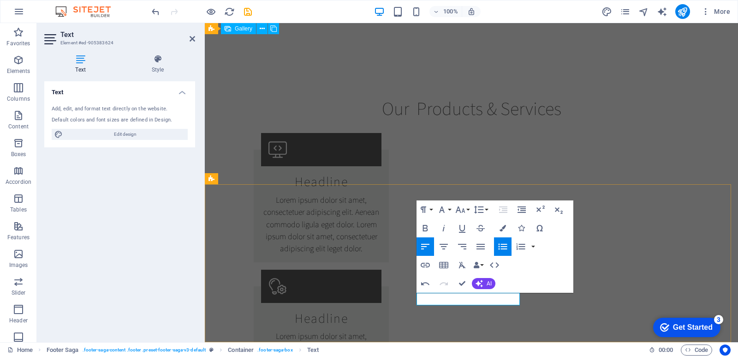
scroll to position [1799, 0]
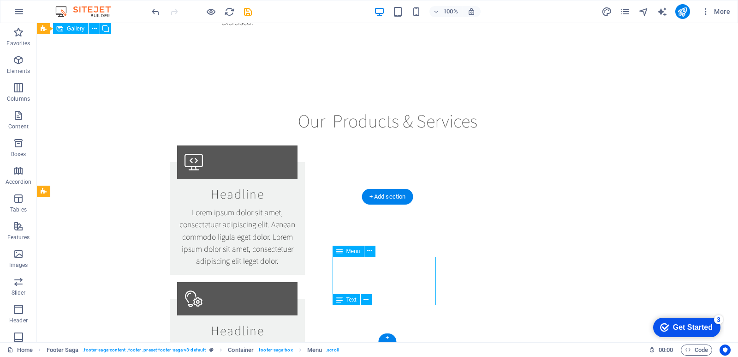
select select
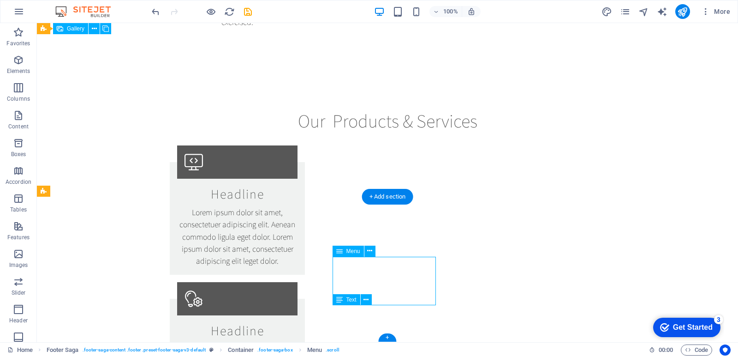
select select
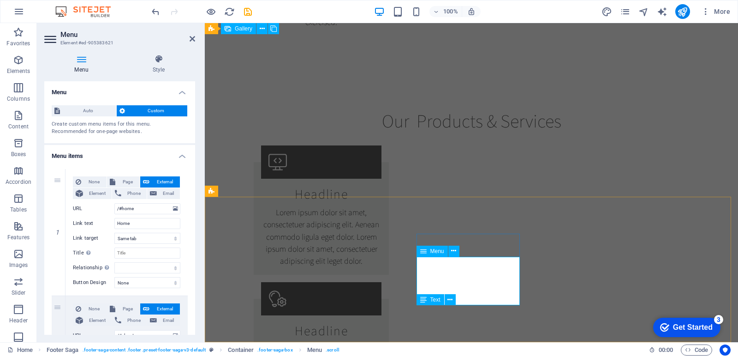
click at [453, 300] on button at bounding box center [450, 299] width 11 height 11
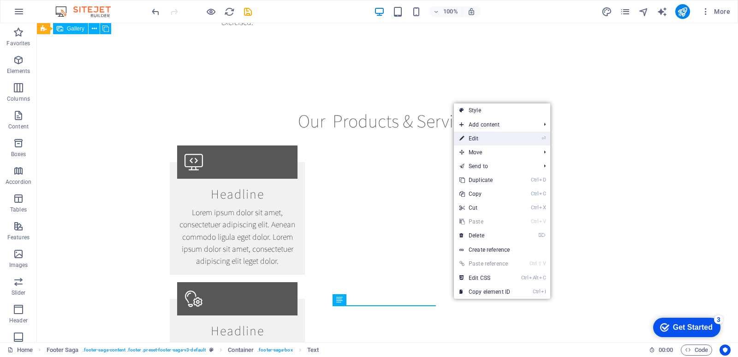
click at [480, 138] on link "⏎ Edit" at bounding box center [485, 139] width 62 height 14
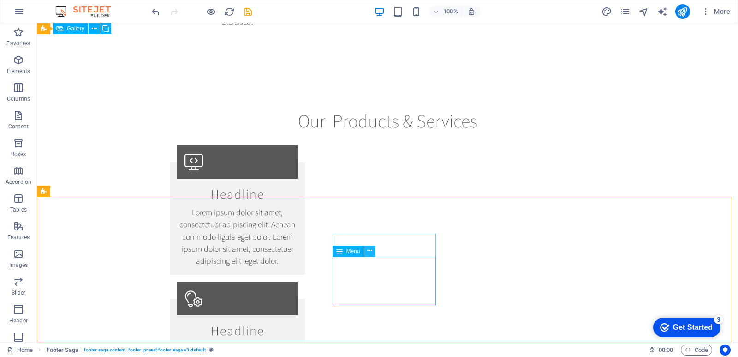
click at [367, 252] on icon at bounding box center [369, 251] width 5 height 10
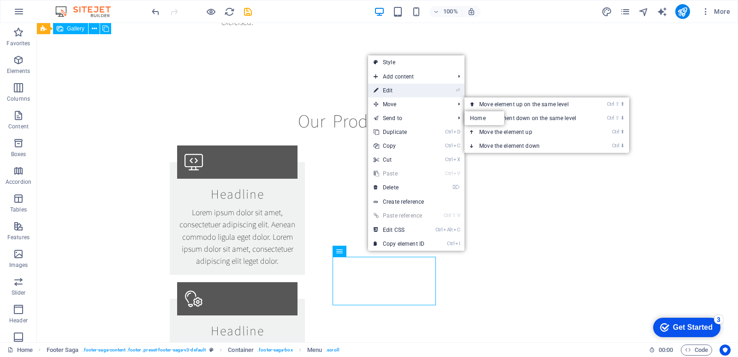
click at [408, 91] on link "⏎ Edit" at bounding box center [399, 91] width 62 height 14
select select
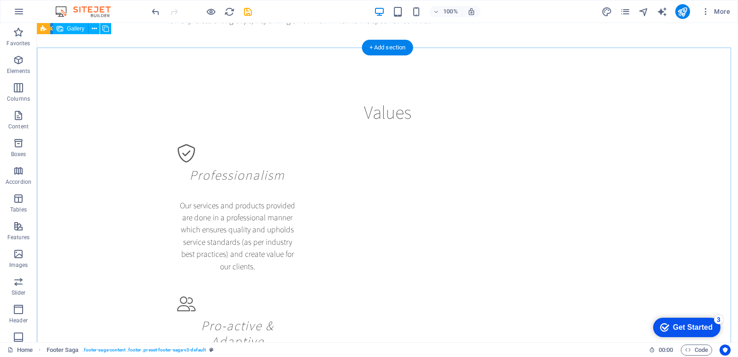
scroll to position [1302, 0]
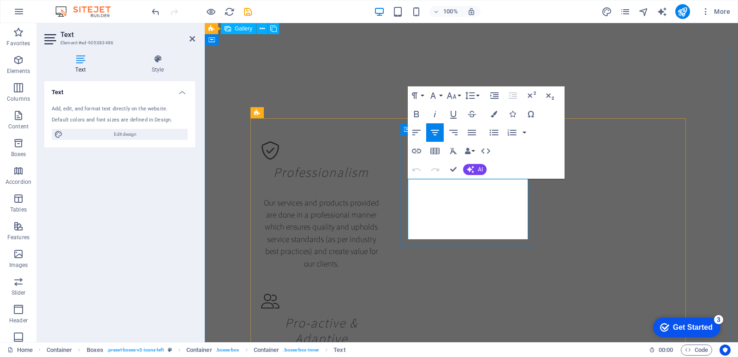
drag, startPoint x: 515, startPoint y: 234, endPoint x: 416, endPoint y: 181, distance: 111.7
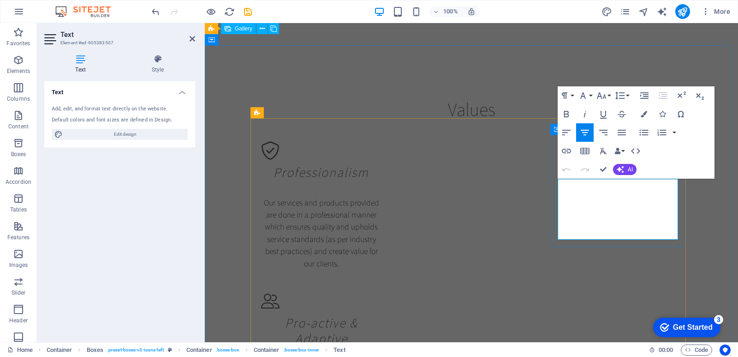
drag, startPoint x: 662, startPoint y: 235, endPoint x: 564, endPoint y: 179, distance: 113.9
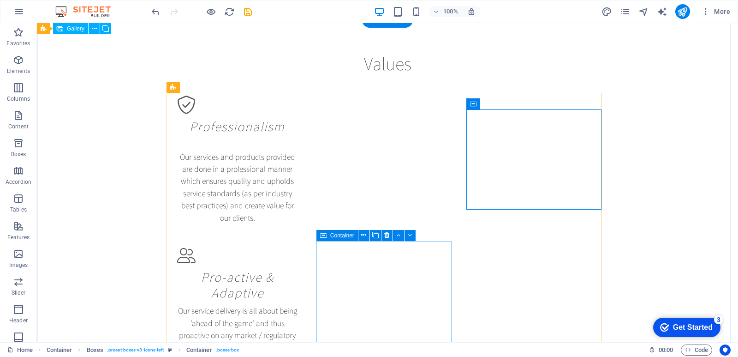
scroll to position [1350, 0]
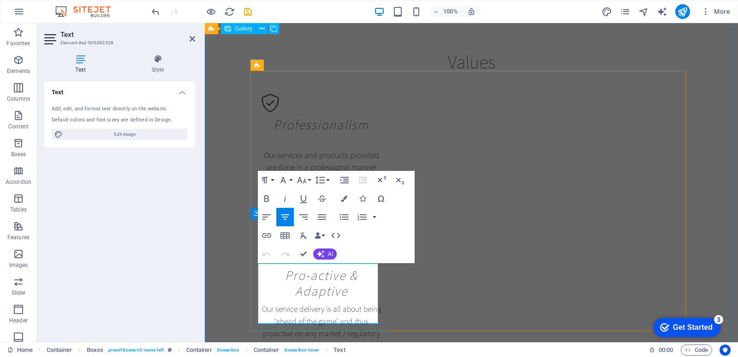
drag, startPoint x: 362, startPoint y: 318, endPoint x: 271, endPoint y: 269, distance: 102.8
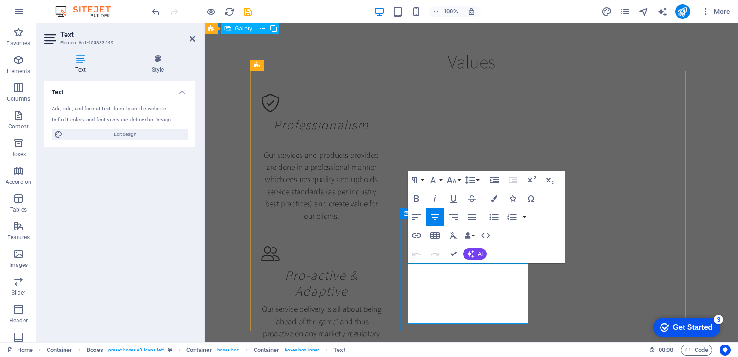
drag, startPoint x: 510, startPoint y: 318, endPoint x: 421, endPoint y: 266, distance: 103.4
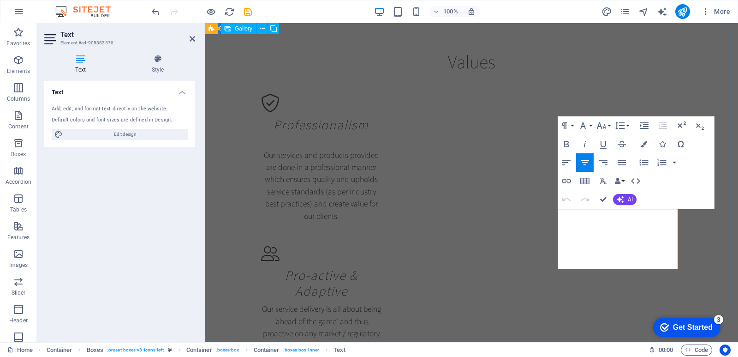
scroll to position [1411, 0]
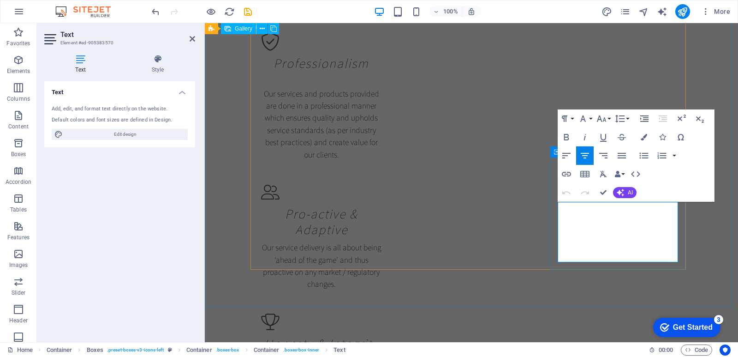
drag, startPoint x: 666, startPoint y: 258, endPoint x: 570, endPoint y: 208, distance: 107.8
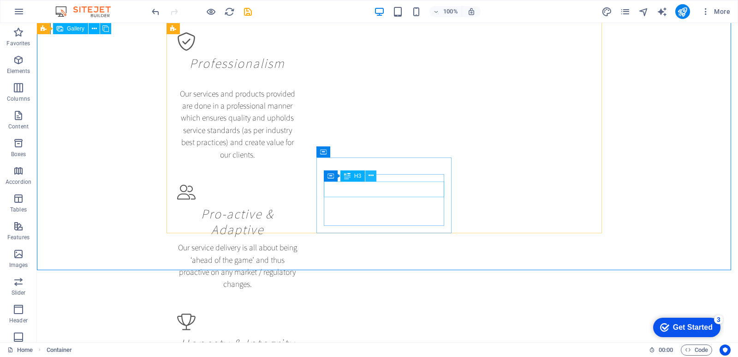
click at [372, 178] on icon at bounding box center [371, 176] width 5 height 10
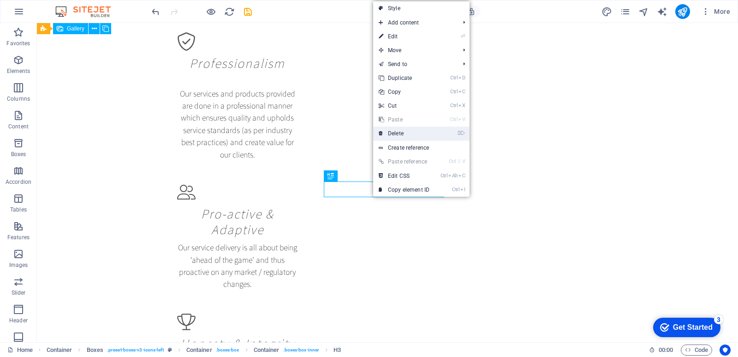
click at [422, 133] on link "⌦ Delete" at bounding box center [404, 133] width 62 height 14
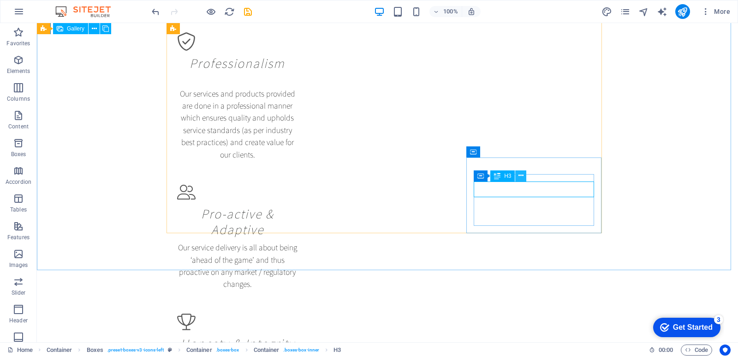
click at [519, 175] on icon at bounding box center [521, 176] width 5 height 10
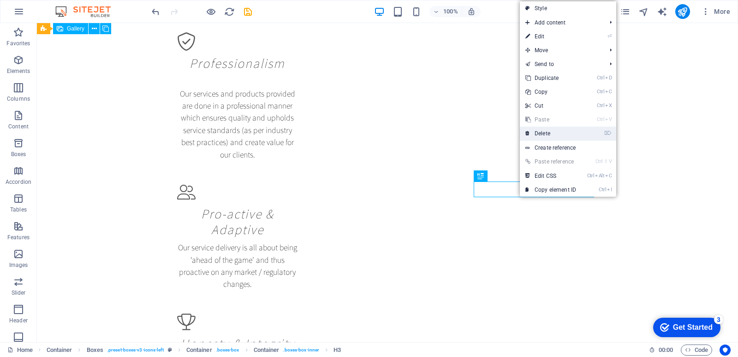
click at [555, 132] on link "⌦ Delete" at bounding box center [551, 133] width 62 height 14
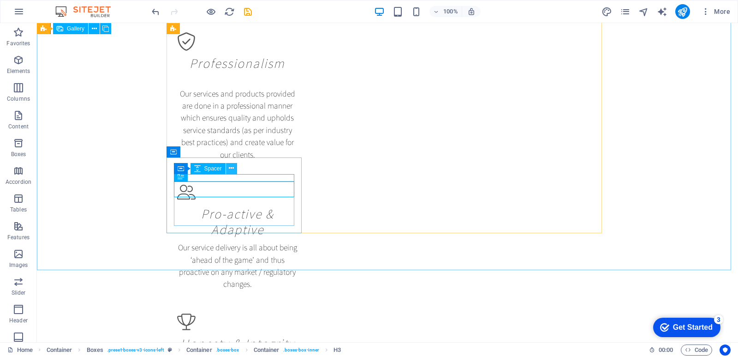
click at [232, 168] on icon at bounding box center [231, 168] width 5 height 10
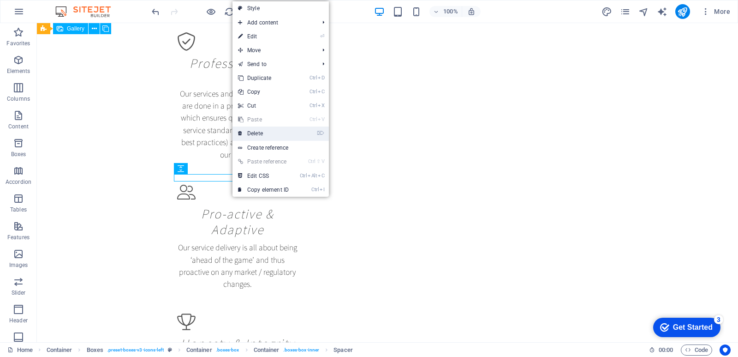
click at [284, 131] on link "⌦ Delete" at bounding box center [264, 133] width 62 height 14
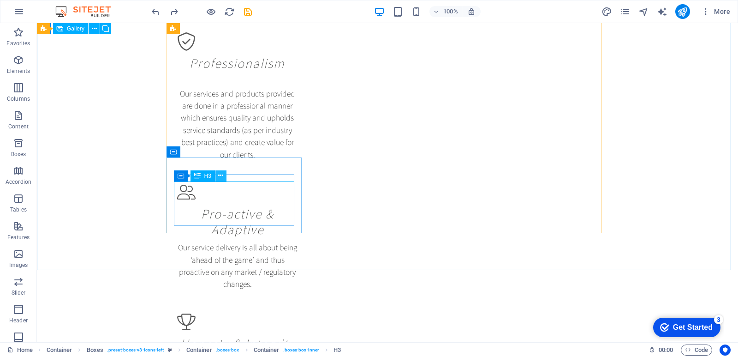
click at [221, 178] on icon at bounding box center [220, 176] width 5 height 10
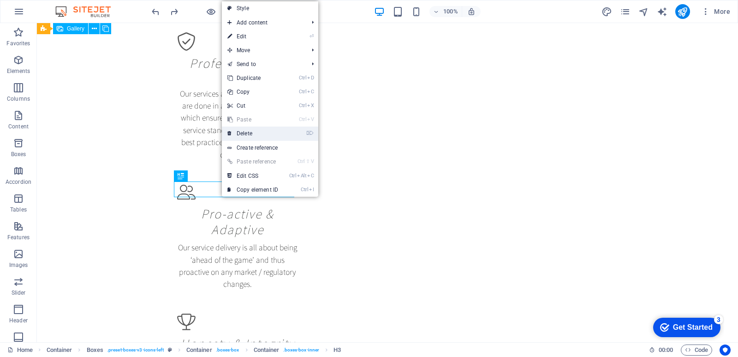
click at [265, 135] on link "⌦ Delete" at bounding box center [253, 133] width 62 height 14
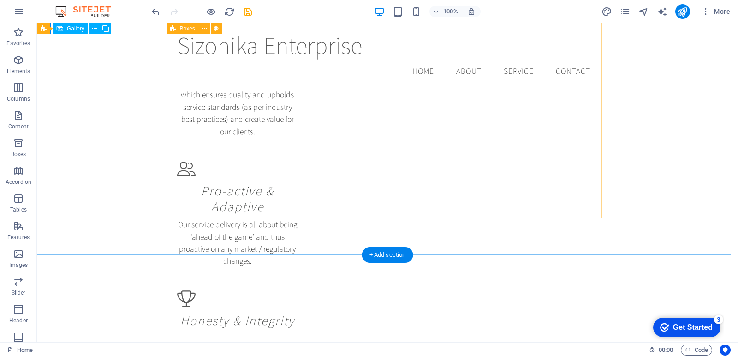
scroll to position [1377, 0]
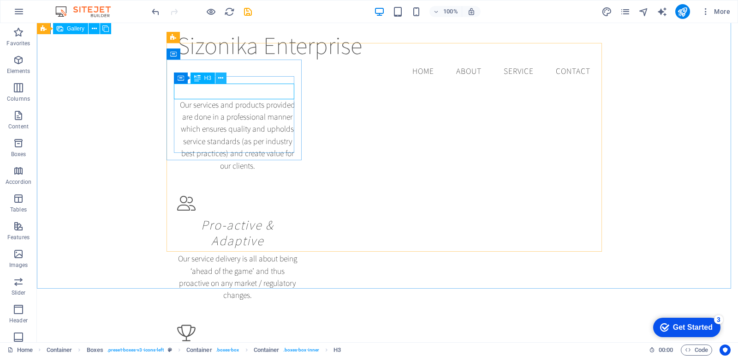
click at [220, 81] on icon at bounding box center [220, 78] width 5 height 10
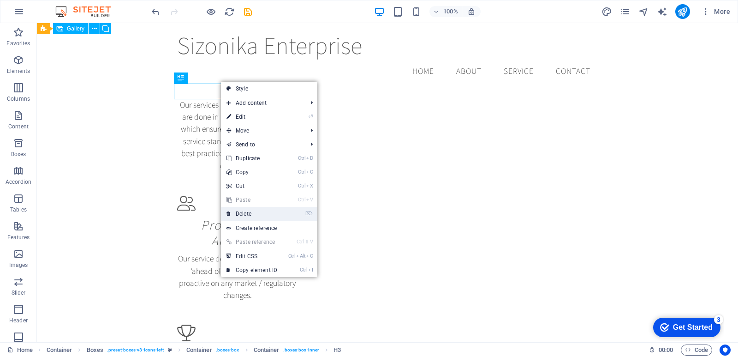
click at [265, 212] on link "⌦ Delete" at bounding box center [252, 214] width 62 height 14
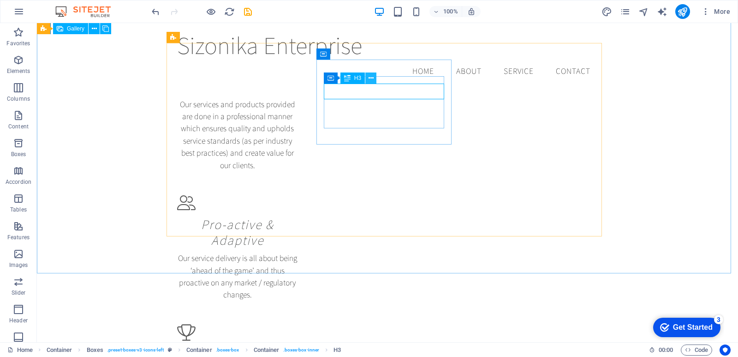
click at [372, 78] on icon at bounding box center [371, 78] width 5 height 10
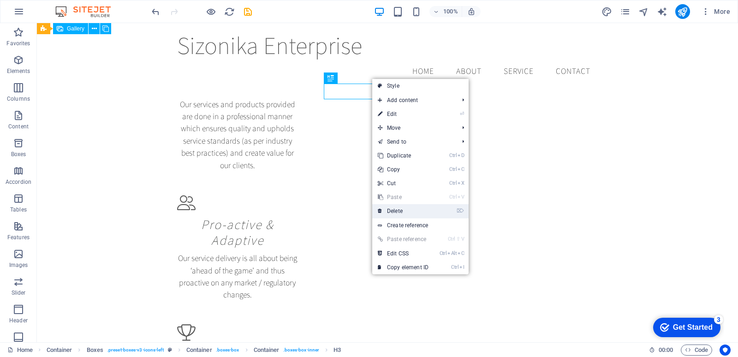
click at [416, 211] on link "⌦ Delete" at bounding box center [403, 211] width 62 height 14
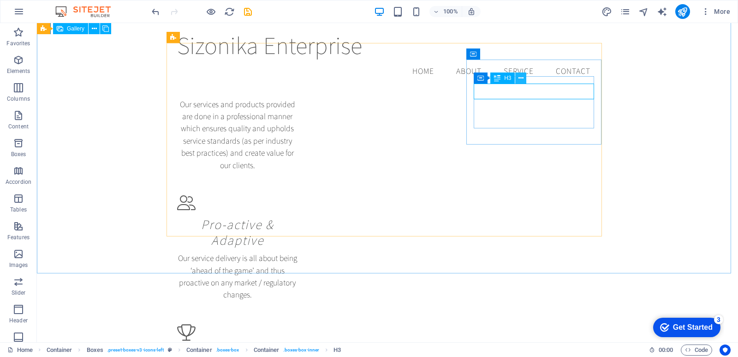
click at [522, 79] on icon at bounding box center [521, 78] width 5 height 10
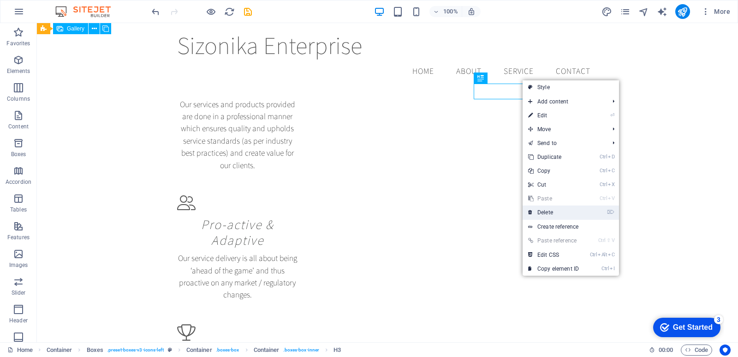
click at [579, 214] on link "⌦ Delete" at bounding box center [554, 212] width 62 height 14
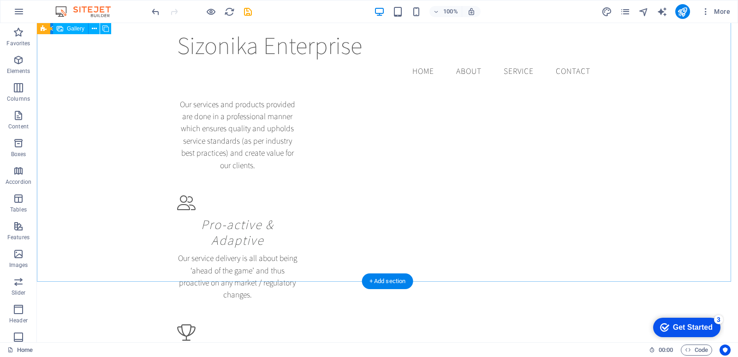
scroll to position [1327, 0]
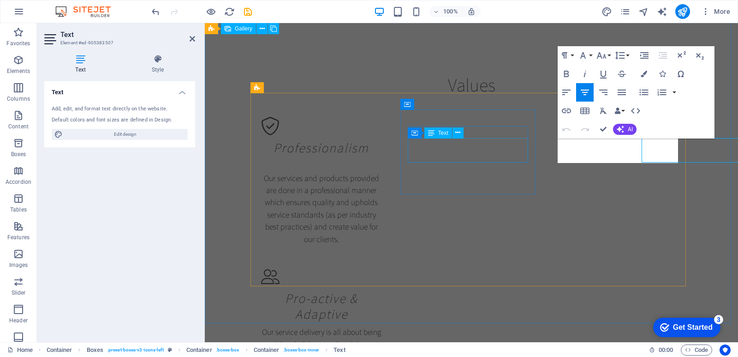
scroll to position [1327, 0]
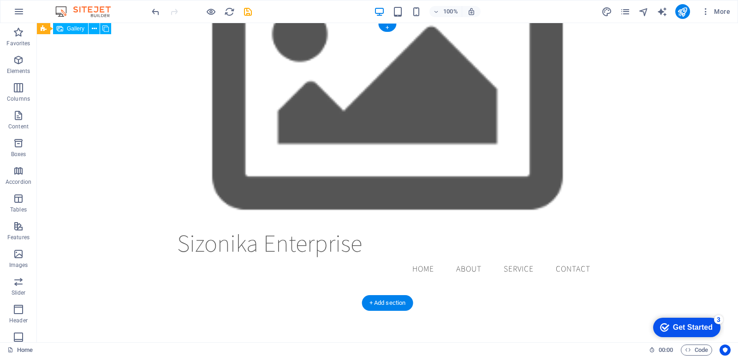
scroll to position [0, 0]
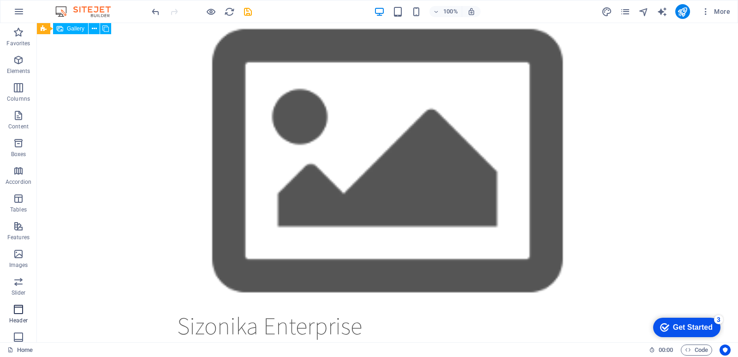
click at [20, 317] on p "Header" at bounding box center [18, 320] width 18 height 7
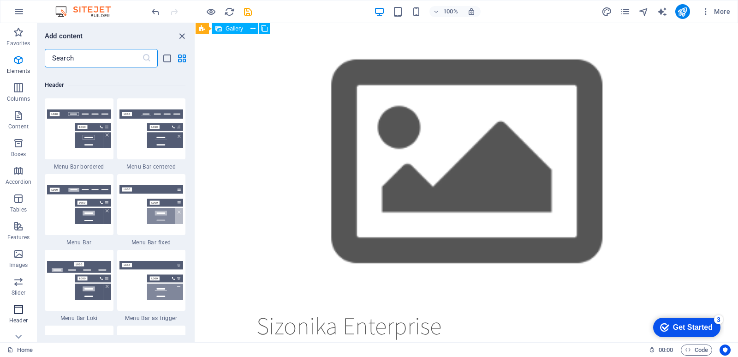
scroll to position [5558, 0]
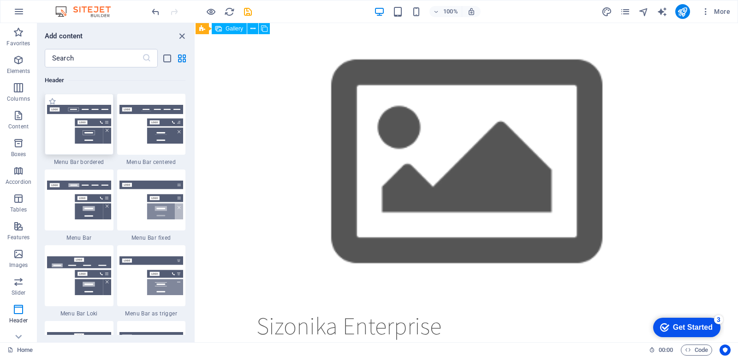
click at [86, 138] on img at bounding box center [79, 124] width 64 height 39
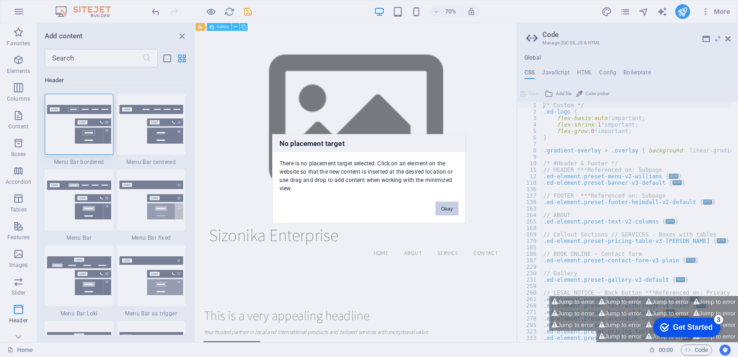
click at [456, 209] on button "Okay" at bounding box center [447, 208] width 23 height 14
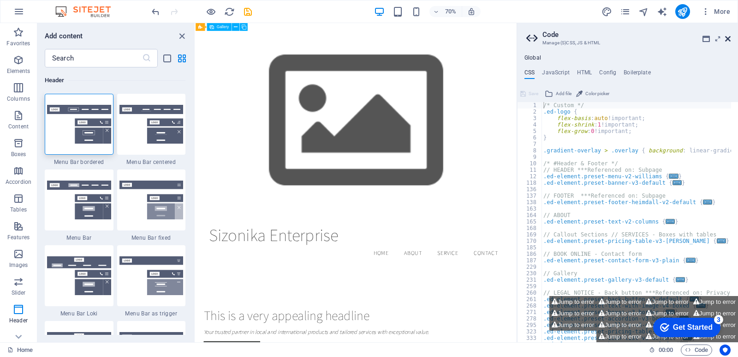
click at [728, 36] on icon at bounding box center [729, 38] width 6 height 7
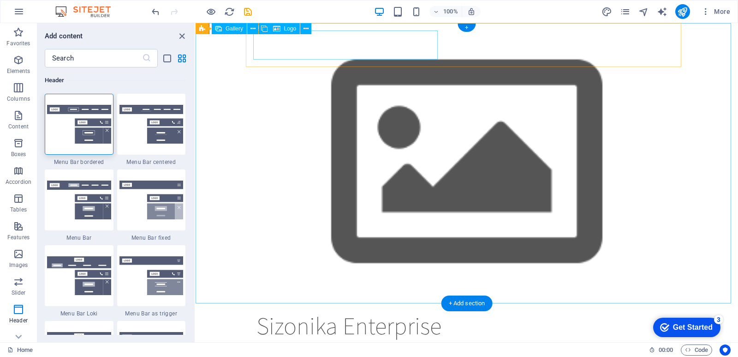
click at [344, 311] on div "Sizonika Enterprise" at bounding box center [467, 325] width 421 height 29
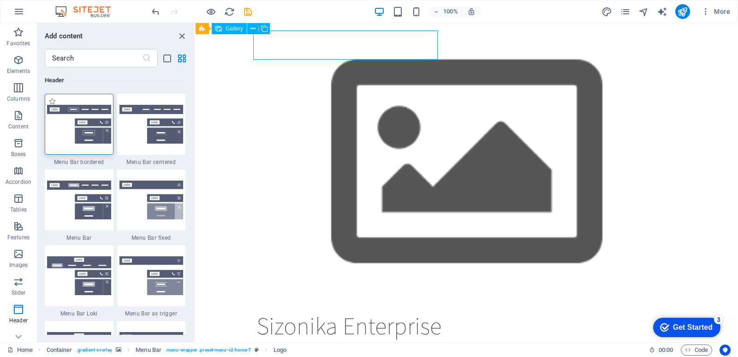
click at [77, 138] on img at bounding box center [79, 124] width 64 height 39
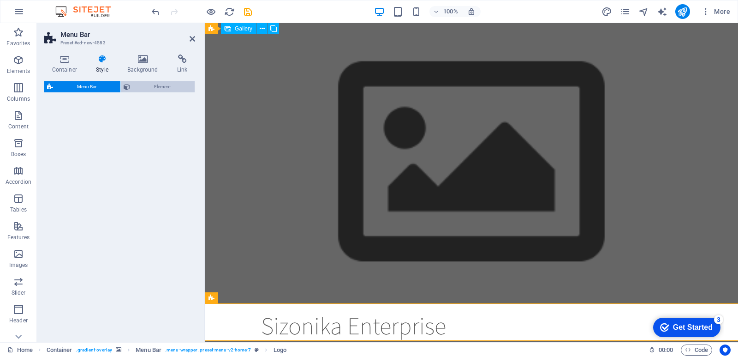
select select "rem"
select select "preset-menu-v2-border"
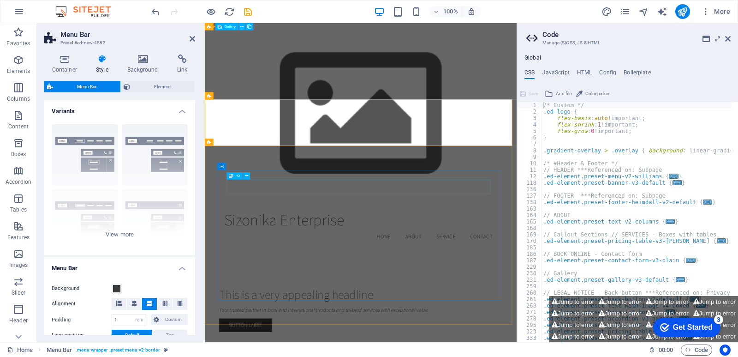
scroll to position [163, 0]
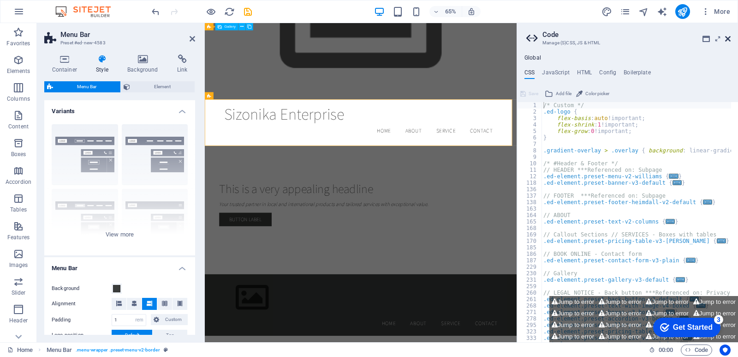
click at [730, 39] on icon at bounding box center [729, 38] width 6 height 7
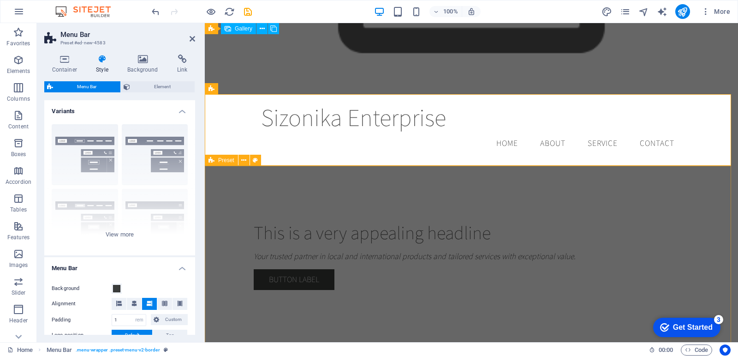
scroll to position [209, 0]
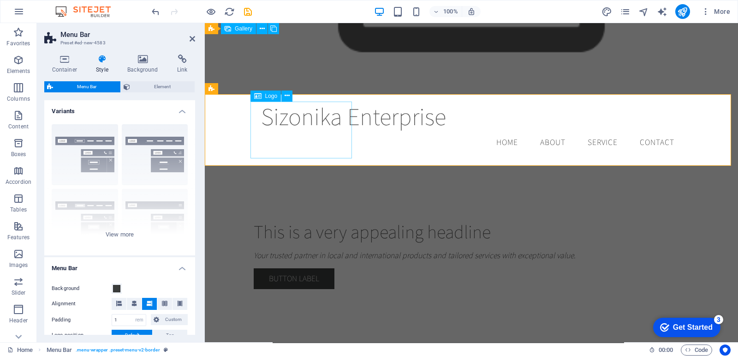
select select "px"
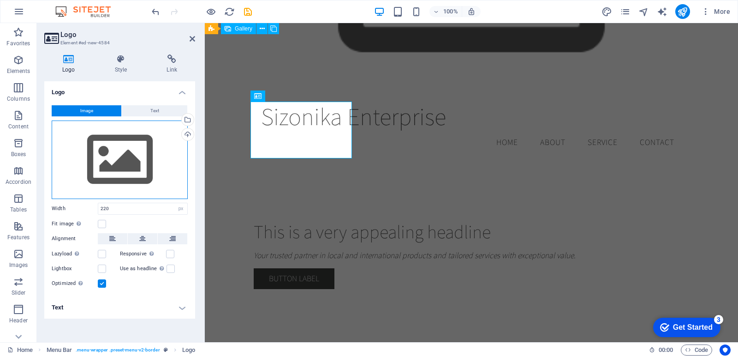
click at [134, 161] on div "Drag files here, click to choose files or select files from Files or our free s…" at bounding box center [120, 159] width 136 height 78
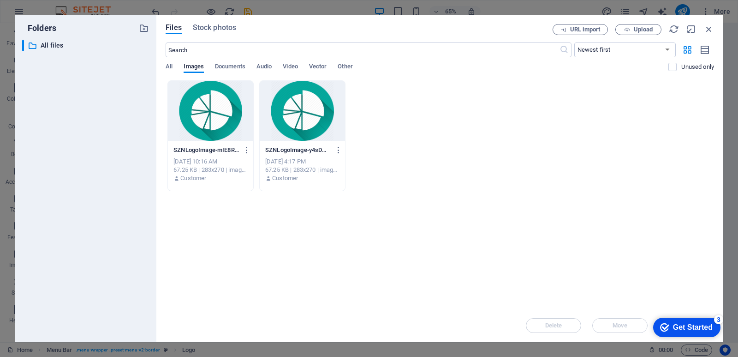
click at [223, 121] on div at bounding box center [210, 111] width 85 height 60
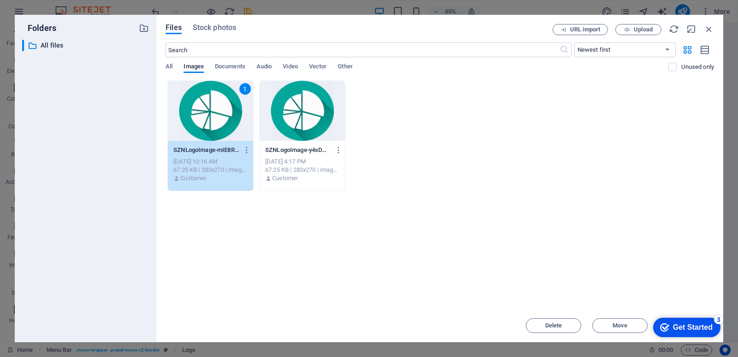
click at [223, 121] on div "1" at bounding box center [210, 111] width 85 height 60
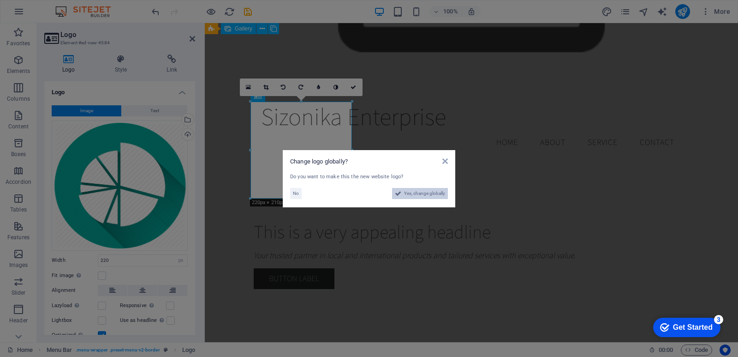
click at [432, 197] on span "Yes, change globally" at bounding box center [424, 193] width 41 height 11
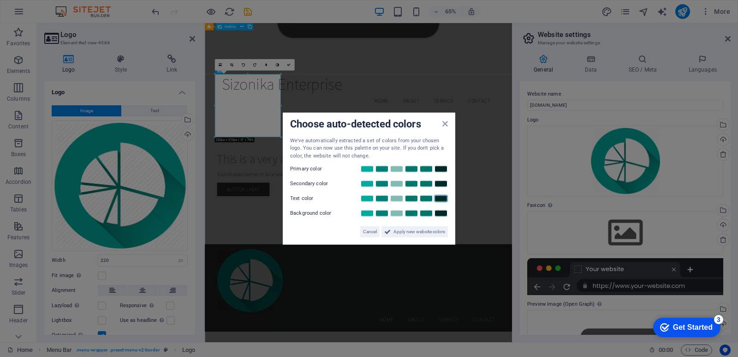
click at [443, 196] on link at bounding box center [441, 198] width 14 height 7
click at [396, 214] on link at bounding box center [397, 213] width 14 height 7
click at [367, 181] on link at bounding box center [367, 183] width 14 height 7
click at [429, 169] on link at bounding box center [427, 168] width 14 height 7
click at [420, 229] on span "Apply new website colors" at bounding box center [420, 231] width 52 height 11
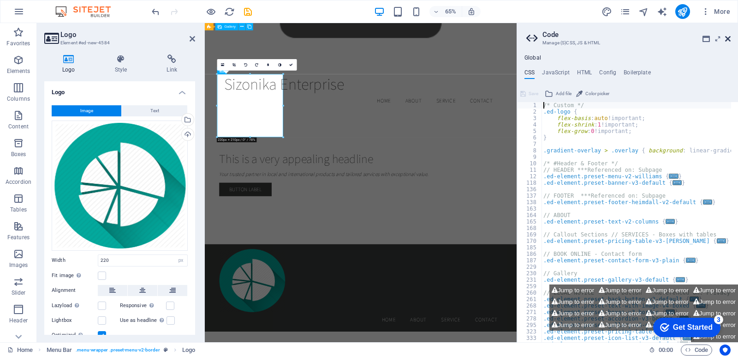
click at [729, 39] on icon at bounding box center [729, 38] width 6 height 7
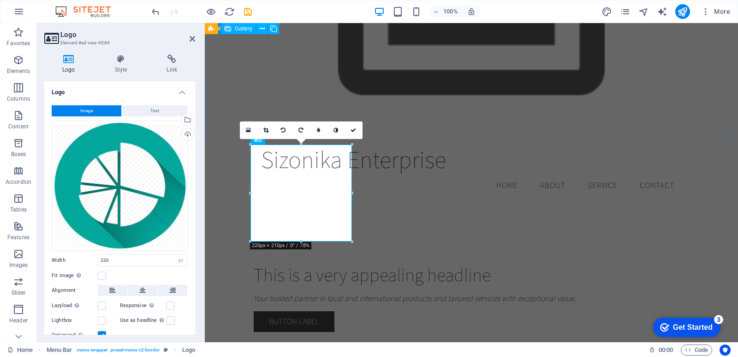
scroll to position [31, 0]
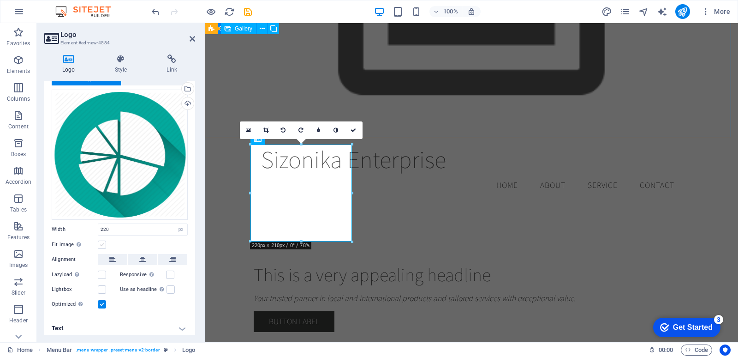
click at [105, 245] on label at bounding box center [102, 244] width 8 height 8
click at [0, 0] on input "Fit image Automatically fit image to a fixed width and height" at bounding box center [0, 0] width 0 height 0
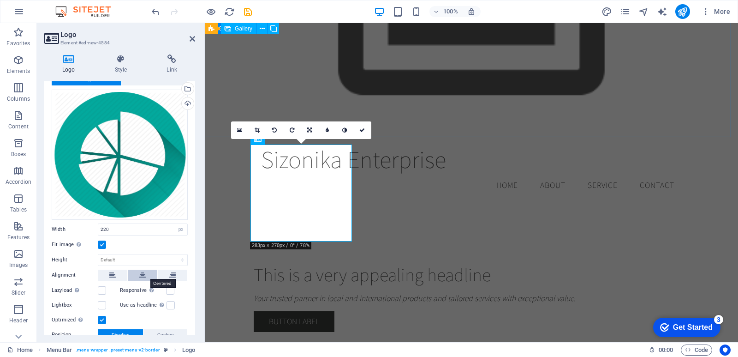
click at [143, 275] on icon at bounding box center [142, 275] width 6 height 11
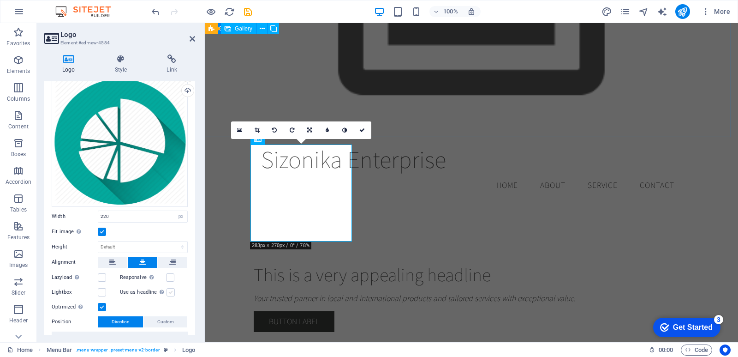
scroll to position [35, 0]
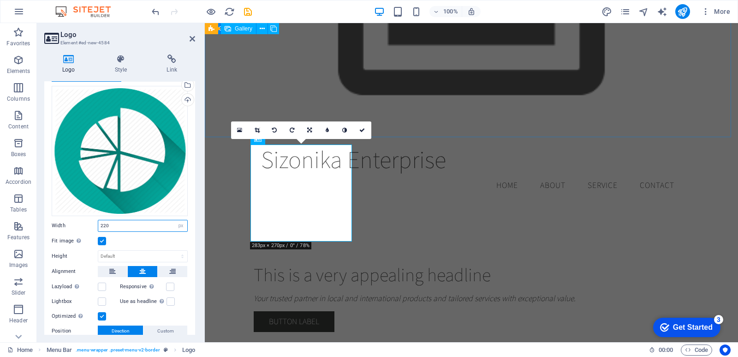
click at [130, 226] on input "220" at bounding box center [142, 225] width 89 height 11
type input "200"
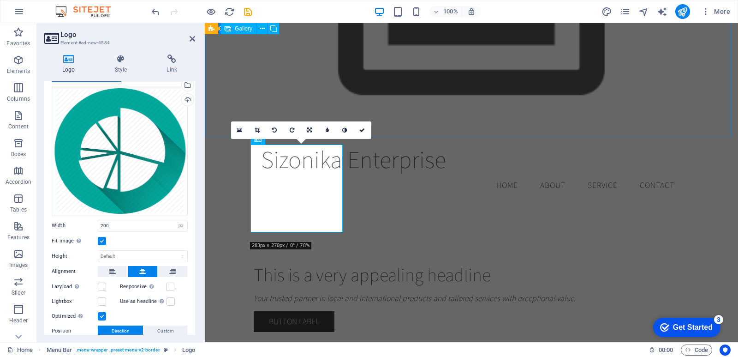
scroll to position [0, 0]
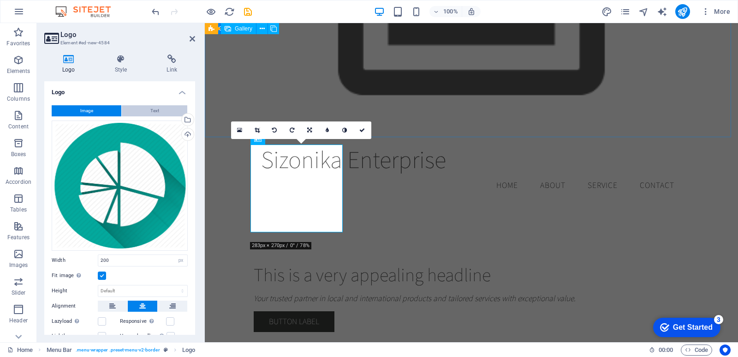
click at [156, 112] on span "Text" at bounding box center [154, 110] width 9 height 11
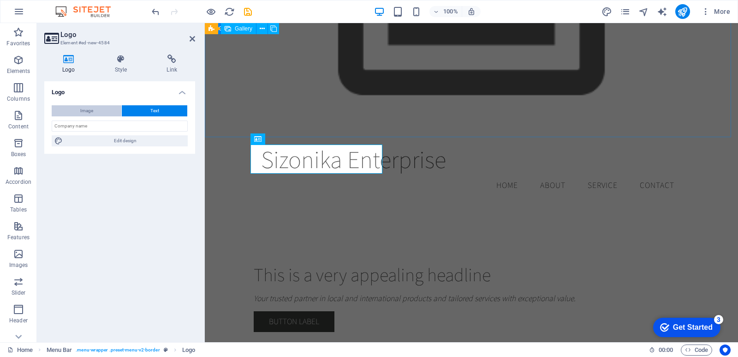
click at [104, 109] on button "Image" at bounding box center [87, 110] width 70 height 11
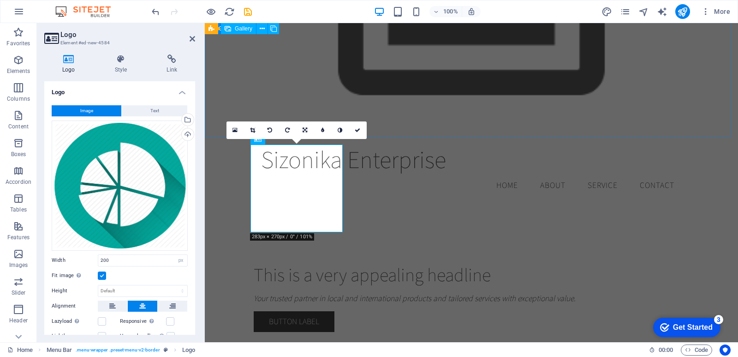
click at [180, 92] on h4 "Logo" at bounding box center [119, 89] width 151 height 17
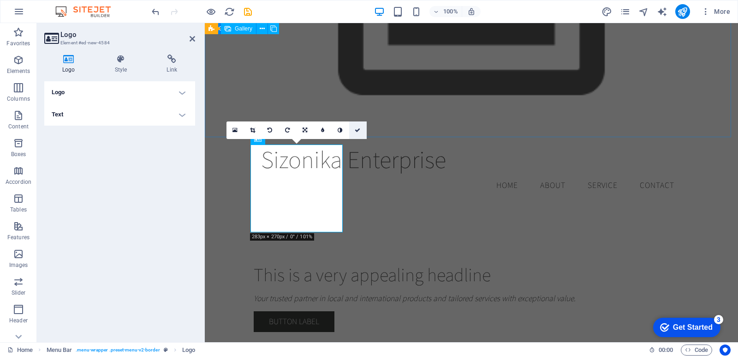
click at [357, 128] on icon at bounding box center [358, 130] width 6 height 6
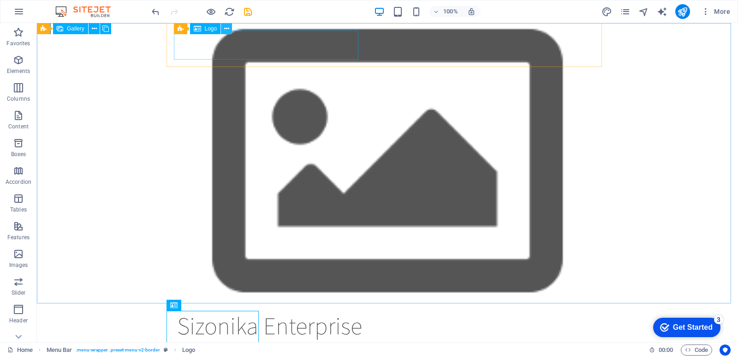
click at [228, 28] on icon at bounding box center [226, 29] width 5 height 10
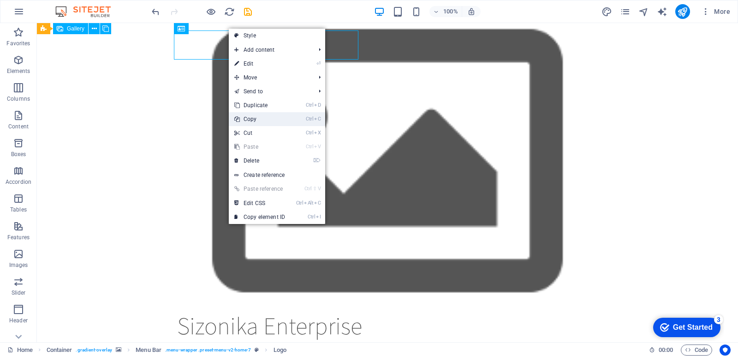
click at [264, 121] on link "Ctrl C Copy" at bounding box center [260, 119] width 62 height 14
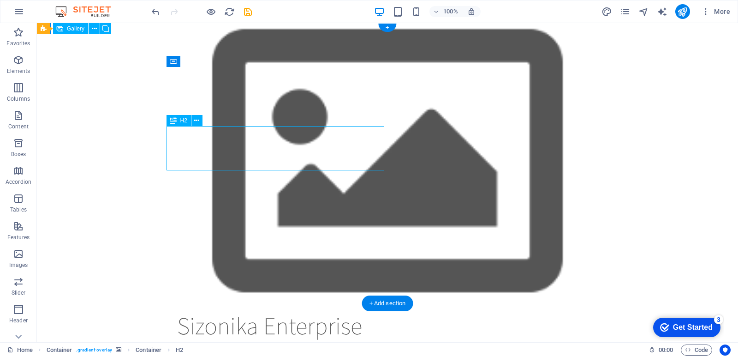
click at [200, 120] on button at bounding box center [197, 120] width 11 height 11
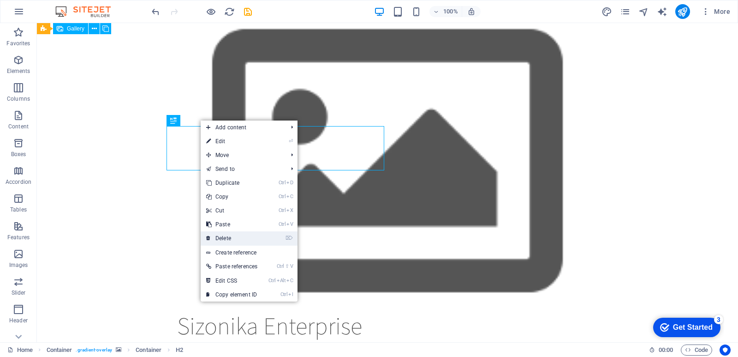
click at [252, 235] on link "⌦ Delete" at bounding box center [232, 238] width 62 height 14
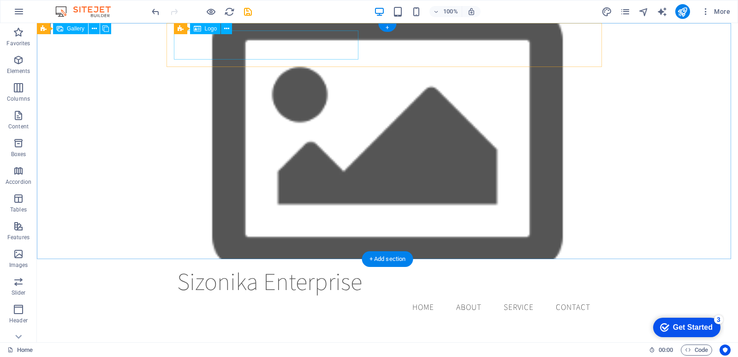
click at [205, 266] on div "Sizonika Enterprise" at bounding box center [387, 280] width 421 height 29
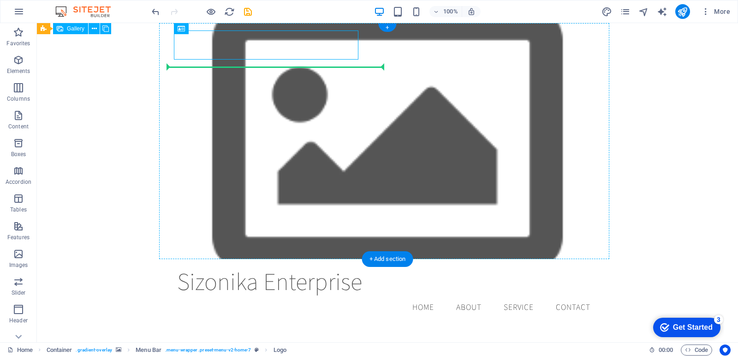
drag, startPoint x: 211, startPoint y: 51, endPoint x: 199, endPoint y: 104, distance: 54.9
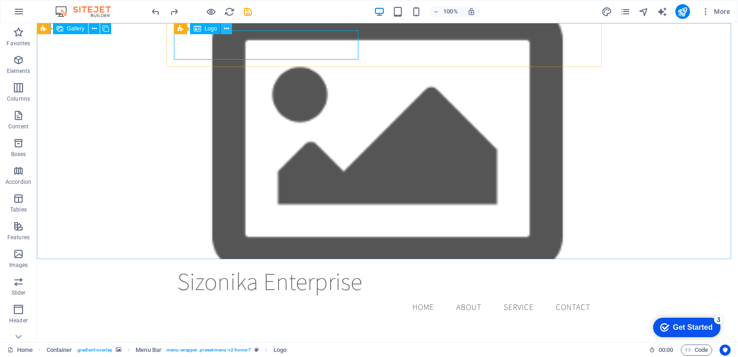
click at [228, 30] on icon at bounding box center [226, 29] width 5 height 10
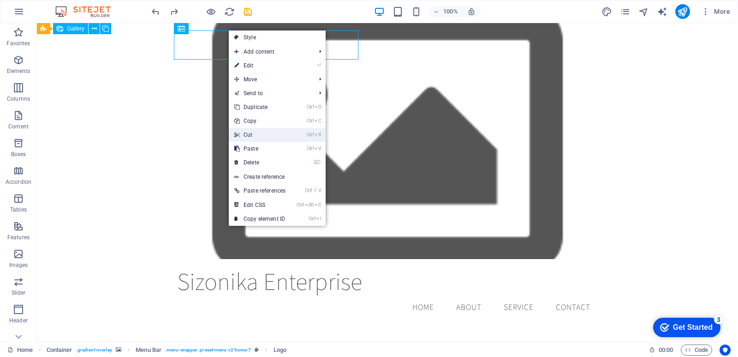
click at [269, 137] on link "Ctrl X Cut" at bounding box center [260, 135] width 62 height 14
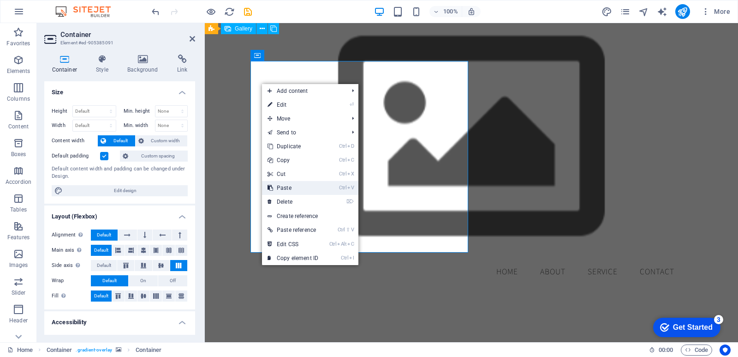
click at [300, 182] on link "Ctrl V Paste" at bounding box center [293, 188] width 62 height 14
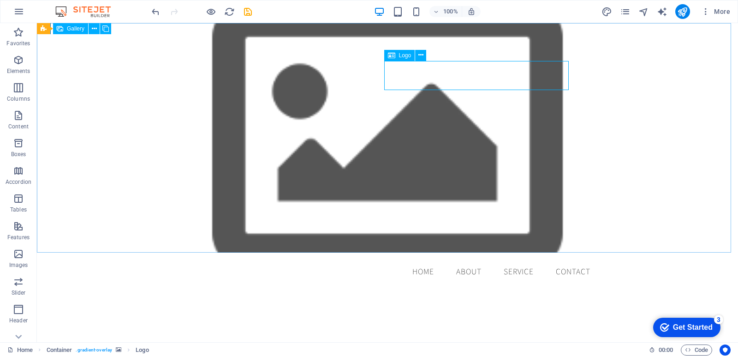
drag, startPoint x: 419, startPoint y: 55, endPoint x: 412, endPoint y: 56, distance: 6.9
click at [412, 56] on div "Logo" at bounding box center [408, 56] width 48 height 12
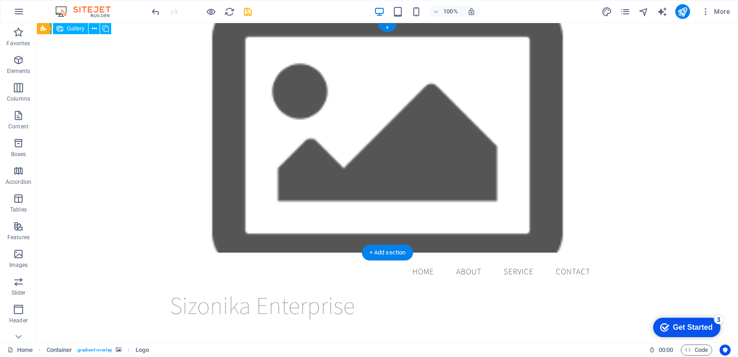
drag, startPoint x: 449, startPoint y: 79, endPoint x: 316, endPoint y: 72, distance: 133.1
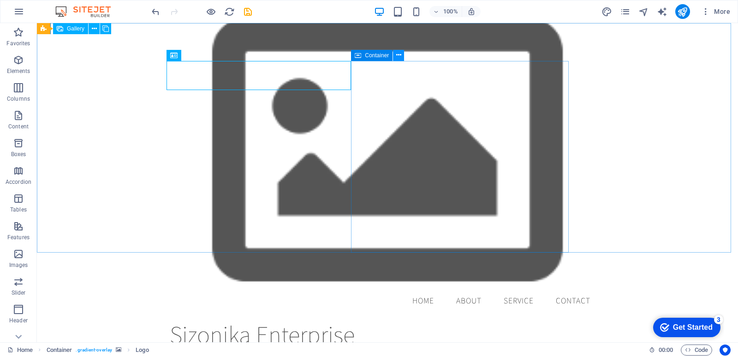
click at [394, 56] on button at bounding box center [398, 55] width 11 height 11
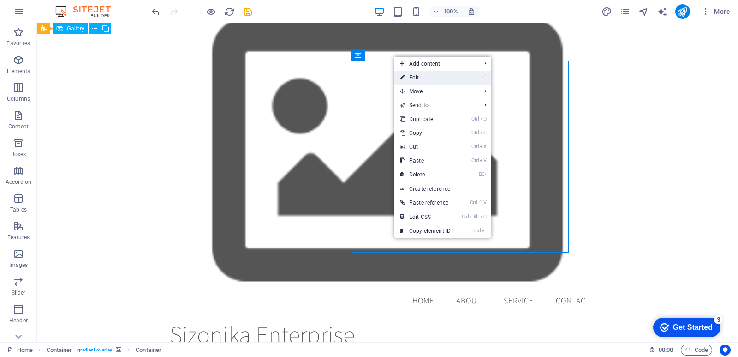
click at [414, 77] on link "⏎ Edit" at bounding box center [426, 78] width 62 height 14
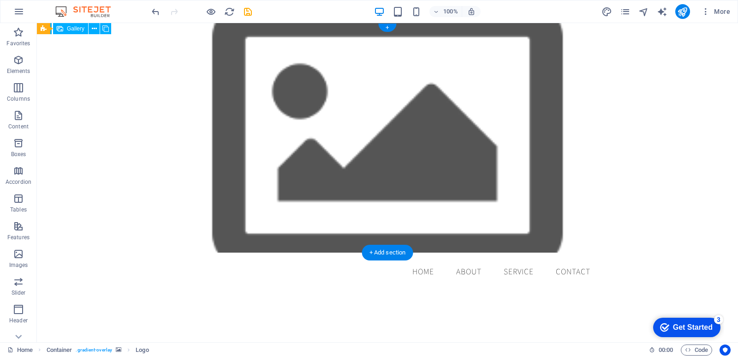
drag, startPoint x: 312, startPoint y: 75, endPoint x: 376, endPoint y: 100, distance: 68.8
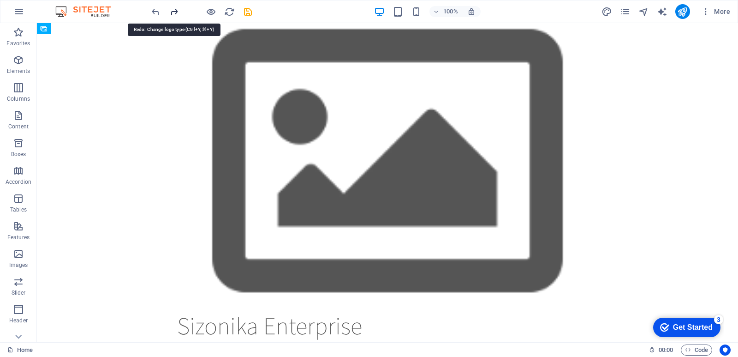
click at [175, 16] on icon "redo" at bounding box center [174, 11] width 11 height 11
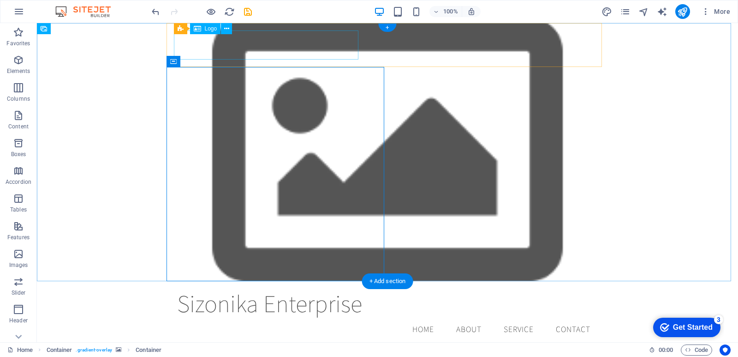
click at [308, 288] on div "Sizonika Enterprise" at bounding box center [387, 302] width 421 height 29
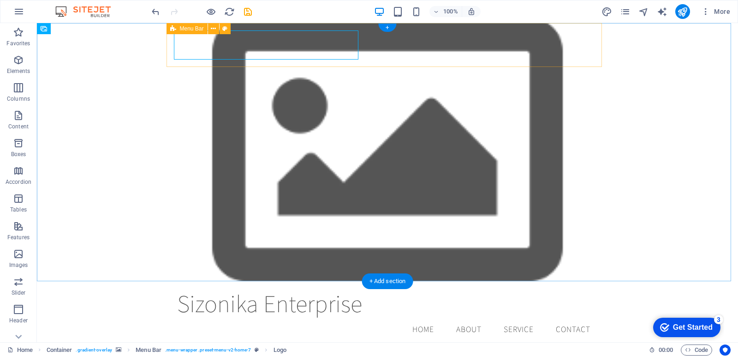
click at [294, 281] on div "Sizonika Enterprise Menu Home About Service Contact" at bounding box center [388, 314] width 436 height 67
click at [229, 29] on icon at bounding box center [226, 29] width 5 height 10
click at [171, 30] on icon at bounding box center [173, 28] width 6 height 11
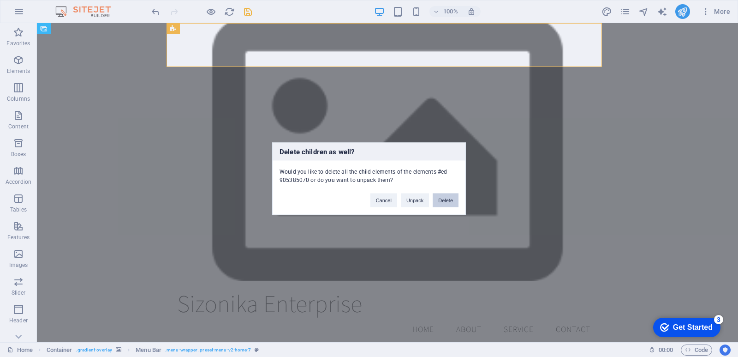
click at [441, 196] on button "Delete" at bounding box center [446, 200] width 26 height 14
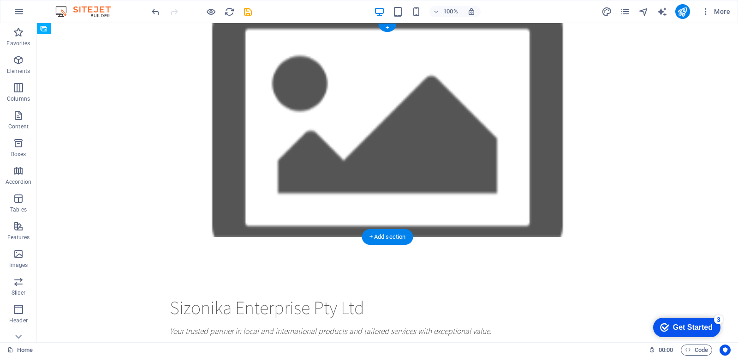
drag, startPoint x: 98, startPoint y: 256, endPoint x: 57, endPoint y: 42, distance: 218.0
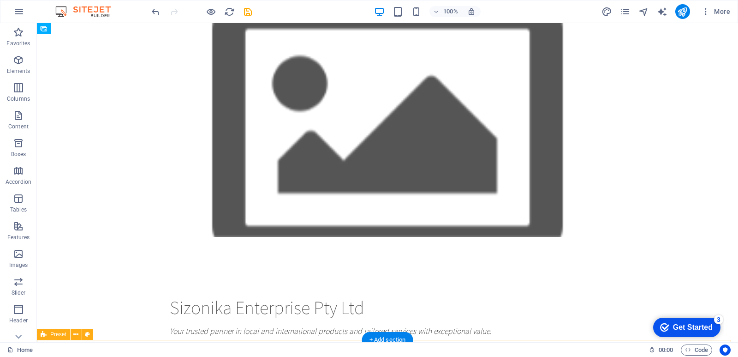
drag, startPoint x: 216, startPoint y: 52, endPoint x: 192, endPoint y: 341, distance: 290.3
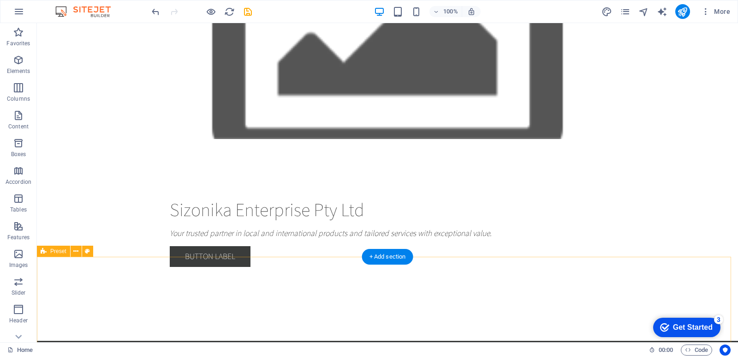
scroll to position [98, 0]
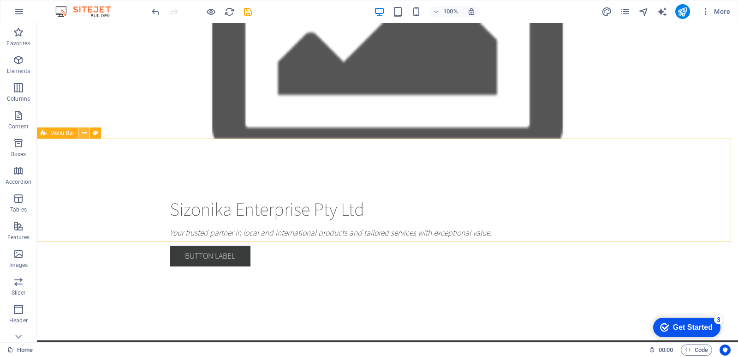
click at [82, 135] on icon at bounding box center [84, 133] width 5 height 10
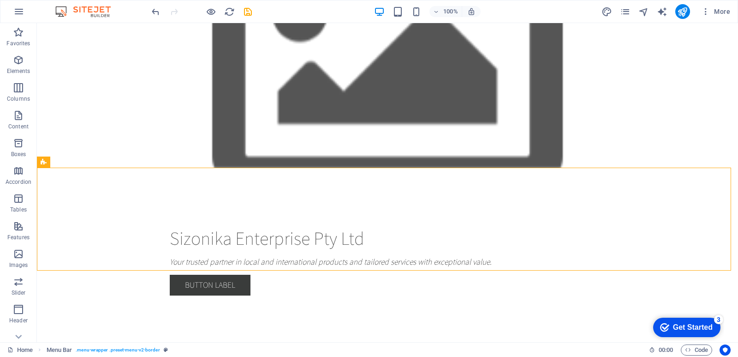
scroll to position [0, 0]
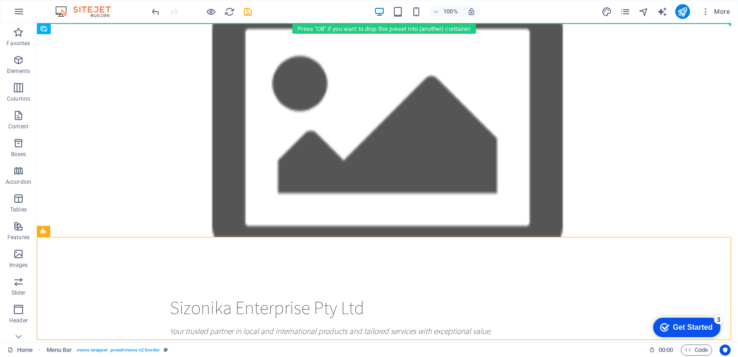
drag, startPoint x: 62, startPoint y: 135, endPoint x: 69, endPoint y: 18, distance: 117.5
click at [69, 23] on section "Favorites Elements Columns Content Boxes Accordion Tables Features Images Slide…" at bounding box center [369, 182] width 738 height 319
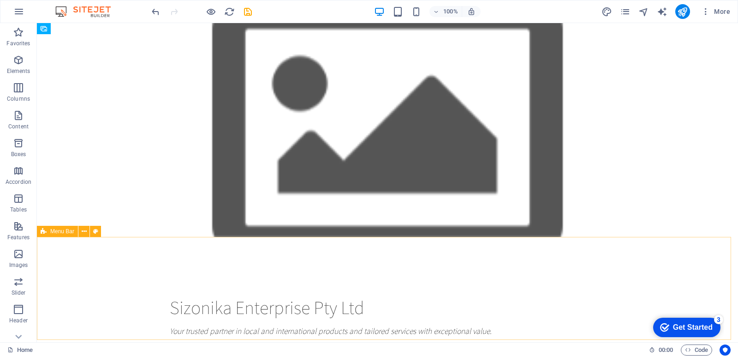
click at [52, 233] on span "Menu Bar" at bounding box center [62, 231] width 24 height 6
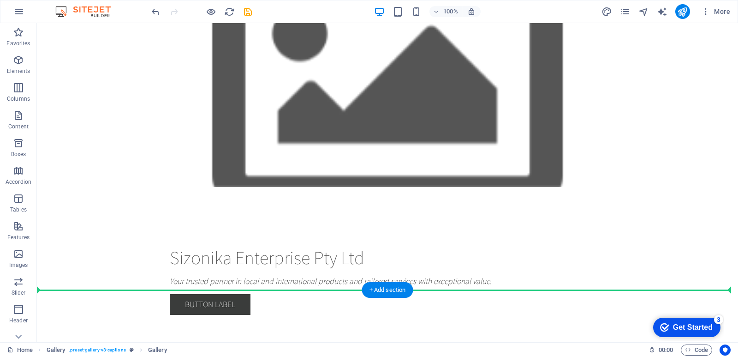
drag, startPoint x: 79, startPoint y: 51, endPoint x: 47, endPoint y: 304, distance: 254.5
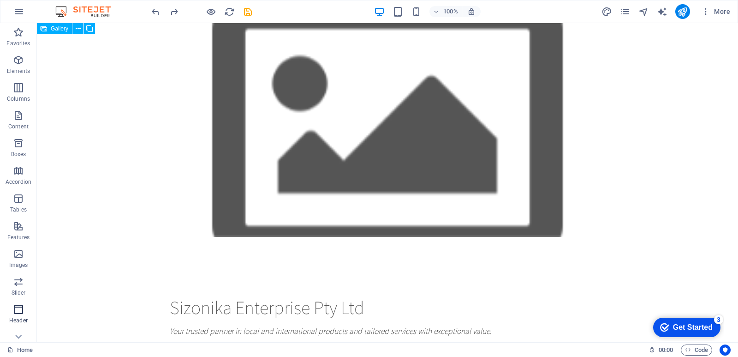
click at [18, 311] on icon "button" at bounding box center [18, 309] width 11 height 11
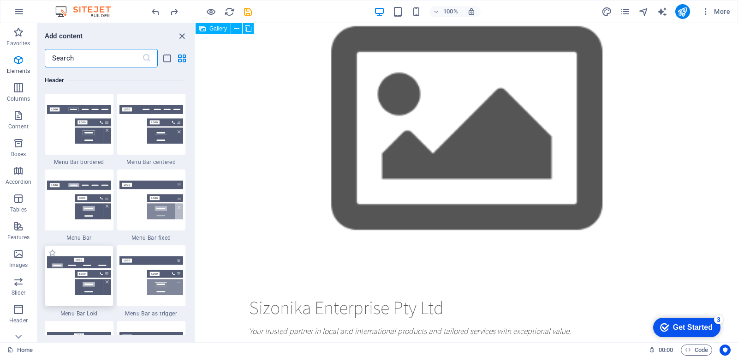
scroll to position [5558, 0]
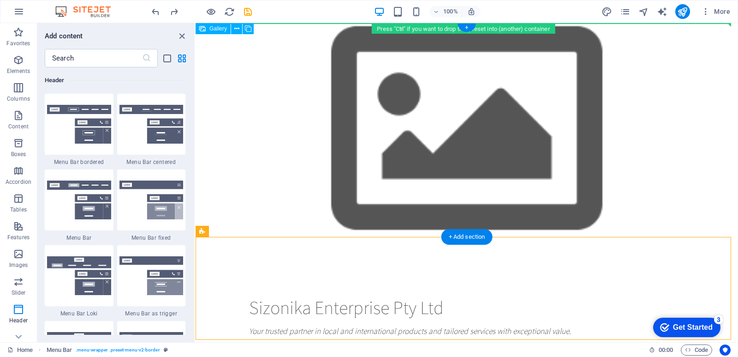
drag, startPoint x: 417, startPoint y: 257, endPoint x: 203, endPoint y: 42, distance: 302.8
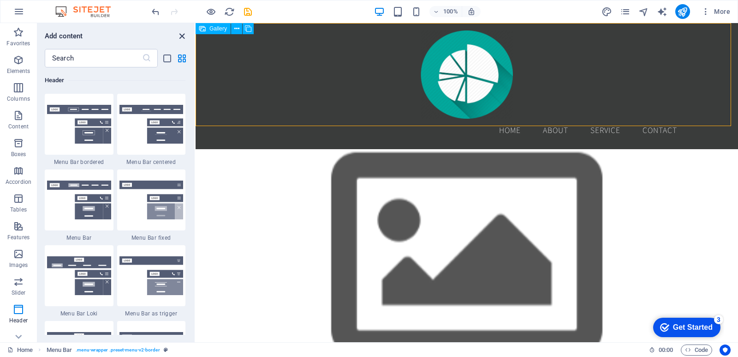
click at [182, 34] on icon "close panel" at bounding box center [182, 36] width 11 height 11
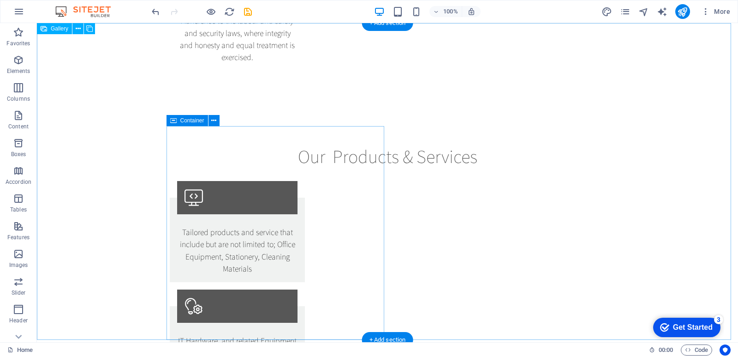
scroll to position [0, 0]
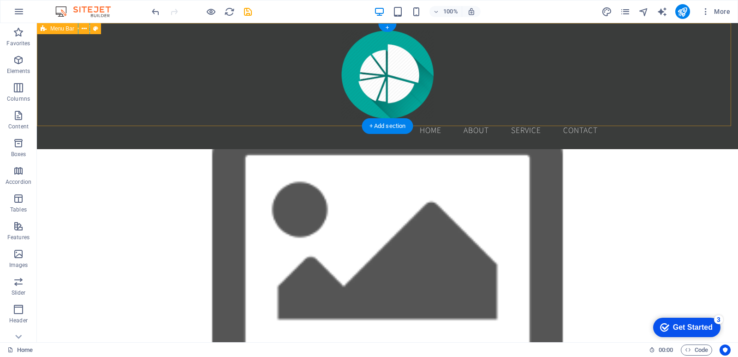
click at [308, 112] on div "Menu Home About Service Contact" at bounding box center [388, 86] width 702 height 126
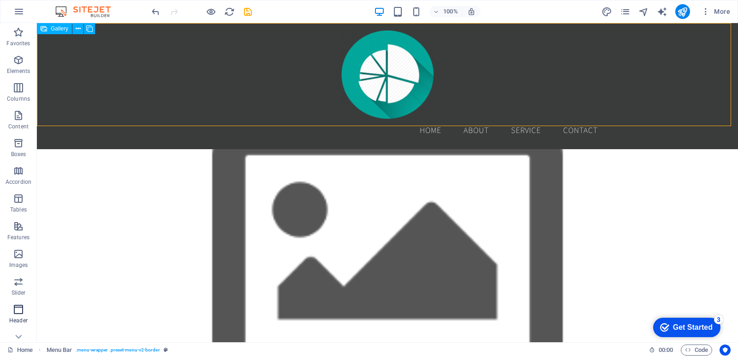
click at [18, 313] on icon "button" at bounding box center [18, 309] width 11 height 11
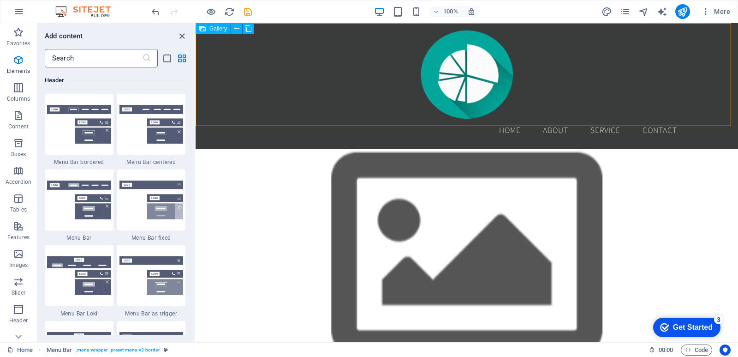
scroll to position [5558, 0]
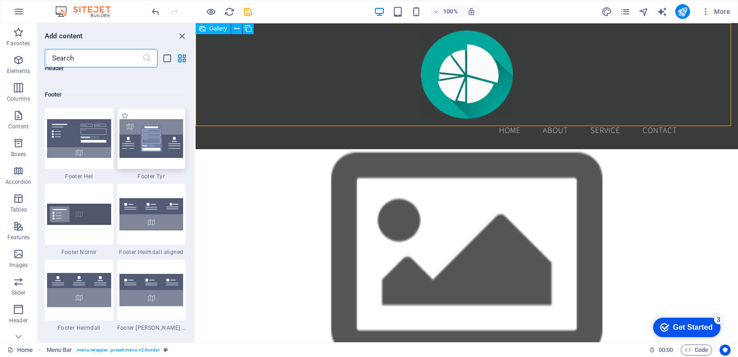
scroll to position [6088, 0]
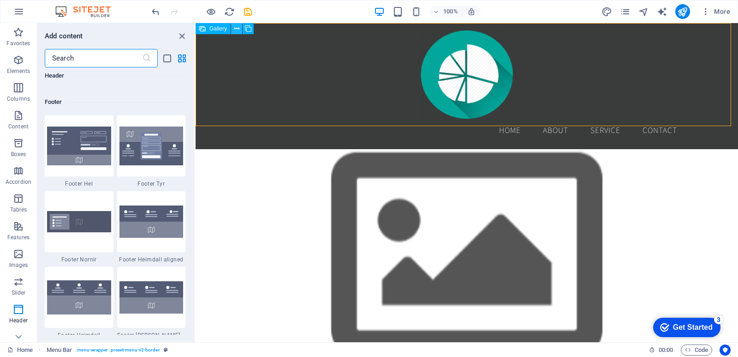
click at [237, 25] on icon at bounding box center [236, 29] width 5 height 10
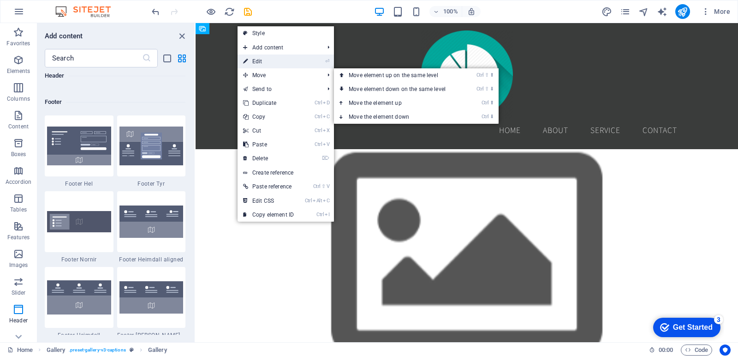
click at [280, 66] on link "⏎ Edit" at bounding box center [269, 61] width 62 height 14
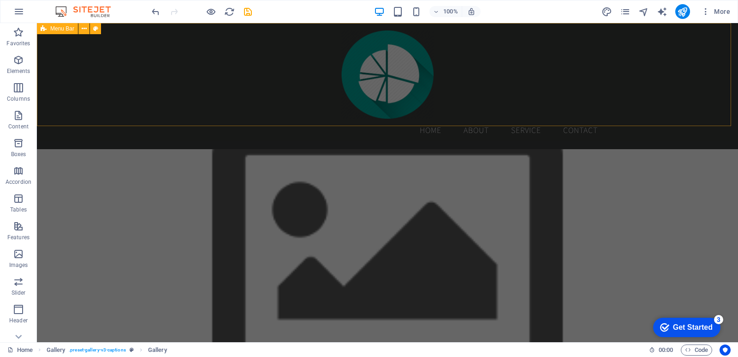
click at [274, 101] on div "Menu Home About Service Contact" at bounding box center [388, 86] width 702 height 126
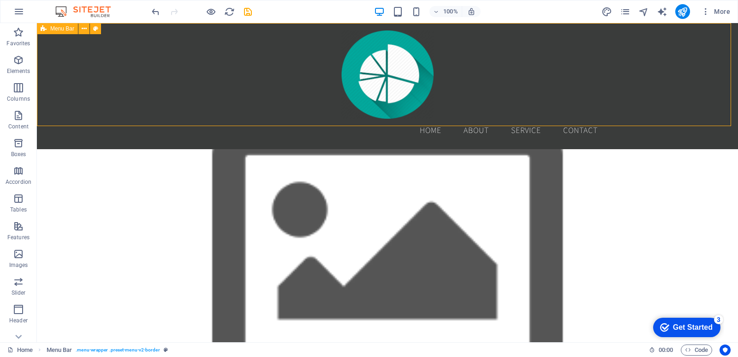
click at [274, 101] on div "Menu Home About Service Contact" at bounding box center [388, 86] width 702 height 126
select select "rem"
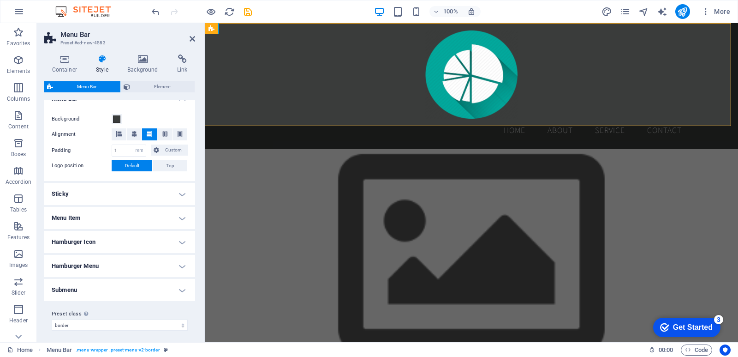
scroll to position [173, 0]
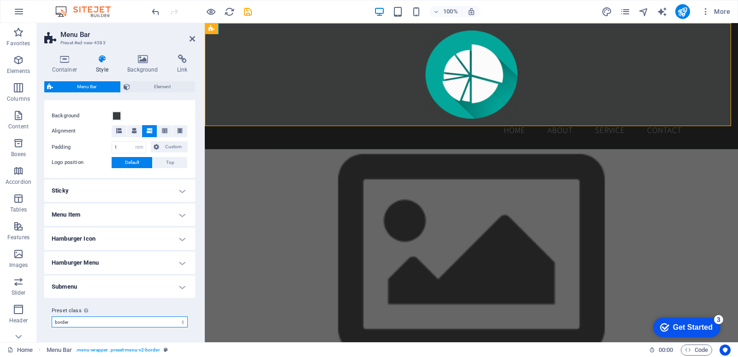
click at [140, 316] on select "williams xxl wide border home-hero-logo-nav-h1-slogan-menu home-hero-logo-nav-h…" at bounding box center [120, 321] width 136 height 11
click at [52, 316] on select "williams xxl wide border home-hero-logo-nav-h1-slogan-menu home-hero-logo-nav-h…" at bounding box center [120, 321] width 136 height 11
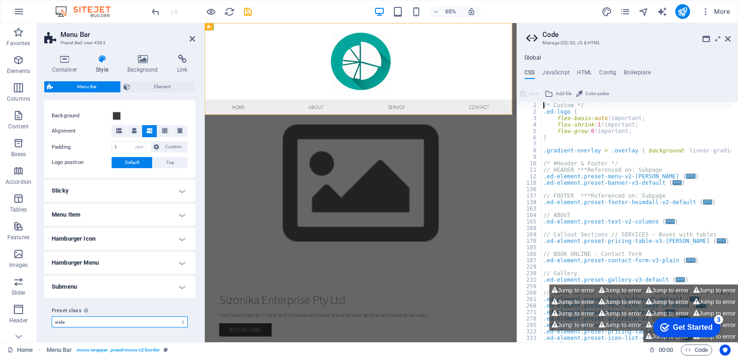
click at [107, 321] on select "williams xxl wide border home-hero-logo-nav-h1-slogan-menu home-hero-logo-nav-h…" at bounding box center [120, 321] width 136 height 11
click at [52, 316] on select "williams xxl wide border home-hero-logo-nav-h1-slogan-menu home-hero-logo-nav-h…" at bounding box center [120, 321] width 136 height 11
select select "preset-menu-v2-border"
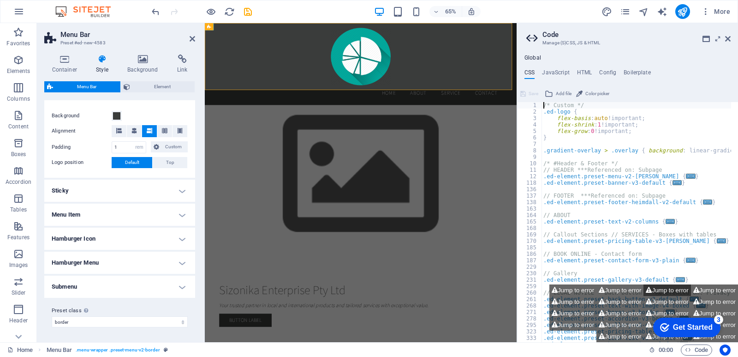
click at [681, 292] on button "Jump to error" at bounding box center [667, 290] width 47 height 12
type textarea "$menu-open-align: center_menu,"
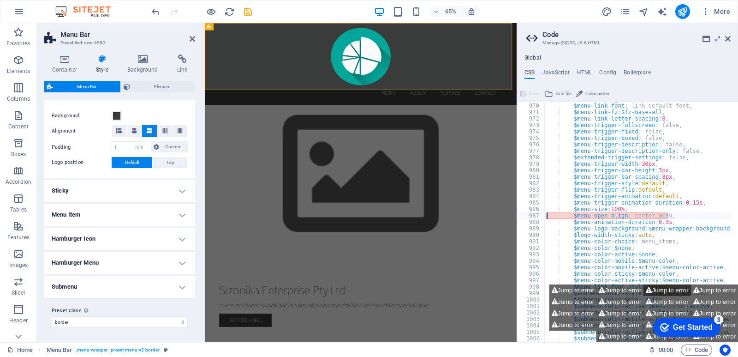
scroll to position [691, 0]
click at [728, 37] on icon at bounding box center [729, 38] width 6 height 7
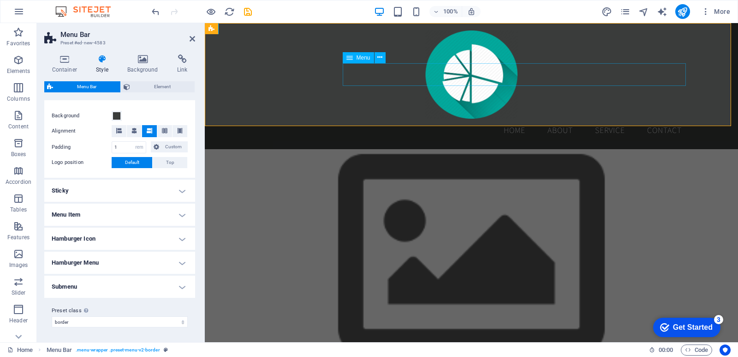
click at [605, 119] on nav "Home About Service Contact" at bounding box center [472, 130] width 436 height 23
select select
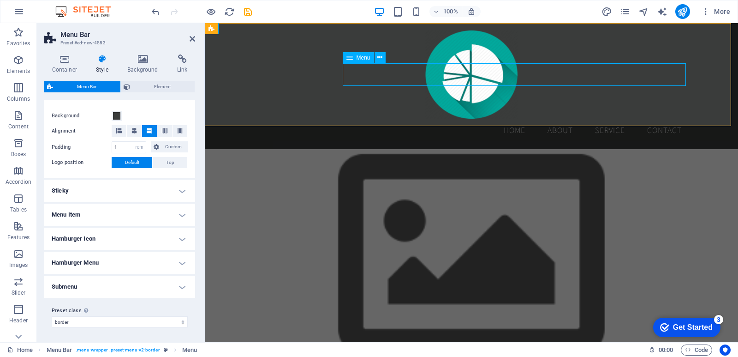
select select
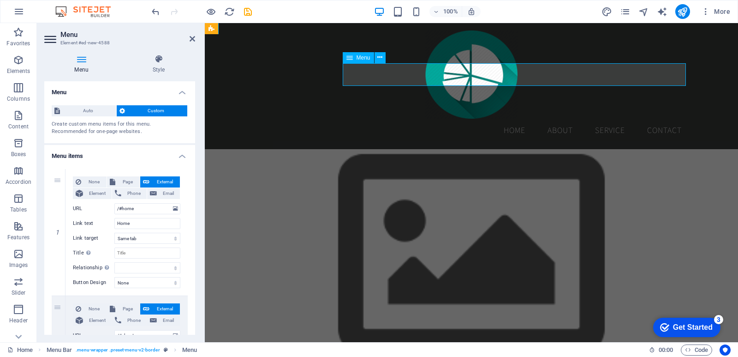
click at [605, 119] on nav "Home About Service Contact" at bounding box center [472, 130] width 436 height 23
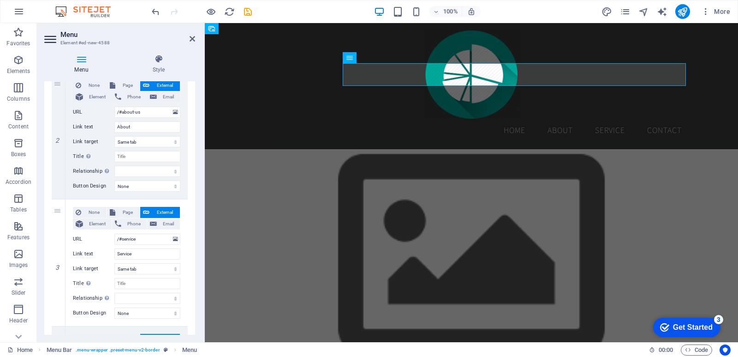
scroll to position [227, 0]
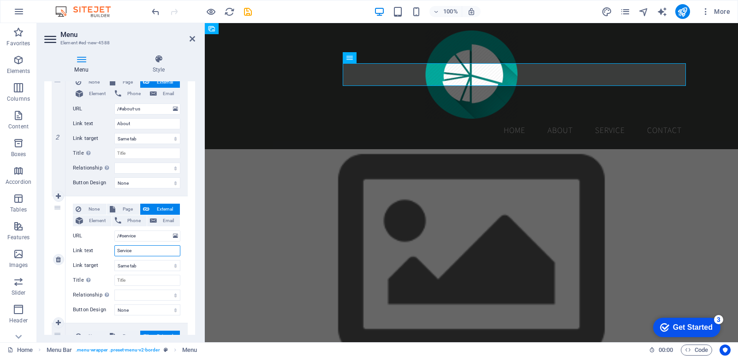
click at [115, 249] on input "Service" at bounding box center [147, 250] width 66 height 11
type input "ProductsService"
select select
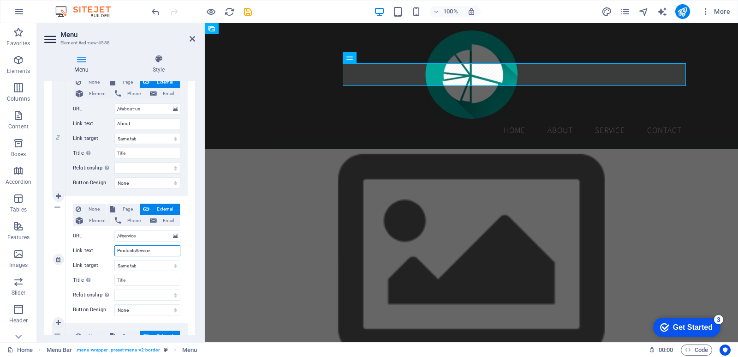
select select
type input "ProductService"
select select
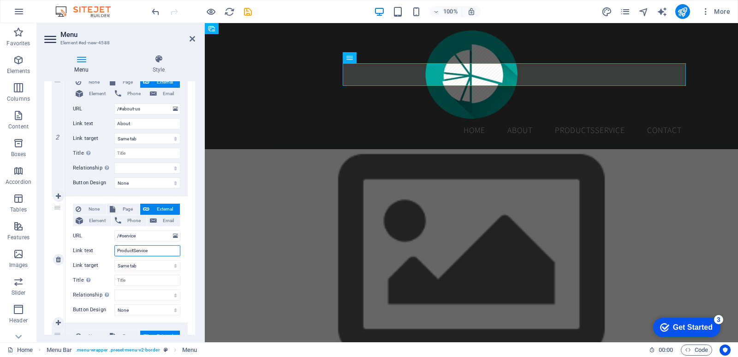
select select
type input "Product Service"
select select
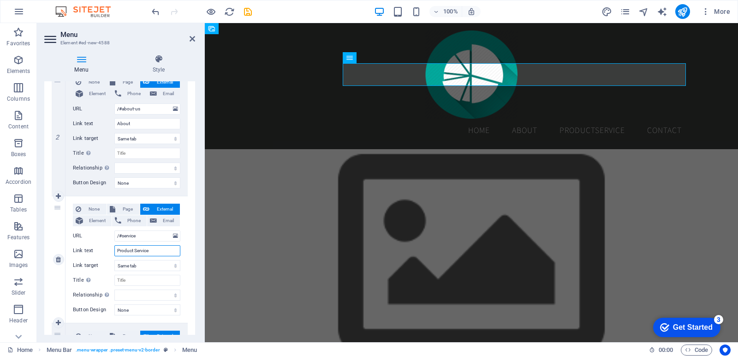
select select
type input "Product &Service"
select select
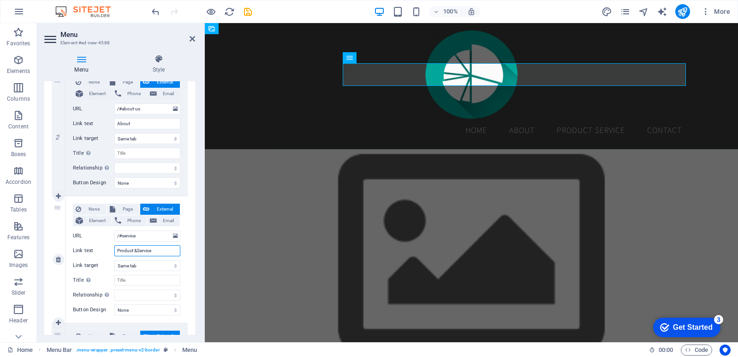
select select
type input "Product & Service"
select select
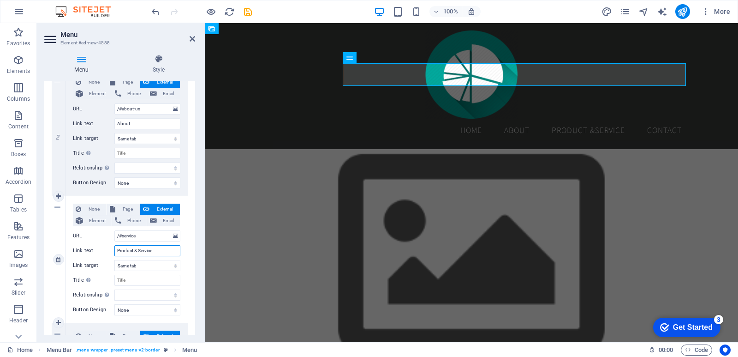
select select
type input "Product & Service"
click at [145, 269] on select "New tab Same tab Overlay" at bounding box center [147, 265] width 66 height 11
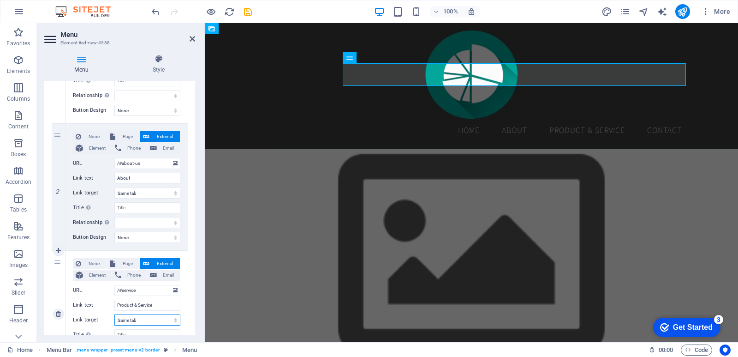
scroll to position [0, 0]
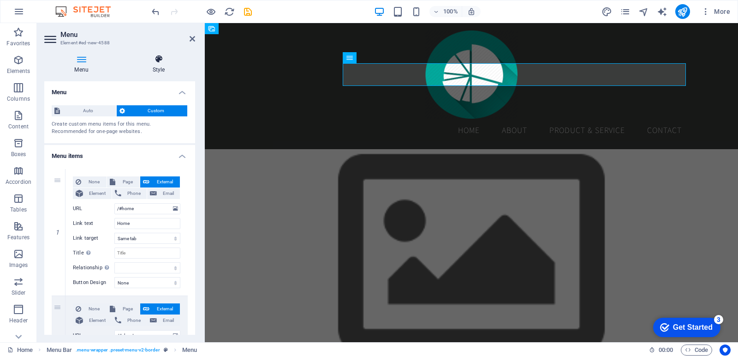
click at [162, 66] on h4 "Style" at bounding box center [158, 63] width 73 height 19
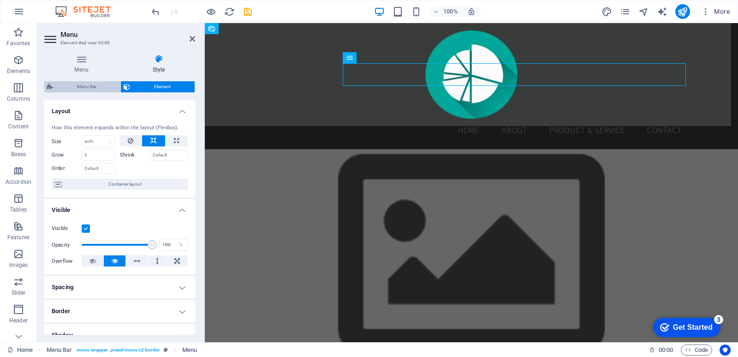
click at [88, 84] on span "Menu Bar" at bounding box center [87, 86] width 62 height 11
select select "rem"
select select "preset-menu-v2-border"
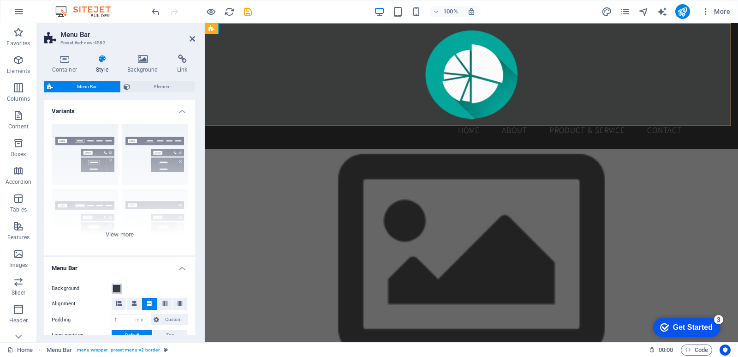
click at [117, 290] on span at bounding box center [116, 288] width 7 height 7
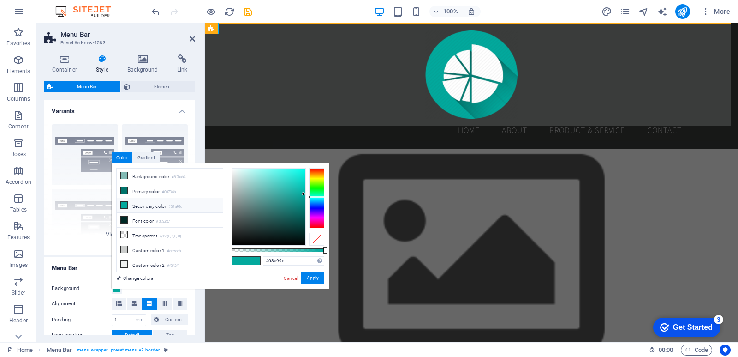
click at [156, 204] on li "Secondary color #03a99d" at bounding box center [170, 205] width 106 height 15
click at [150, 204] on li "Secondary color #03a99d" at bounding box center [170, 205] width 106 height 15
click at [316, 281] on button "Apply" at bounding box center [312, 277] width 23 height 11
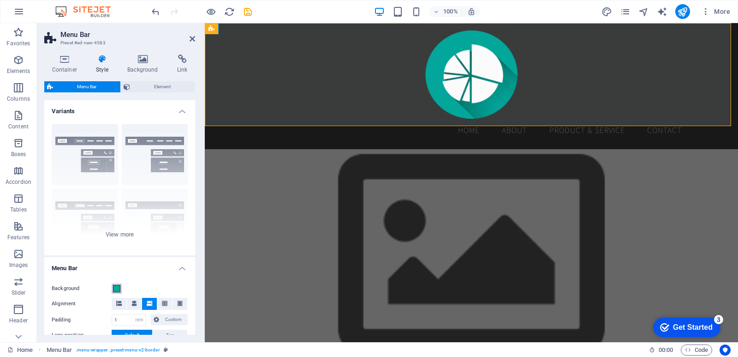
click at [116, 288] on span at bounding box center [116, 288] width 7 height 7
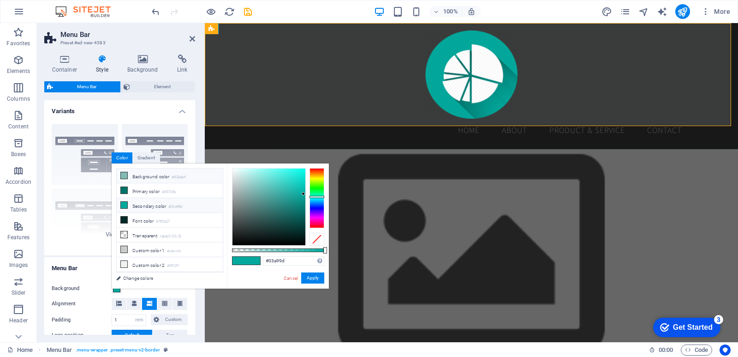
click at [144, 177] on li "Background color #82bab4" at bounding box center [170, 175] width 106 height 15
click at [312, 275] on button "Apply" at bounding box center [312, 277] width 23 height 11
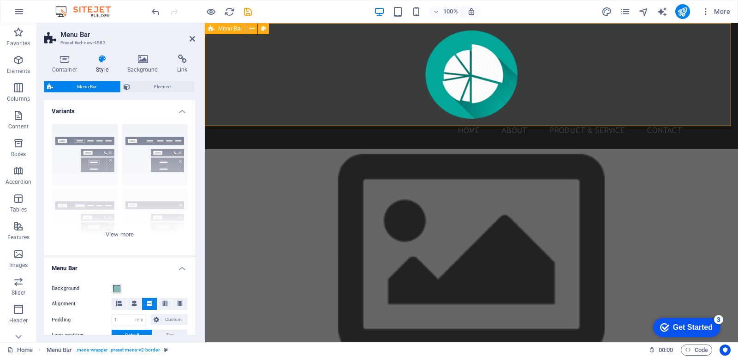
click at [353, 123] on div "Menu Home About Product & Service Contact" at bounding box center [472, 86] width 534 height 126
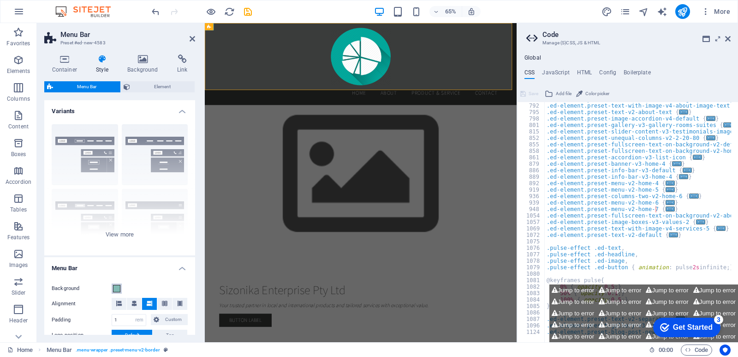
scroll to position [445, 0]
click at [120, 289] on span at bounding box center [116, 288] width 7 height 7
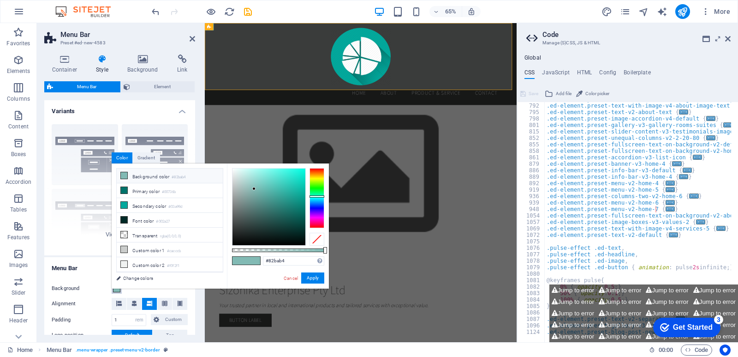
type input "#22312f"
click at [254, 230] on div at bounding box center [269, 206] width 73 height 77
click at [310, 280] on button "Apply" at bounding box center [312, 277] width 23 height 11
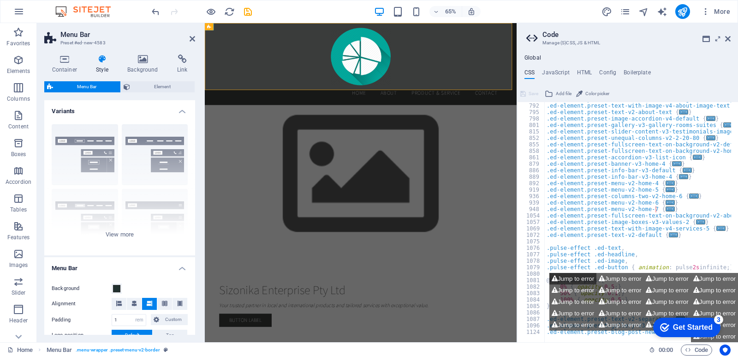
click at [588, 281] on button "Jump to error" at bounding box center [573, 279] width 47 height 12
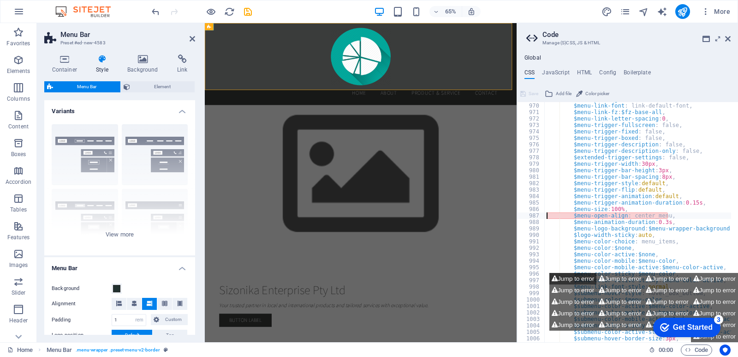
type textarea "$menu-open-align: center_menu,"
drag, startPoint x: 588, startPoint y: 281, endPoint x: 598, endPoint y: 50, distance: 231.0
click at [598, 50] on div "Global CSS JavaScript HTML Config Boilerplate $menu-open-align: center_menu, 96…" at bounding box center [627, 194] width 221 height 295
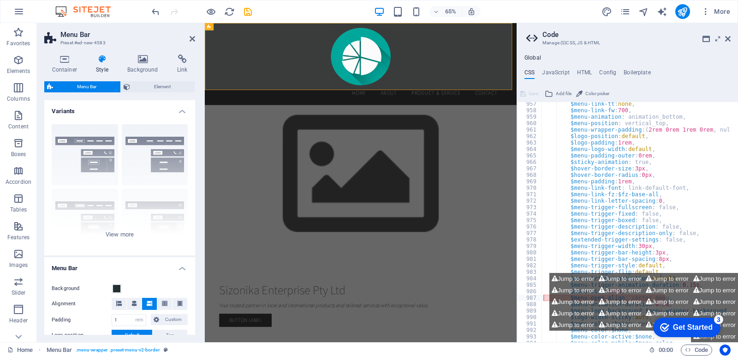
scroll to position [609, 0]
click at [610, 73] on h4 "Config" at bounding box center [608, 74] width 17 height 10
type textarea "$color-background: #82bab4;"
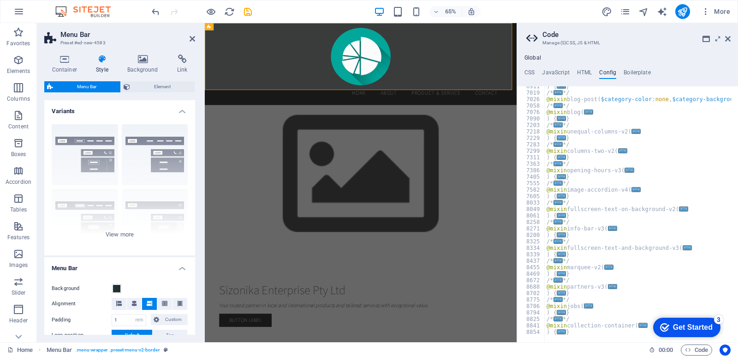
scroll to position [0, 0]
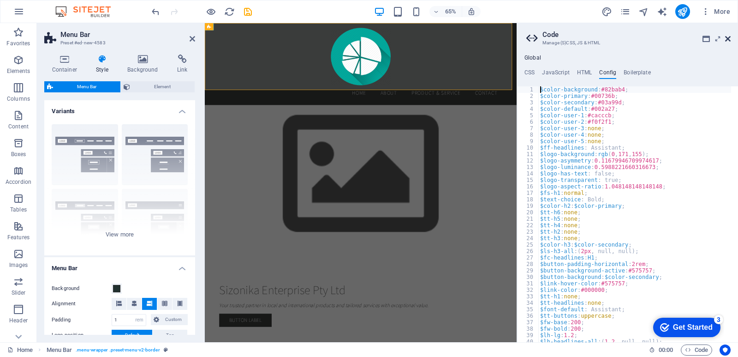
click at [730, 36] on icon at bounding box center [729, 38] width 6 height 7
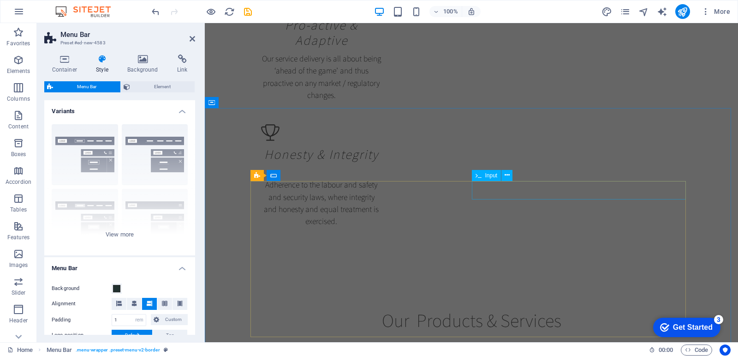
scroll to position [1757, 0]
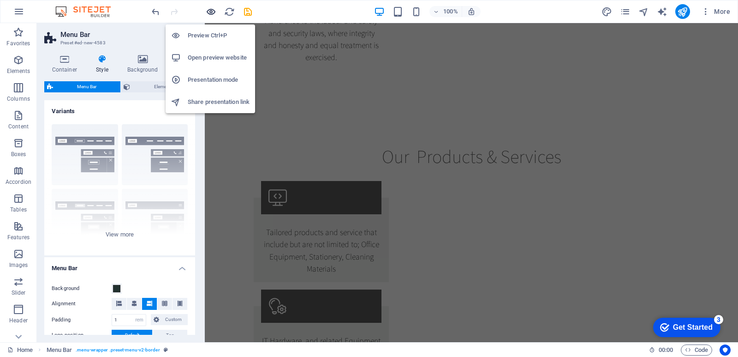
click at [210, 12] on icon "button" at bounding box center [211, 11] width 11 height 11
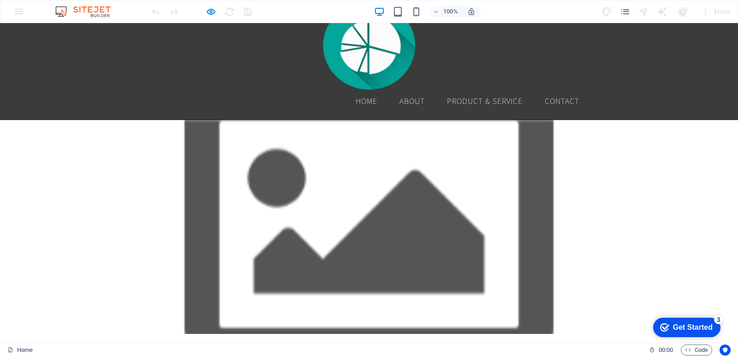
scroll to position [0, 0]
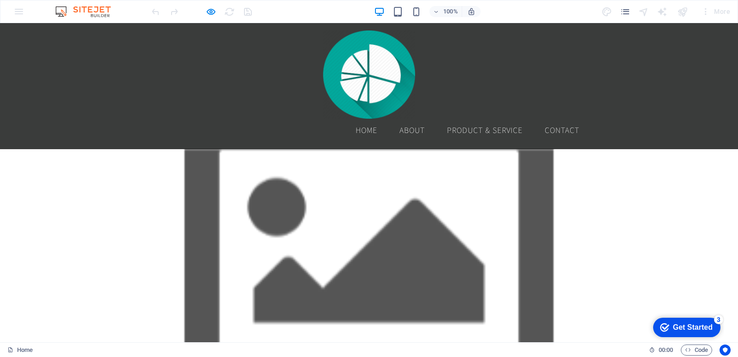
click at [402, 119] on link "About" at bounding box center [412, 130] width 40 height 23
click at [473, 119] on link "Product & Service" at bounding box center [485, 130] width 90 height 23
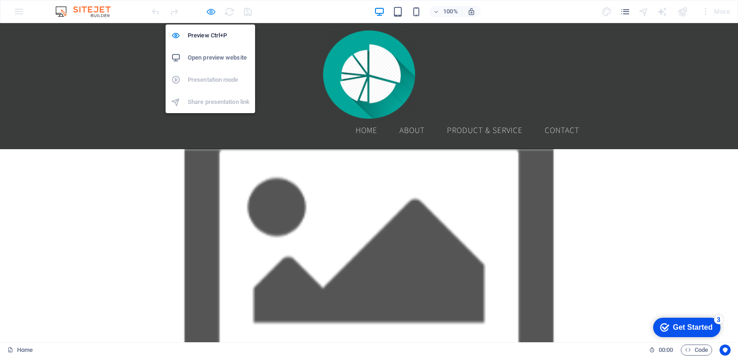
click at [208, 11] on icon "button" at bounding box center [211, 11] width 11 height 11
select select "rem"
select select "preset-menu-v2-border"
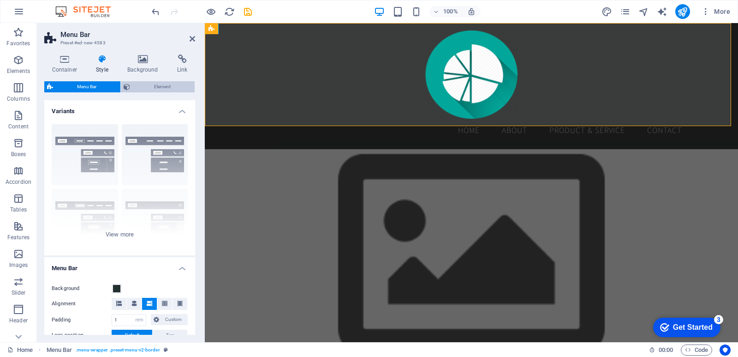
click at [156, 89] on span "Element" at bounding box center [162, 86] width 59 height 11
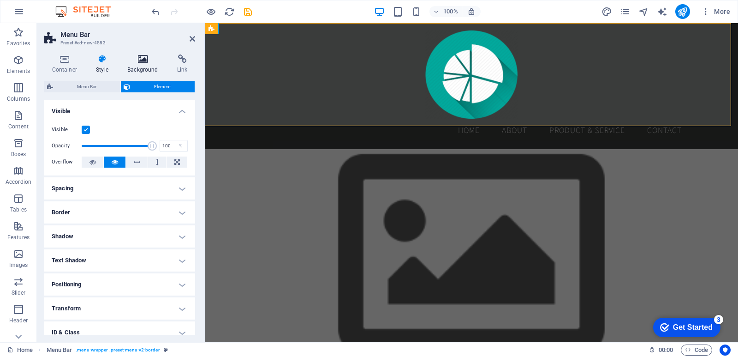
click at [144, 69] on h4 "Background" at bounding box center [145, 63] width 50 height 19
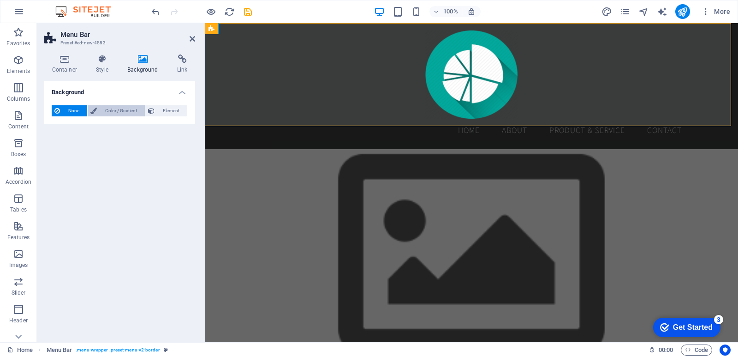
click at [123, 108] on span "Color / Gradient" at bounding box center [121, 110] width 42 height 11
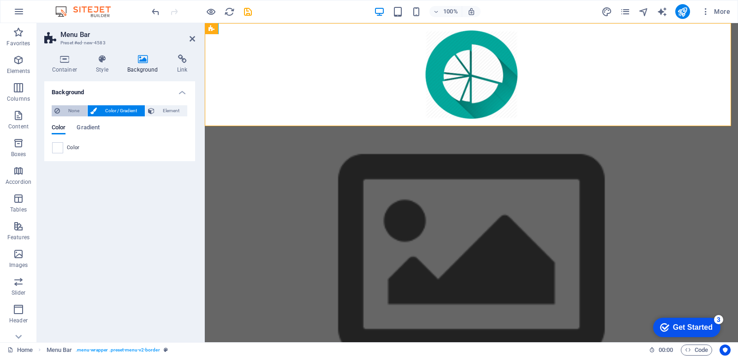
click at [74, 111] on span "None" at bounding box center [74, 110] width 22 height 11
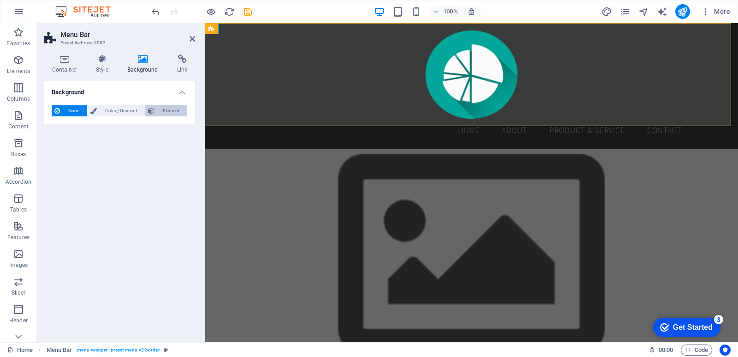
click at [154, 108] on icon at bounding box center [151, 110] width 6 height 11
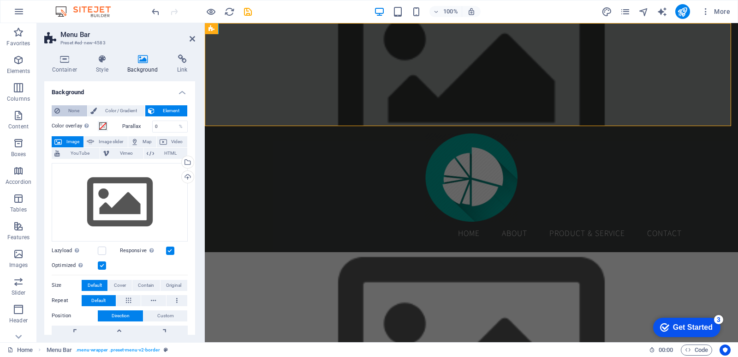
click at [81, 111] on span "None" at bounding box center [74, 110] width 22 height 11
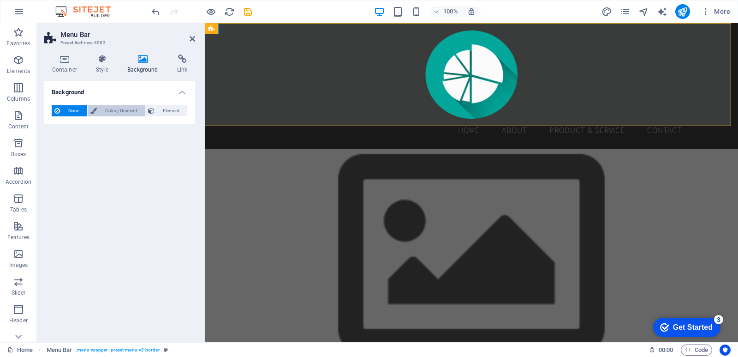
click at [103, 110] on span "Color / Gradient" at bounding box center [121, 110] width 42 height 11
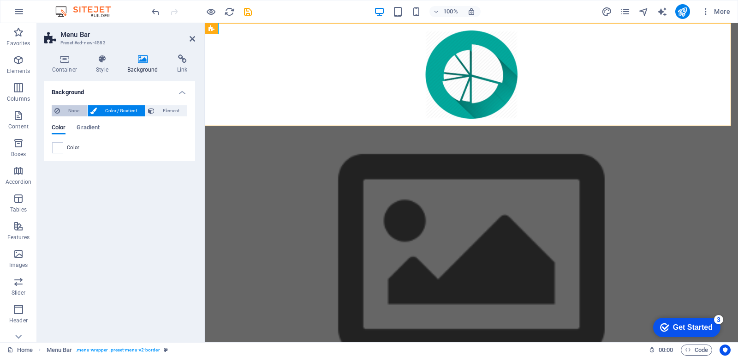
click at [72, 111] on span "None" at bounding box center [74, 110] width 22 height 11
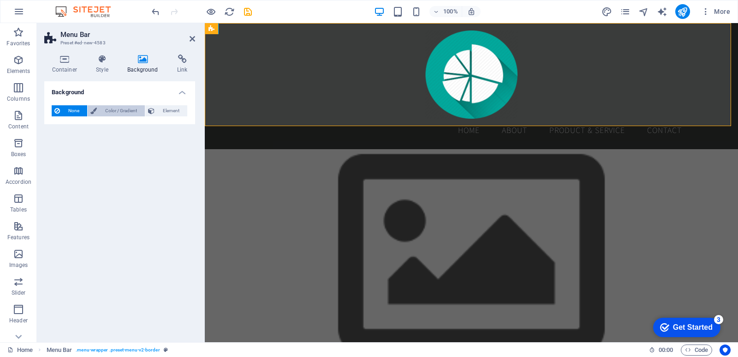
click at [106, 108] on span "Color / Gradient" at bounding box center [121, 110] width 42 height 11
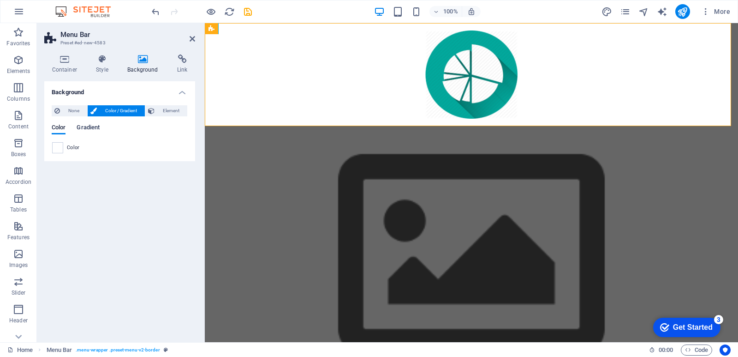
click at [94, 126] on span "Gradient" at bounding box center [88, 128] width 23 height 13
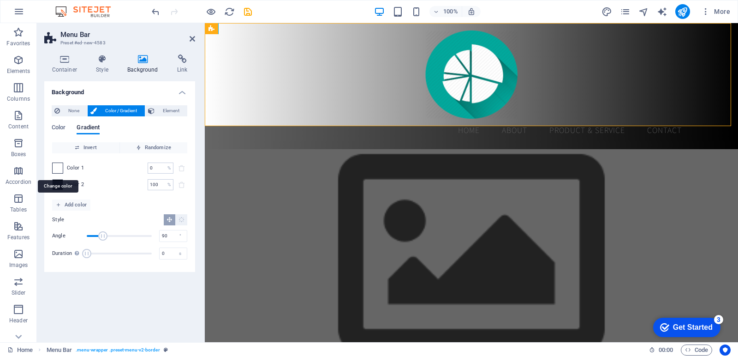
click at [62, 169] on span at bounding box center [58, 168] width 10 height 10
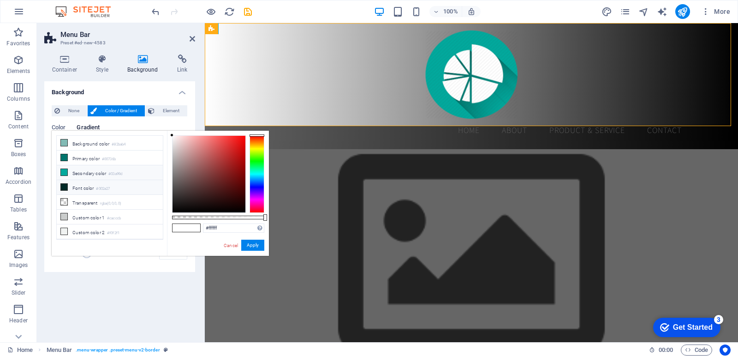
click at [78, 173] on li "Secondary color #03a99d" at bounding box center [110, 172] width 106 height 15
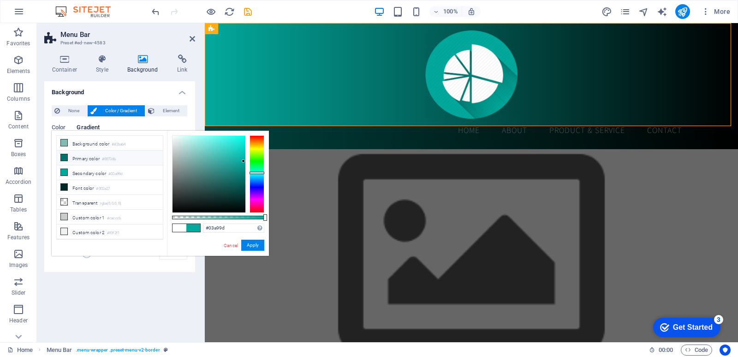
click at [86, 160] on li "Primary color #00736b" at bounding box center [110, 157] width 106 height 15
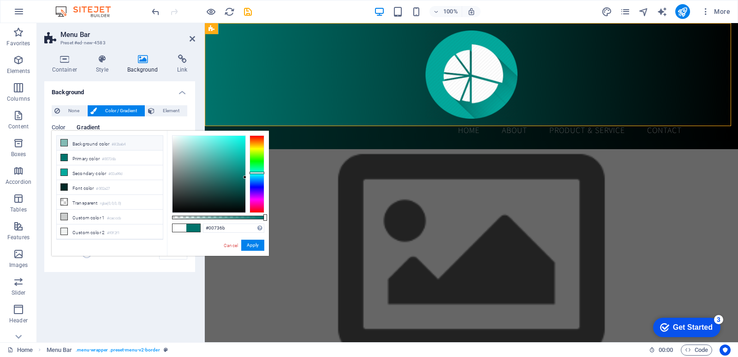
click at [88, 146] on li "Background color #82bab4" at bounding box center [110, 143] width 106 height 15
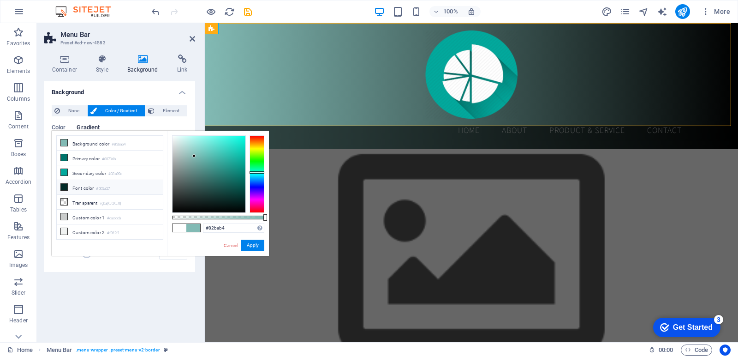
click at [87, 185] on li "Font color #002a27" at bounding box center [110, 187] width 106 height 15
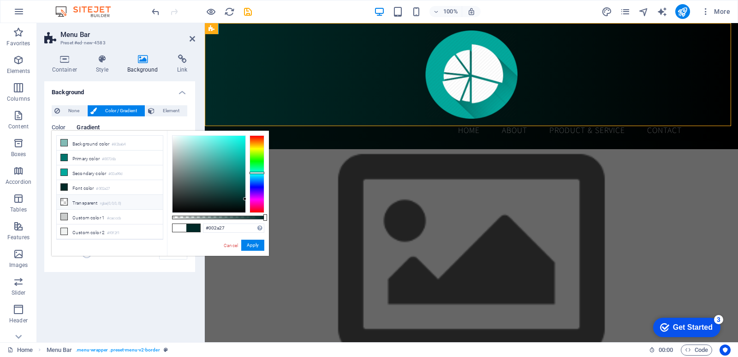
click at [101, 200] on li "Transparent rgba(0,0,0,.0)" at bounding box center [110, 202] width 106 height 15
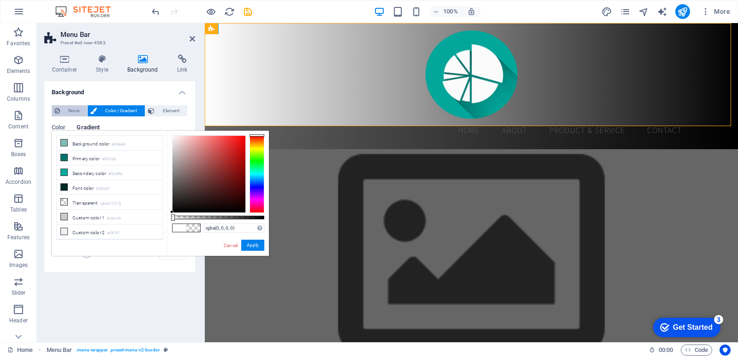
click at [80, 112] on span "None" at bounding box center [74, 110] width 22 height 11
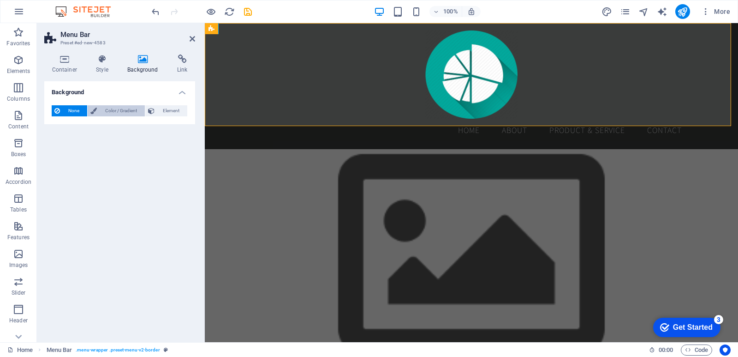
click at [97, 111] on button "Color / Gradient" at bounding box center [116, 110] width 57 height 11
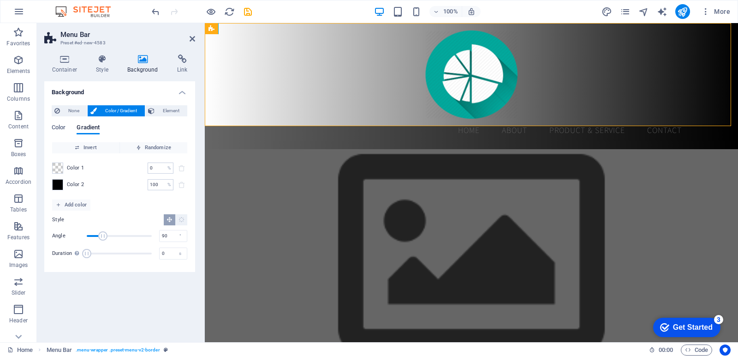
click at [77, 166] on span "Color 1" at bounding box center [76, 167] width 18 height 7
click at [57, 167] on span at bounding box center [58, 168] width 10 height 10
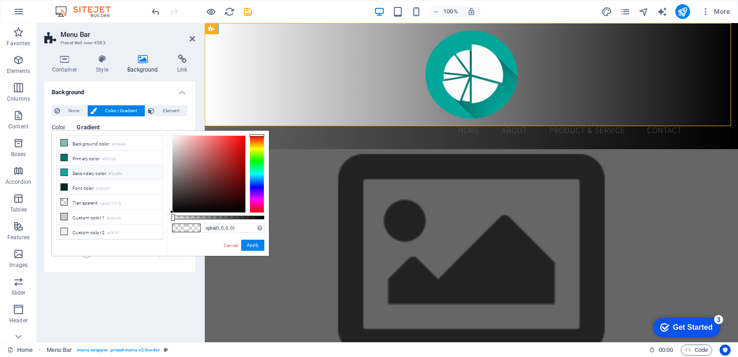
click at [77, 175] on li "Secondary color #03a99d" at bounding box center [110, 172] width 106 height 15
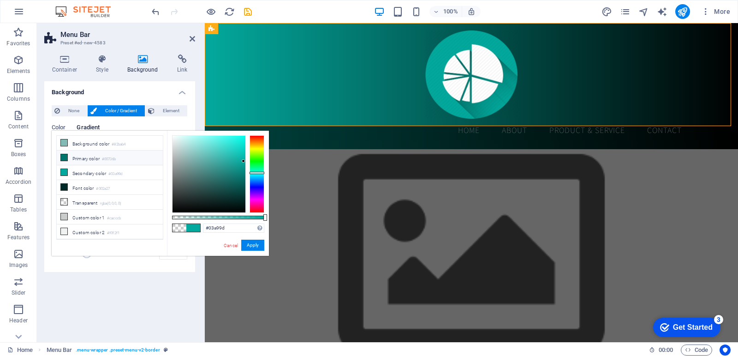
click at [90, 159] on li "Primary color #00736b" at bounding box center [110, 157] width 106 height 15
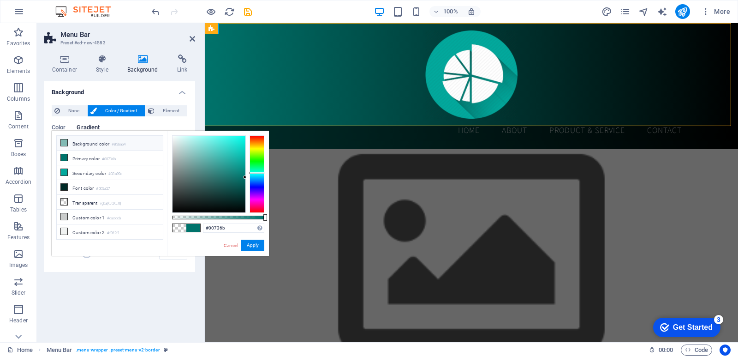
click at [92, 146] on li "Background color #82bab4" at bounding box center [110, 143] width 106 height 15
type input "#82bab4"
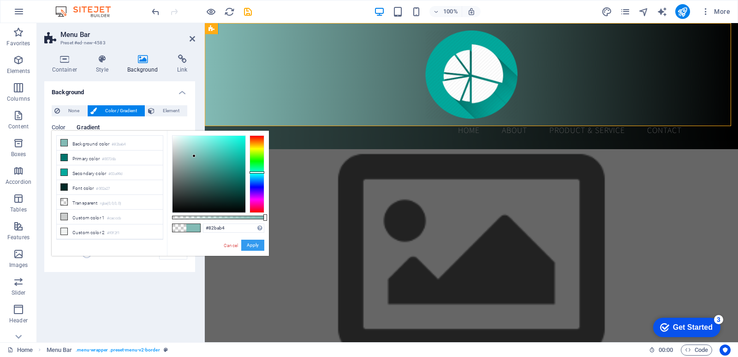
click at [253, 246] on button "Apply" at bounding box center [252, 245] width 23 height 11
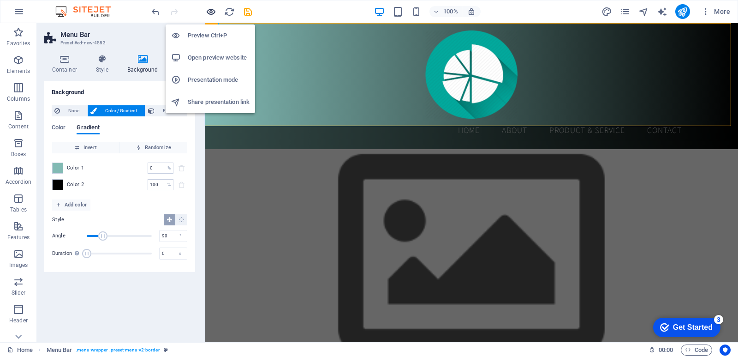
click at [214, 12] on icon "button" at bounding box center [211, 11] width 11 height 11
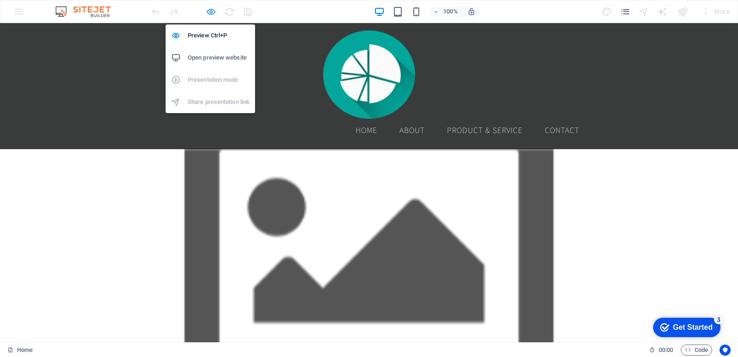
click at [208, 12] on icon "button" at bounding box center [211, 11] width 11 height 11
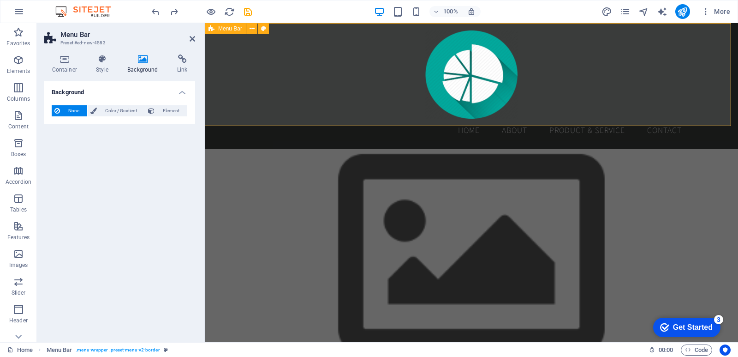
click at [231, 104] on div "Menu Home About Product & Service Contact" at bounding box center [472, 86] width 534 height 126
click at [96, 61] on icon at bounding box center [103, 58] width 28 height 9
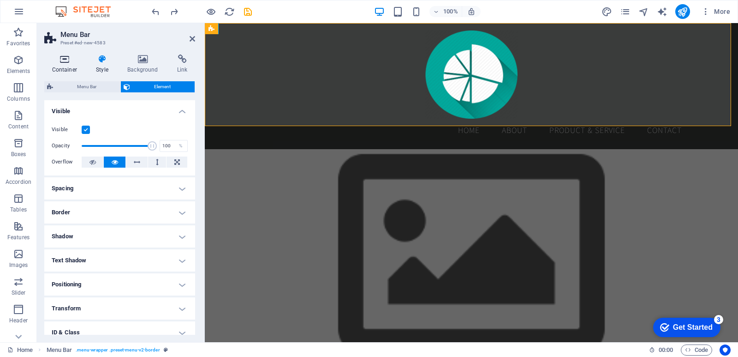
click at [67, 63] on icon at bounding box center [64, 58] width 41 height 9
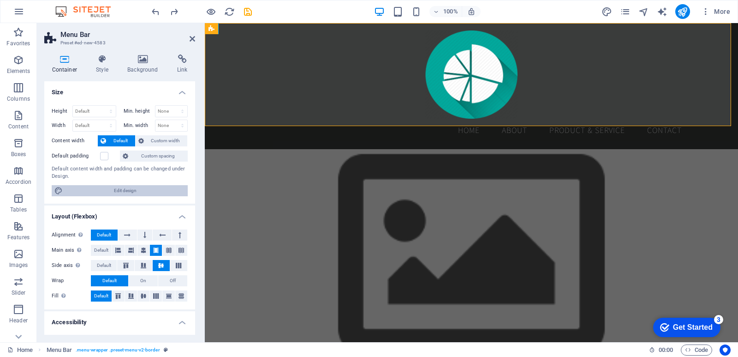
click at [108, 193] on span "Edit design" at bounding box center [126, 190] width 120 height 11
select select "rem"
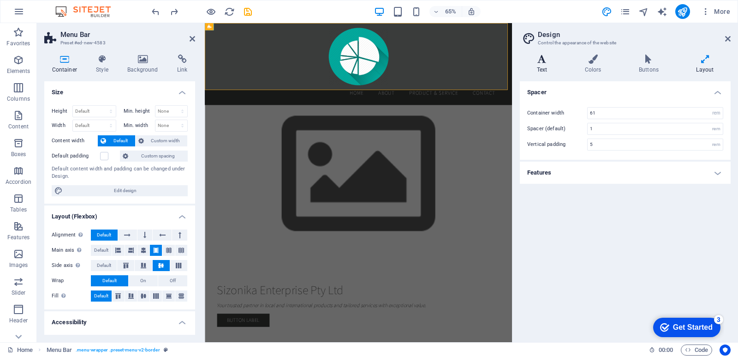
click at [541, 65] on h4 "Text" at bounding box center [544, 63] width 48 height 19
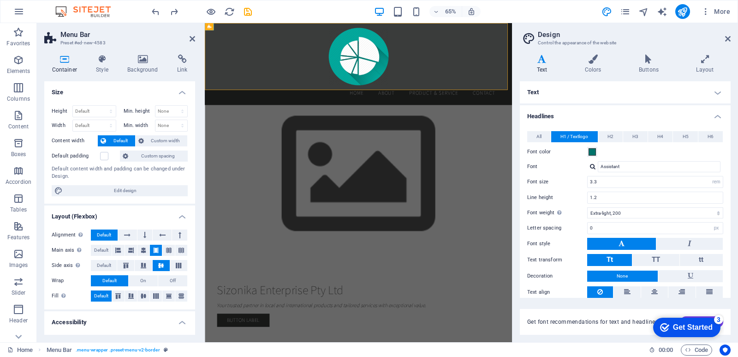
click at [715, 93] on h4 "Text" at bounding box center [625, 92] width 211 height 22
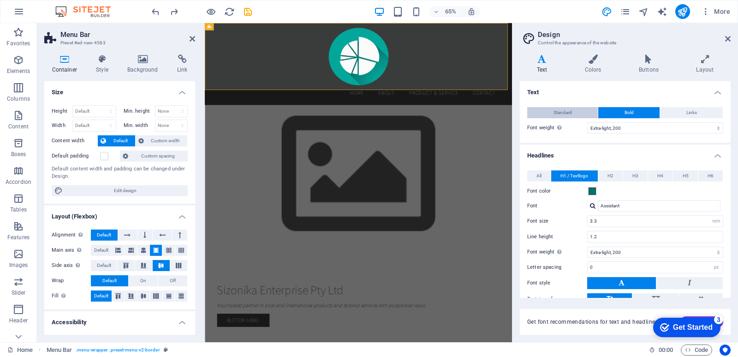
click at [589, 114] on button "Standard" at bounding box center [563, 112] width 71 height 11
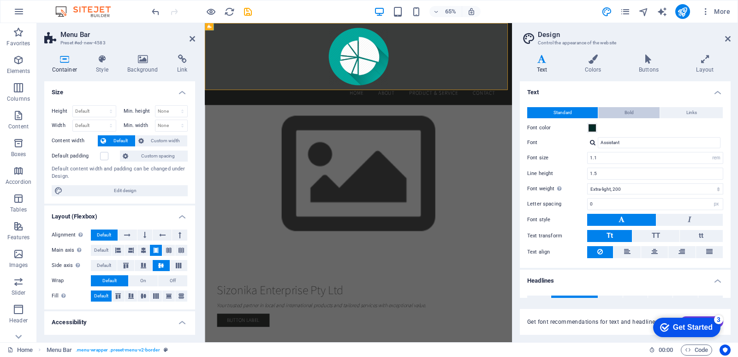
click at [614, 113] on button "Bold" at bounding box center [629, 112] width 61 height 11
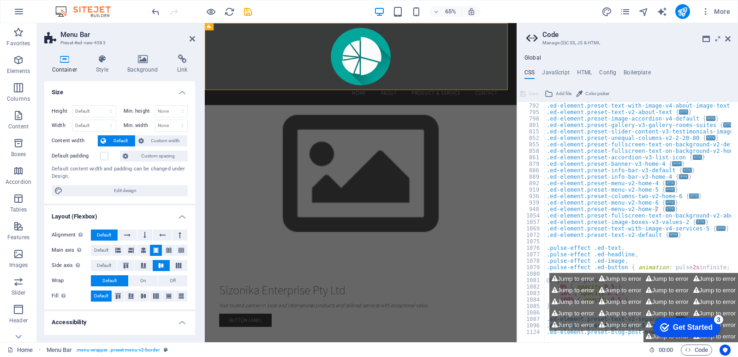
scroll to position [445, 0]
click at [727, 37] on icon at bounding box center [729, 38] width 6 height 7
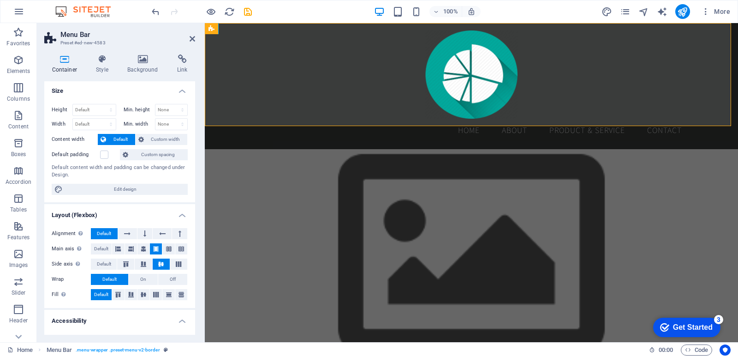
scroll to position [0, 0]
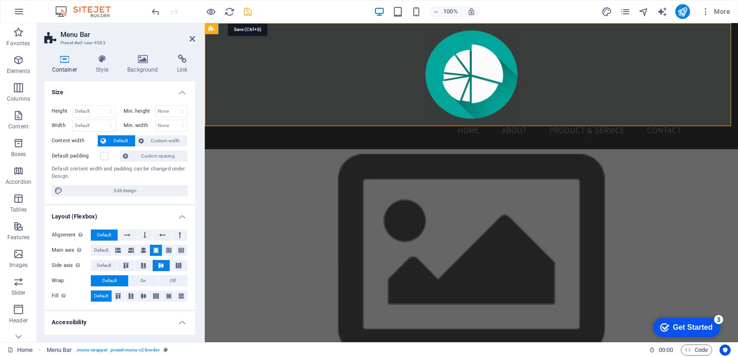
click at [246, 13] on icon "save" at bounding box center [248, 11] width 11 height 11
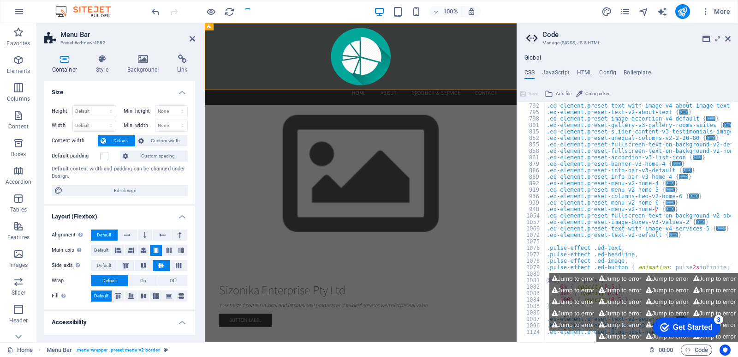
scroll to position [445, 0]
click at [729, 39] on icon at bounding box center [729, 38] width 6 height 7
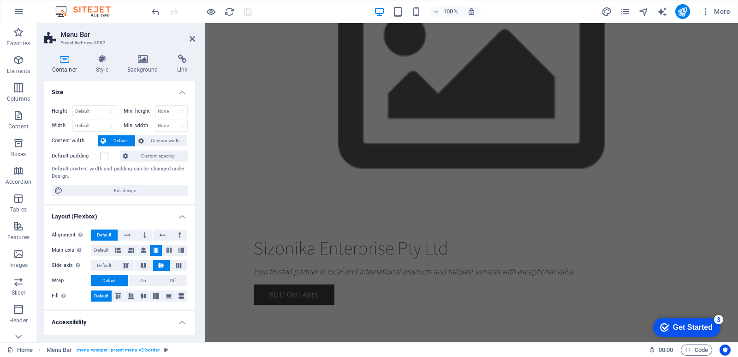
scroll to position [218, 0]
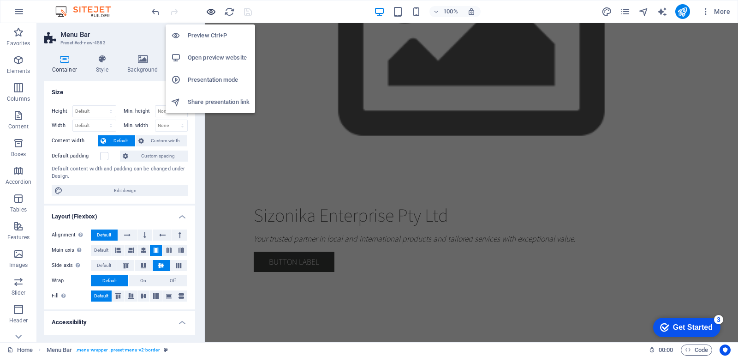
click at [216, 13] on icon "button" at bounding box center [211, 11] width 11 height 11
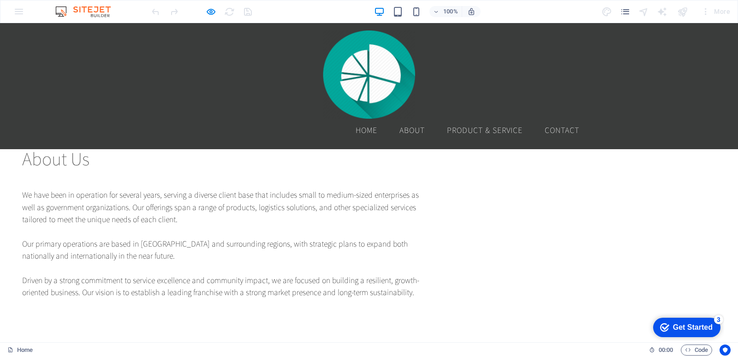
scroll to position [0, 0]
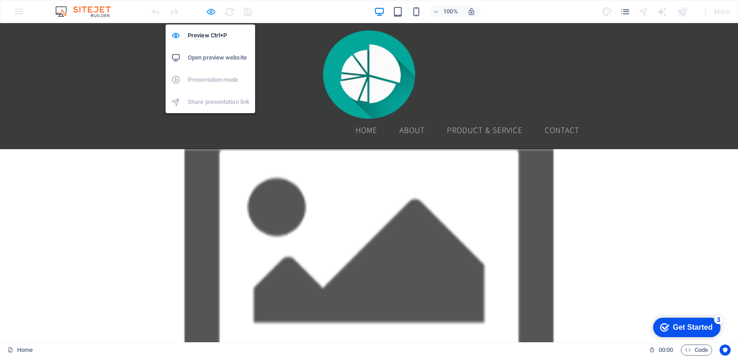
click at [207, 10] on icon "button" at bounding box center [211, 11] width 11 height 11
